Goal: Task Accomplishment & Management: Complete application form

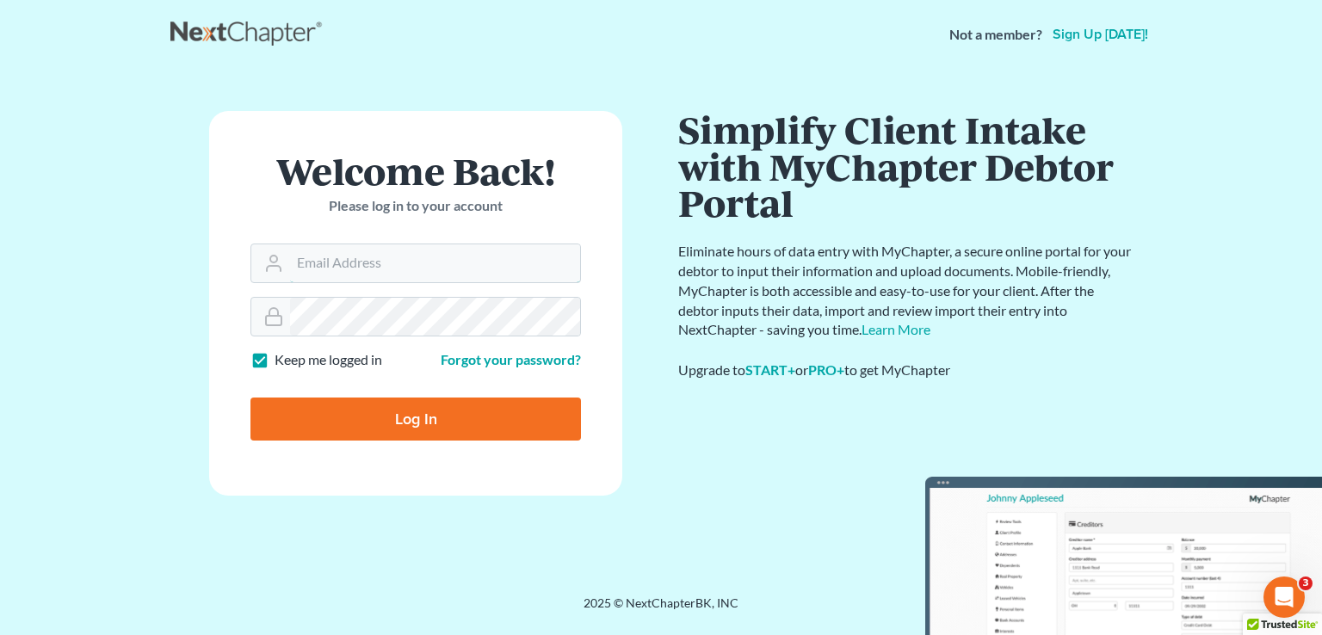
type input "Joel@debtshieldlaw.com"
click at [454, 414] on input "Log In" at bounding box center [415, 419] width 330 height 43
type input "Thinking..."
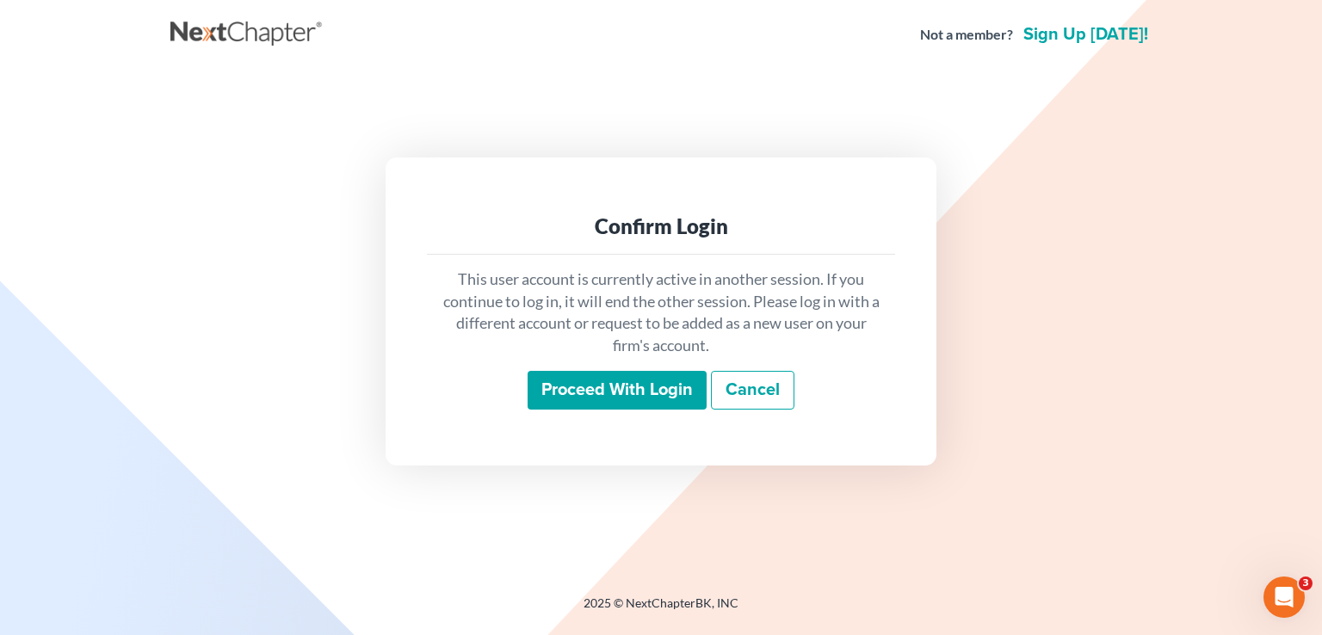
click at [595, 391] on input "Proceed with login" at bounding box center [616, 391] width 179 height 40
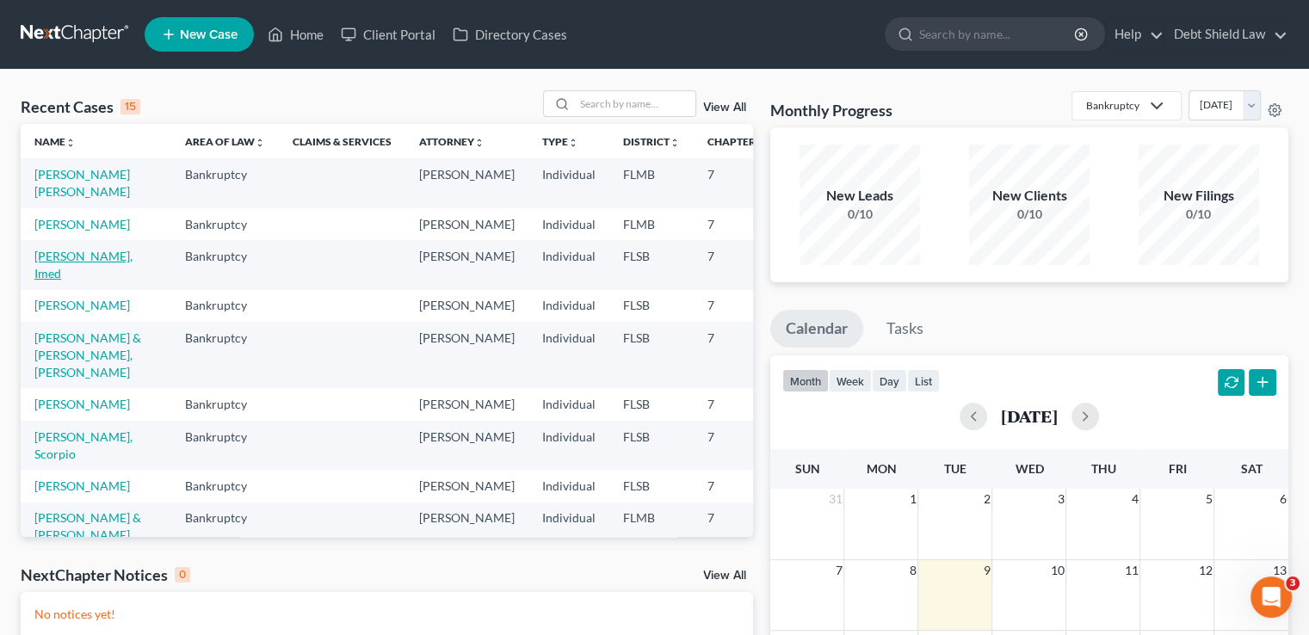
click at [49, 280] on link "[PERSON_NAME], Imed" at bounding box center [83, 265] width 98 height 32
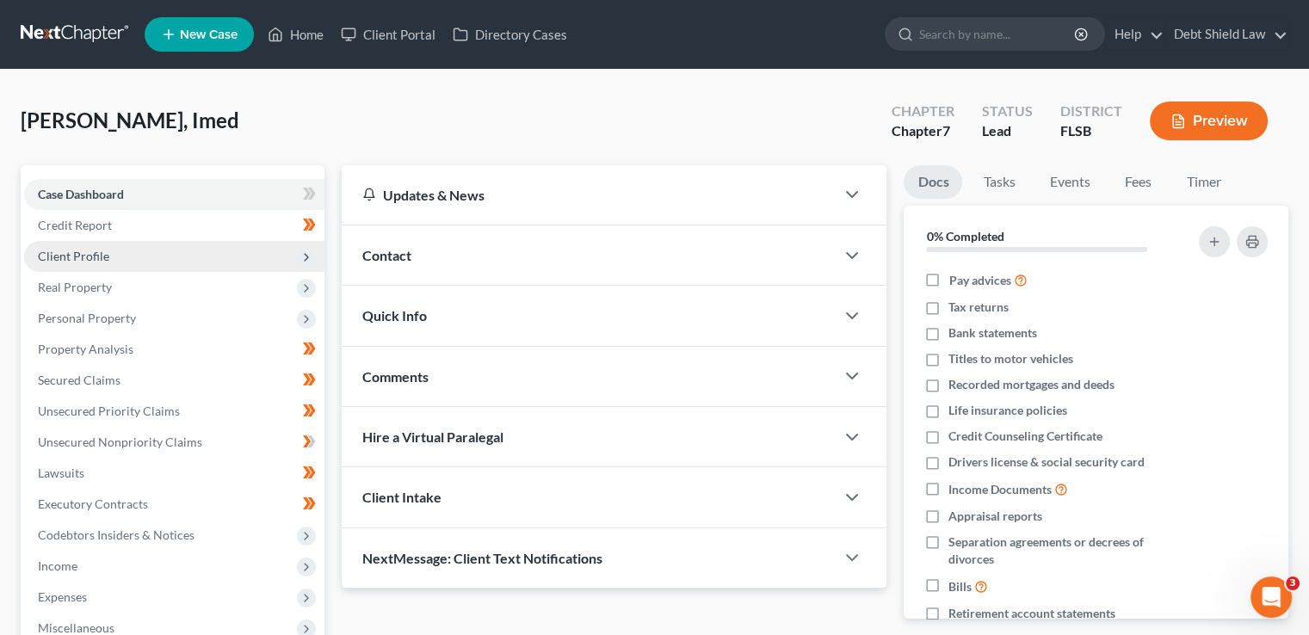
click at [250, 247] on span "Client Profile" at bounding box center [174, 256] width 300 height 31
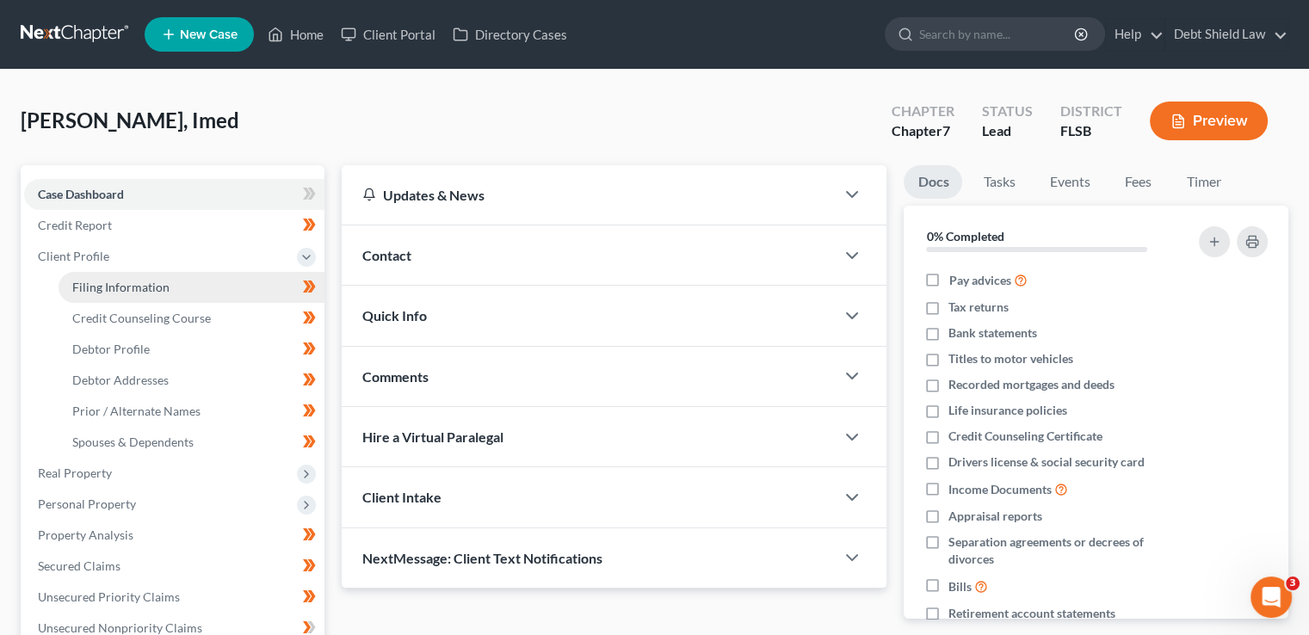
click at [226, 284] on link "Filing Information" at bounding box center [192, 287] width 266 height 31
select select "1"
select select "0"
select select "9"
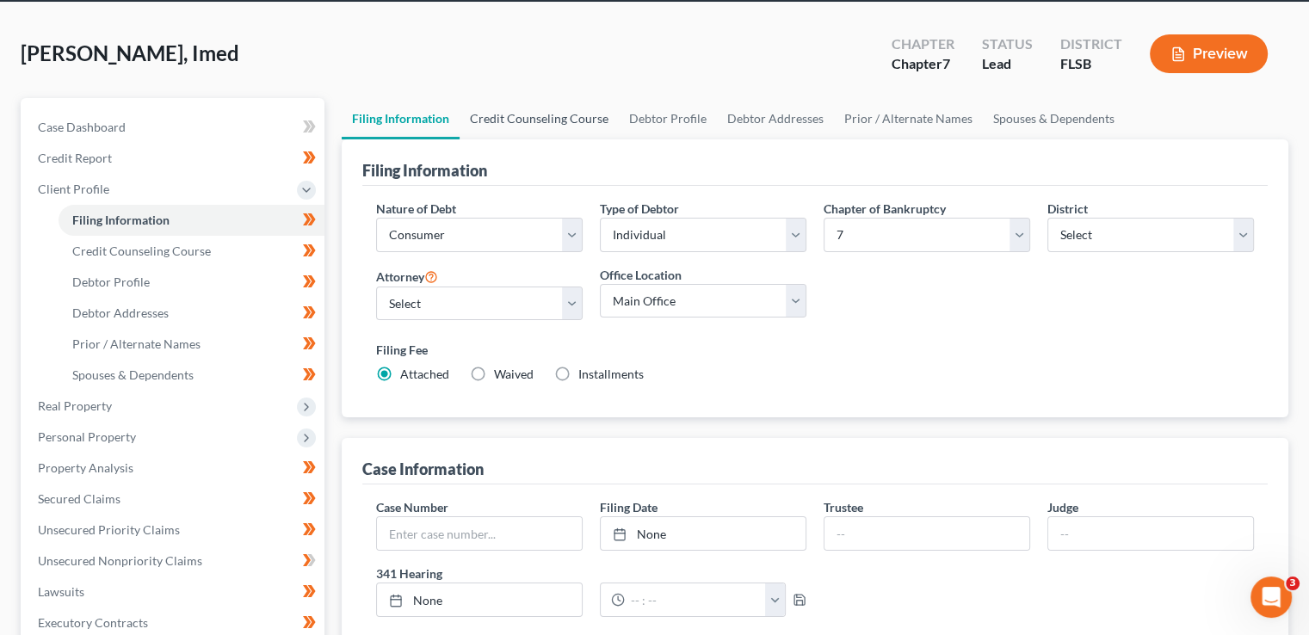
click at [550, 126] on link "Credit Counseling Course" at bounding box center [538, 118] width 159 height 41
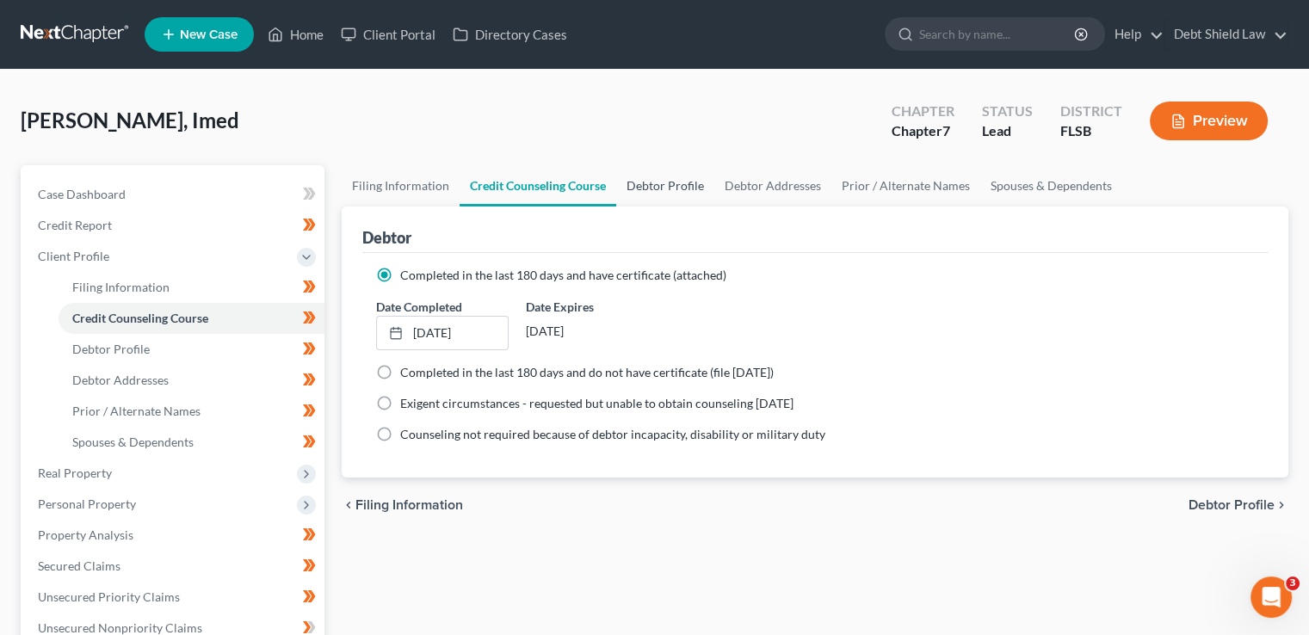
click at [656, 190] on link "Debtor Profile" at bounding box center [665, 185] width 98 height 41
select select "1"
select select "4"
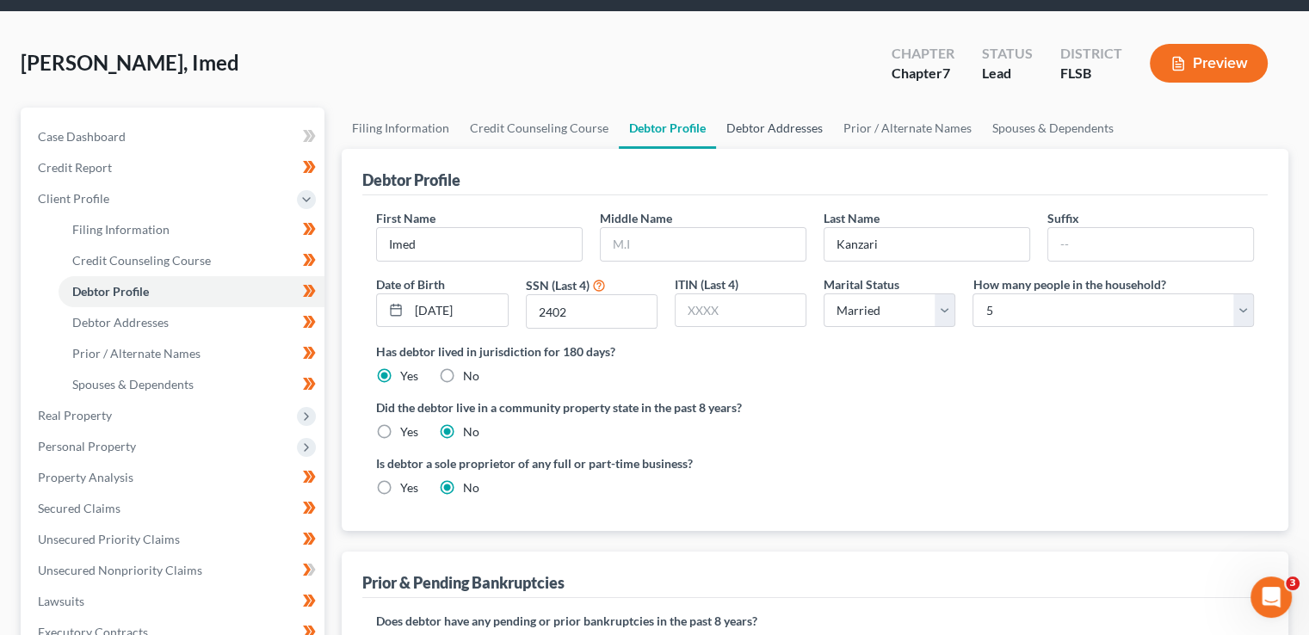
click at [788, 110] on link "Debtor Addresses" at bounding box center [774, 128] width 117 height 41
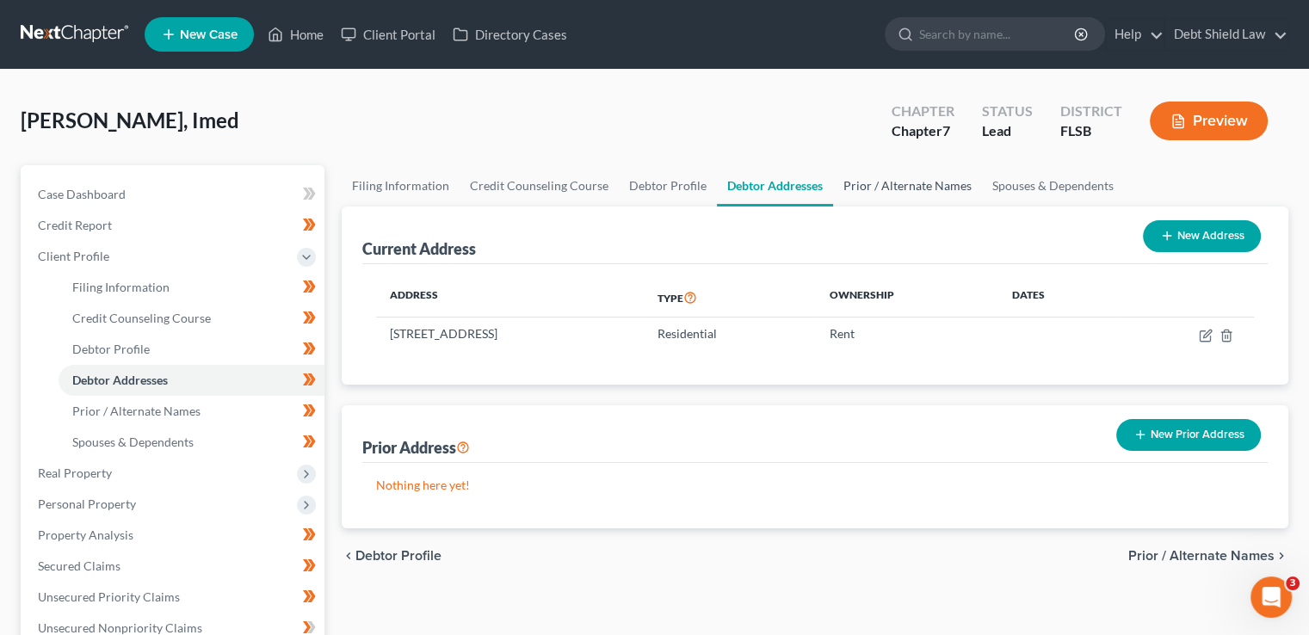
click at [926, 182] on link "Prior / Alternate Names" at bounding box center [907, 185] width 149 height 41
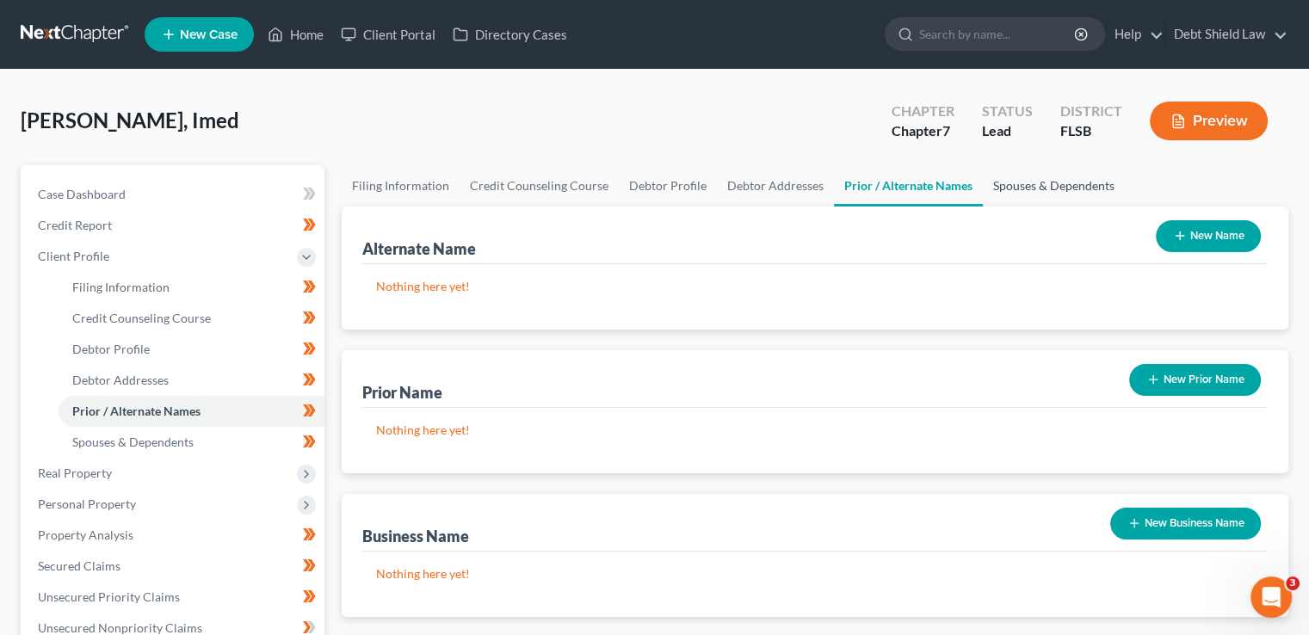
click at [1034, 182] on link "Spouses & Dependents" at bounding box center [1054, 185] width 142 height 41
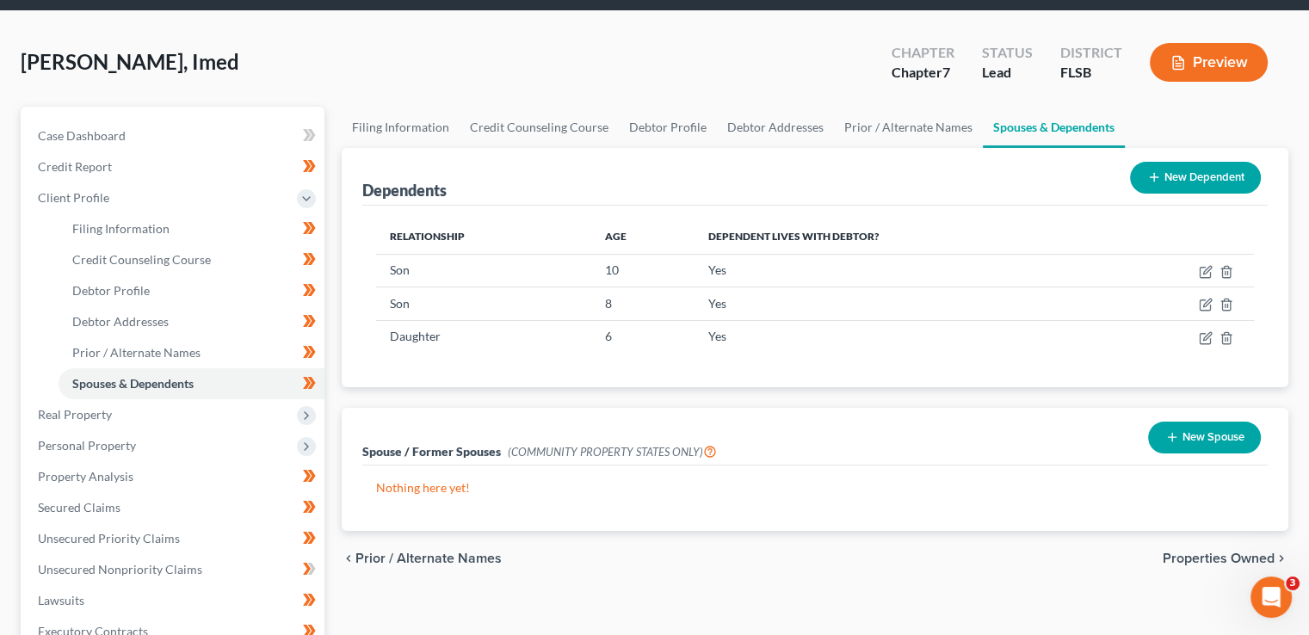
scroll to position [99, 0]
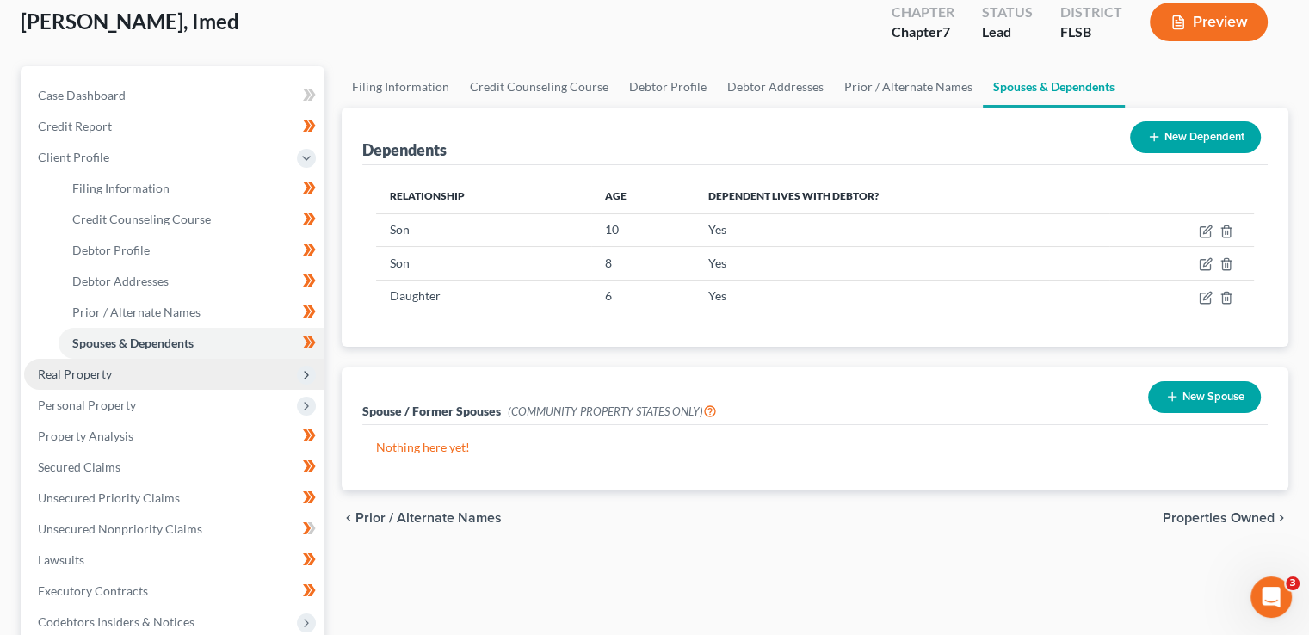
click at [290, 379] on span "Real Property" at bounding box center [174, 374] width 300 height 31
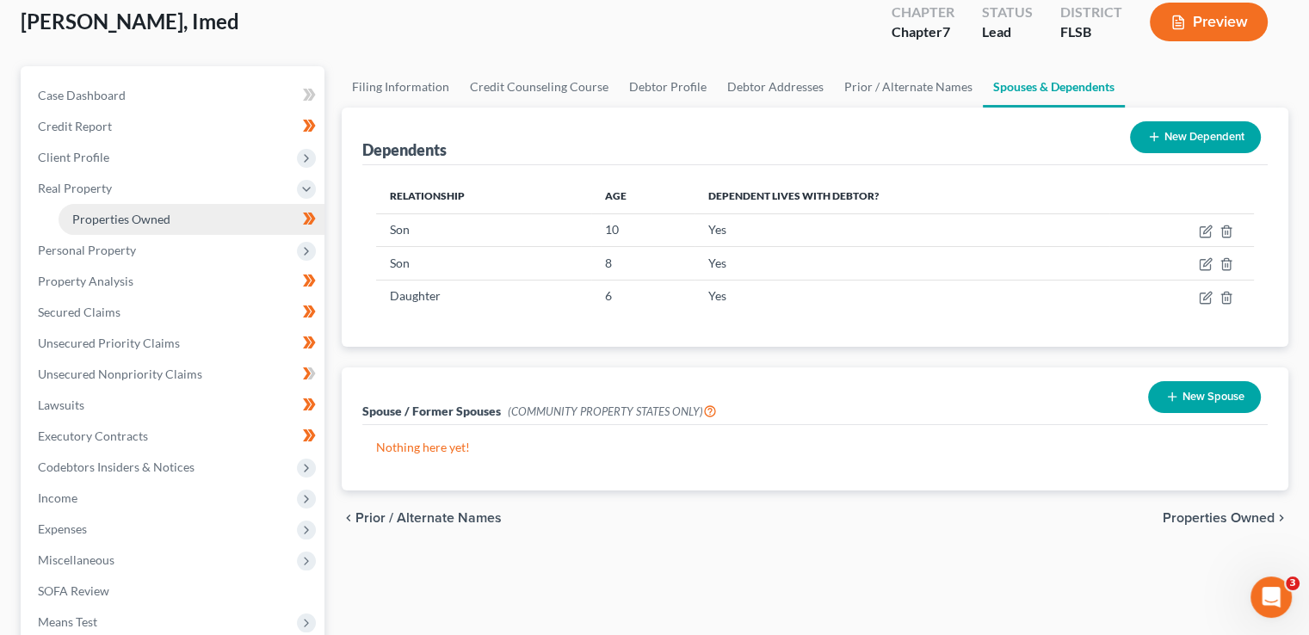
click at [224, 215] on link "Properties Owned" at bounding box center [192, 219] width 266 height 31
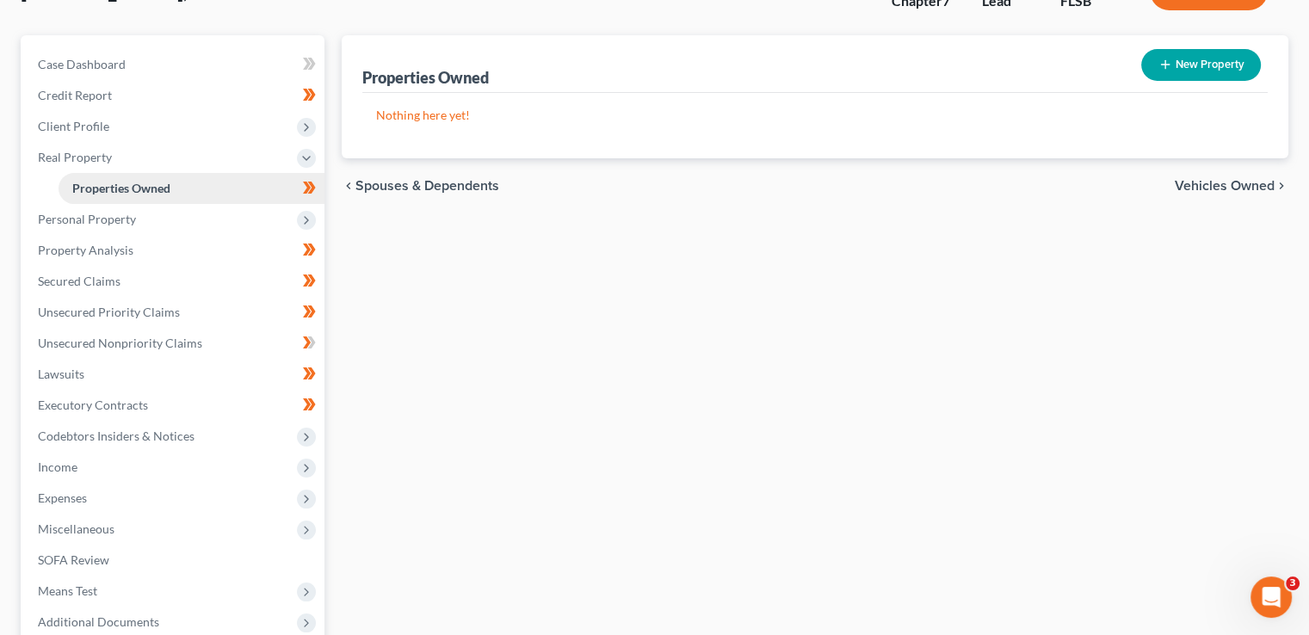
scroll to position [131, 0]
click at [300, 217] on icon at bounding box center [306, 220] width 14 height 14
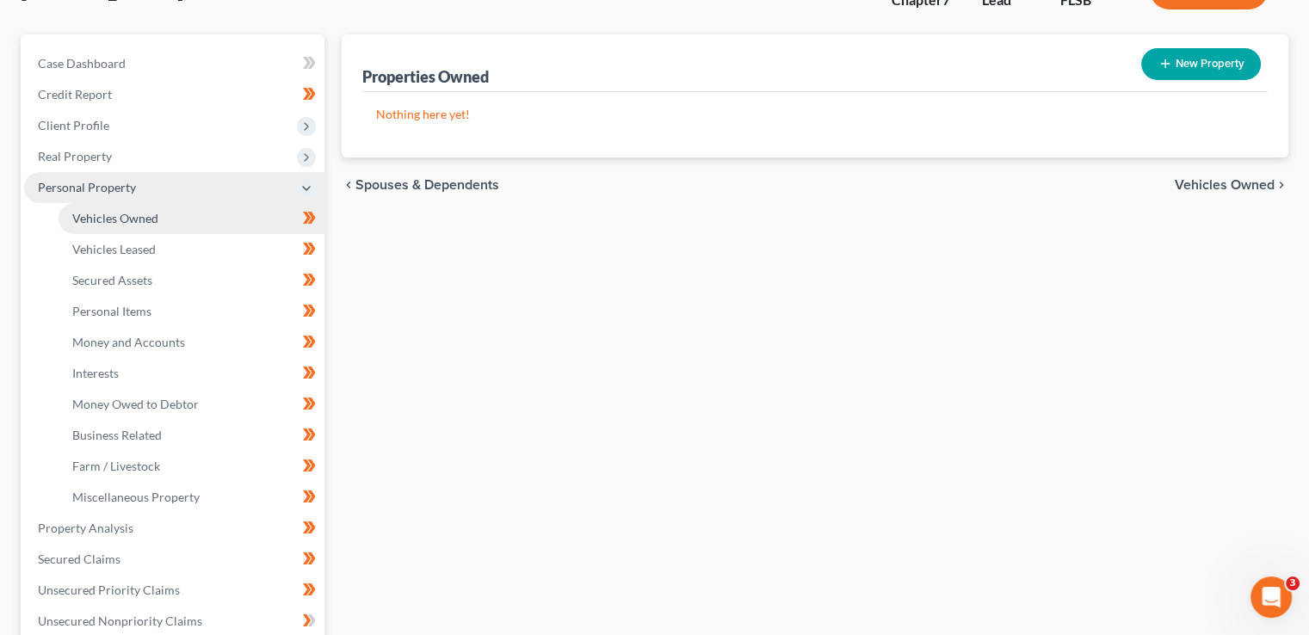
click at [176, 211] on link "Vehicles Owned" at bounding box center [192, 218] width 266 height 31
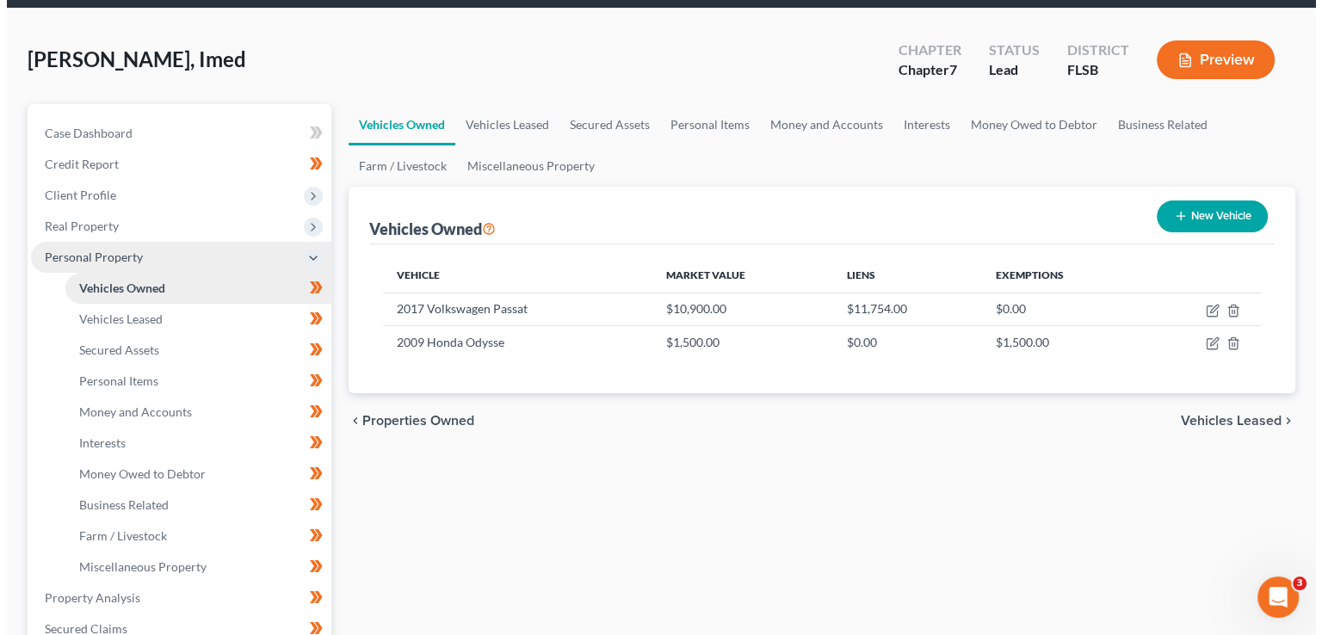
scroll to position [66, 0]
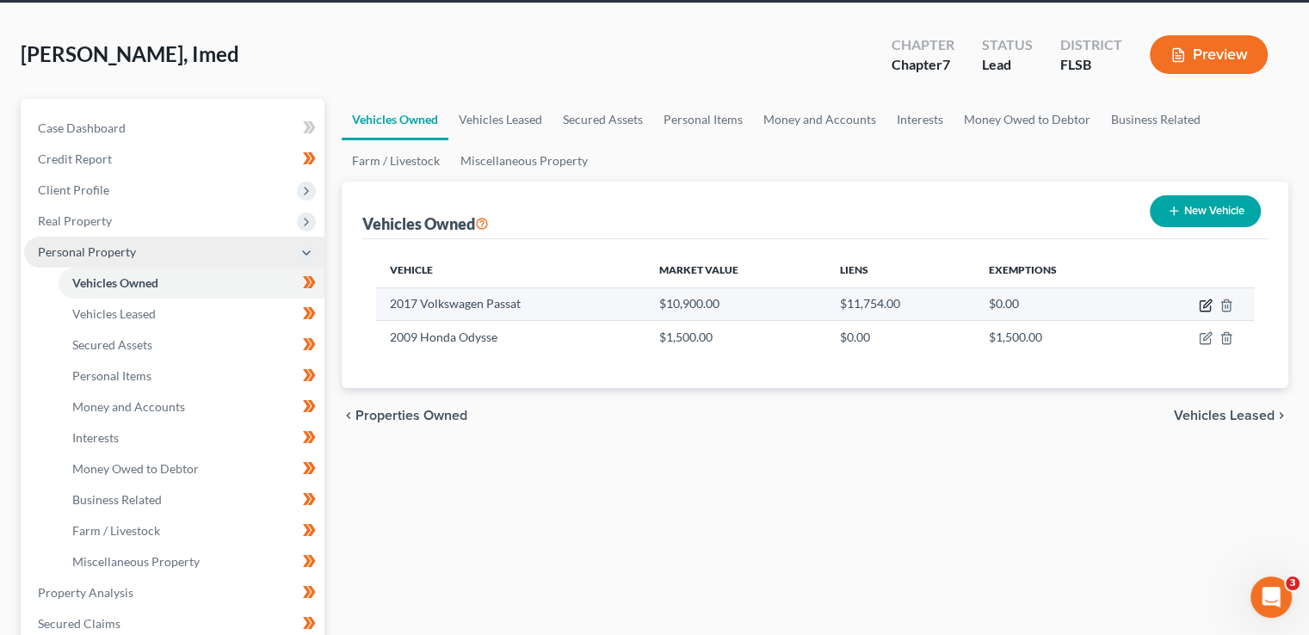
click at [1206, 299] on icon "button" at bounding box center [1206, 306] width 14 height 14
select select "0"
select select "9"
select select "3"
select select "0"
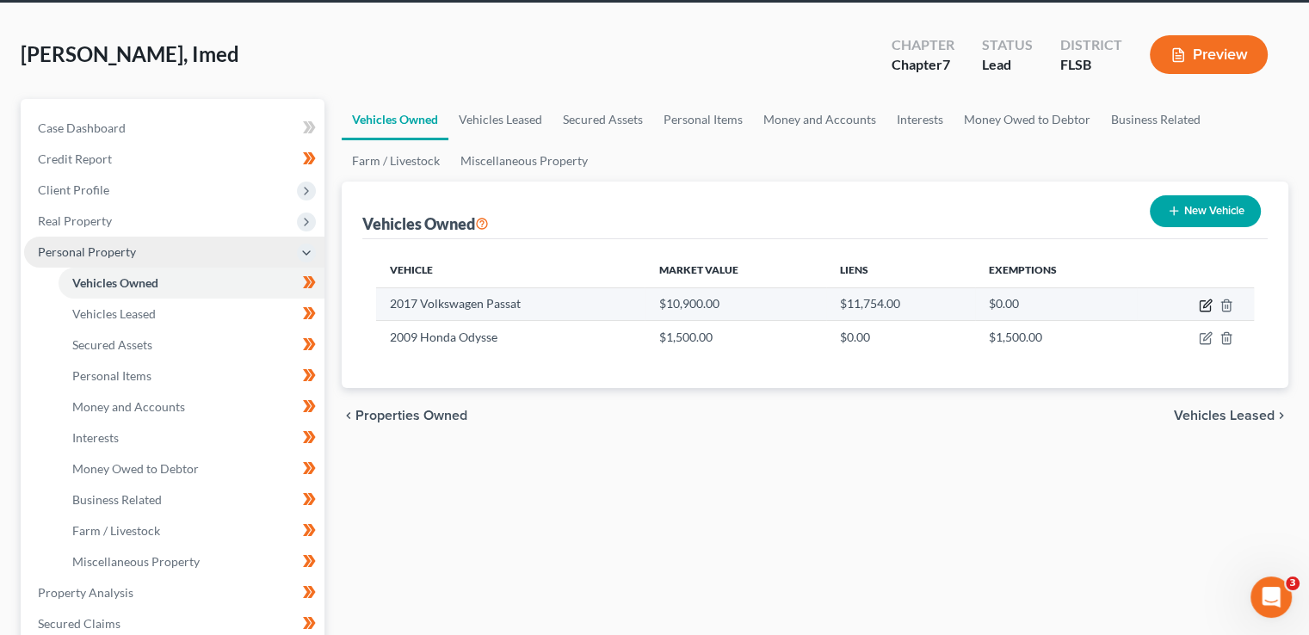
select select "24"
select select "0"
select select "2"
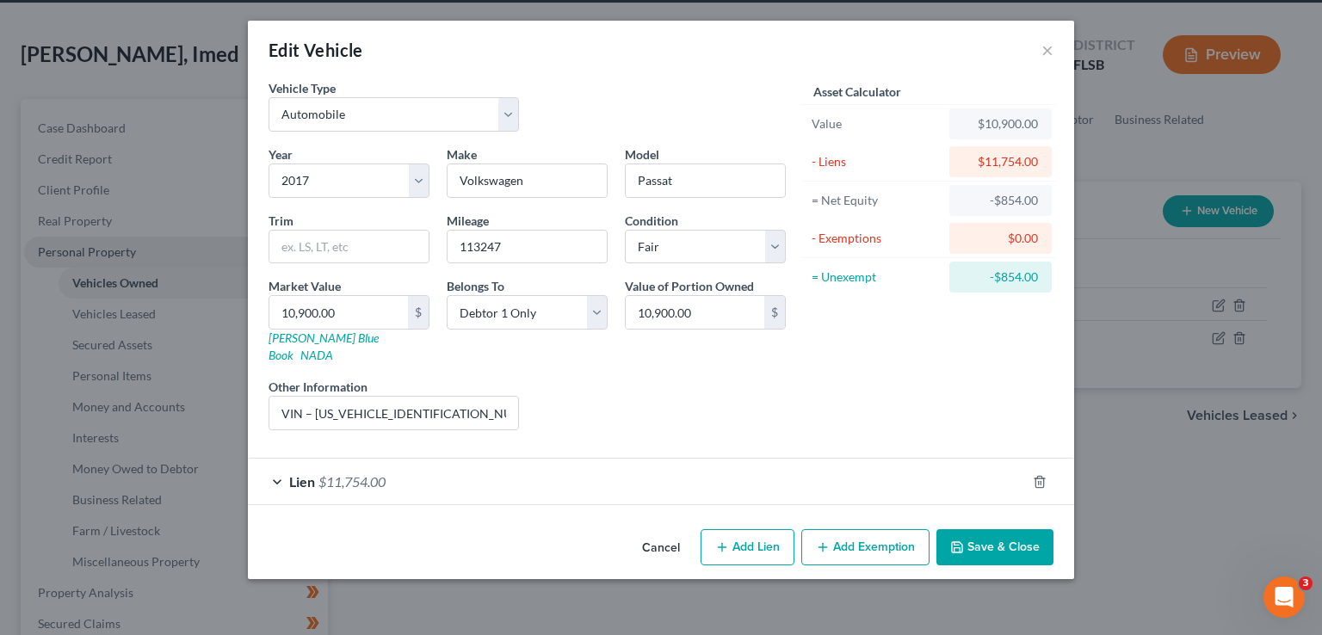
click at [775, 471] on div "Lien $11,754.00" at bounding box center [637, 482] width 778 height 46
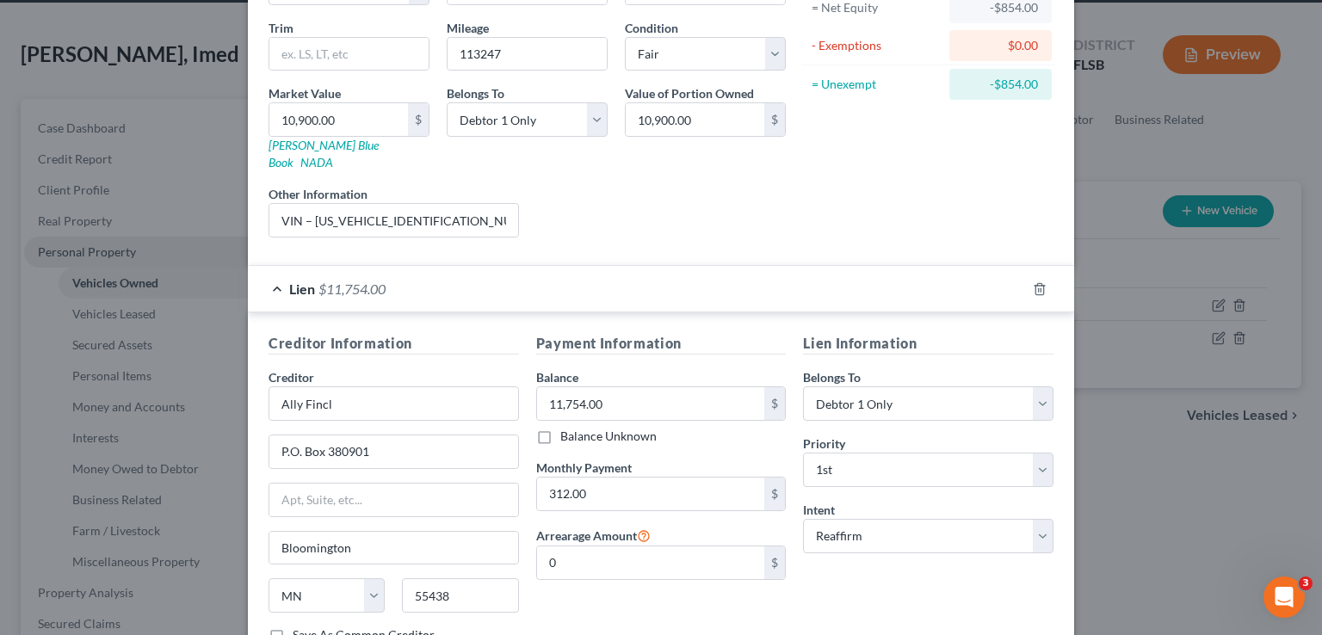
scroll to position [303, 0]
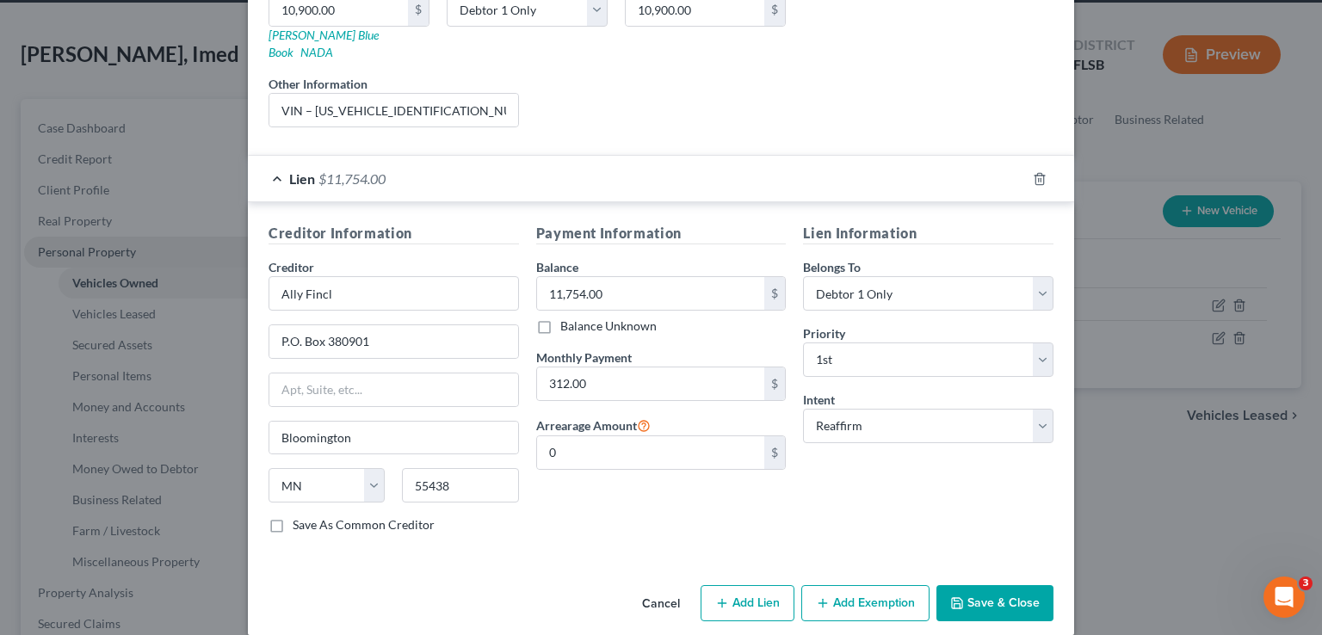
click at [992, 593] on button "Save & Close" at bounding box center [994, 603] width 117 height 36
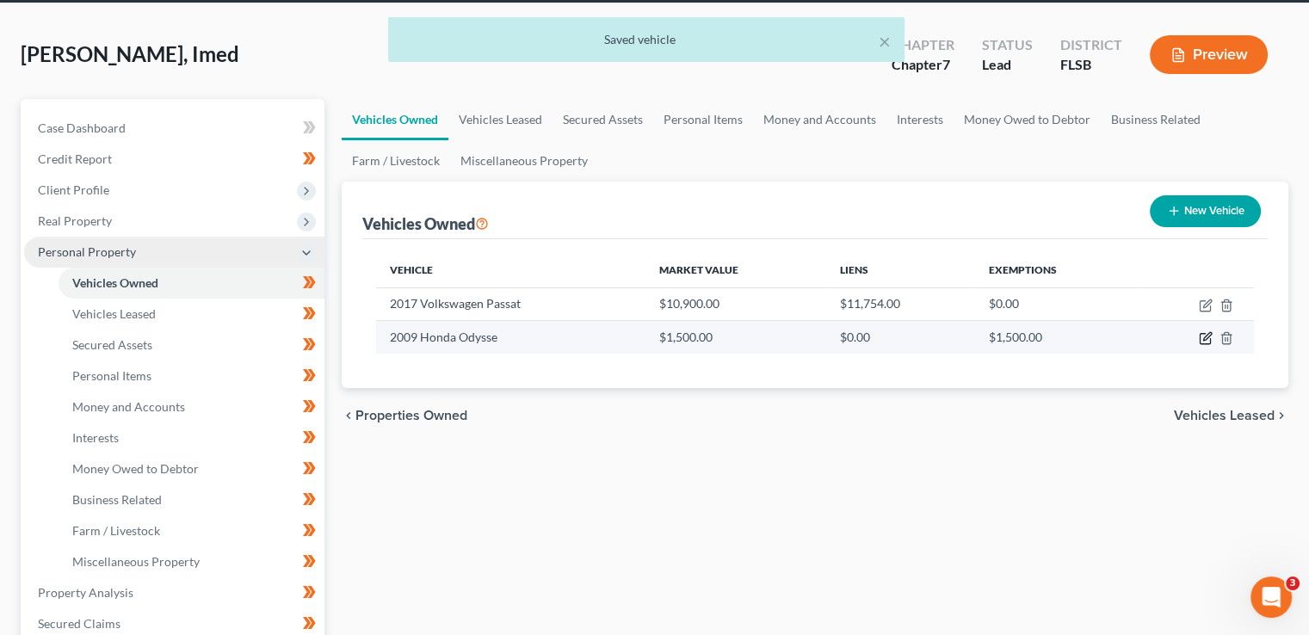
click at [1202, 337] on icon "button" at bounding box center [1206, 338] width 14 height 14
select select "0"
select select "17"
select select "0"
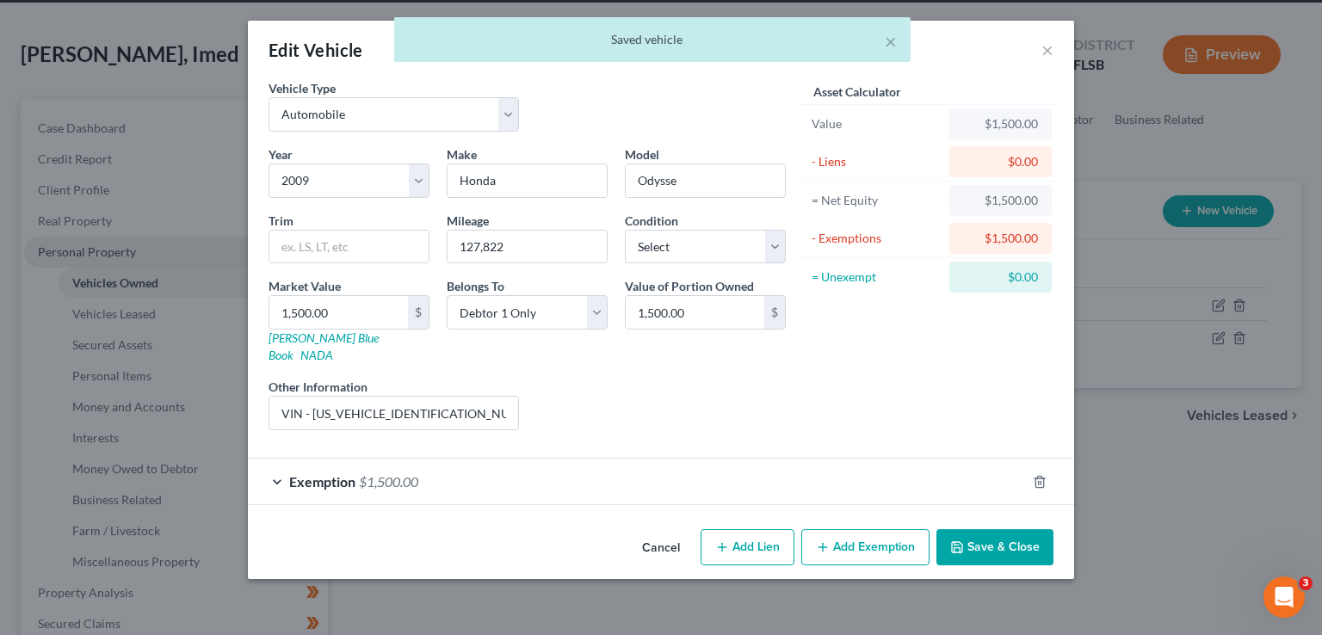
click at [860, 459] on div "Exemption $1,500.00" at bounding box center [637, 482] width 778 height 46
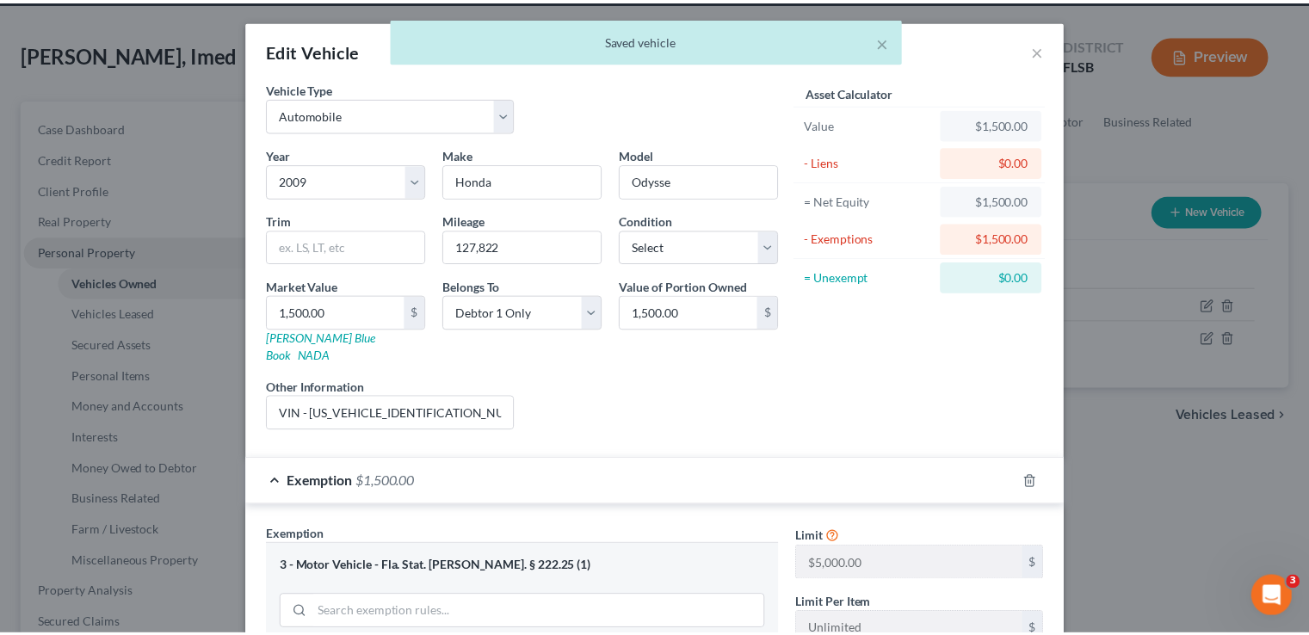
scroll to position [390, 0]
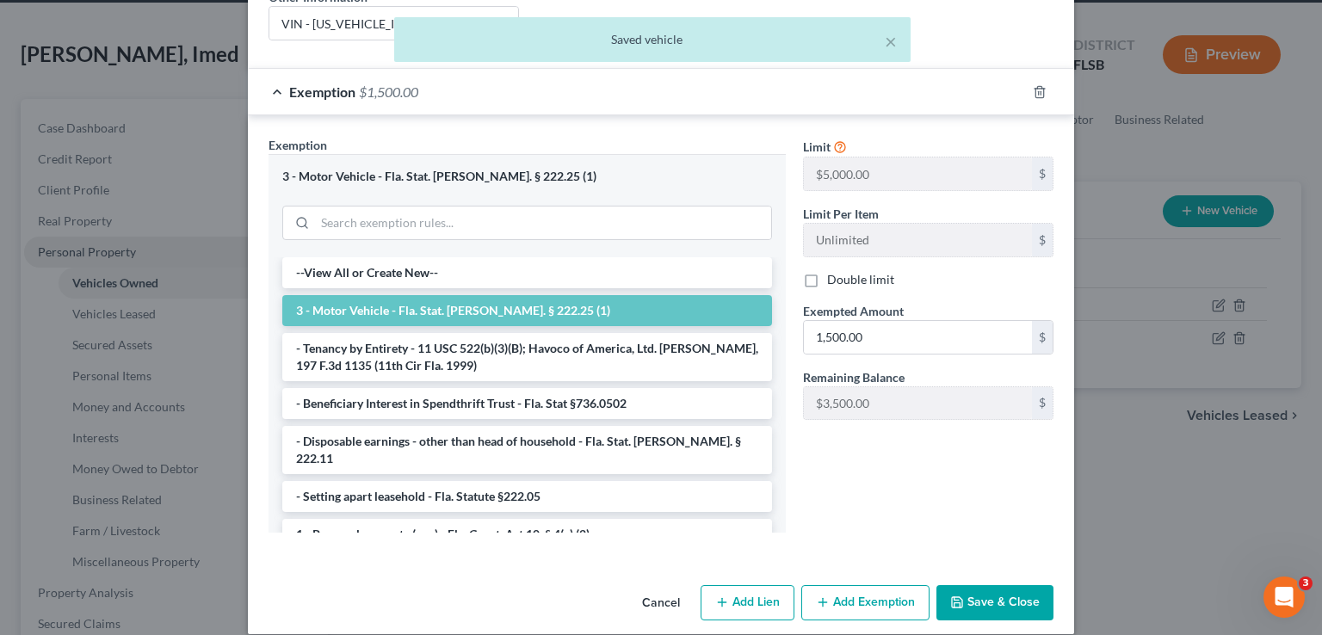
click at [998, 590] on button "Save & Close" at bounding box center [994, 603] width 117 height 36
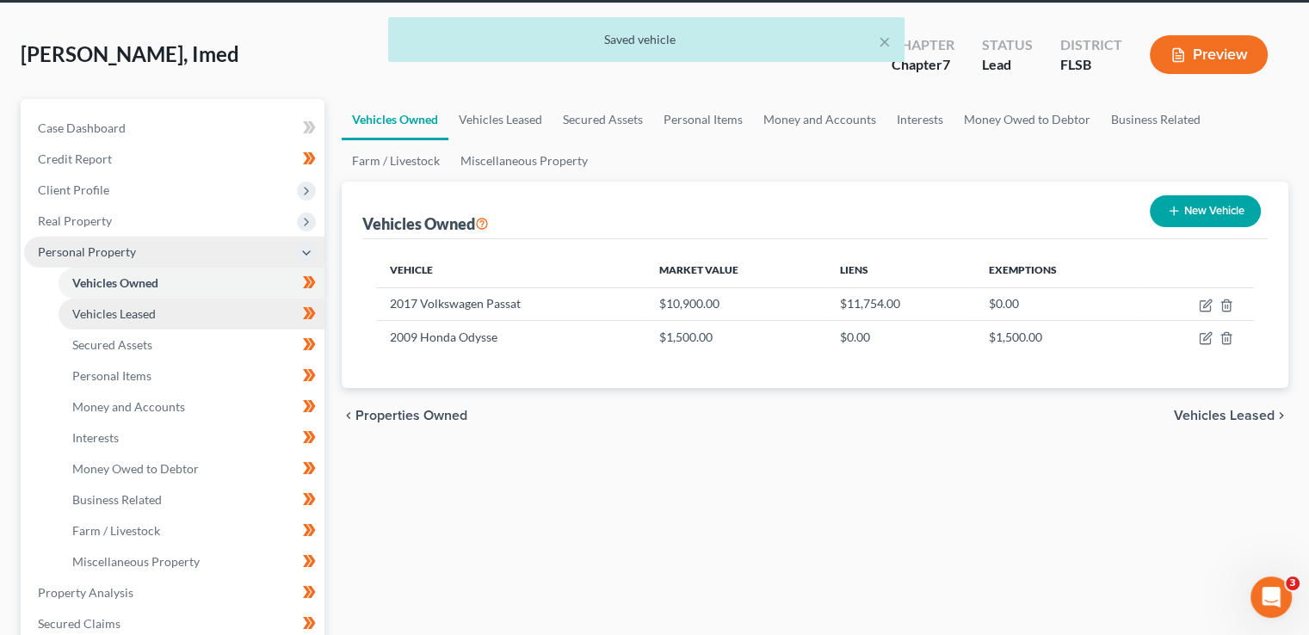
click at [176, 305] on link "Vehicles Leased" at bounding box center [192, 314] width 266 height 31
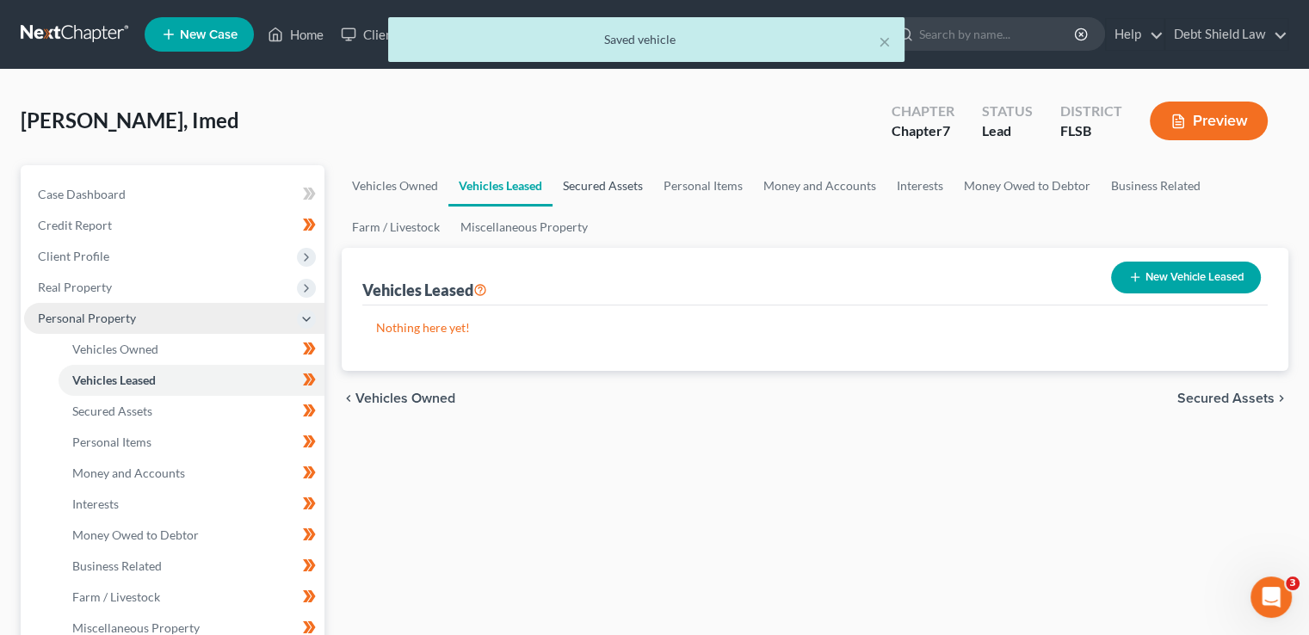
click at [613, 182] on link "Secured Assets" at bounding box center [602, 185] width 101 height 41
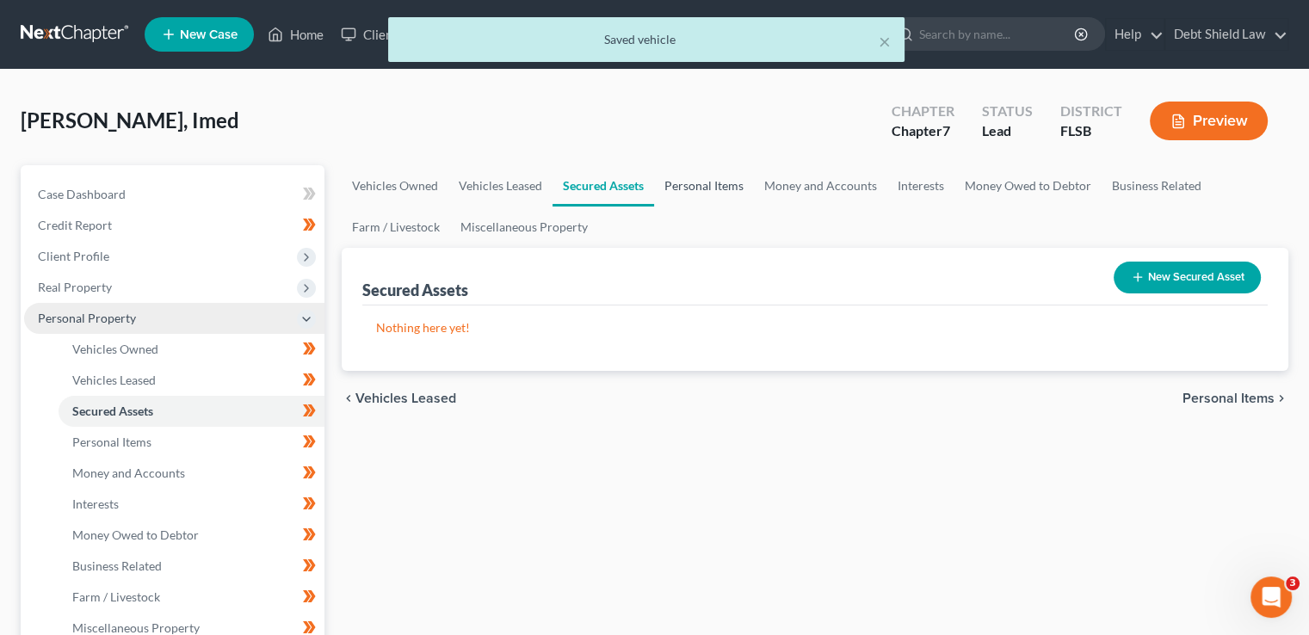
click at [700, 189] on link "Personal Items" at bounding box center [704, 185] width 100 height 41
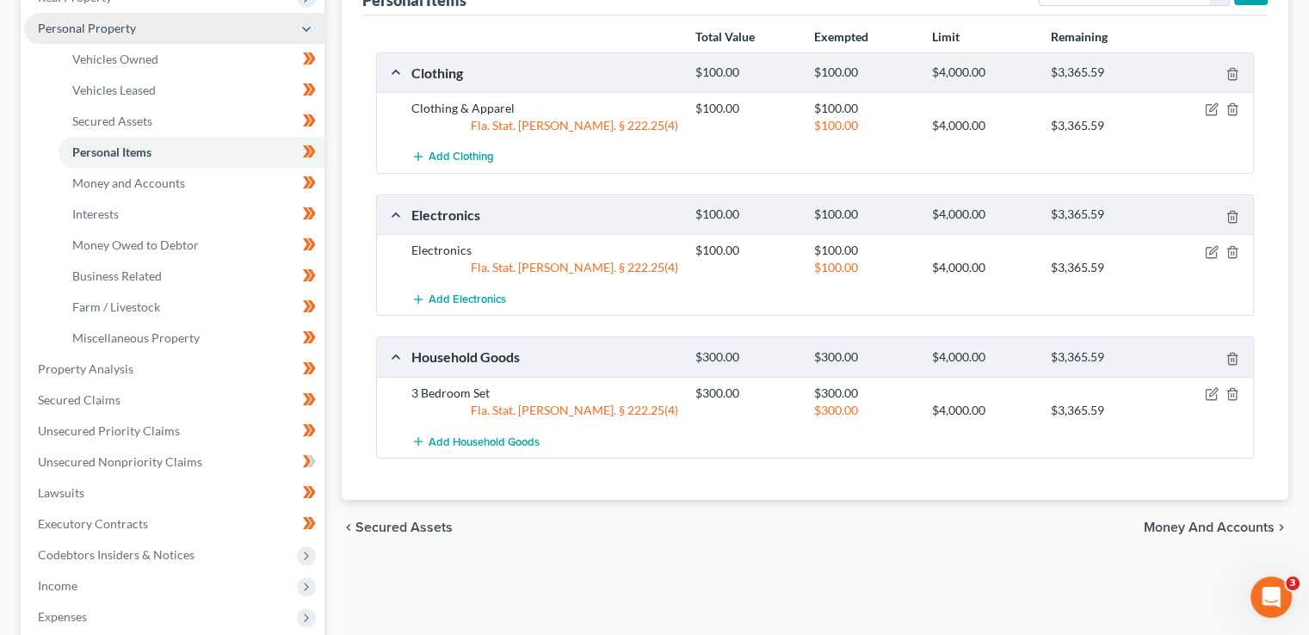
scroll to position [296, 0]
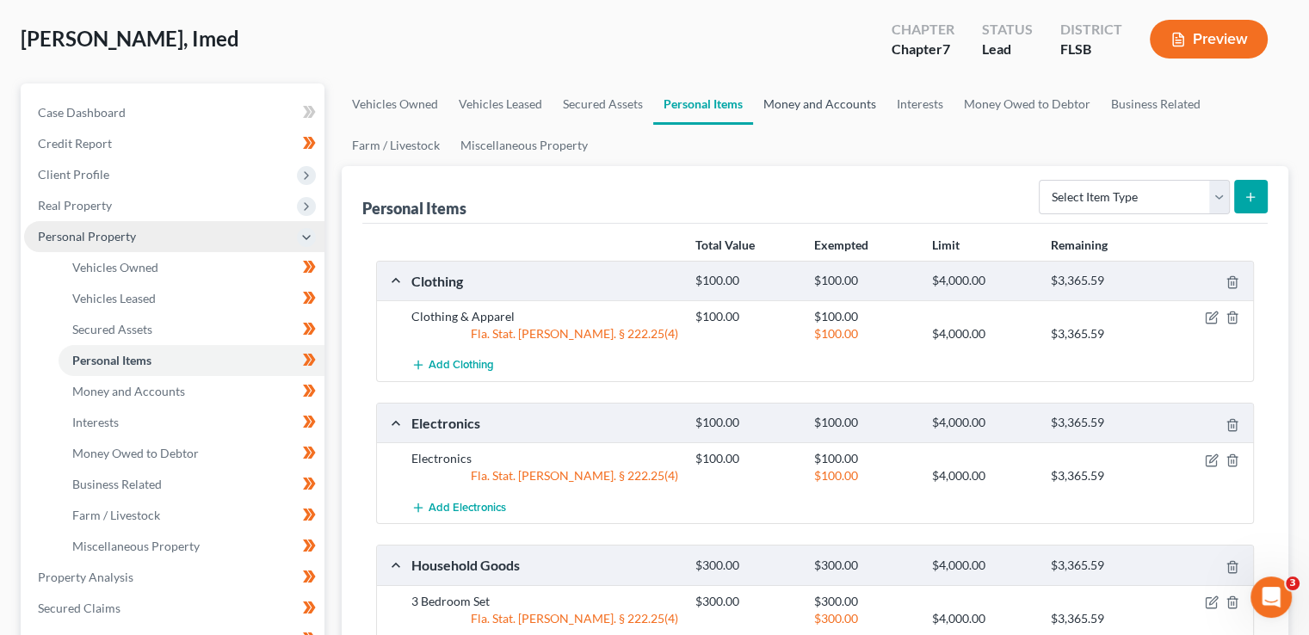
click at [816, 101] on link "Money and Accounts" at bounding box center [819, 103] width 133 height 41
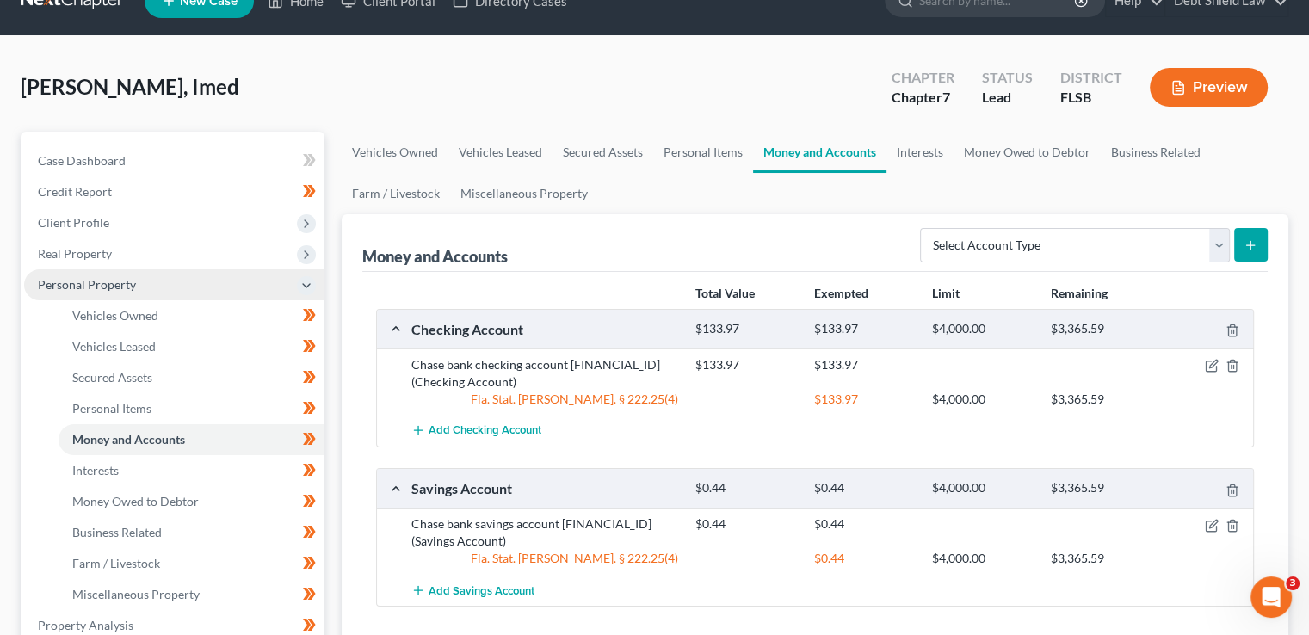
scroll to position [22, 0]
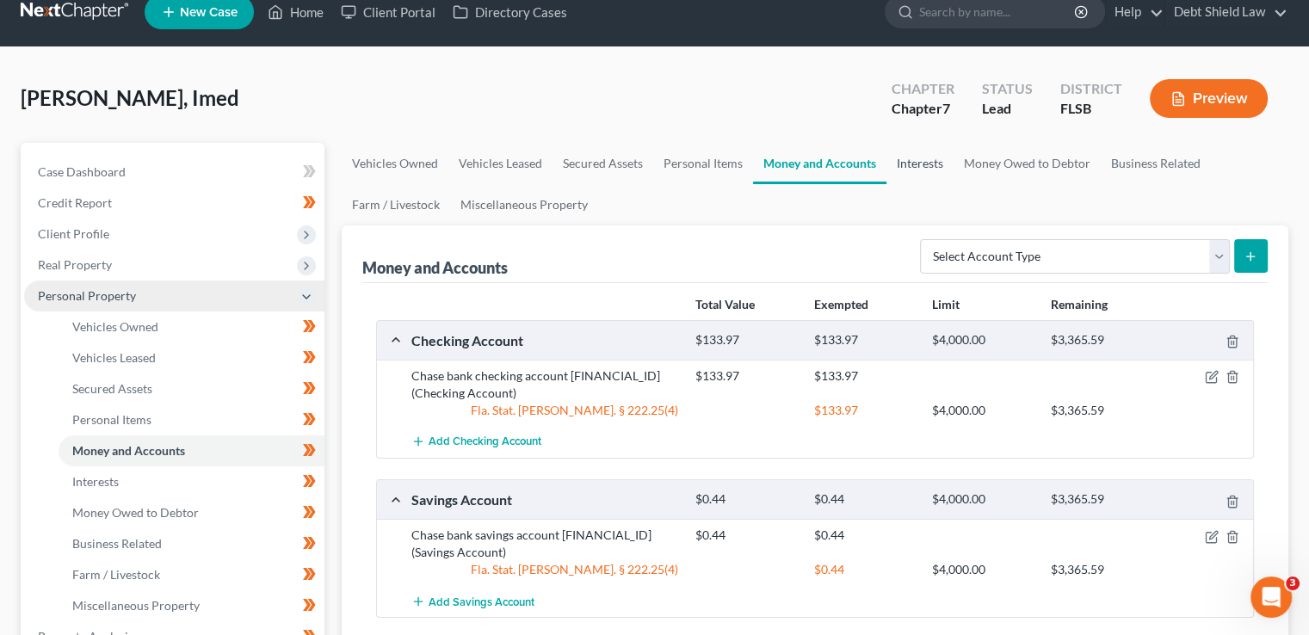
click at [922, 165] on link "Interests" at bounding box center [919, 163] width 67 height 41
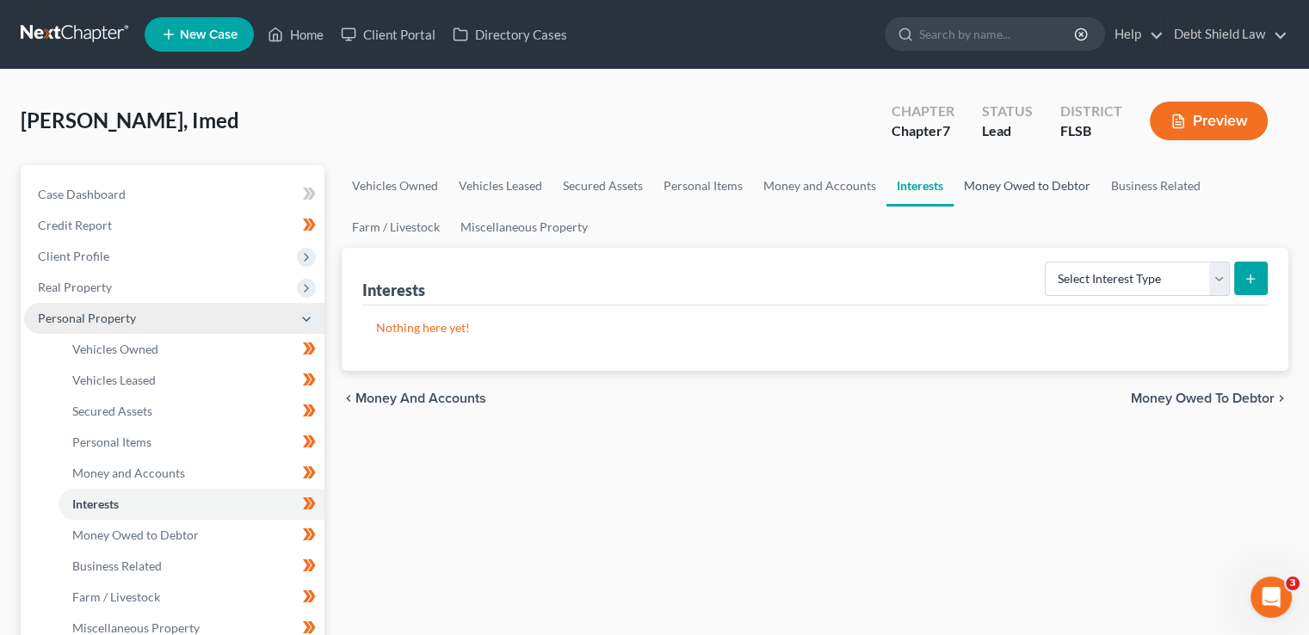
click at [1024, 182] on link "Money Owed to Debtor" at bounding box center [1026, 185] width 147 height 41
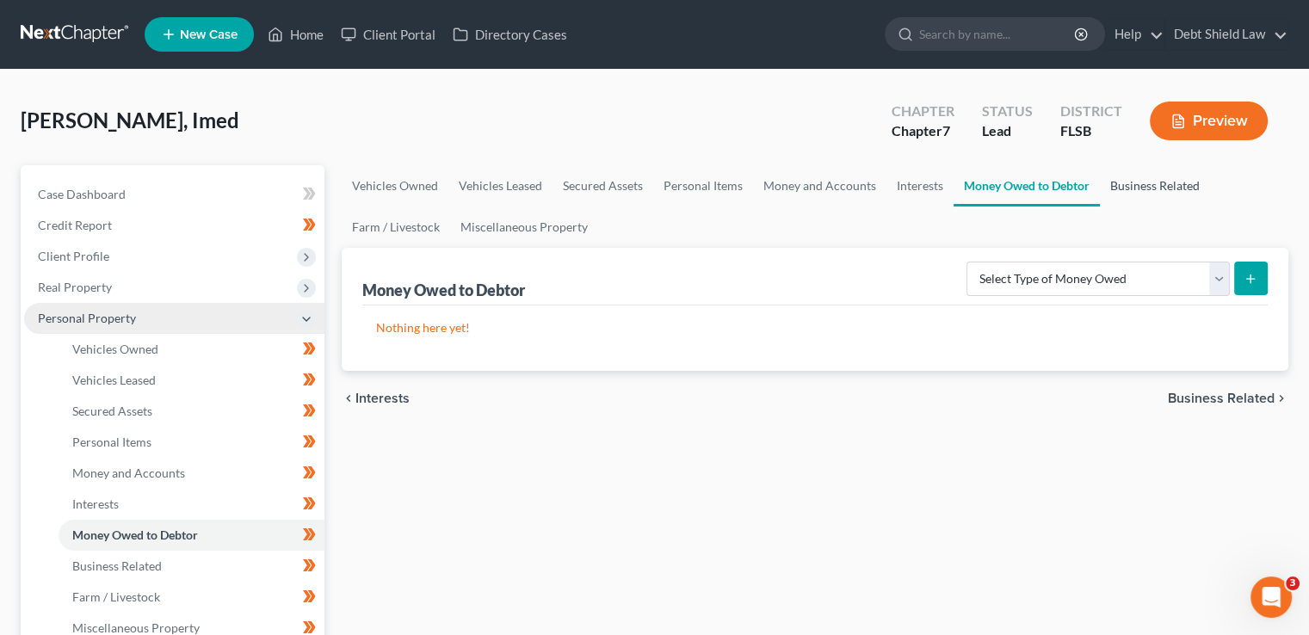
click at [1167, 192] on link "Business Related" at bounding box center [1155, 185] width 110 height 41
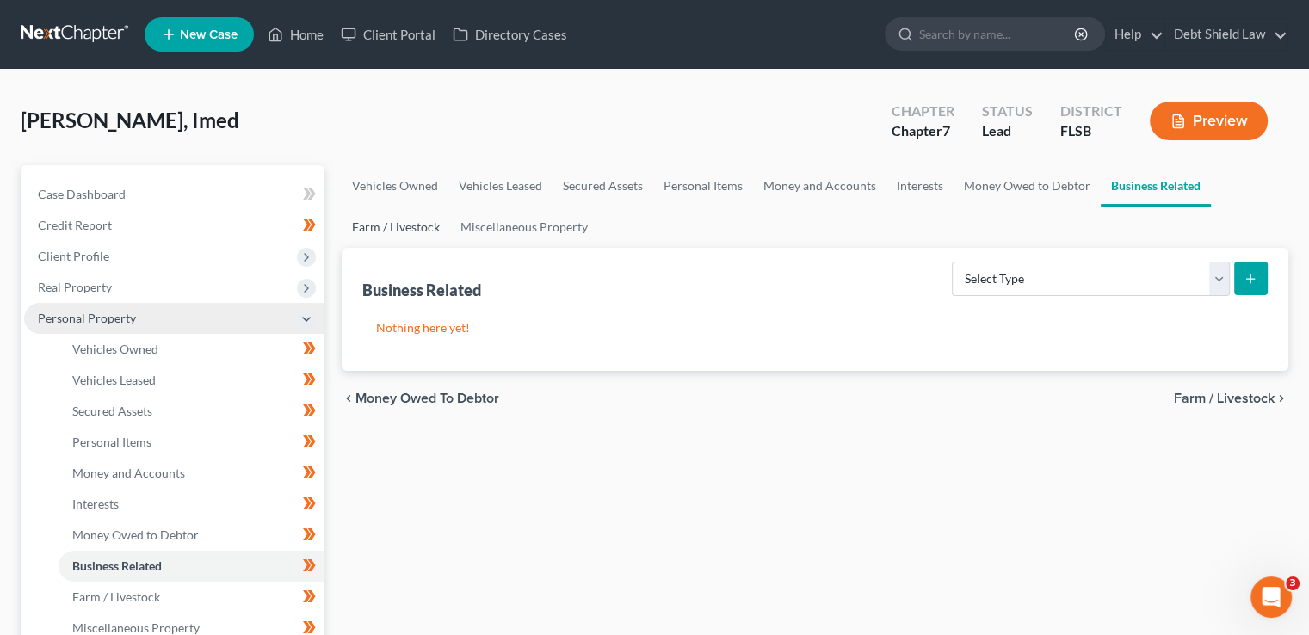
click at [404, 235] on link "Farm / Livestock" at bounding box center [396, 226] width 108 height 41
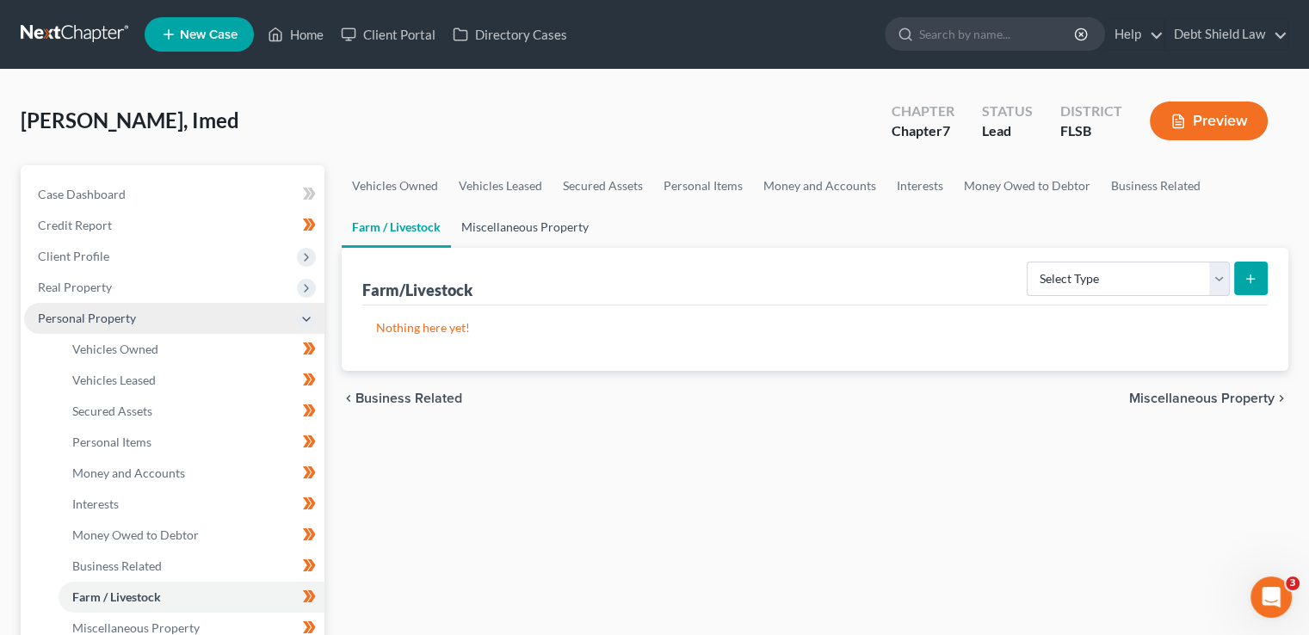
click at [558, 227] on link "Miscellaneous Property" at bounding box center [525, 226] width 148 height 41
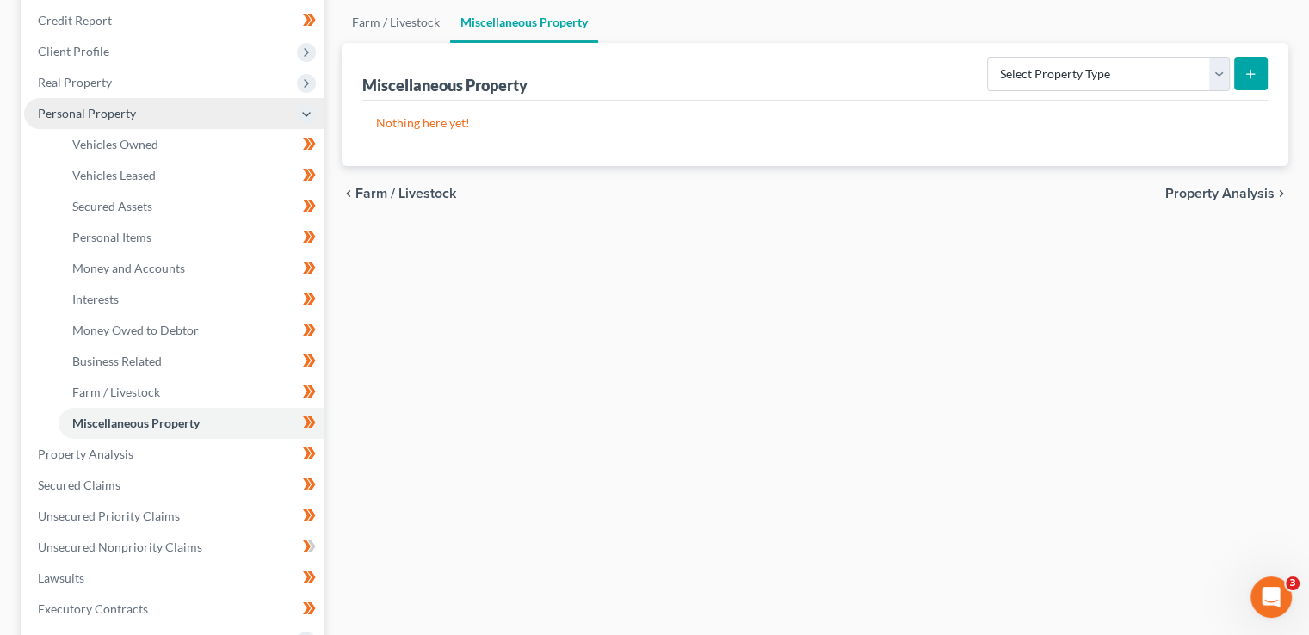
scroll to position [220, 0]
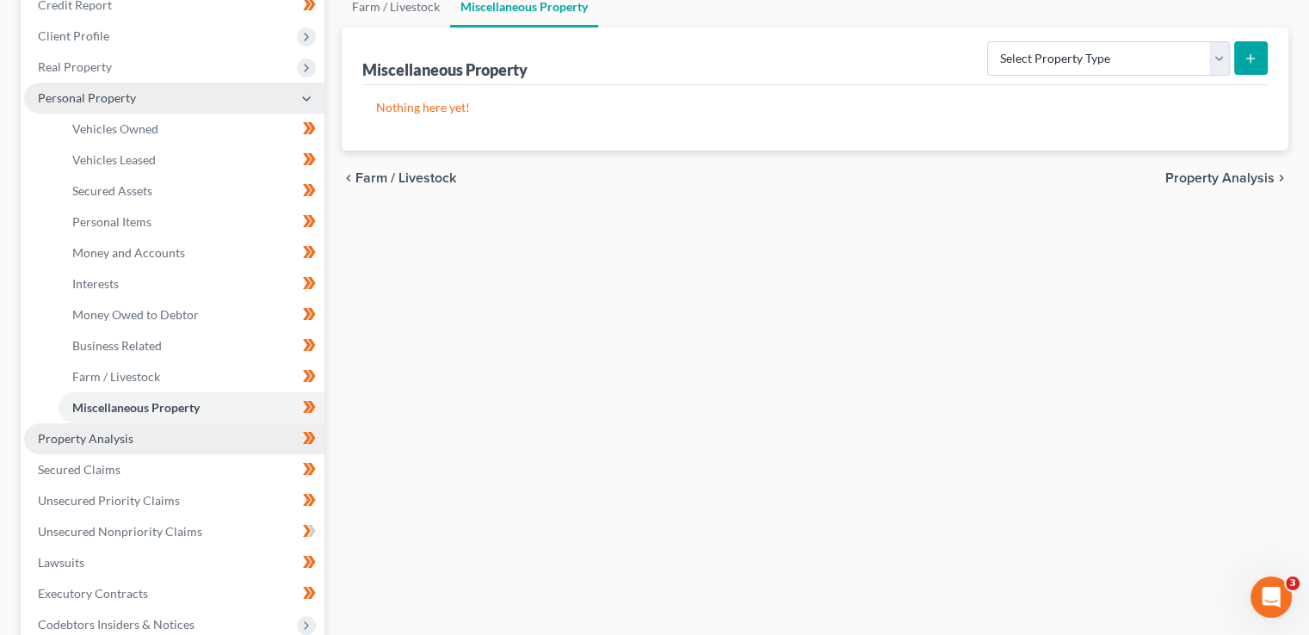
click at [145, 434] on link "Property Analysis" at bounding box center [174, 438] width 300 height 31
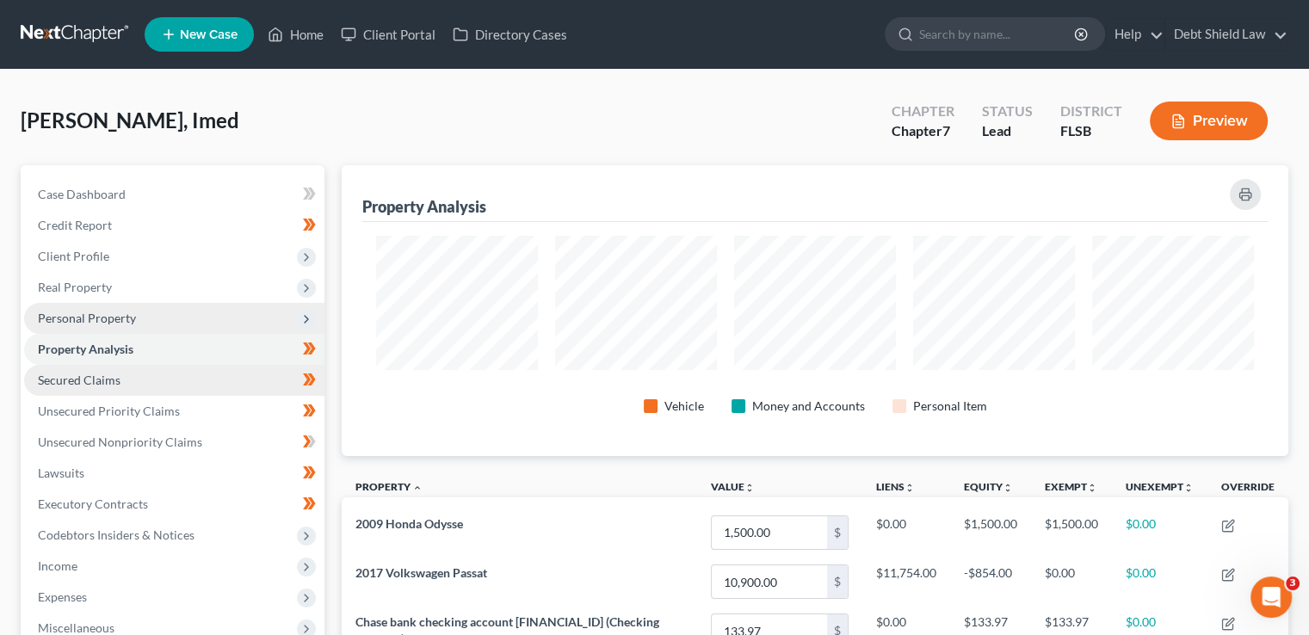
click at [165, 389] on link "Secured Claims" at bounding box center [174, 380] width 300 height 31
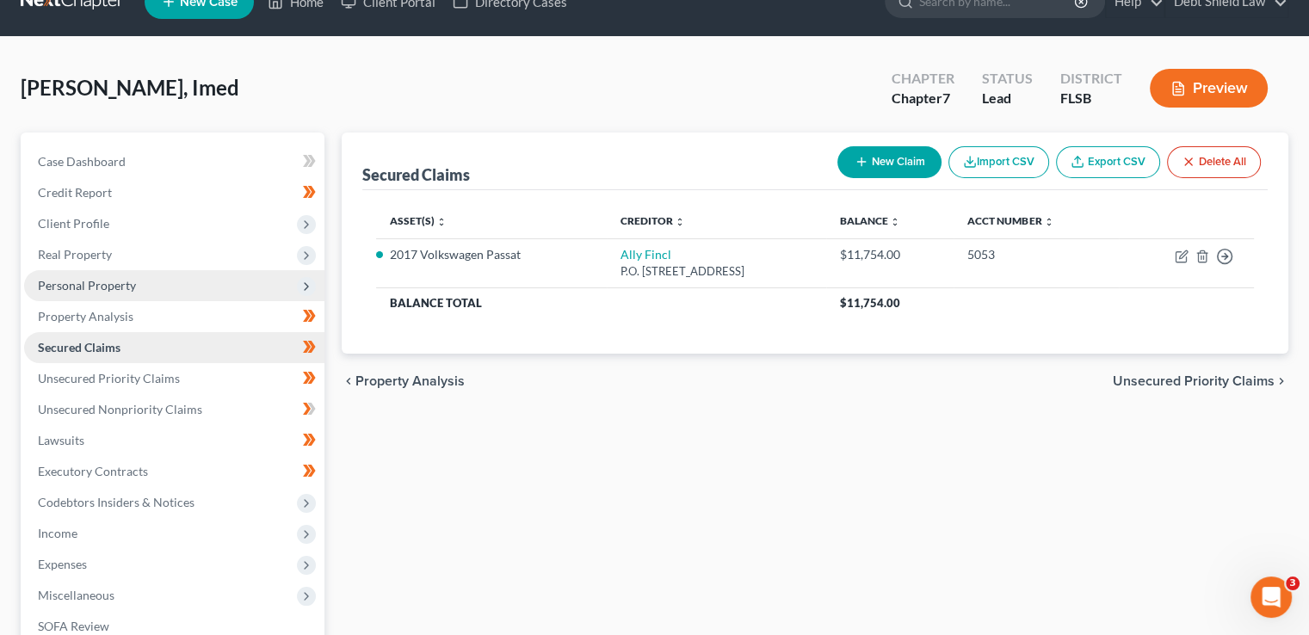
scroll to position [38, 0]
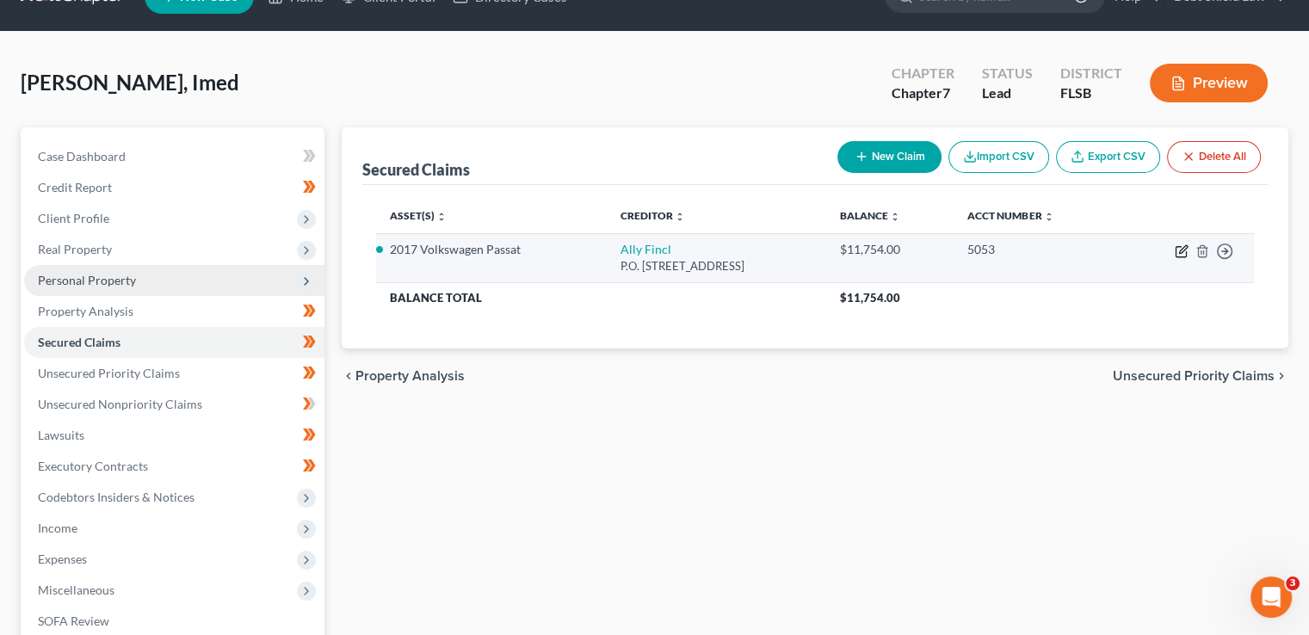
click at [1187, 247] on icon "button" at bounding box center [1181, 251] width 14 height 14
select select "24"
select select "2"
select select "0"
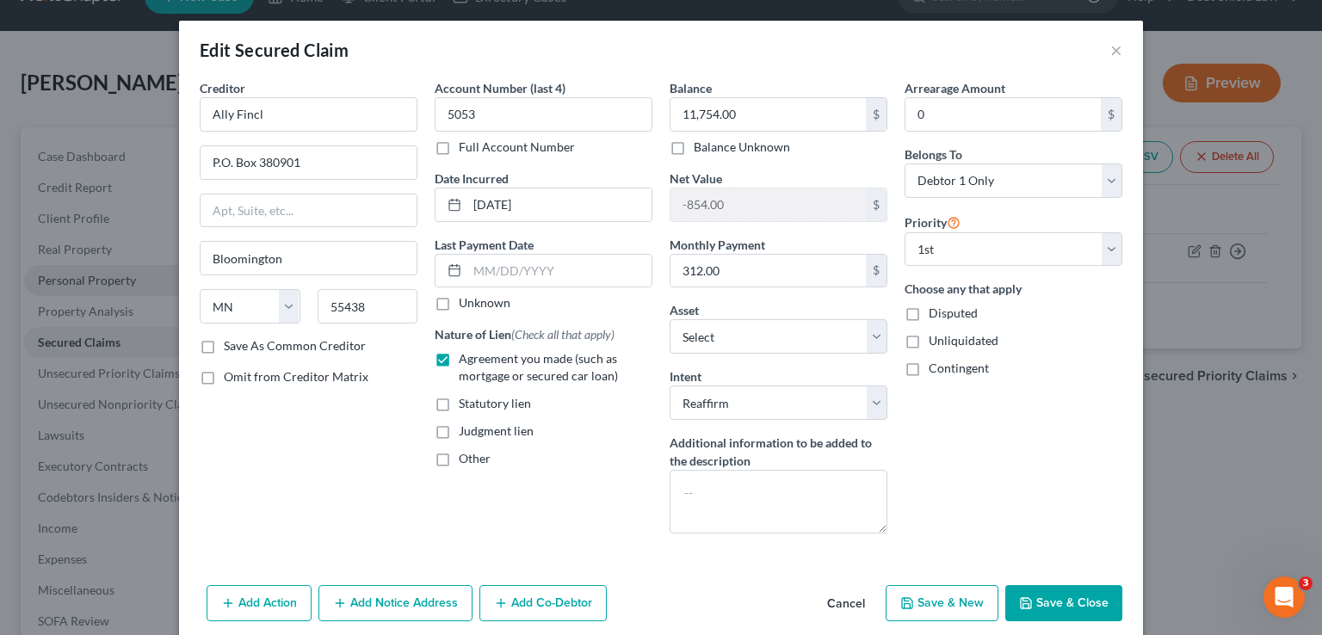
click at [1081, 601] on button "Save & Close" at bounding box center [1063, 603] width 117 height 36
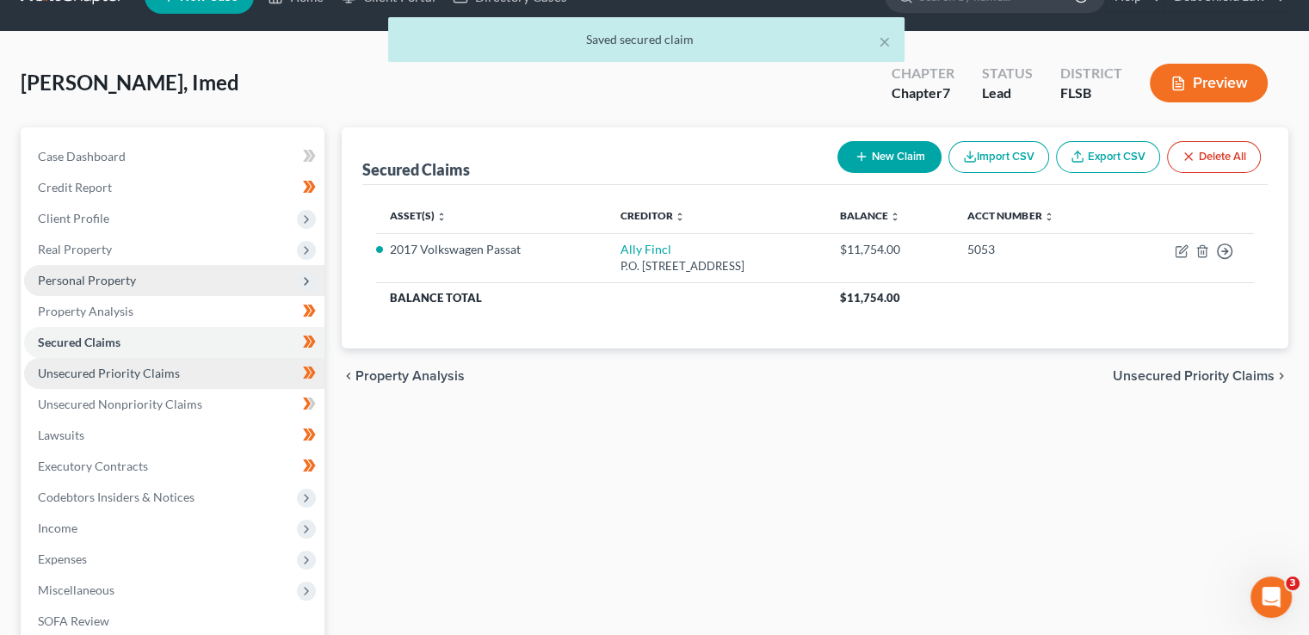
click at [186, 368] on link "Unsecured Priority Claims" at bounding box center [174, 373] width 300 height 31
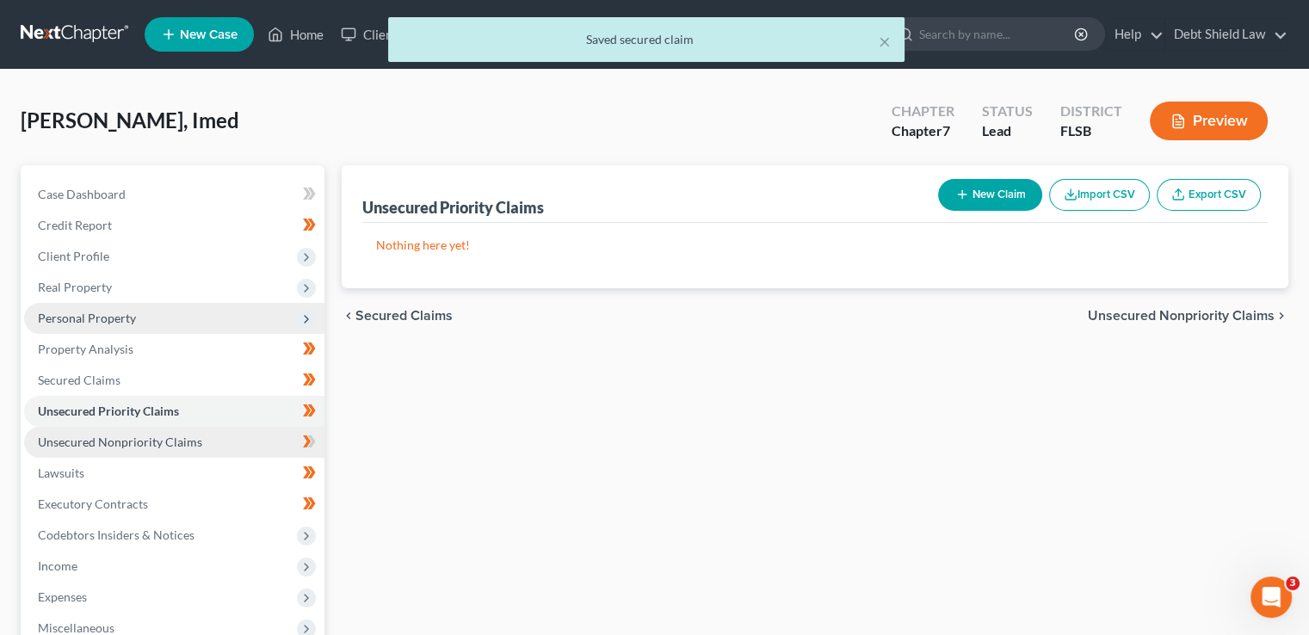
click at [196, 454] on link "Unsecured Nonpriority Claims" at bounding box center [174, 442] width 300 height 31
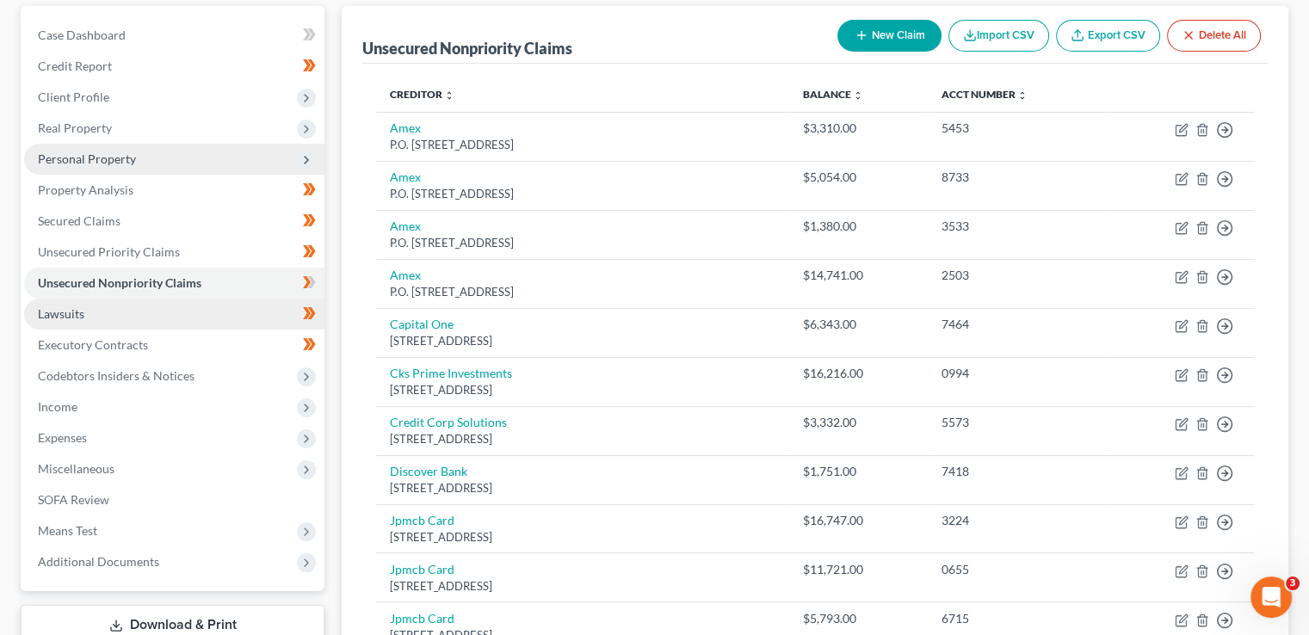
click at [200, 311] on link "Lawsuits" at bounding box center [174, 314] width 300 height 31
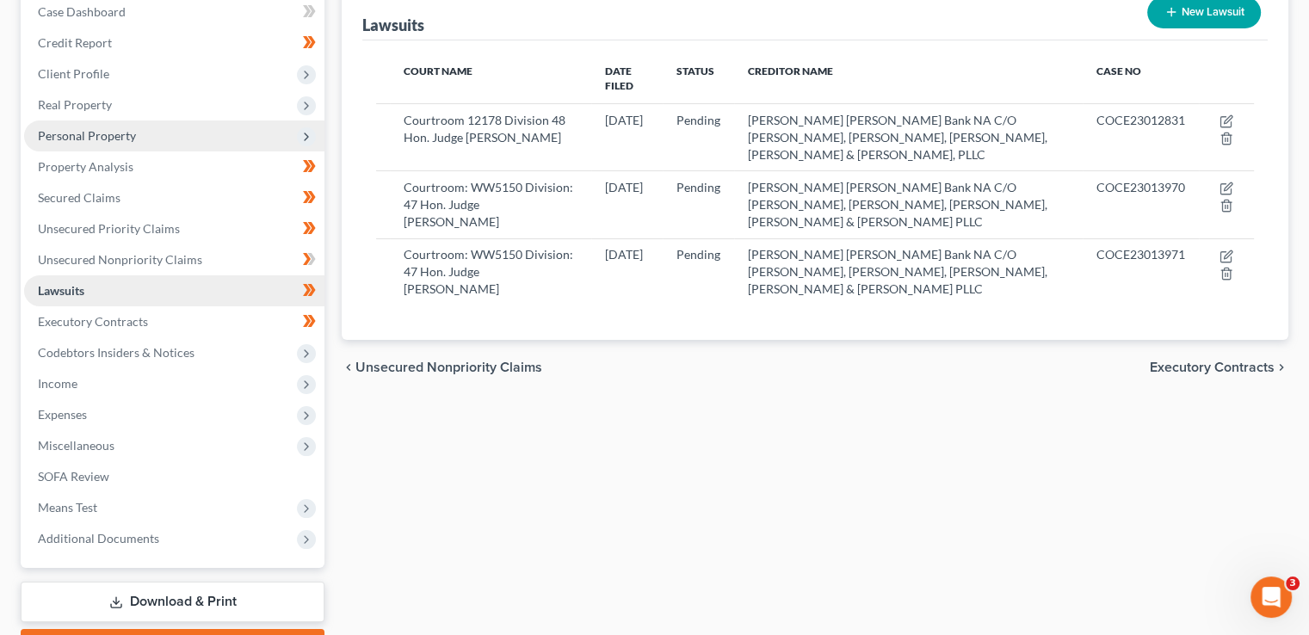
scroll to position [183, 0]
click at [194, 256] on span "Unsecured Nonpriority Claims" at bounding box center [120, 258] width 164 height 15
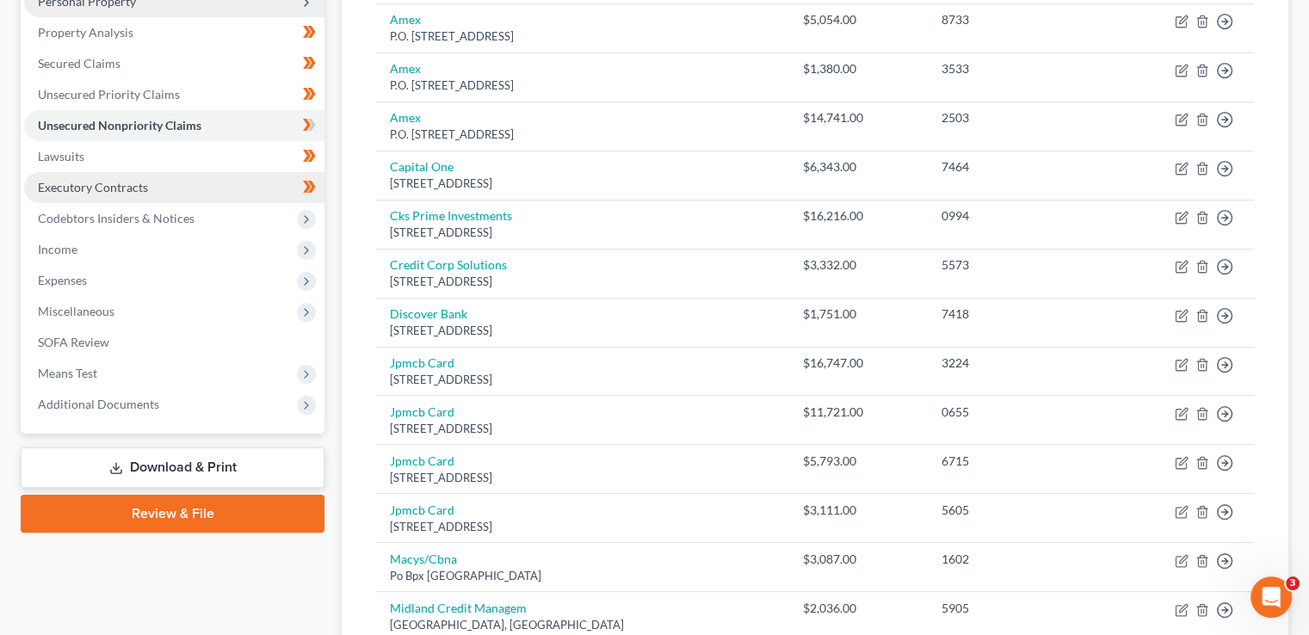
click at [167, 182] on link "Executory Contracts" at bounding box center [174, 187] width 300 height 31
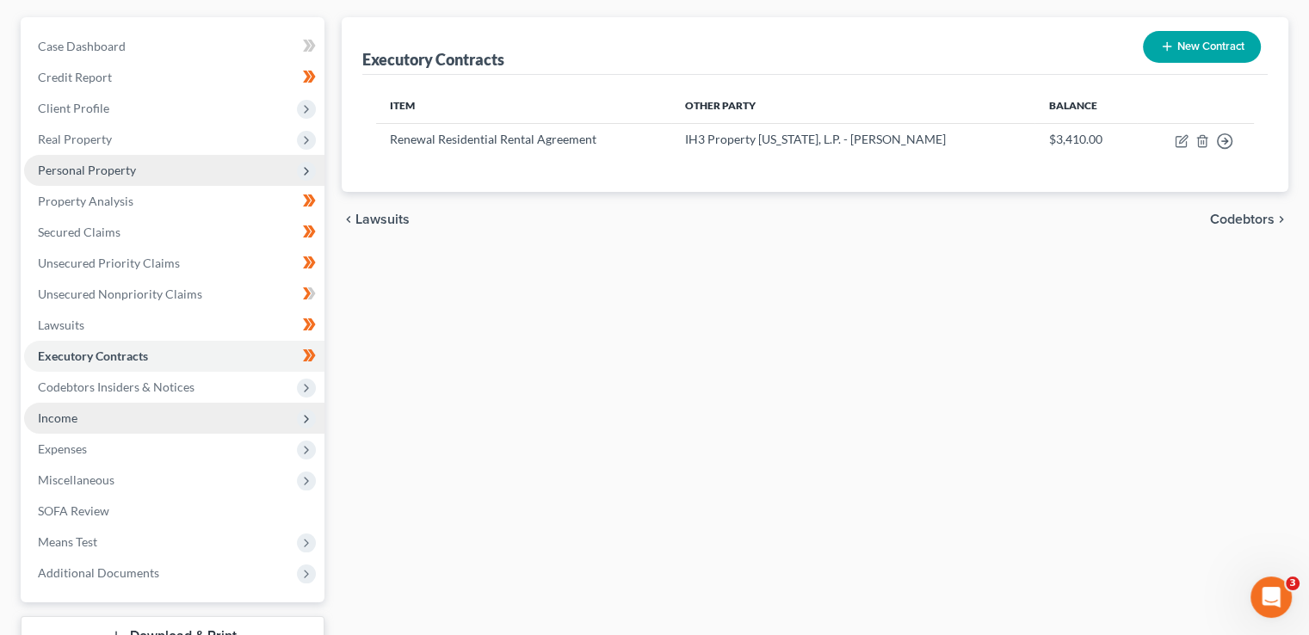
click at [168, 422] on span "Income" at bounding box center [174, 418] width 300 height 31
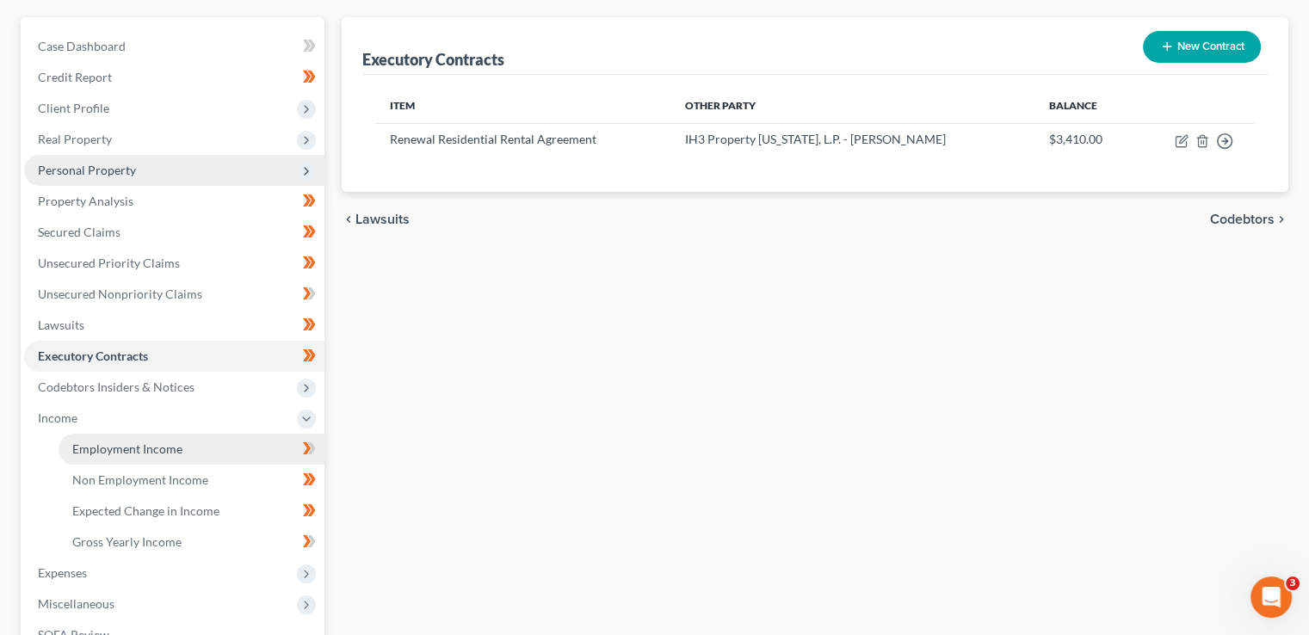
click at [180, 444] on link "Employment Income" at bounding box center [192, 449] width 266 height 31
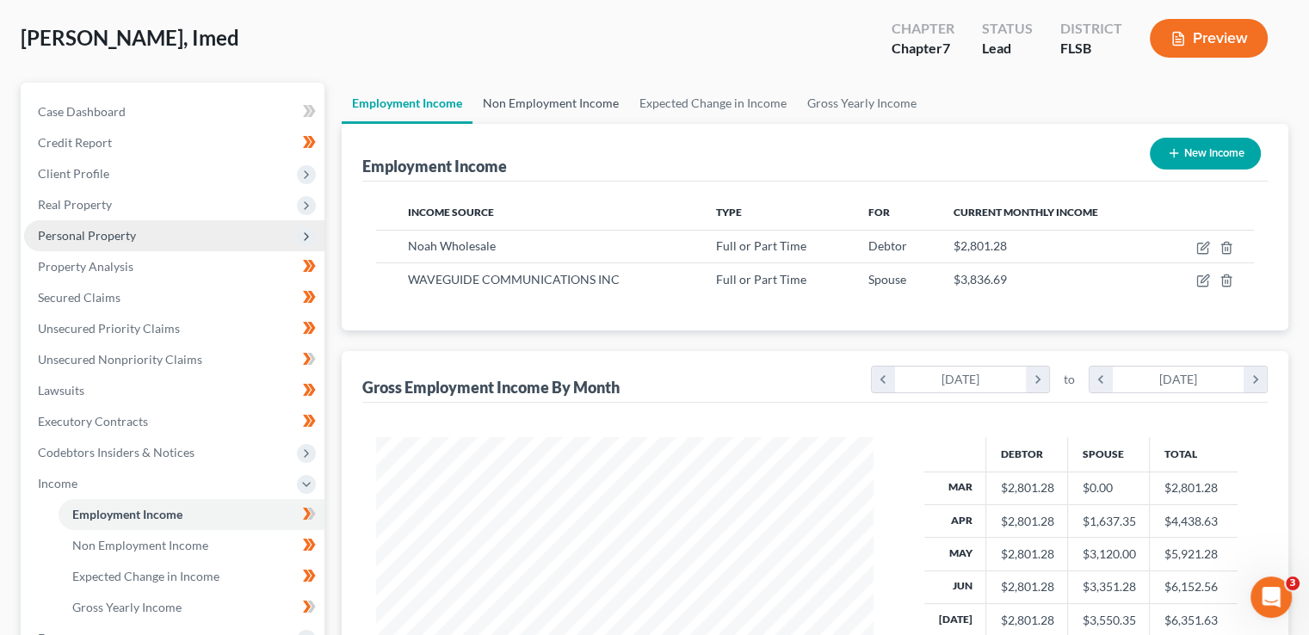
click at [570, 100] on link "Non Employment Income" at bounding box center [550, 103] width 157 height 41
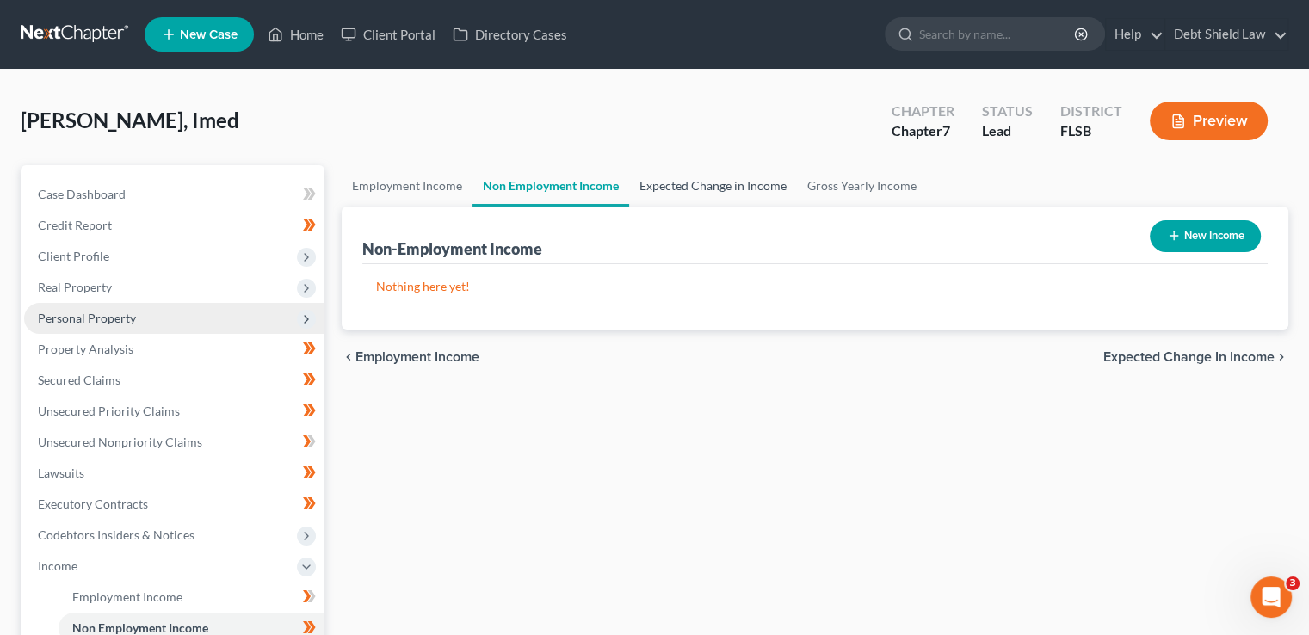
click at [702, 178] on link "Expected Change in Income" at bounding box center [713, 185] width 168 height 41
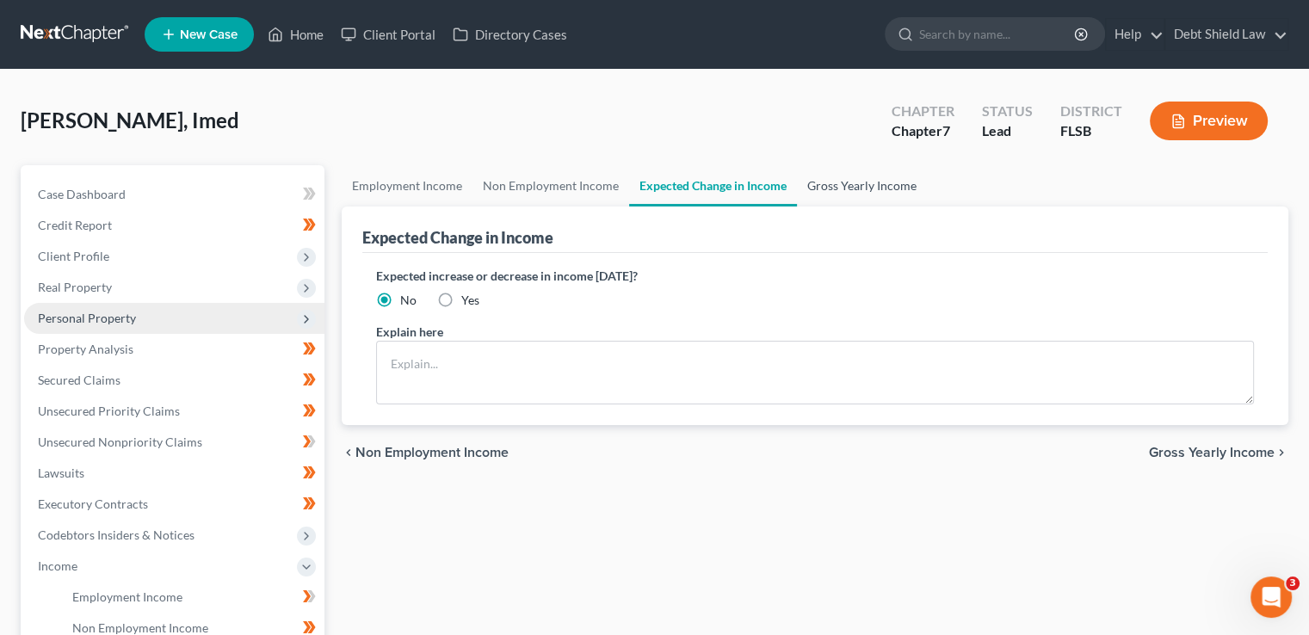
click at [874, 182] on link "Gross Yearly Income" at bounding box center [862, 185] width 130 height 41
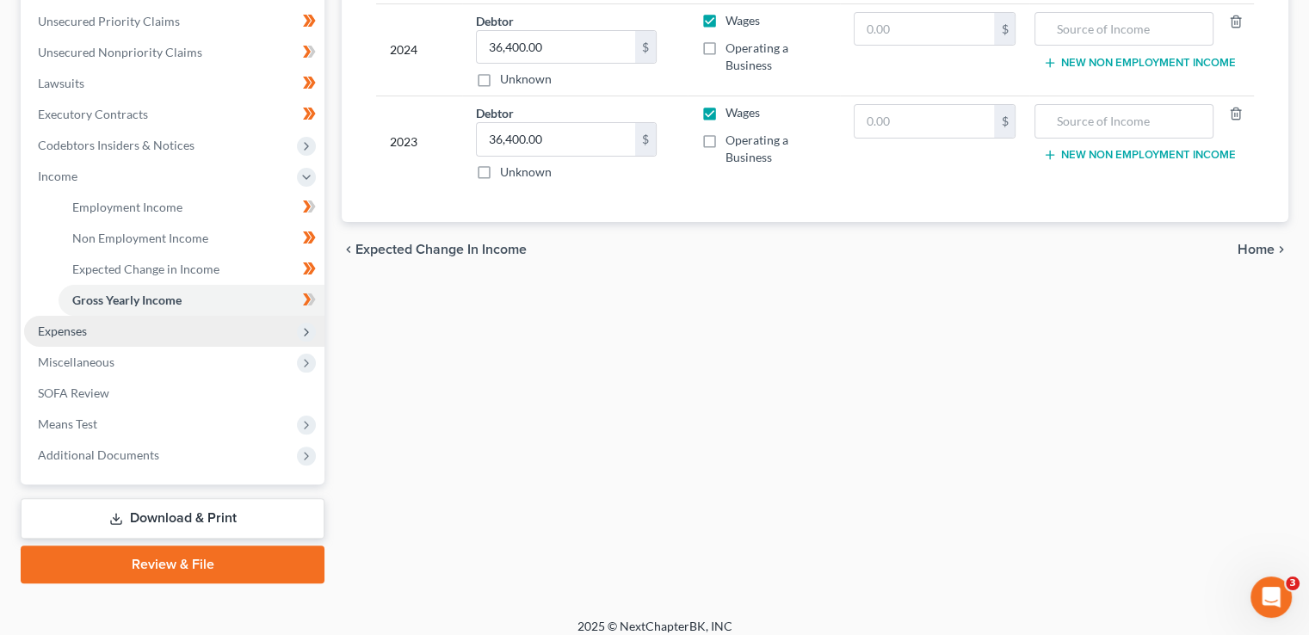
click at [298, 321] on span "Expenses" at bounding box center [174, 331] width 300 height 31
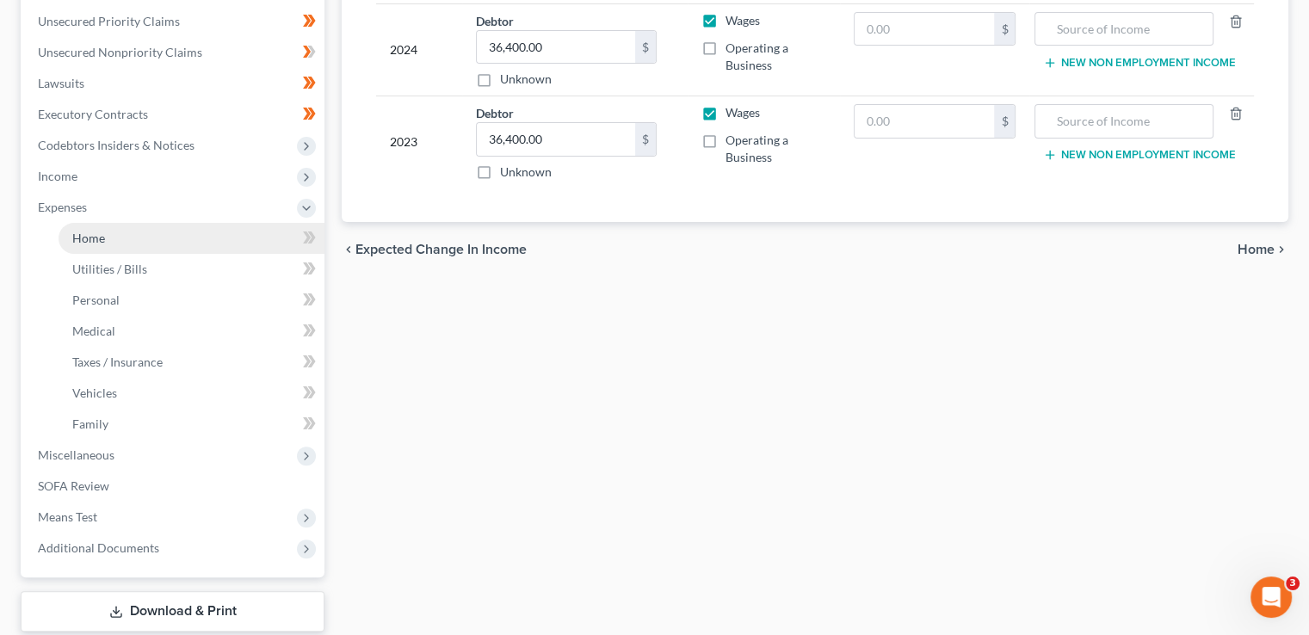
click at [148, 231] on link "Home" at bounding box center [192, 238] width 266 height 31
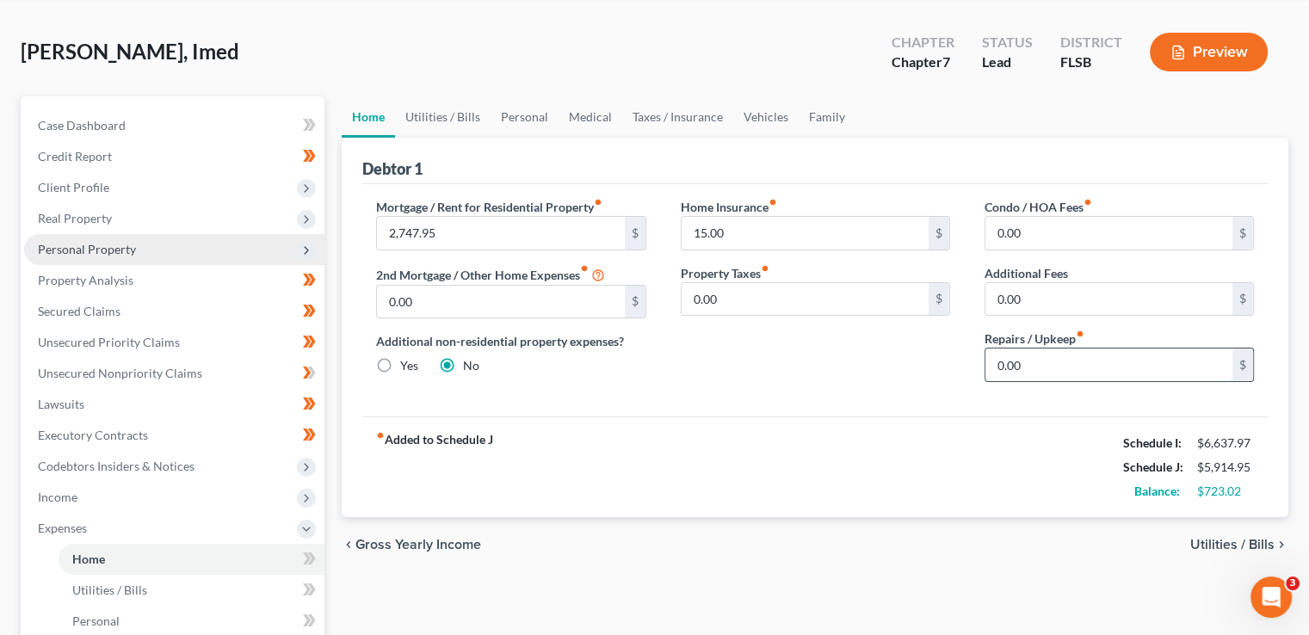
click at [1046, 375] on input "0.00" at bounding box center [1108, 364] width 247 height 33
type input "100.00"
click at [444, 110] on link "Utilities / Bills" at bounding box center [443, 116] width 96 height 41
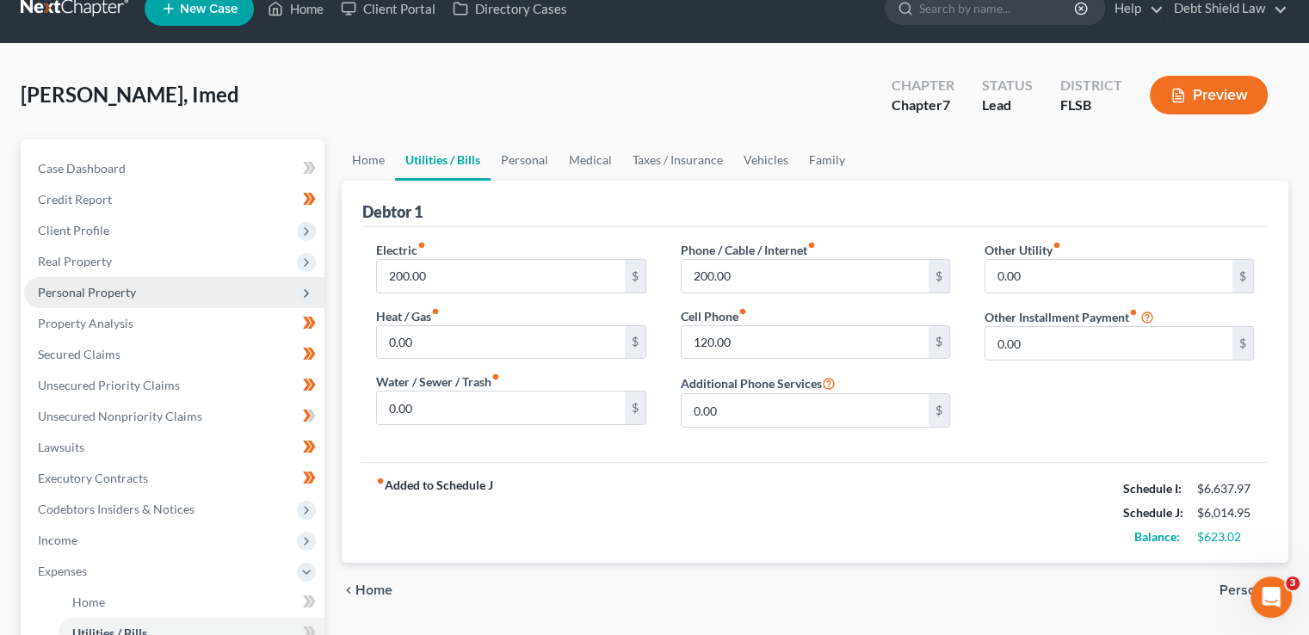
scroll to position [29, 0]
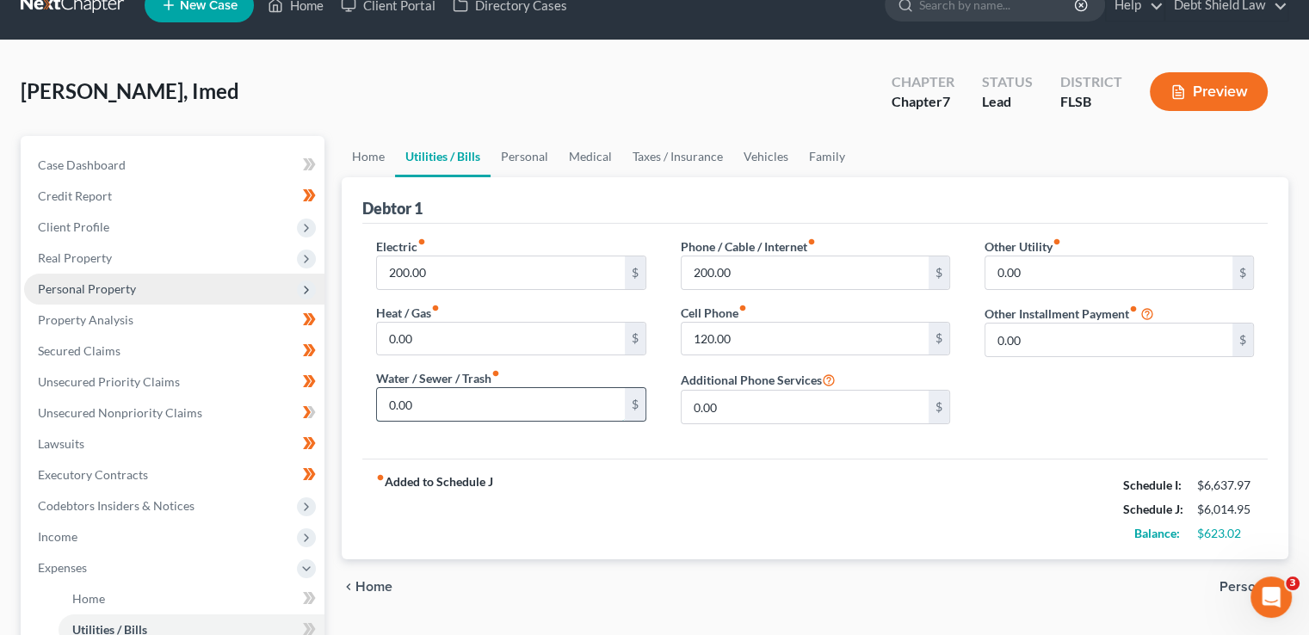
click at [484, 401] on input "0.00" at bounding box center [500, 404] width 247 height 33
type input "8"
type input "80.00"
click at [396, 275] on input "200.00" at bounding box center [500, 272] width 247 height 33
type input "260.00"
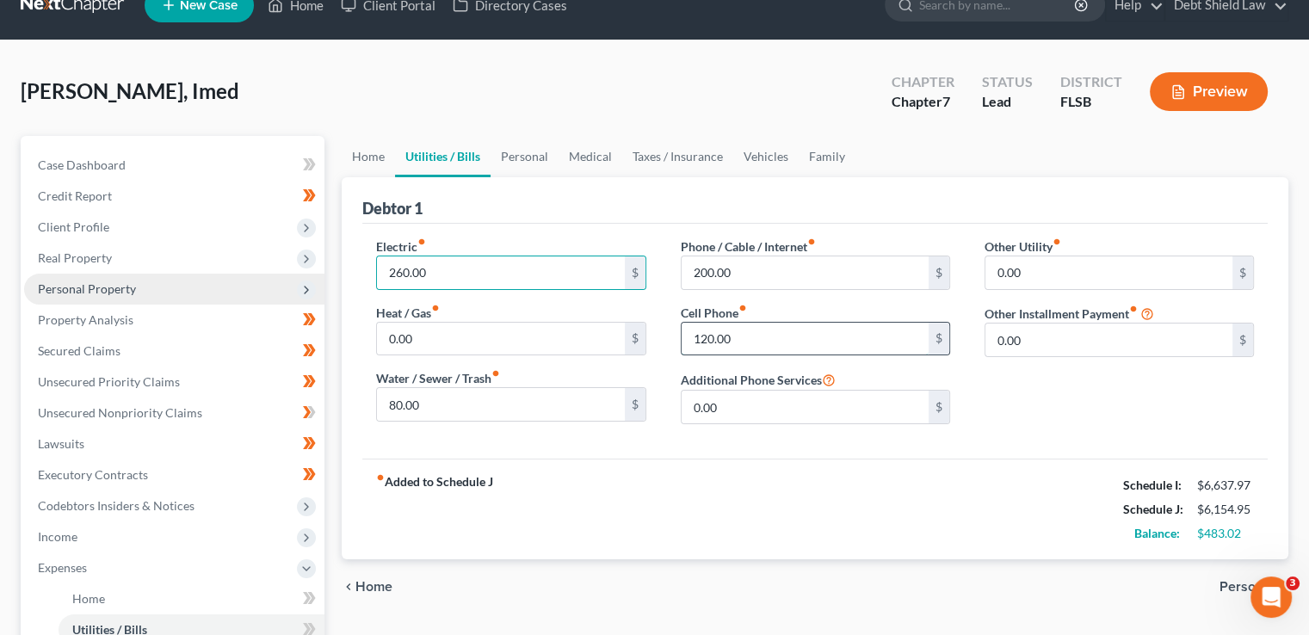
click at [702, 333] on input "120.00" at bounding box center [804, 339] width 247 height 33
type input "145.00"
click at [523, 155] on link "Personal" at bounding box center [524, 156] width 68 height 41
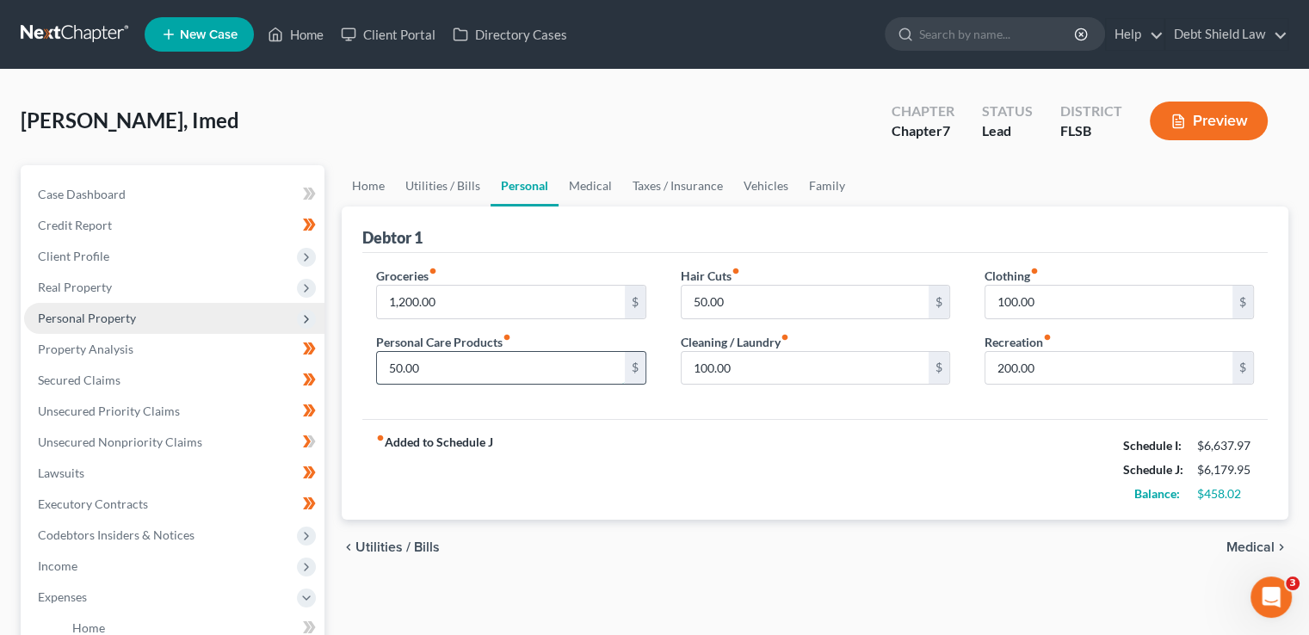
click at [440, 374] on input "50.00" at bounding box center [500, 368] width 247 height 33
type input "100.00"
click at [593, 183] on link "Medical" at bounding box center [590, 185] width 64 height 41
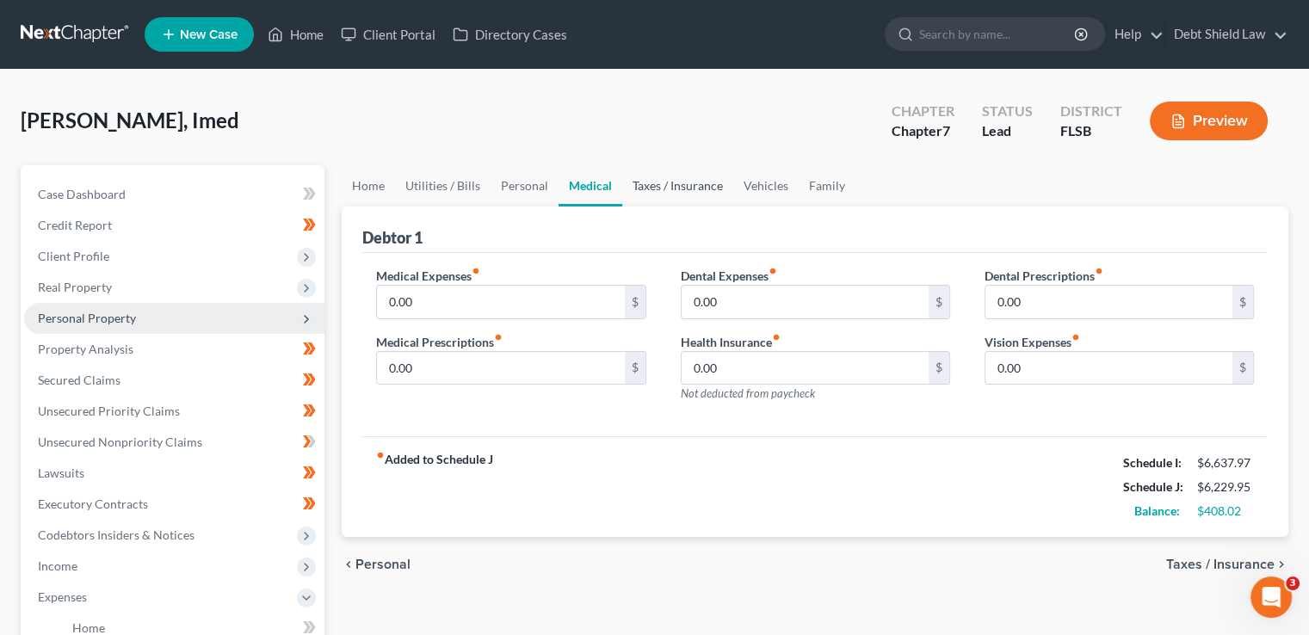
click at [677, 191] on link "Taxes / Insurance" at bounding box center [677, 185] width 111 height 41
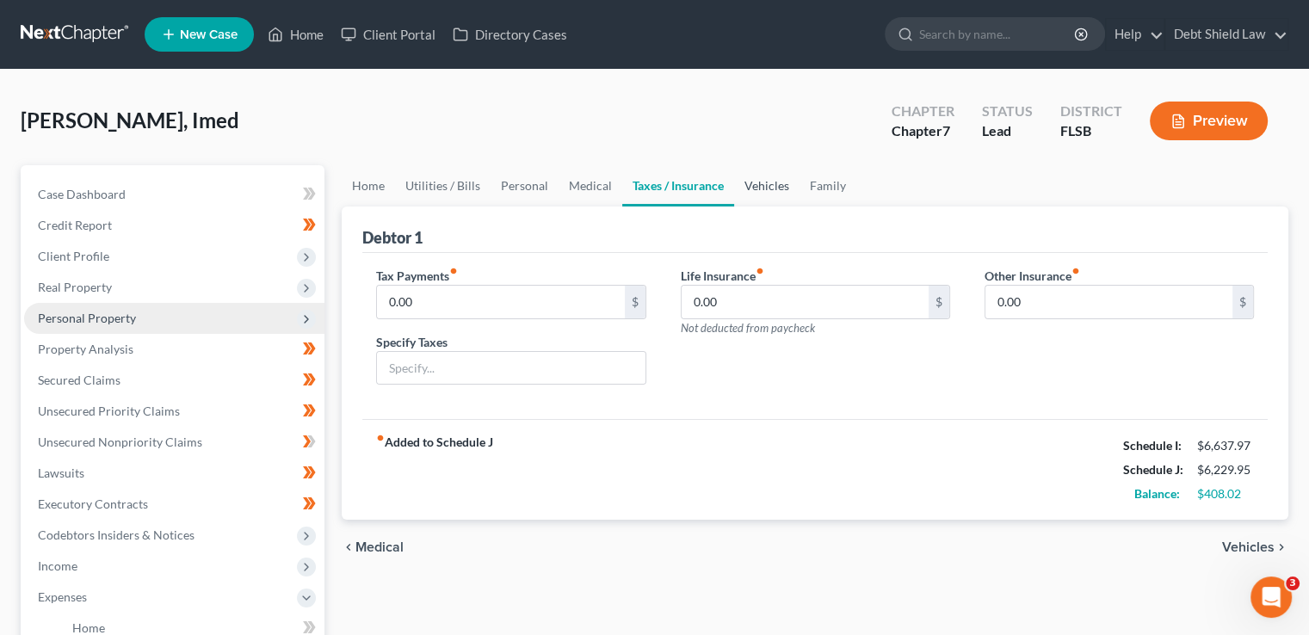
click at [774, 189] on link "Vehicles" at bounding box center [766, 185] width 65 height 41
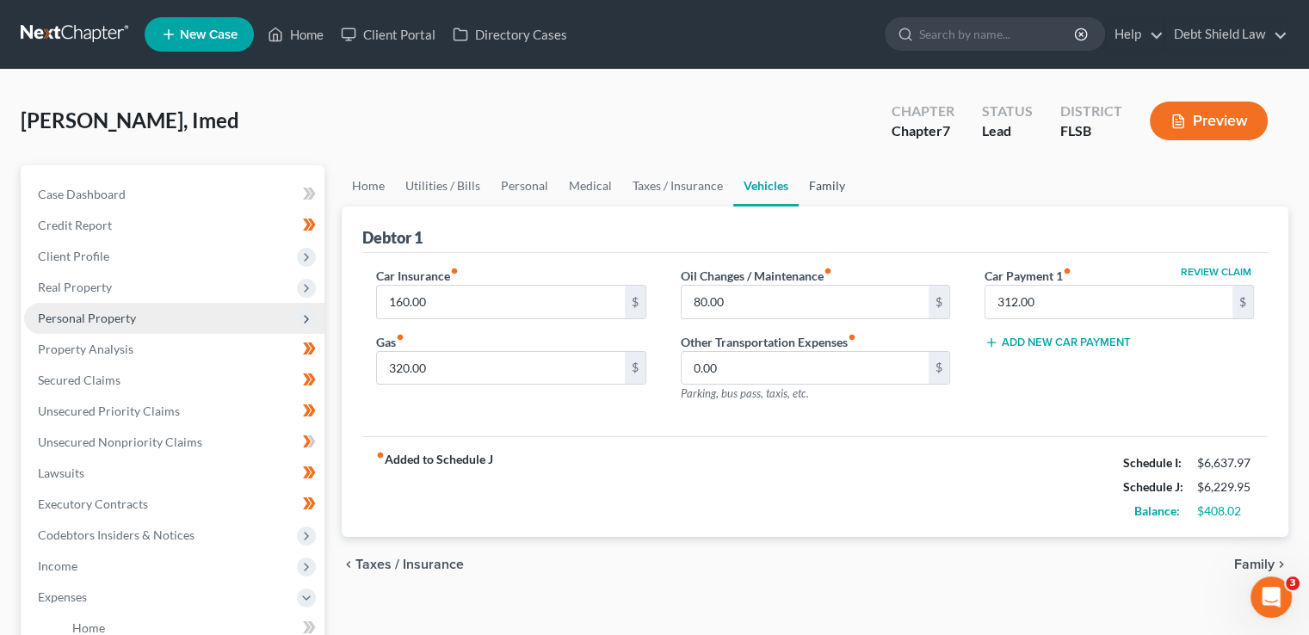
click at [828, 204] on link "Family" at bounding box center [826, 185] width 57 height 41
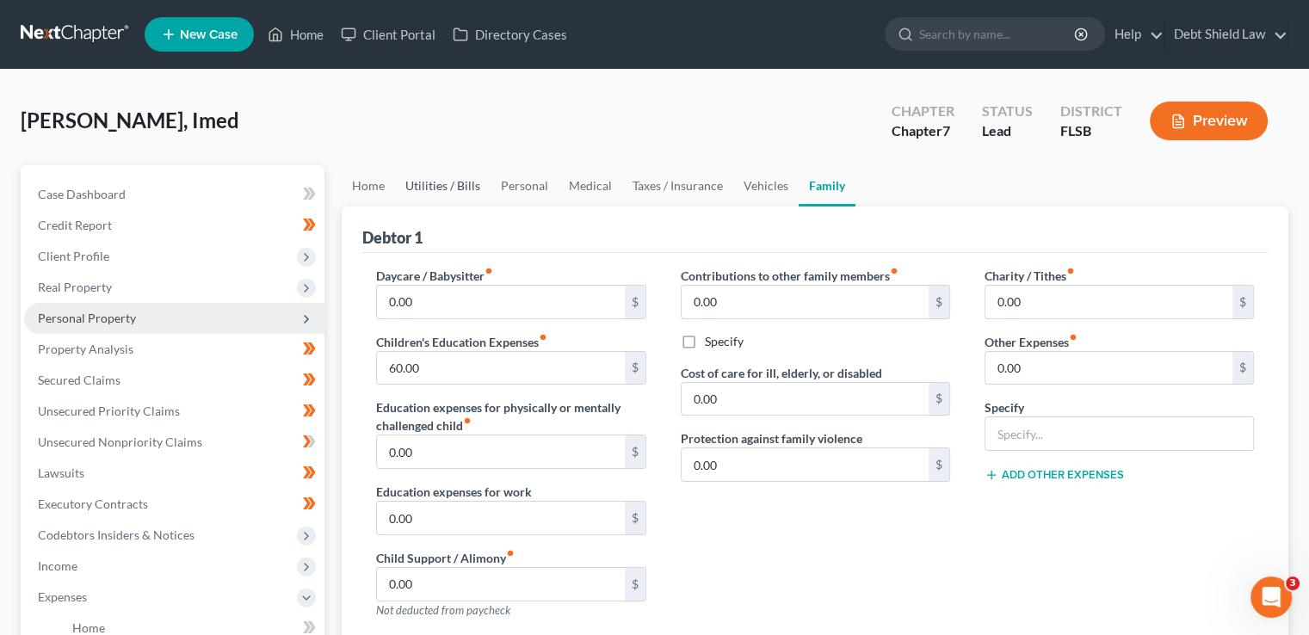
click at [436, 185] on link "Utilities / Bills" at bounding box center [443, 185] width 96 height 41
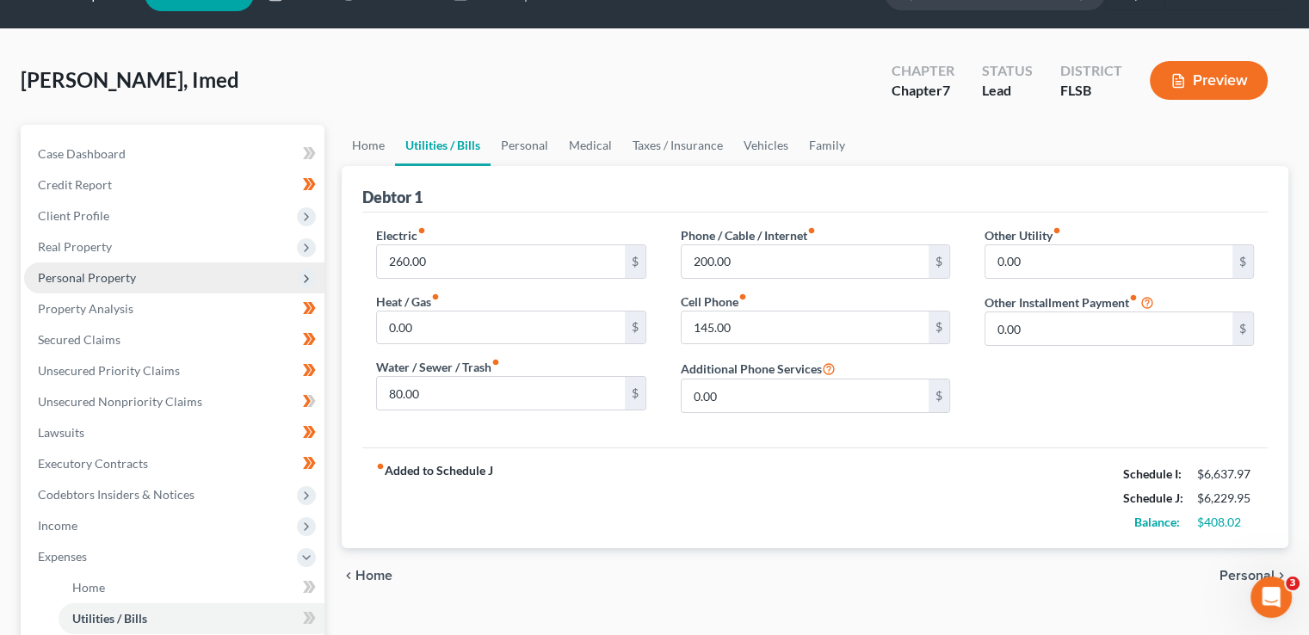
scroll to position [44, 0]
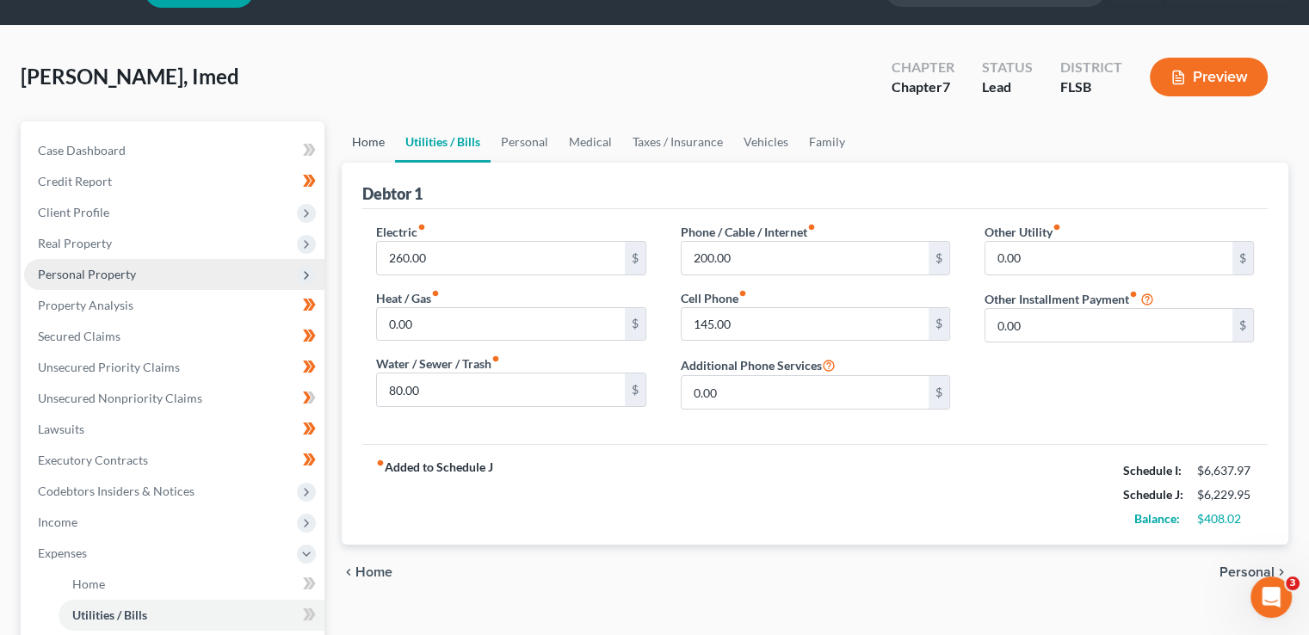
click at [354, 139] on link "Home" at bounding box center [368, 141] width 53 height 41
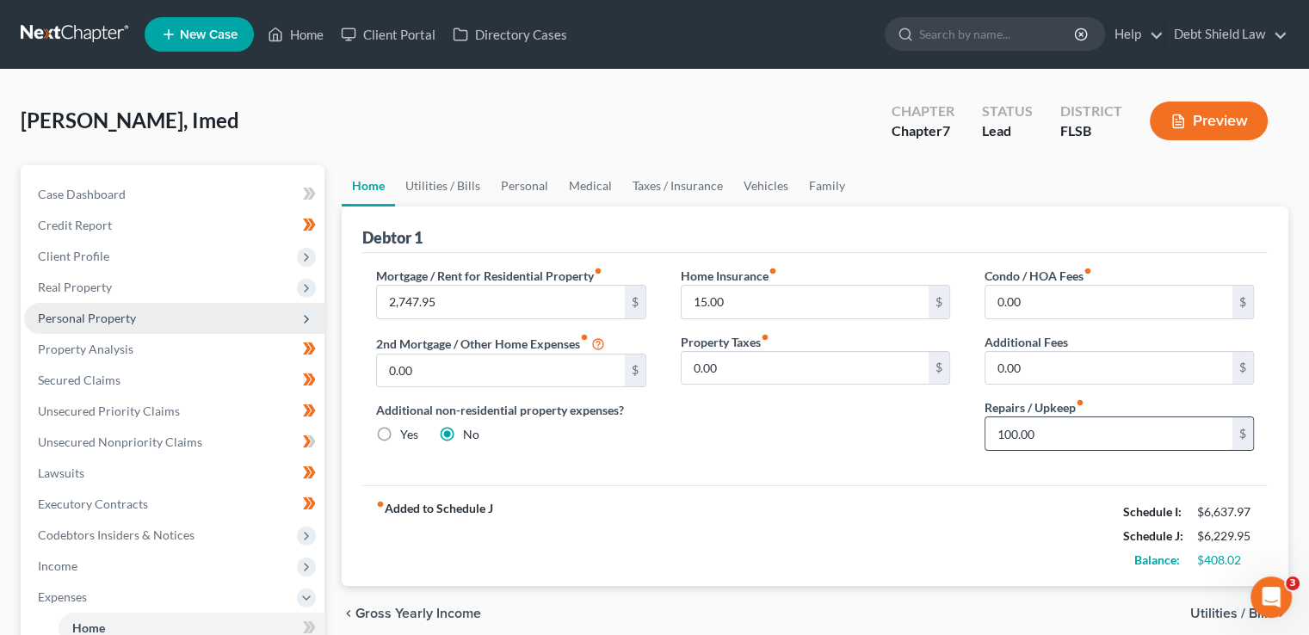
click at [1014, 426] on input "100.00" at bounding box center [1108, 433] width 247 height 33
type input "150.00"
click at [447, 190] on link "Utilities / Bills" at bounding box center [443, 185] width 96 height 41
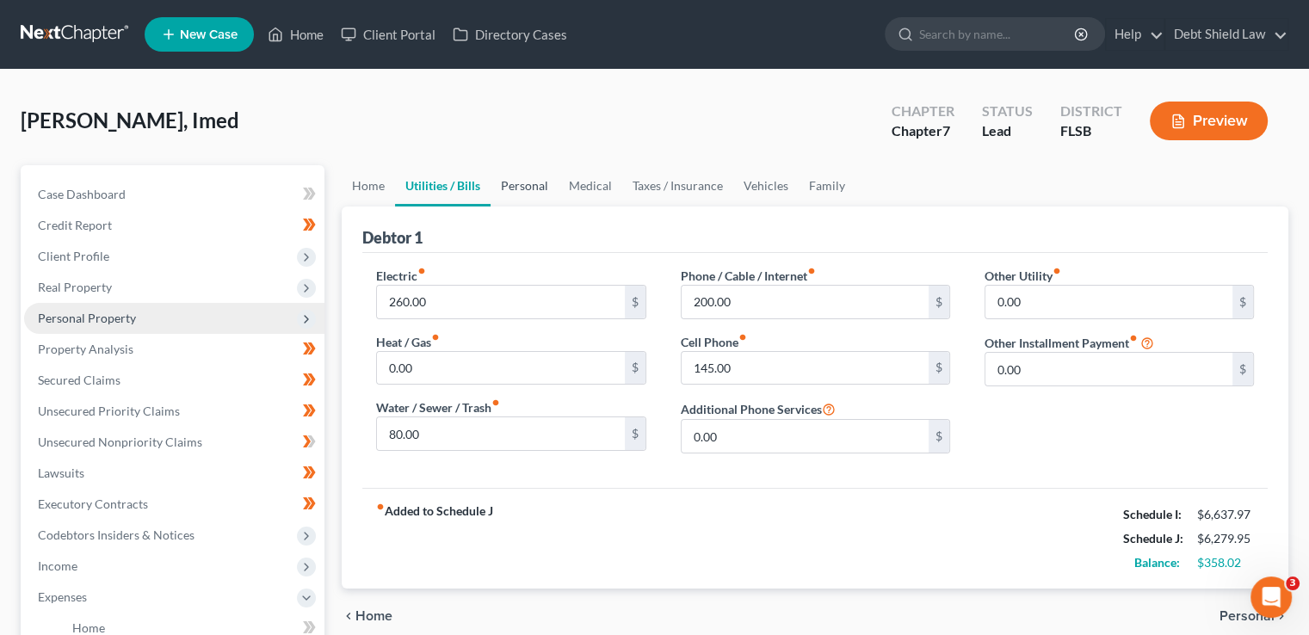
click at [527, 184] on link "Personal" at bounding box center [524, 185] width 68 height 41
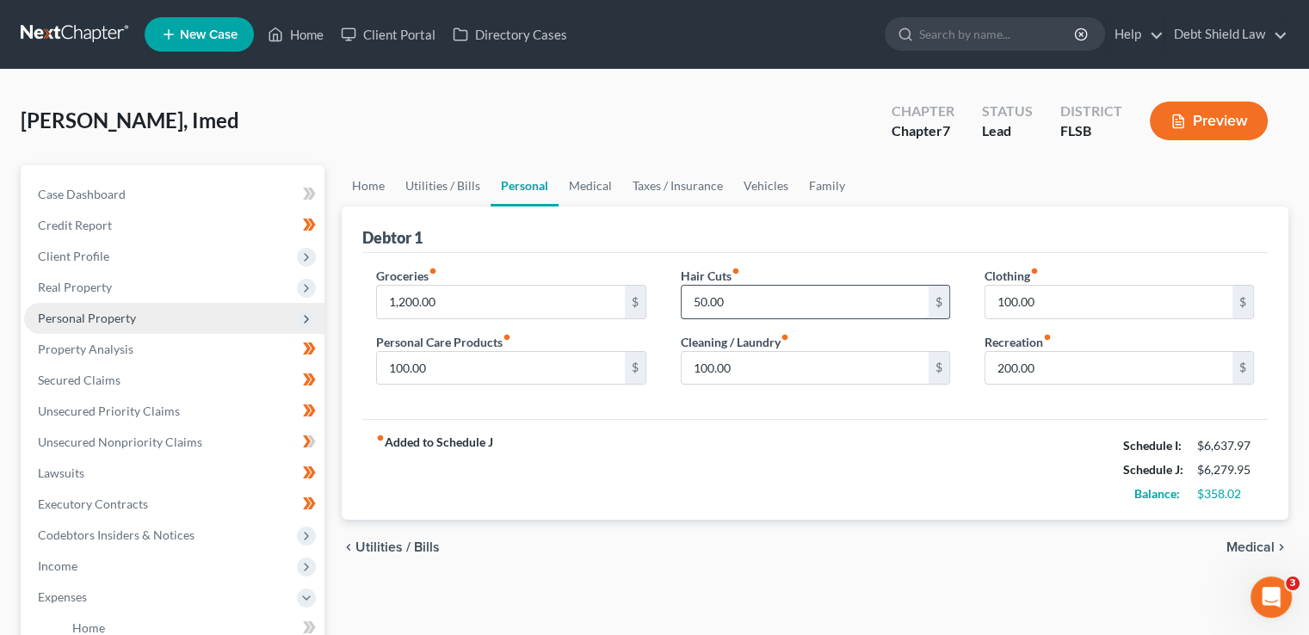
click at [692, 292] on input "50.00" at bounding box center [804, 302] width 247 height 33
type input "60.00"
click at [594, 188] on link "Medical" at bounding box center [590, 185] width 64 height 41
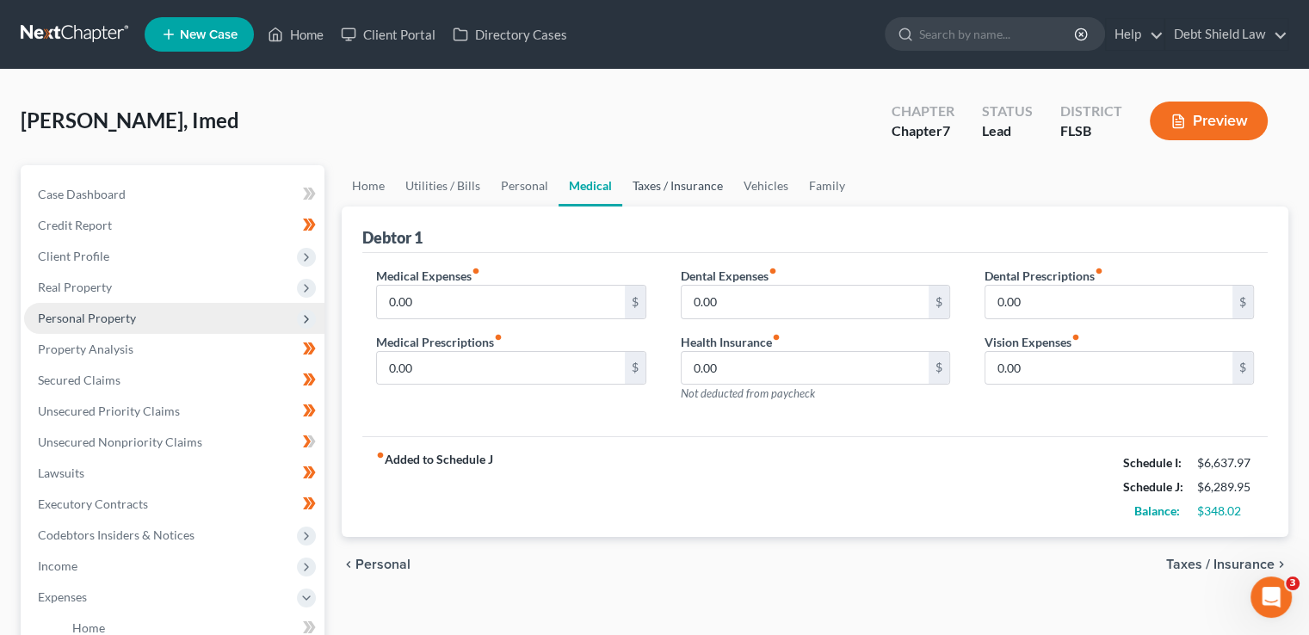
click at [702, 188] on link "Taxes / Insurance" at bounding box center [677, 185] width 111 height 41
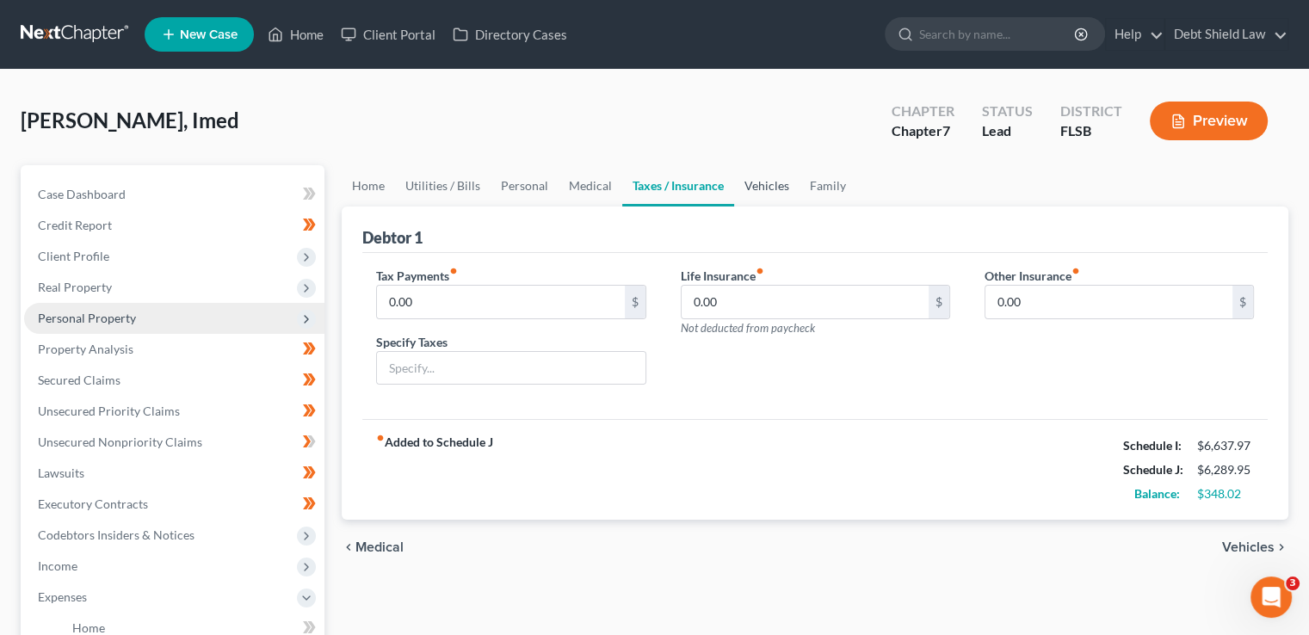
click at [764, 186] on link "Vehicles" at bounding box center [766, 185] width 65 height 41
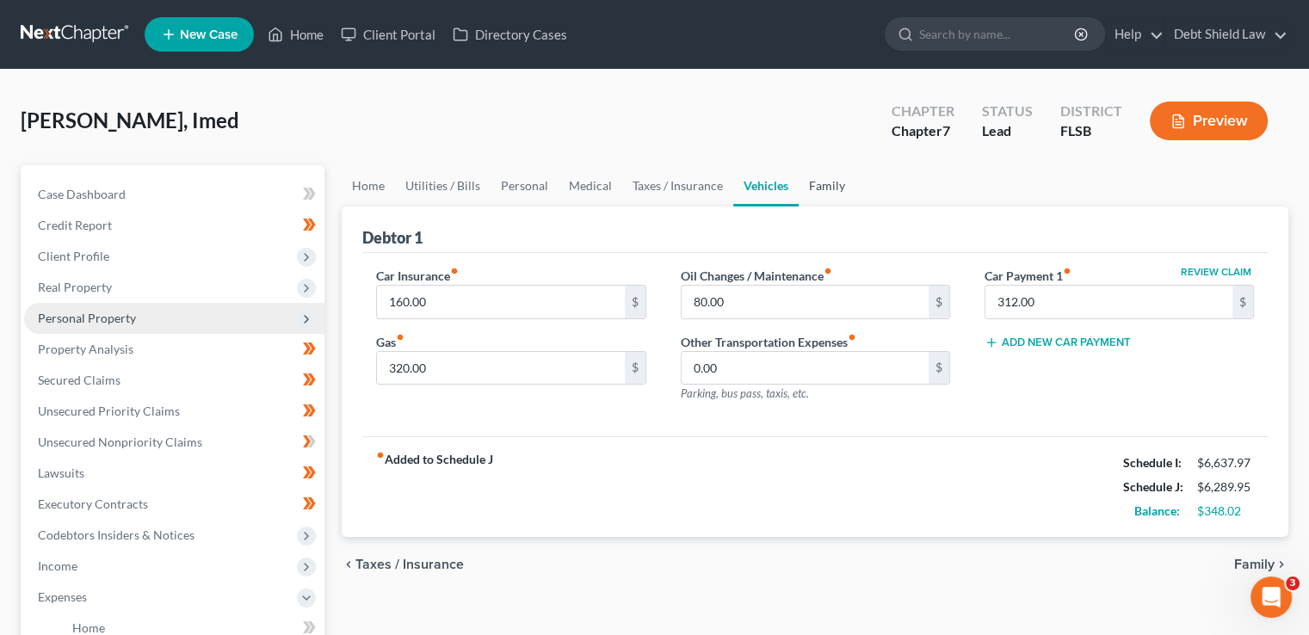
click at [823, 188] on link "Family" at bounding box center [826, 185] width 57 height 41
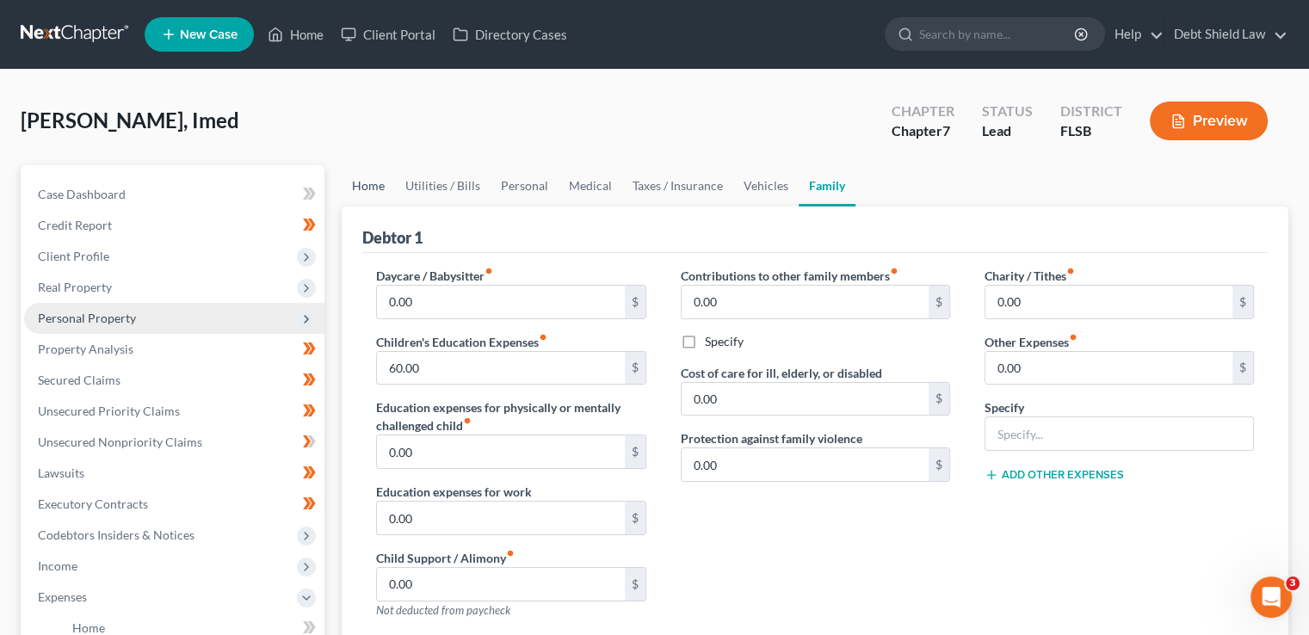
click at [359, 192] on link "Home" at bounding box center [368, 185] width 53 height 41
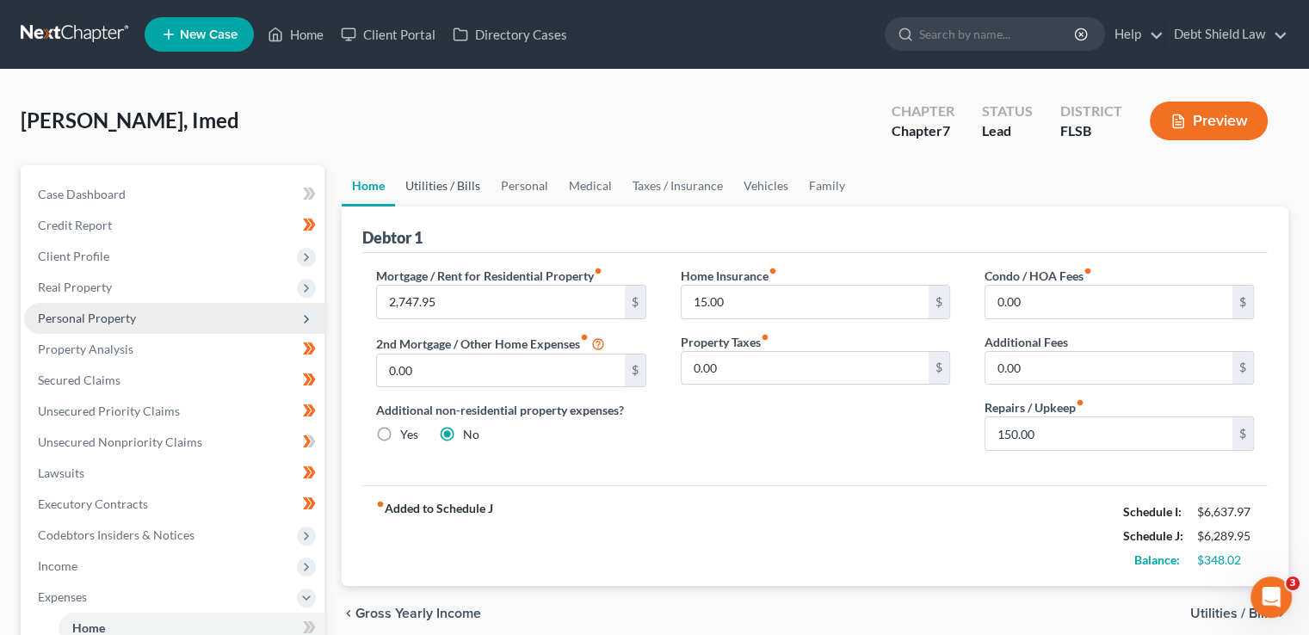
click at [448, 179] on link "Utilities / Bills" at bounding box center [443, 185] width 96 height 41
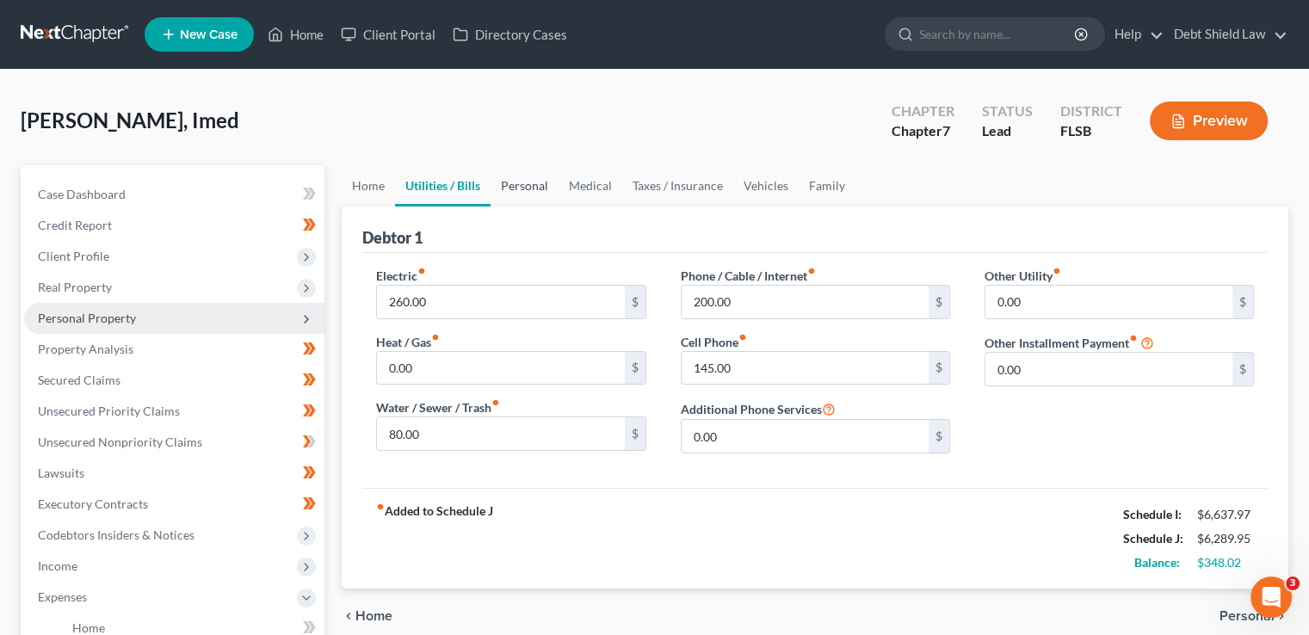
click at [516, 171] on link "Personal" at bounding box center [524, 185] width 68 height 41
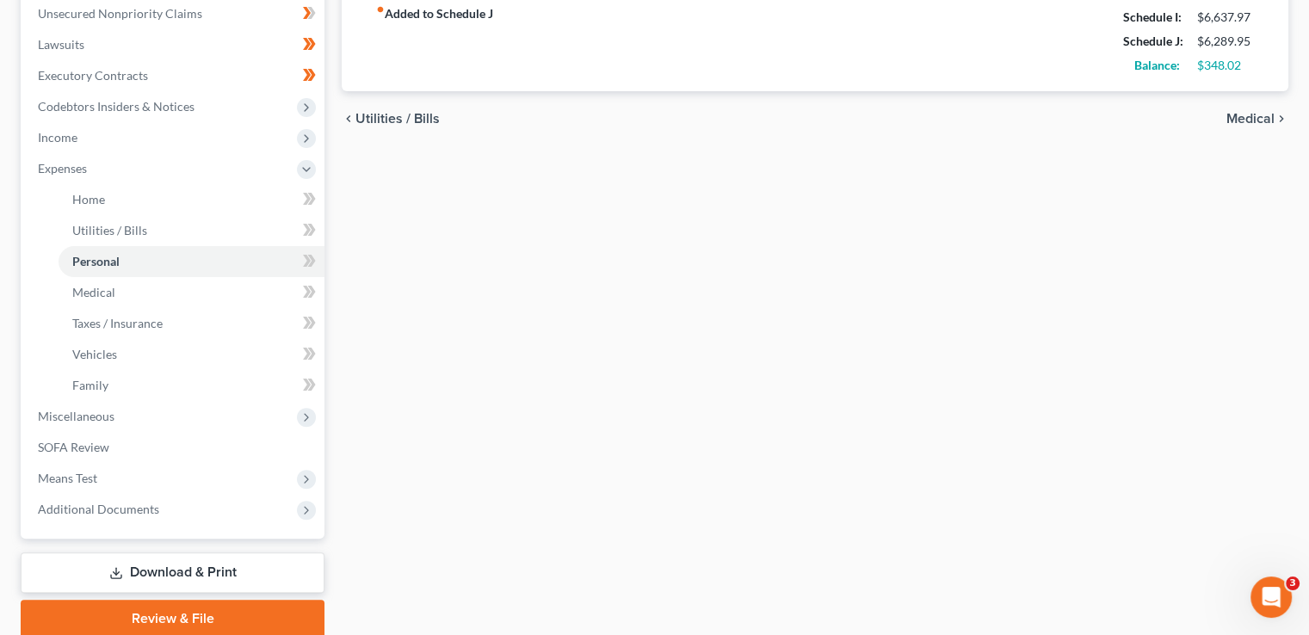
scroll to position [429, 0]
click at [186, 410] on span "Miscellaneous" at bounding box center [174, 415] width 300 height 31
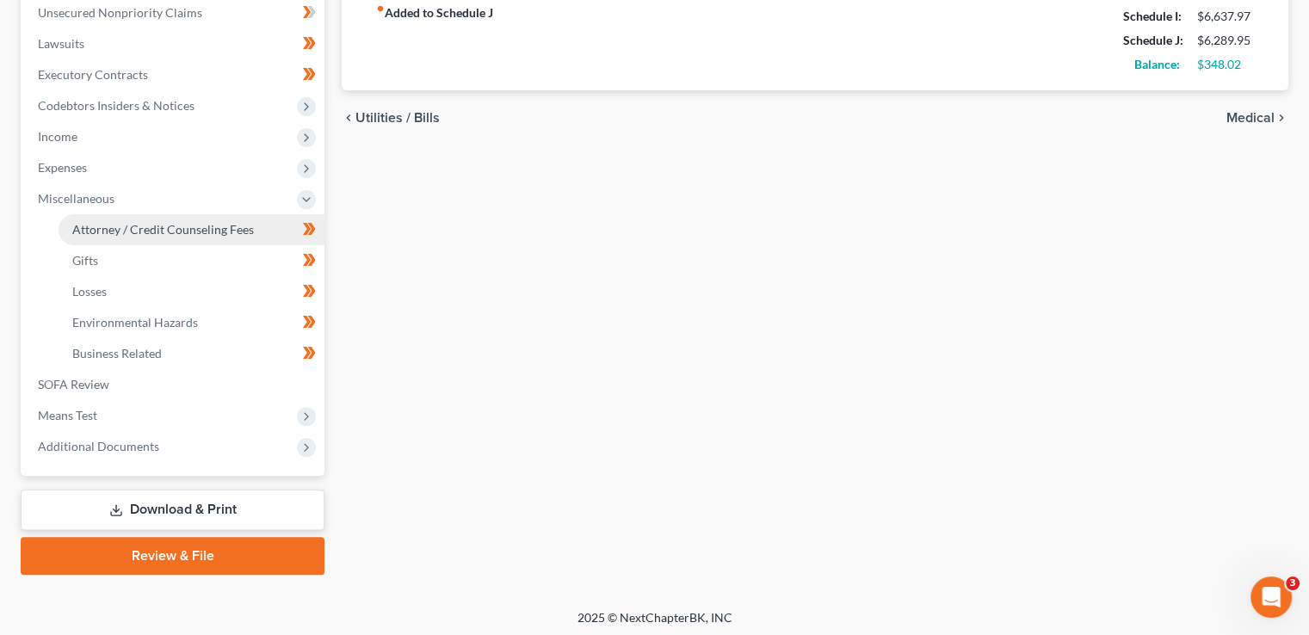
click at [213, 225] on span "Attorney / Credit Counseling Fees" at bounding box center [163, 229] width 182 height 15
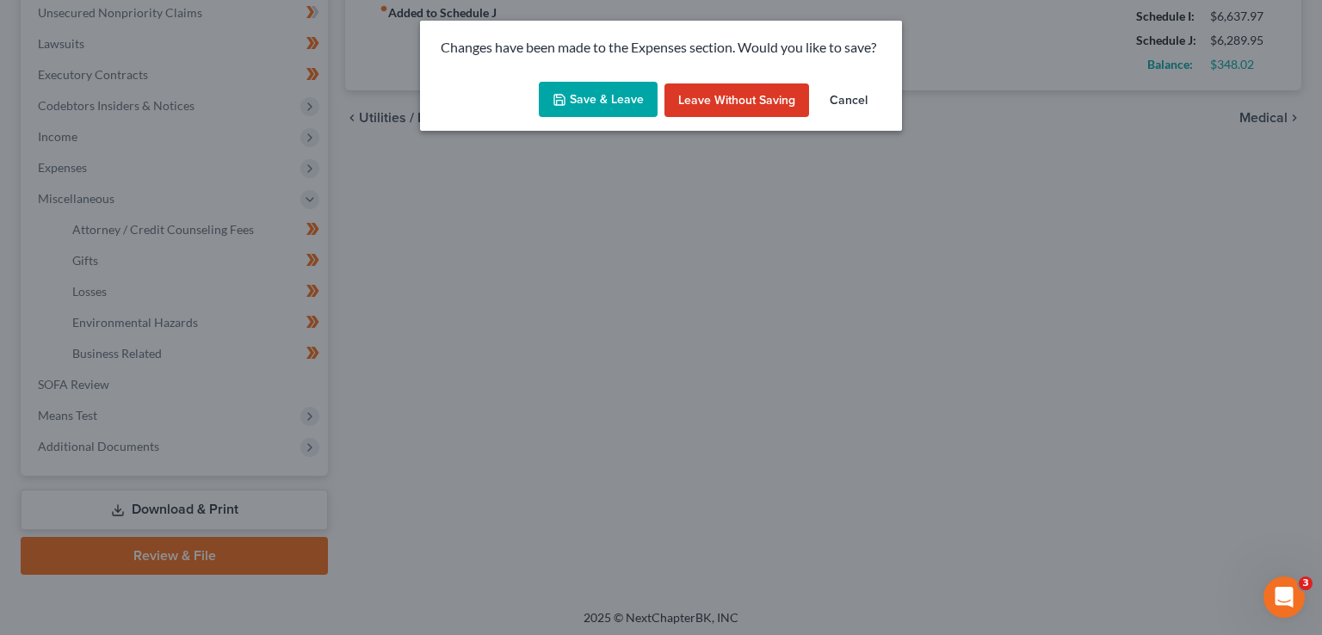
click at [609, 90] on button "Save & Leave" at bounding box center [598, 100] width 119 height 36
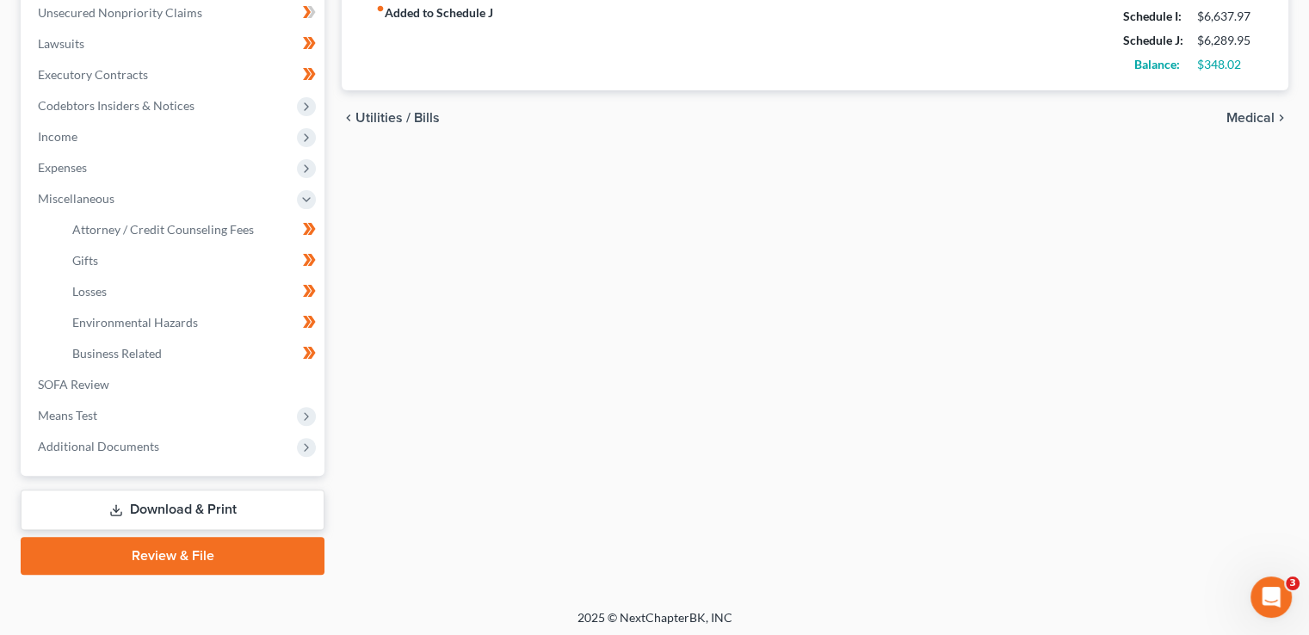
select select "2"
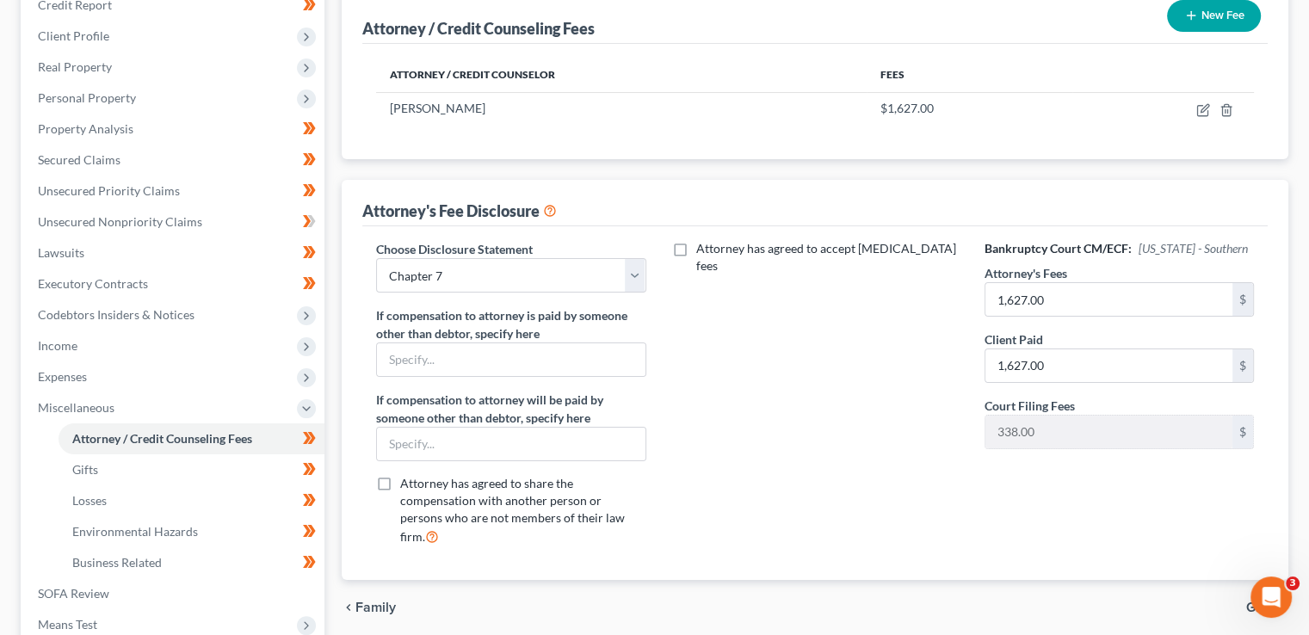
scroll to position [218, 0]
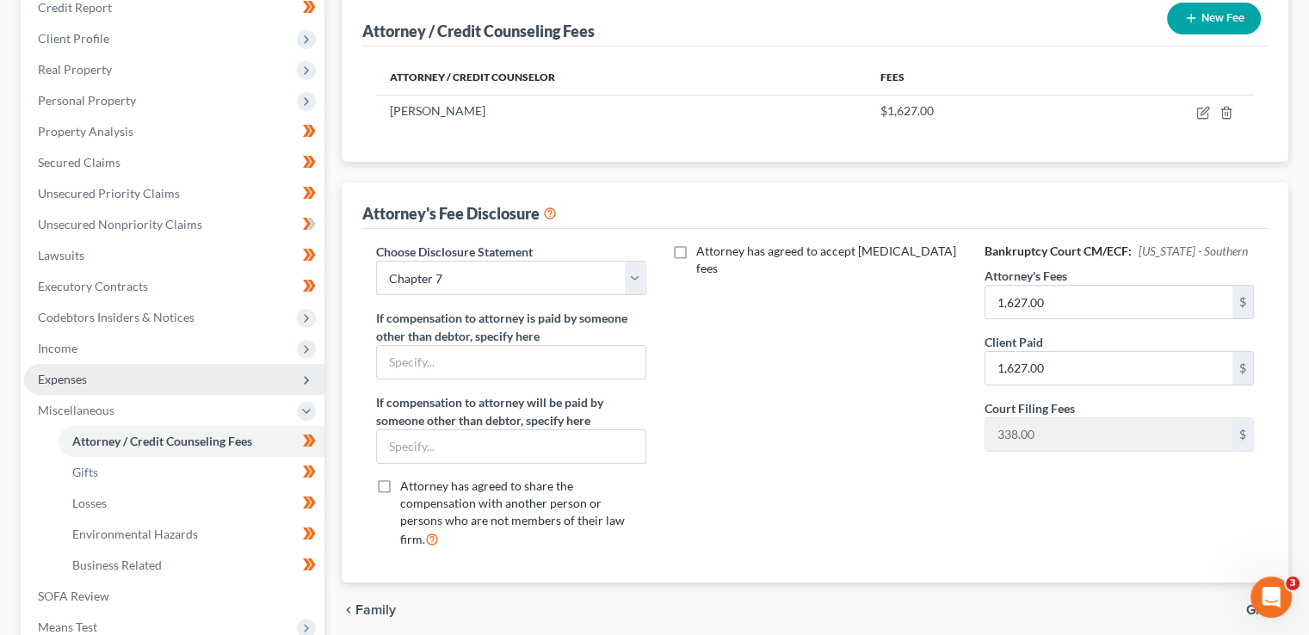
click at [124, 372] on span "Expenses" at bounding box center [174, 379] width 300 height 31
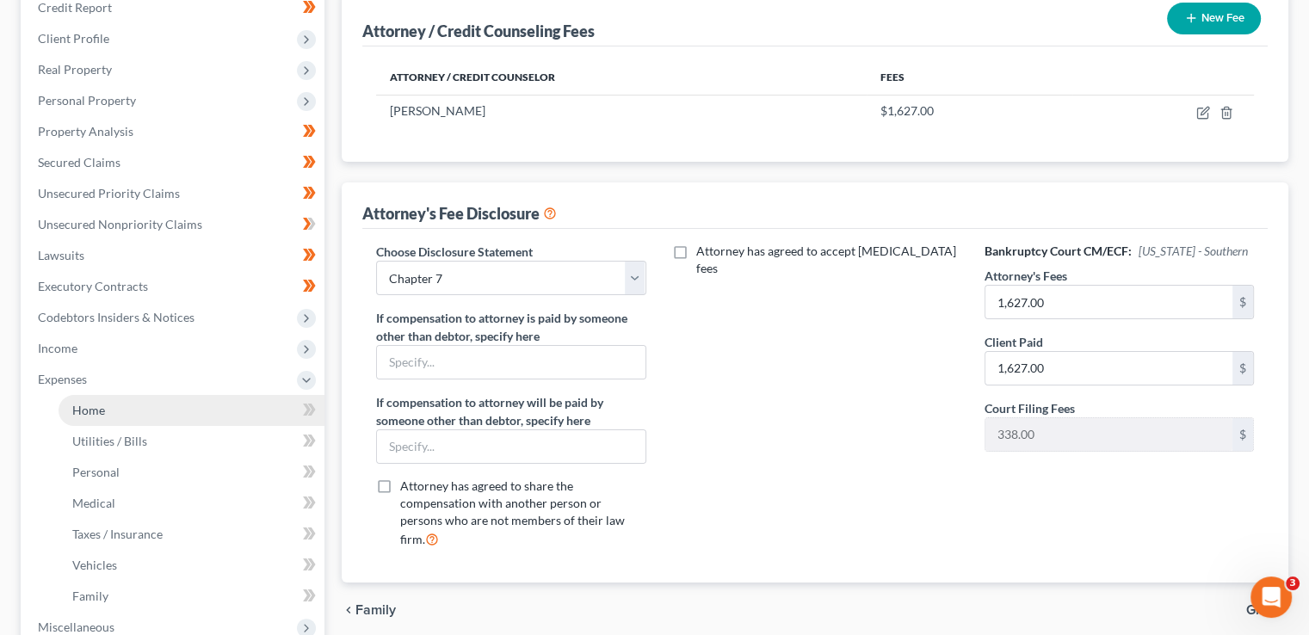
click at [168, 410] on link "Home" at bounding box center [192, 410] width 266 height 31
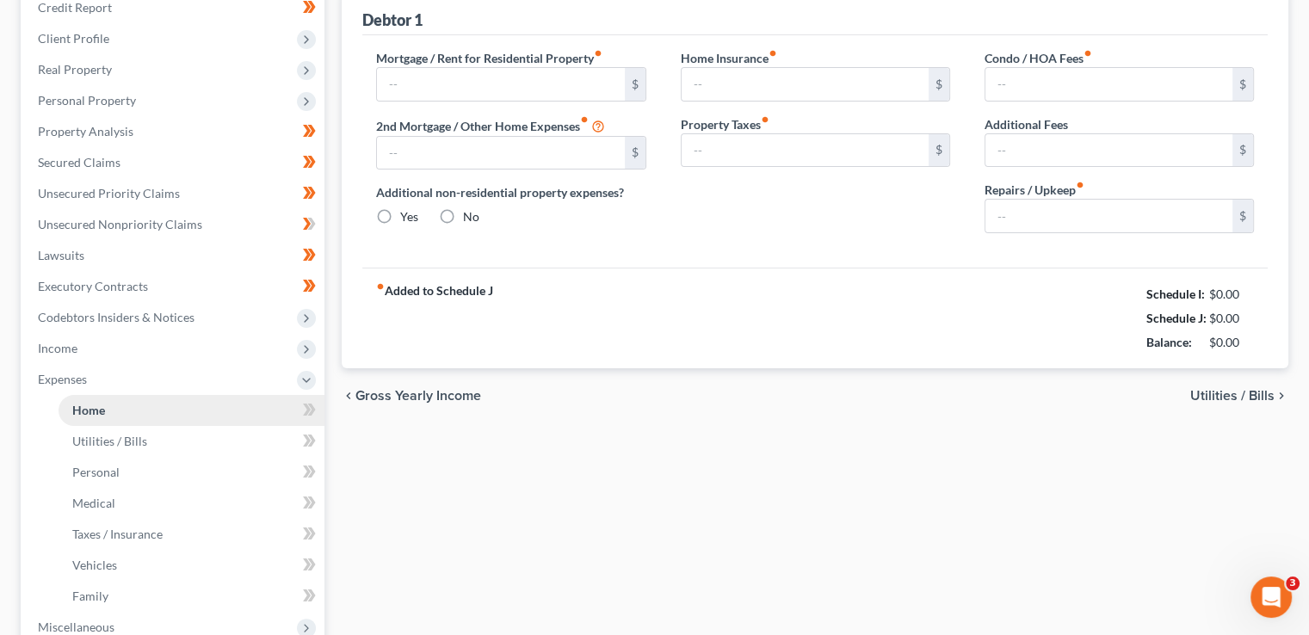
scroll to position [148, 0]
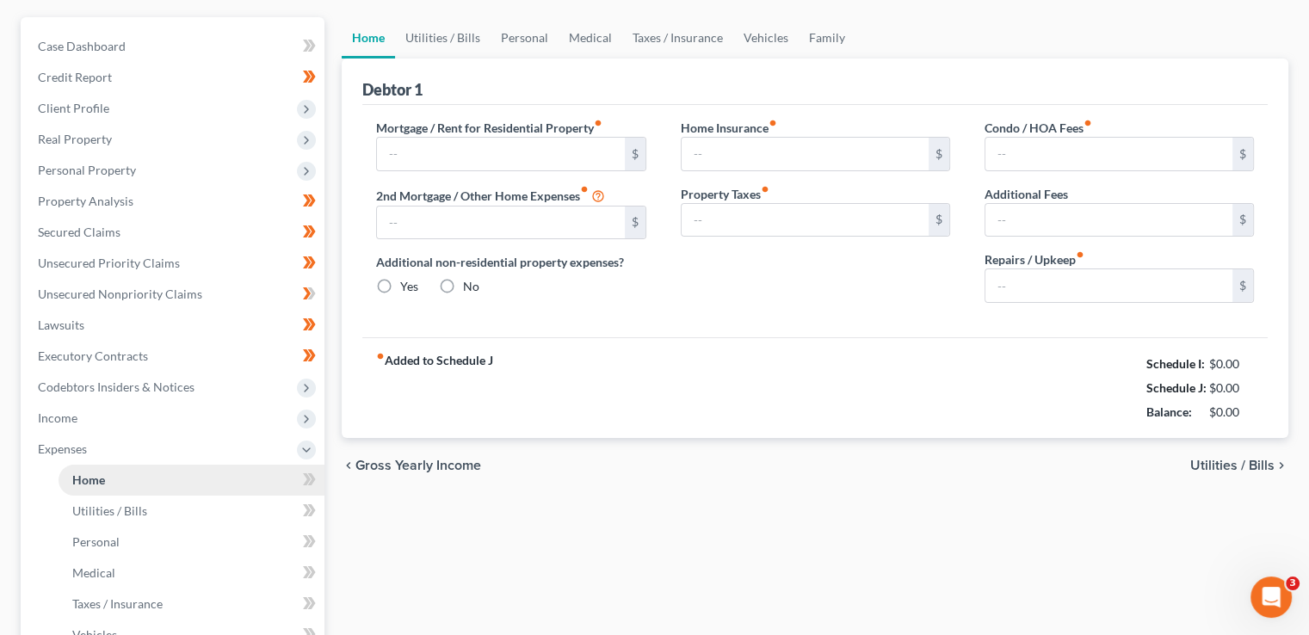
type input "2,747.95"
type input "0.00"
radio input "true"
type input "15.00"
type input "0.00"
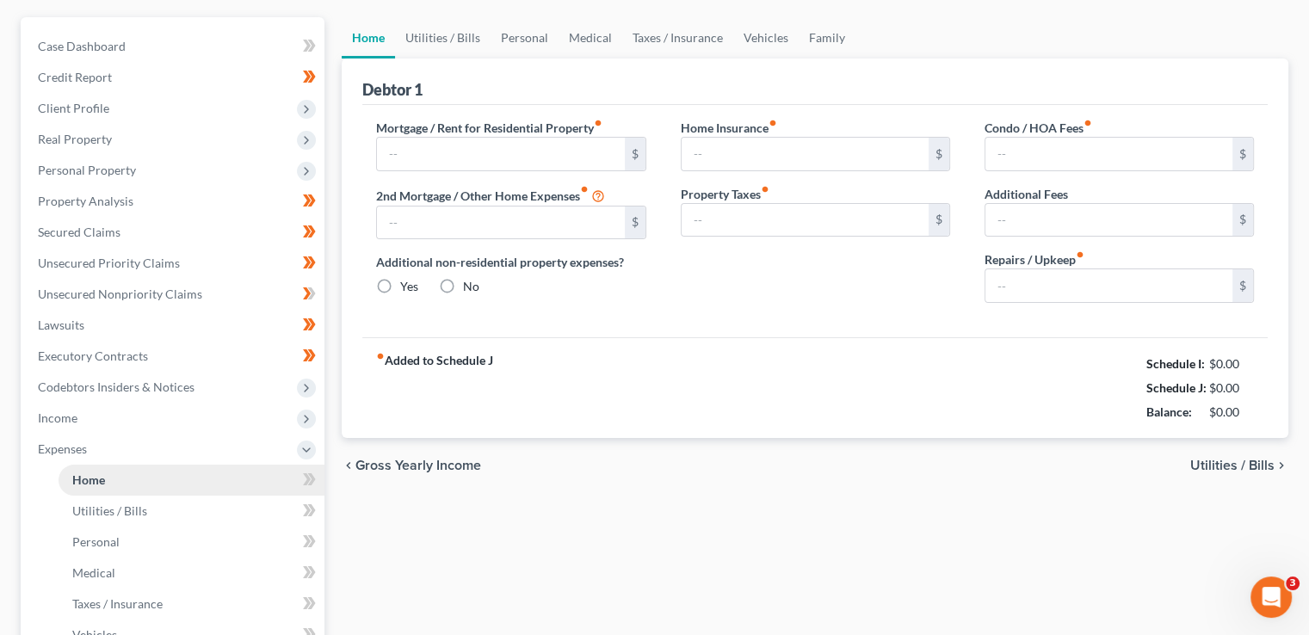
type input "0.00"
type input "150.00"
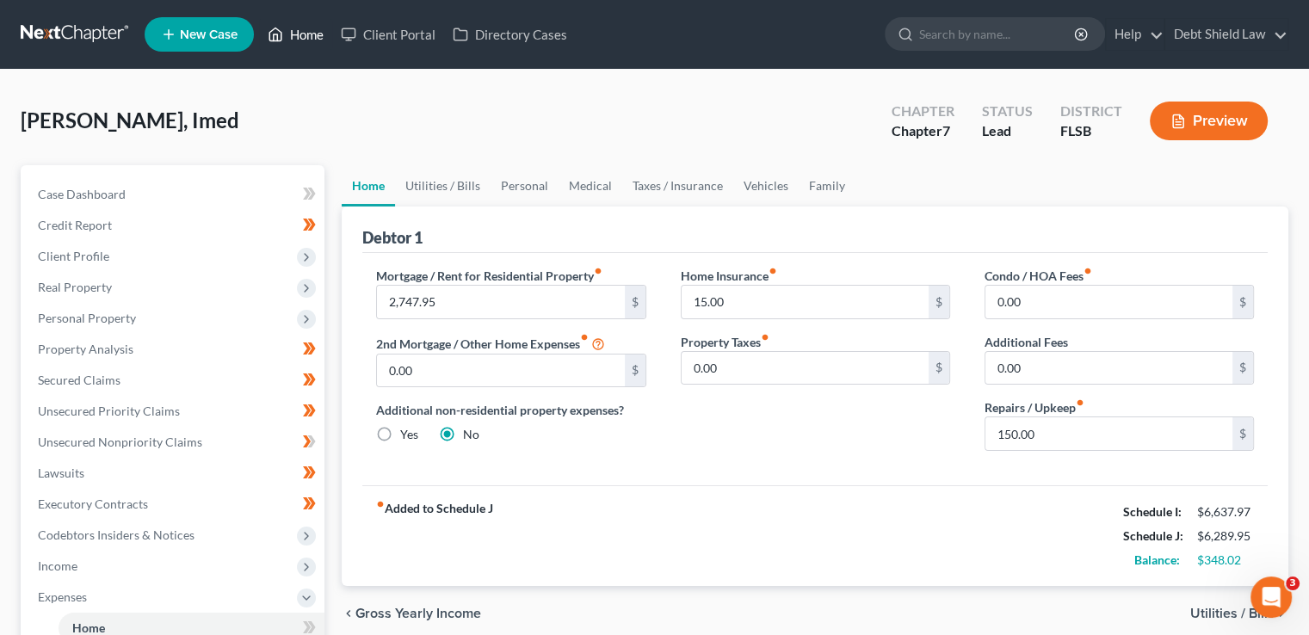
click at [301, 19] on link "Home" at bounding box center [295, 34] width 73 height 31
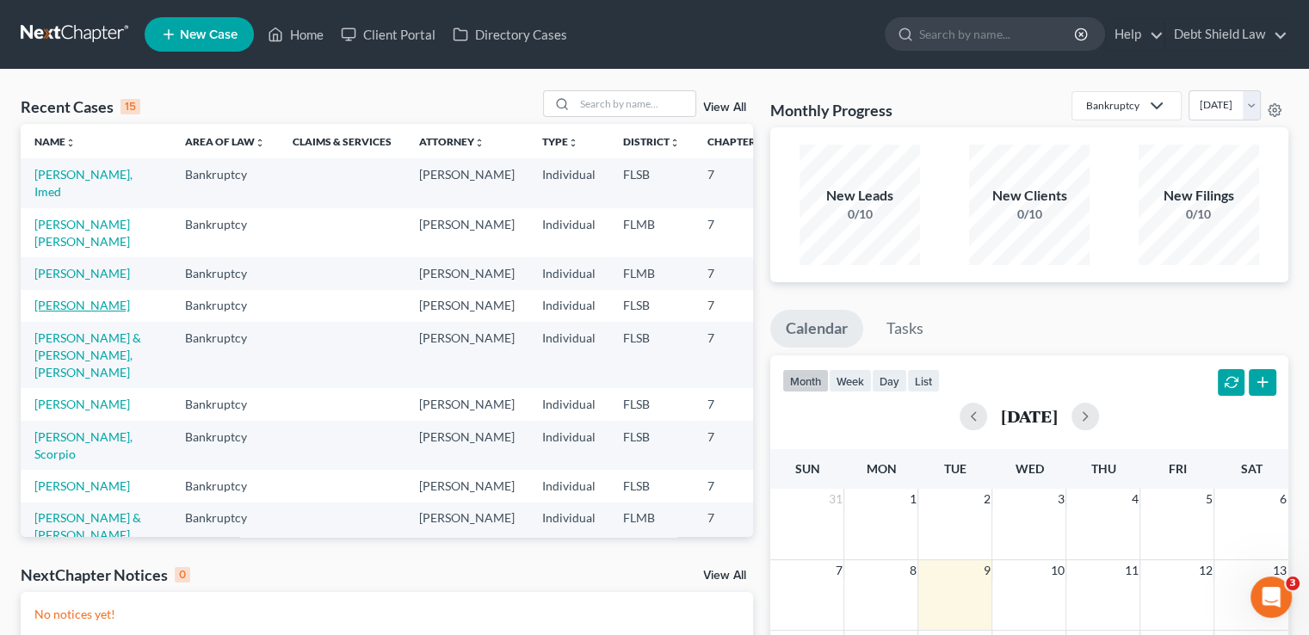
click at [41, 312] on link "[PERSON_NAME]" at bounding box center [82, 305] width 96 height 15
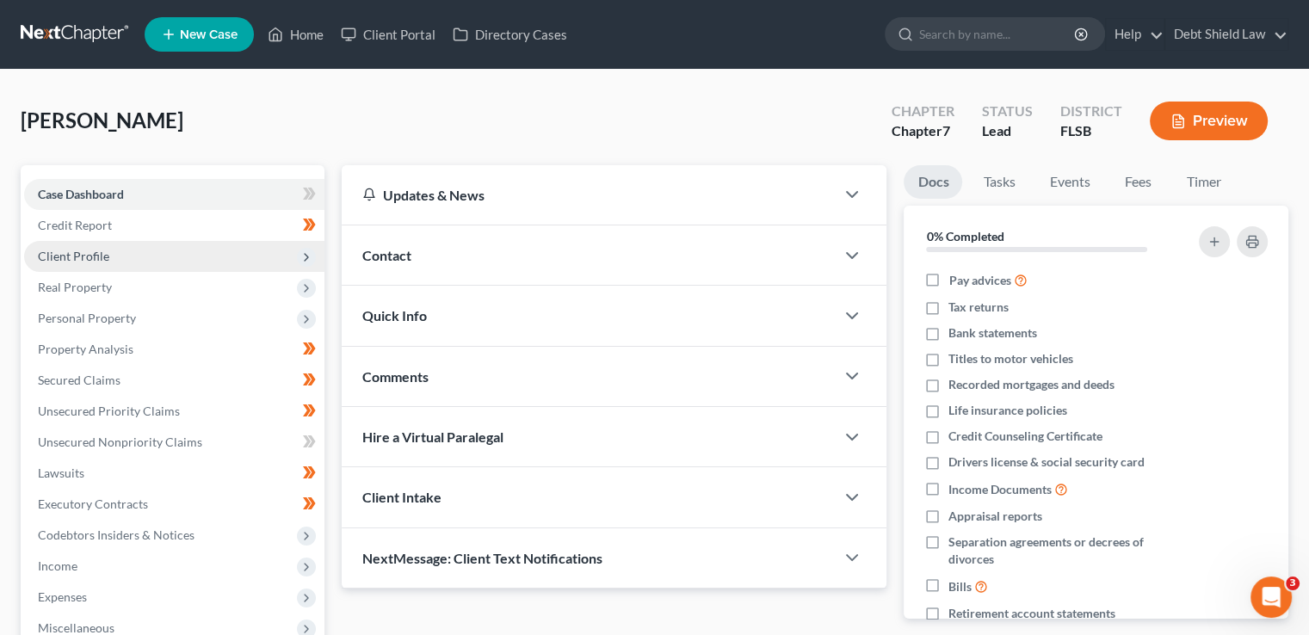
click at [292, 260] on span "Client Profile" at bounding box center [174, 256] width 300 height 31
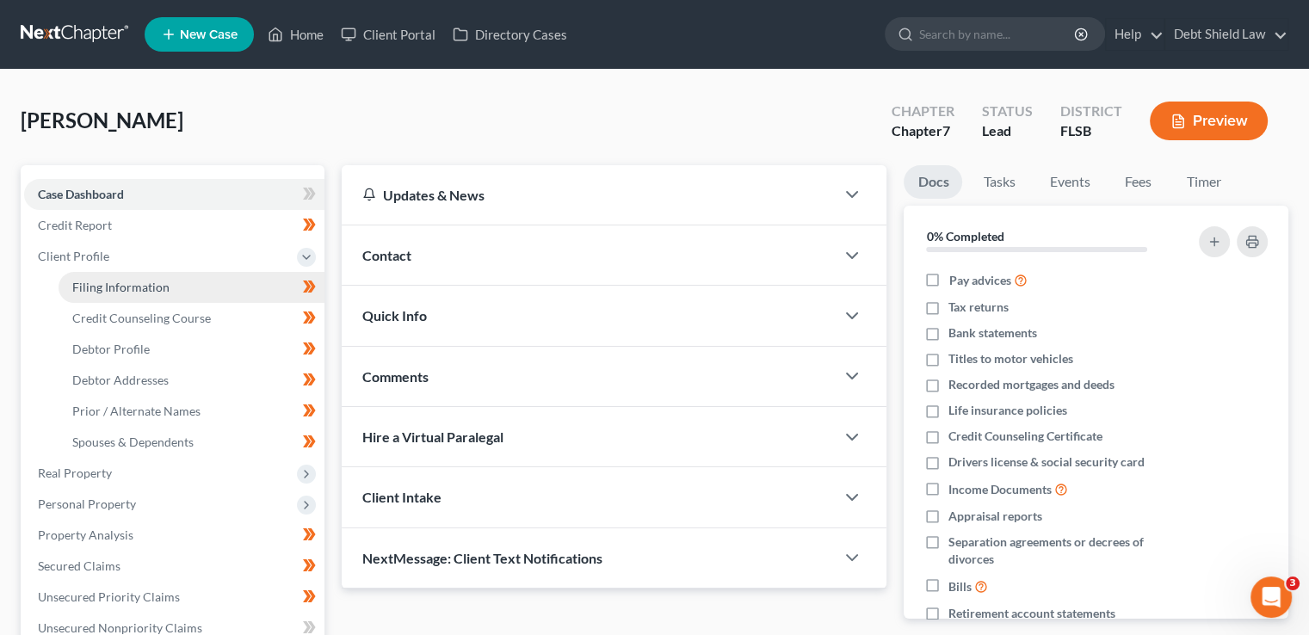
click at [255, 277] on link "Filing Information" at bounding box center [192, 287] width 266 height 31
select select "1"
select select "0"
select select "17"
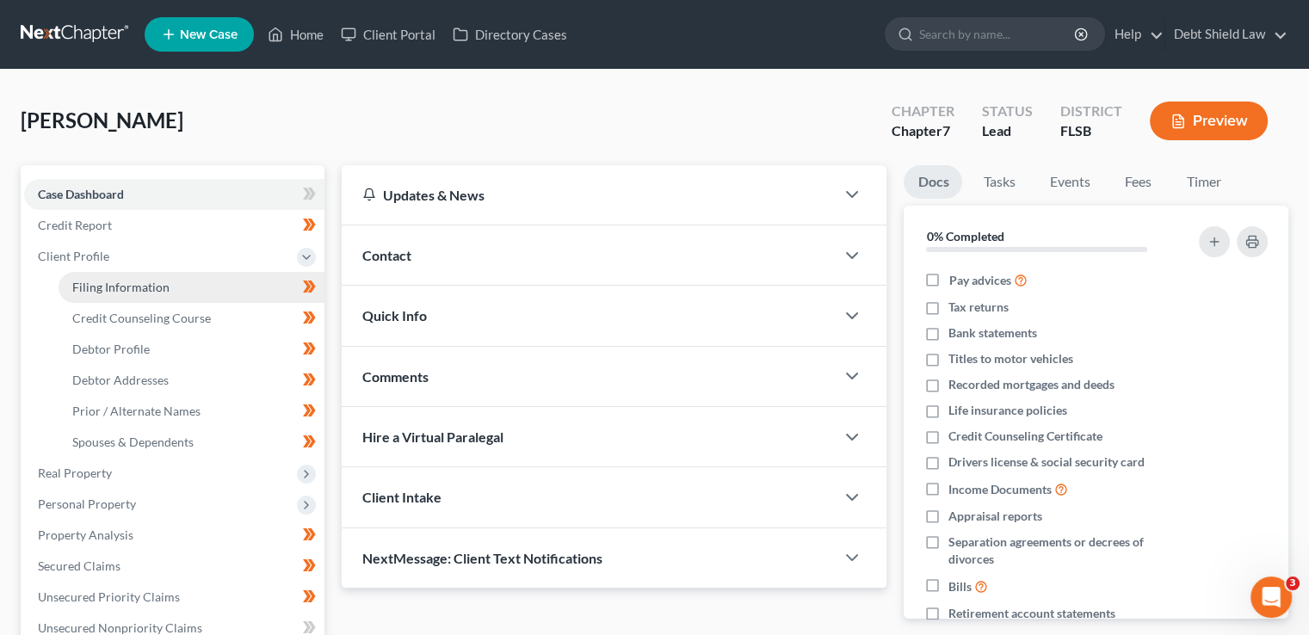
select select "0"
select select "9"
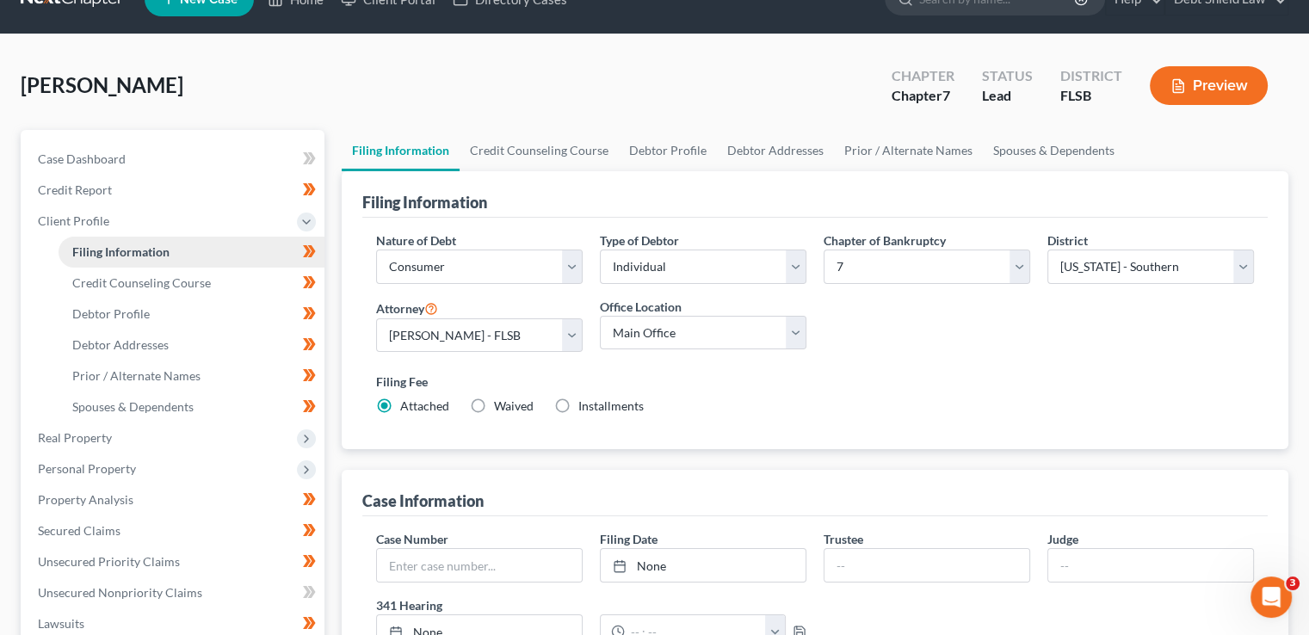
scroll to position [77, 0]
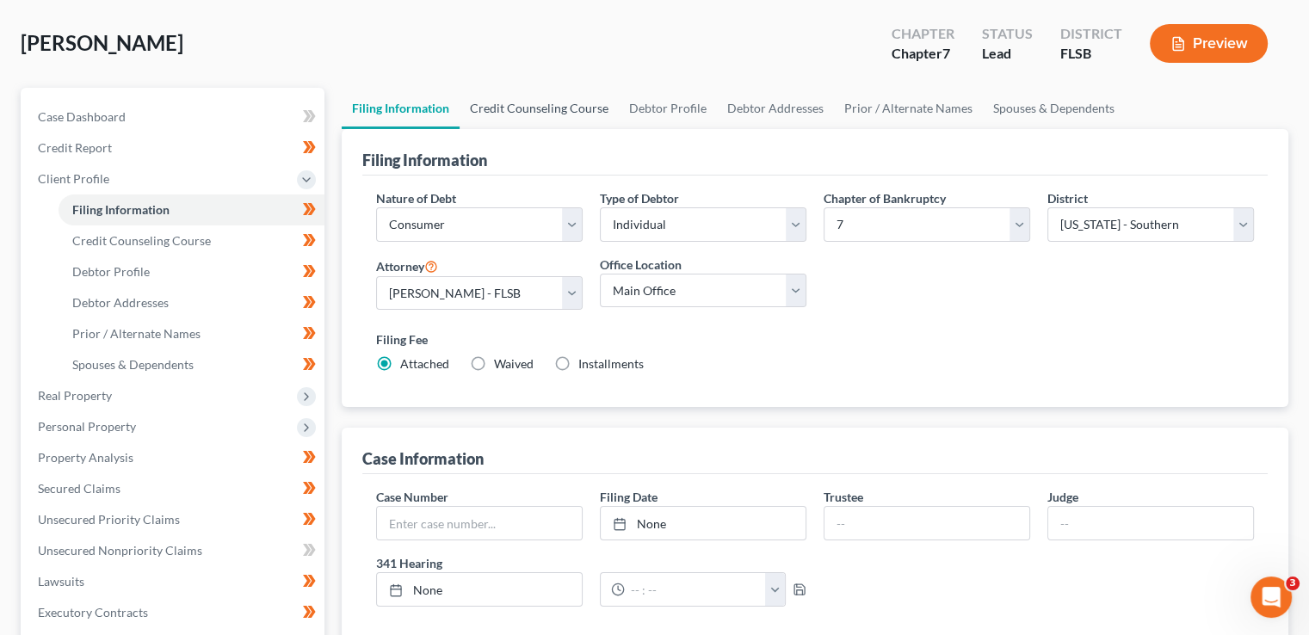
click at [569, 108] on link "Credit Counseling Course" at bounding box center [538, 108] width 159 height 41
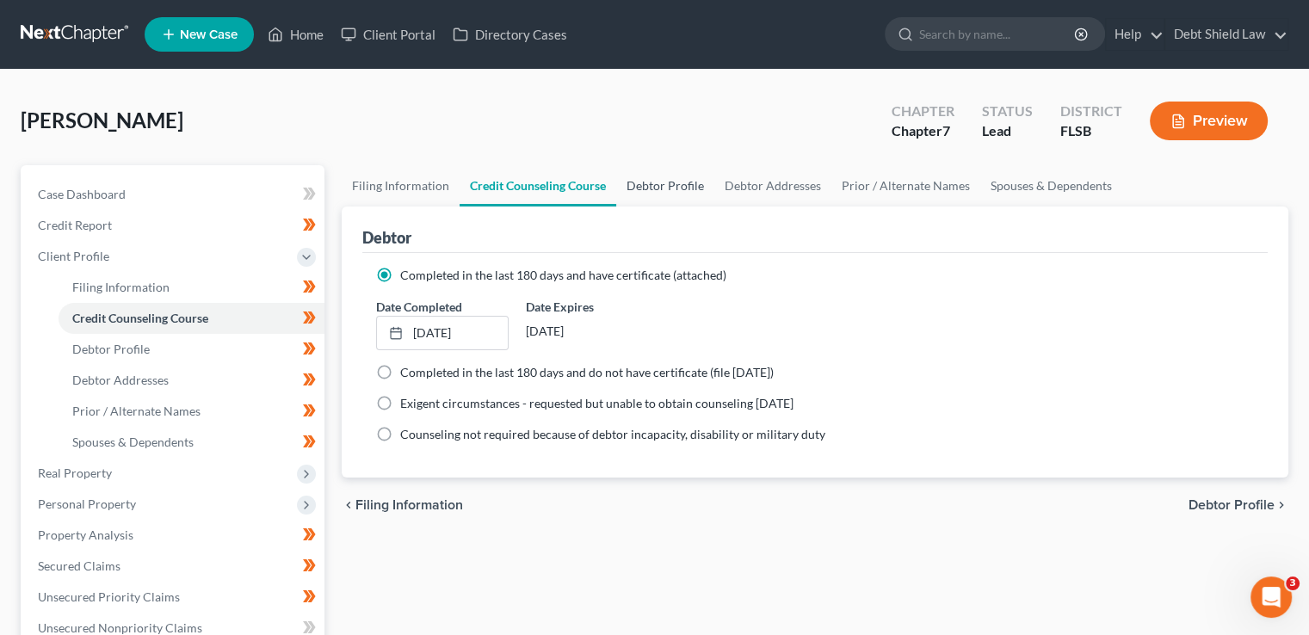
click at [675, 189] on link "Debtor Profile" at bounding box center [665, 185] width 98 height 41
select select "3"
select select "1"
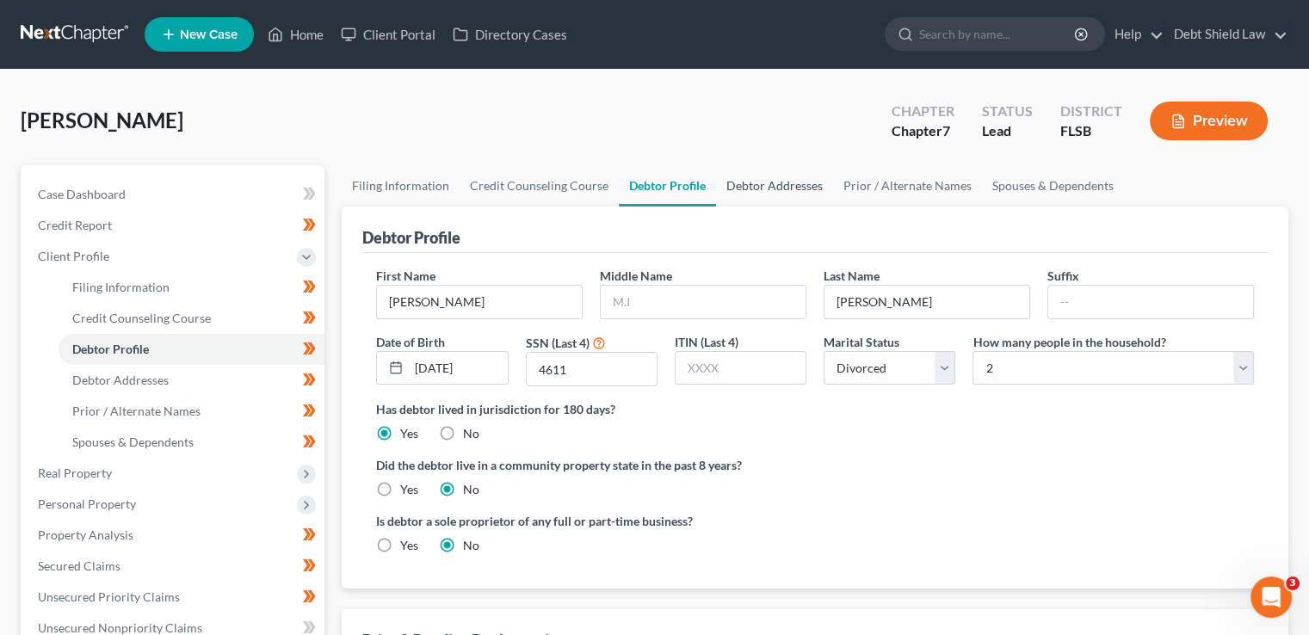
click at [764, 182] on link "Debtor Addresses" at bounding box center [774, 185] width 117 height 41
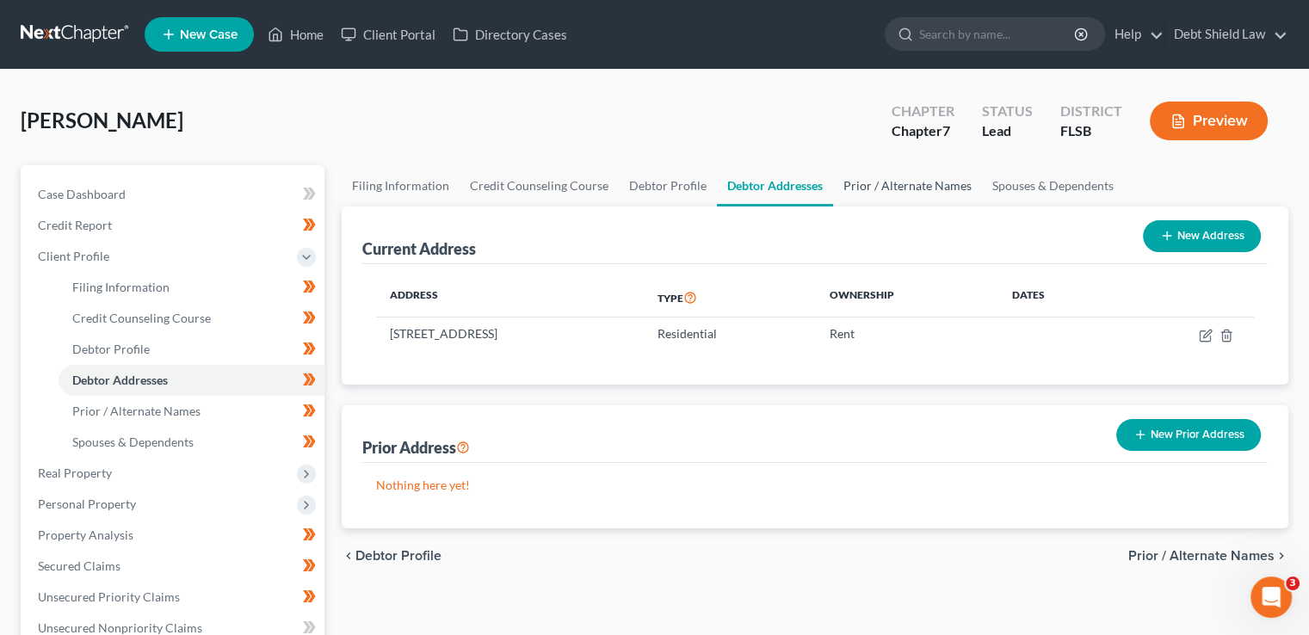
click at [904, 196] on link "Prior / Alternate Names" at bounding box center [907, 185] width 149 height 41
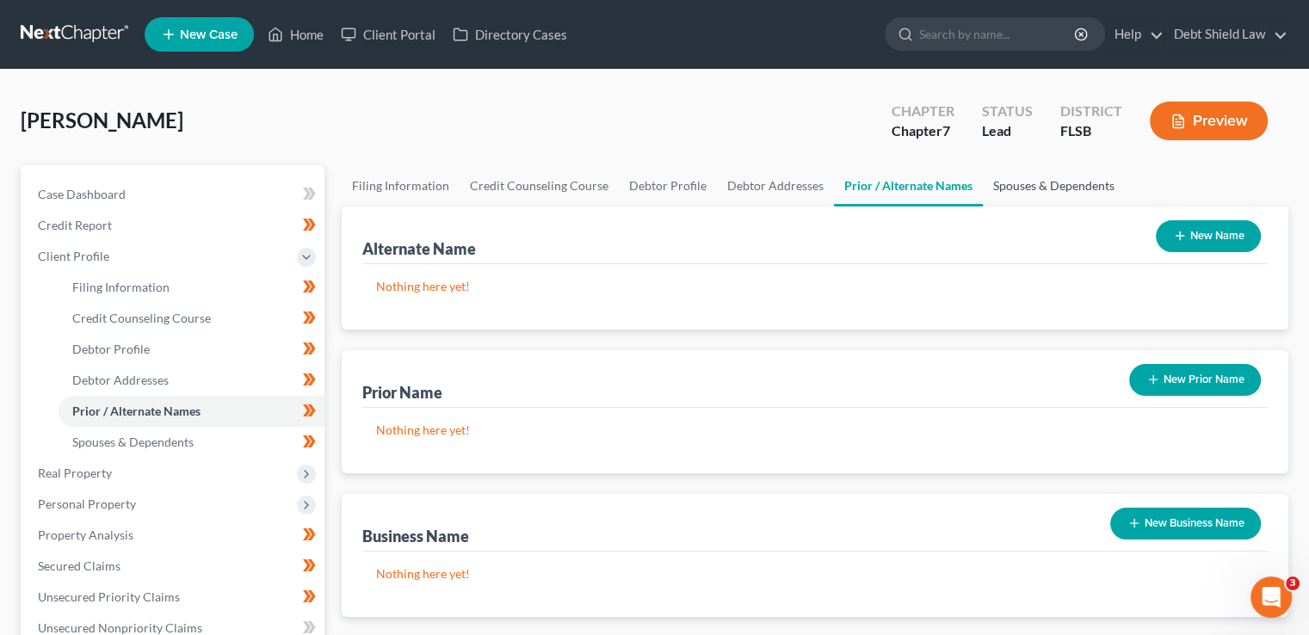
click at [1059, 204] on link "Spouses & Dependents" at bounding box center [1054, 185] width 142 height 41
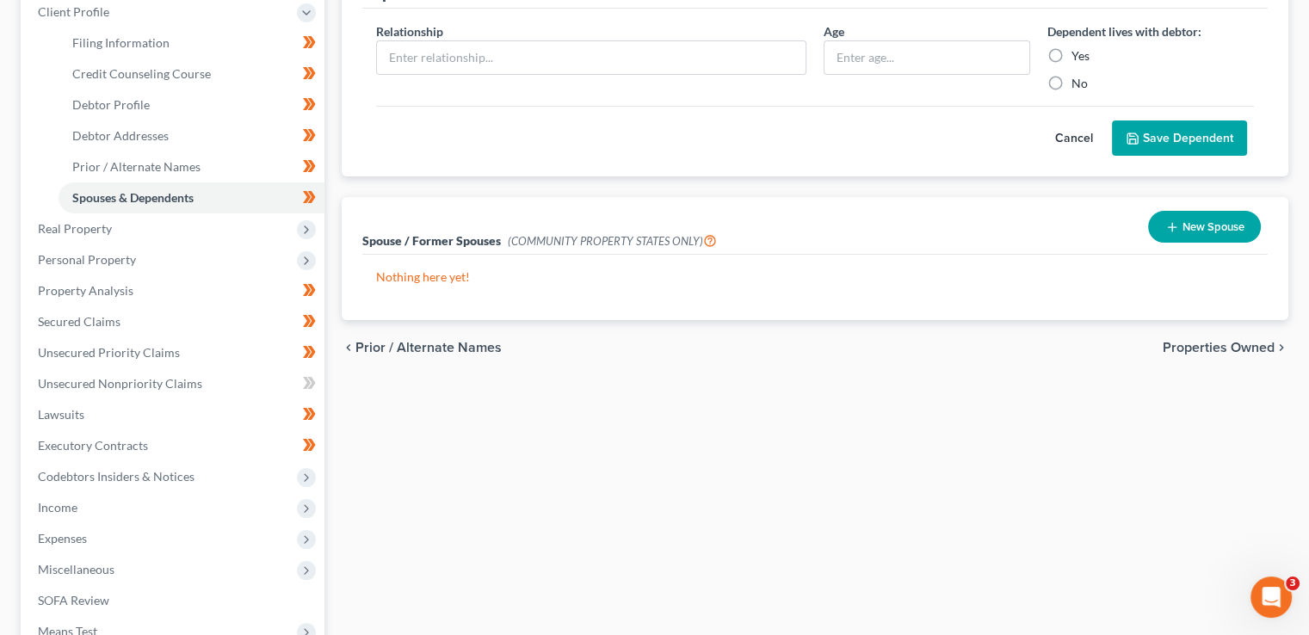
scroll to position [248, 0]
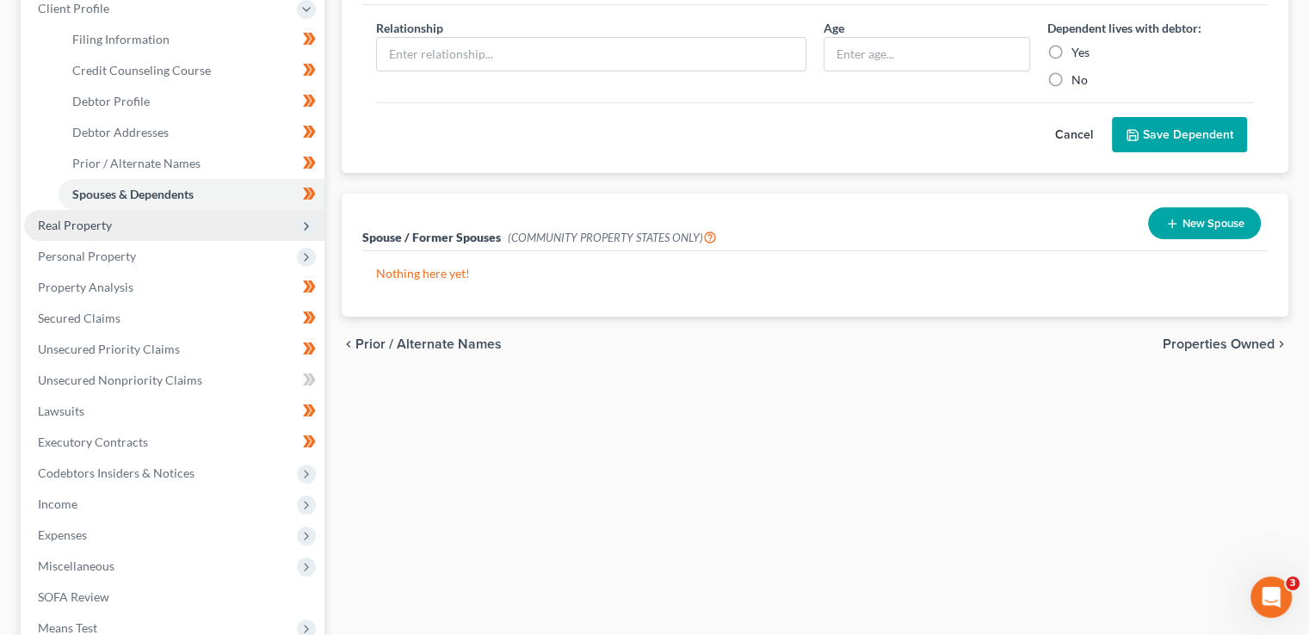
click at [309, 217] on icon at bounding box center [306, 226] width 19 height 19
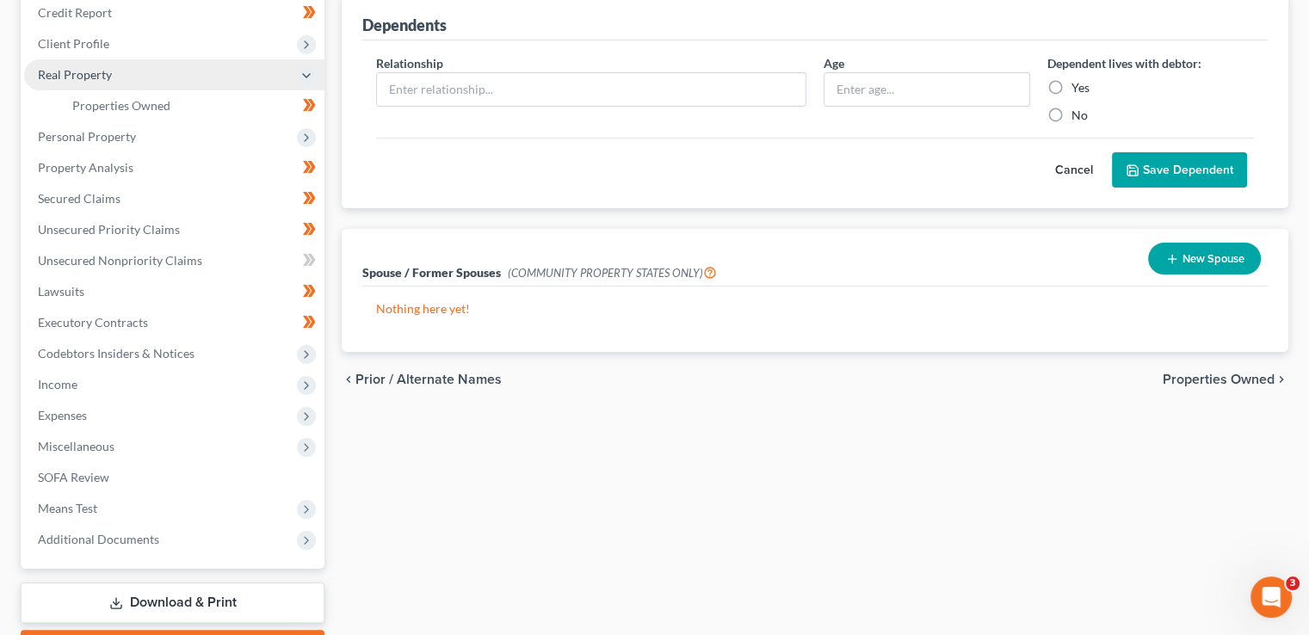
scroll to position [180, 0]
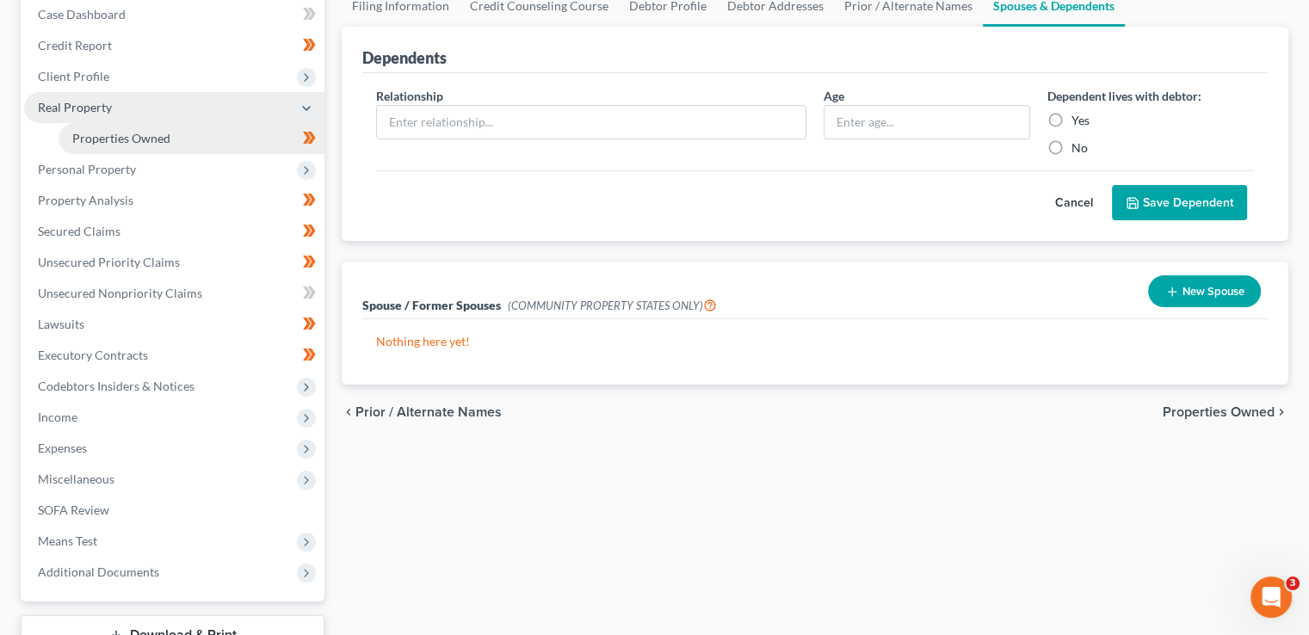
click at [223, 133] on link "Properties Owned" at bounding box center [192, 138] width 266 height 31
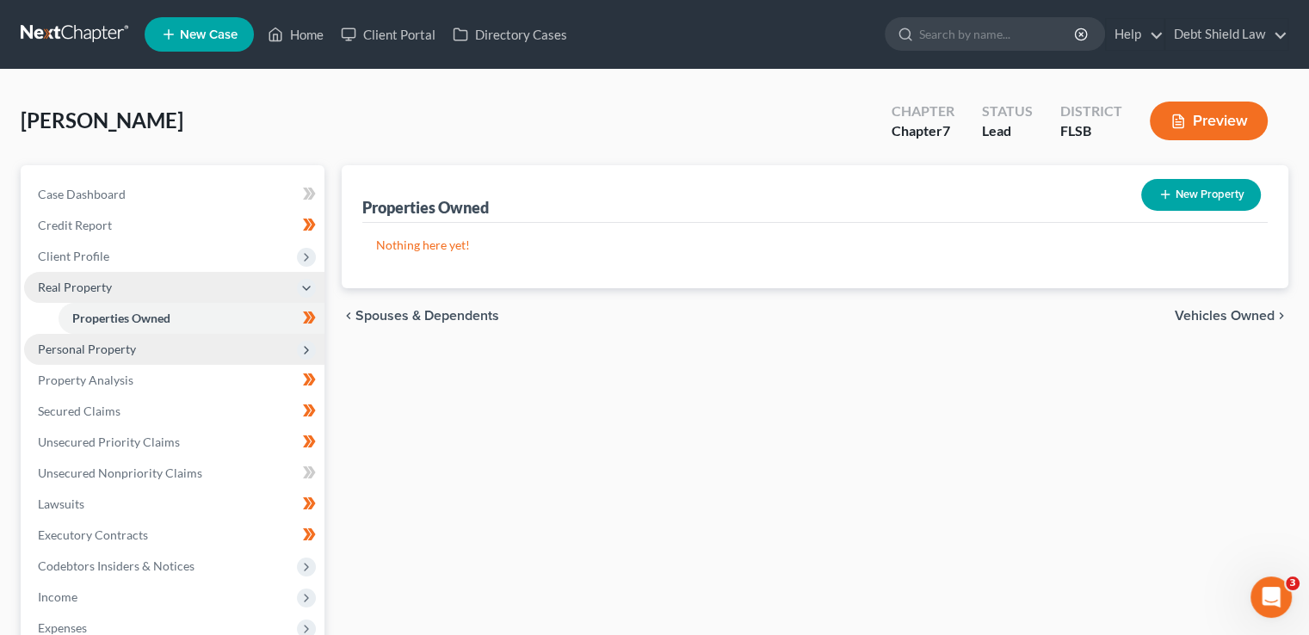
click at [306, 344] on icon at bounding box center [306, 350] width 14 height 14
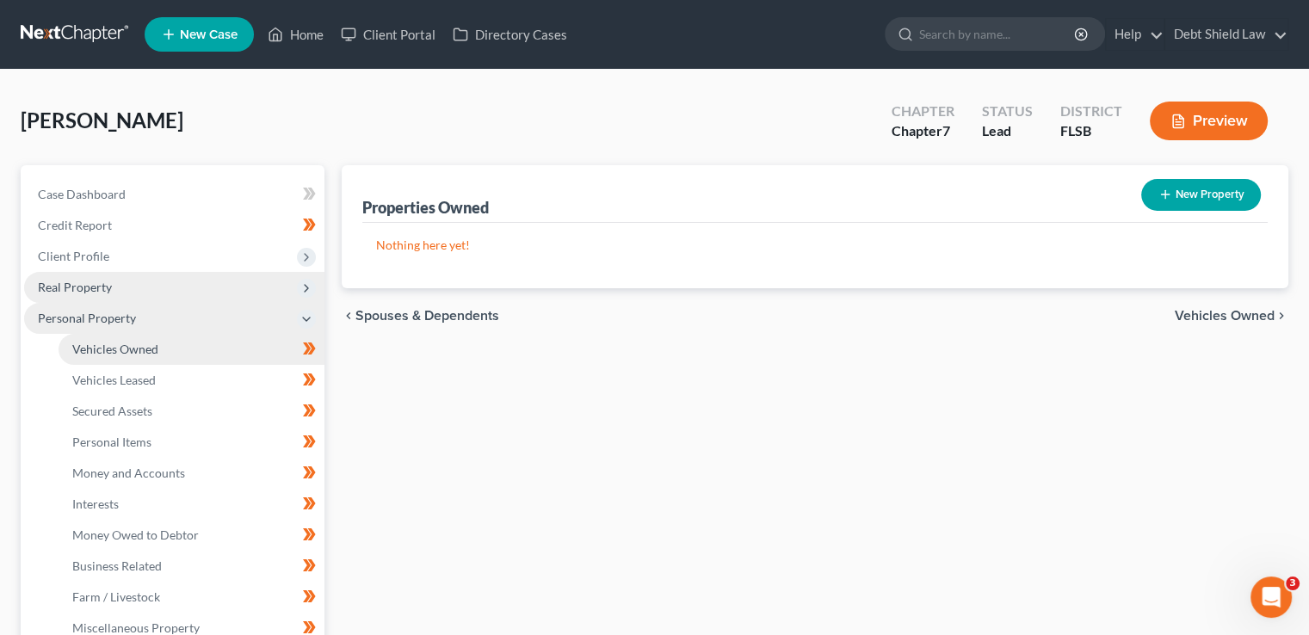
click at [221, 350] on link "Vehicles Owned" at bounding box center [192, 349] width 266 height 31
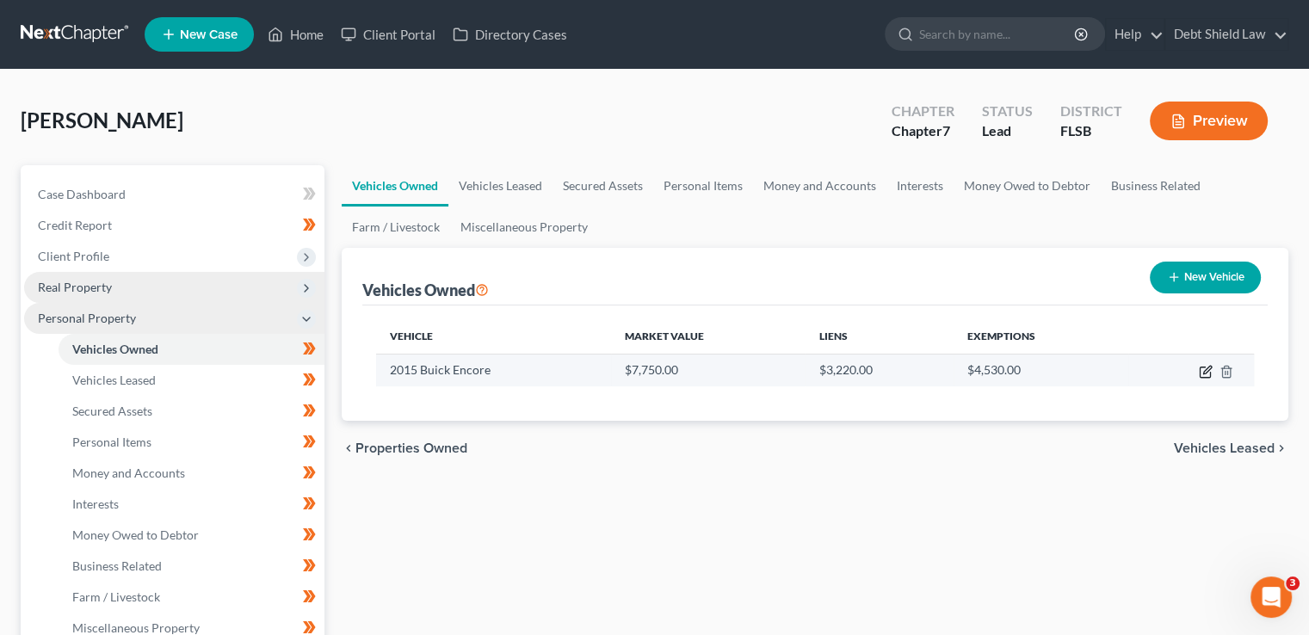
click at [1206, 375] on icon "button" at bounding box center [1206, 372] width 14 height 14
select select "0"
select select "11"
select select "3"
select select "0"
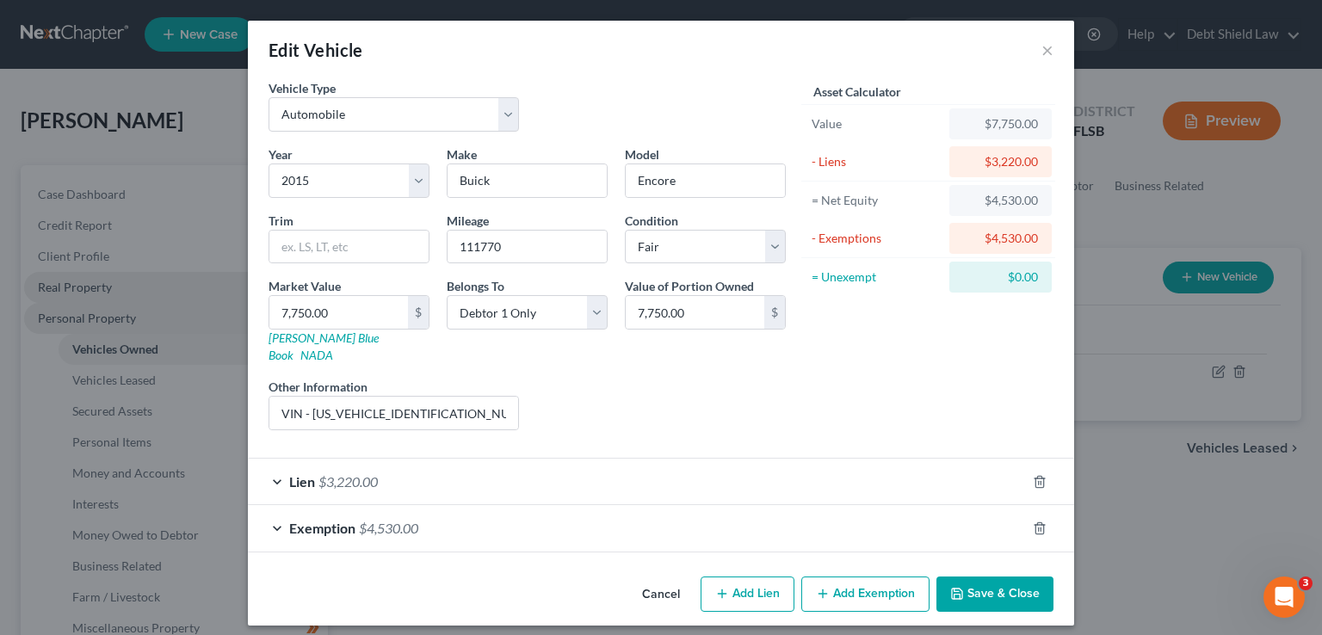
click at [905, 475] on div "Lien $3,220.00" at bounding box center [637, 482] width 778 height 46
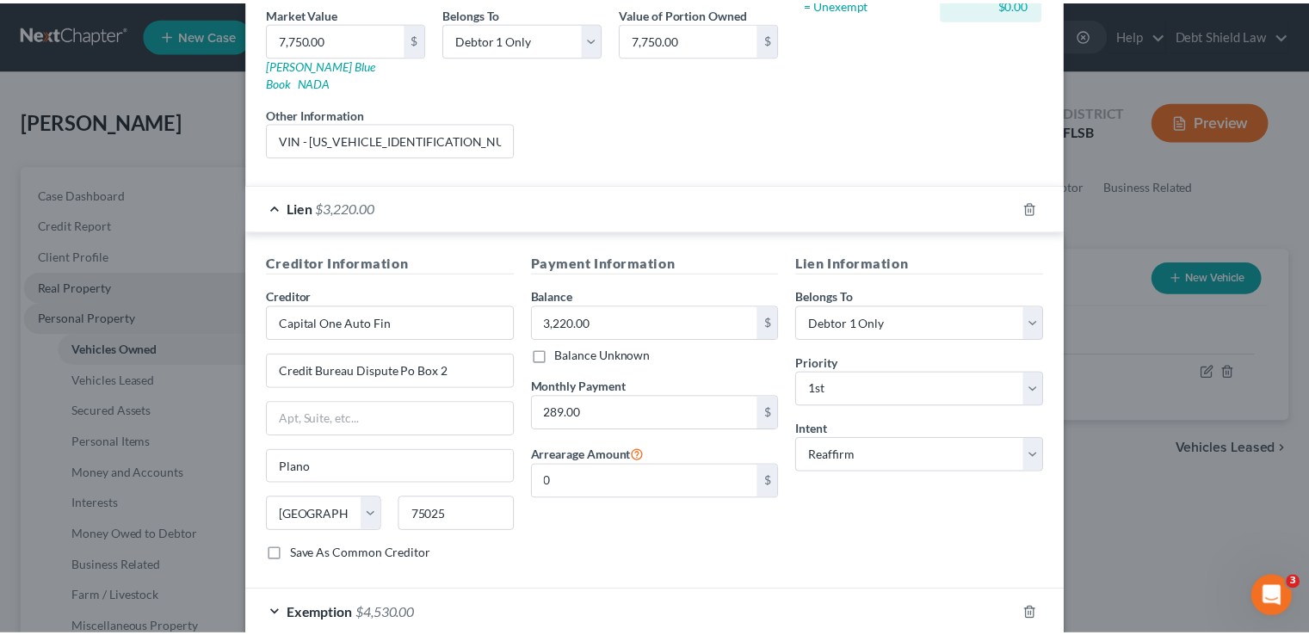
scroll to position [349, 0]
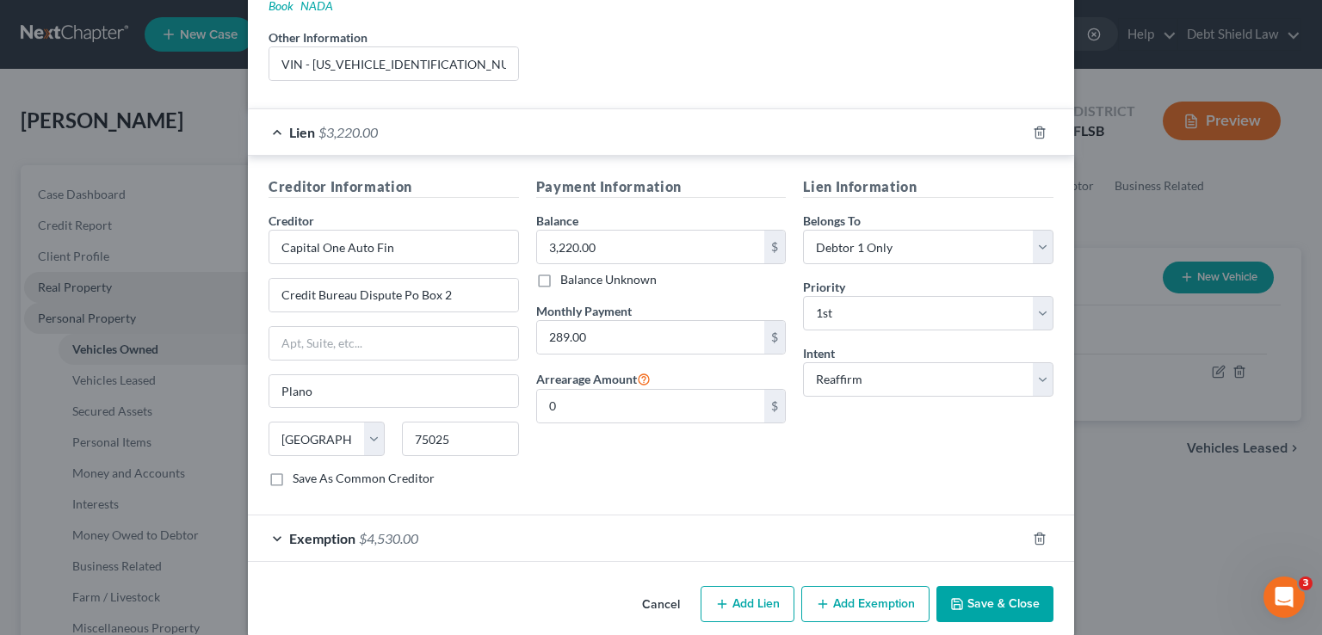
click at [1008, 589] on button "Save & Close" at bounding box center [994, 604] width 117 height 36
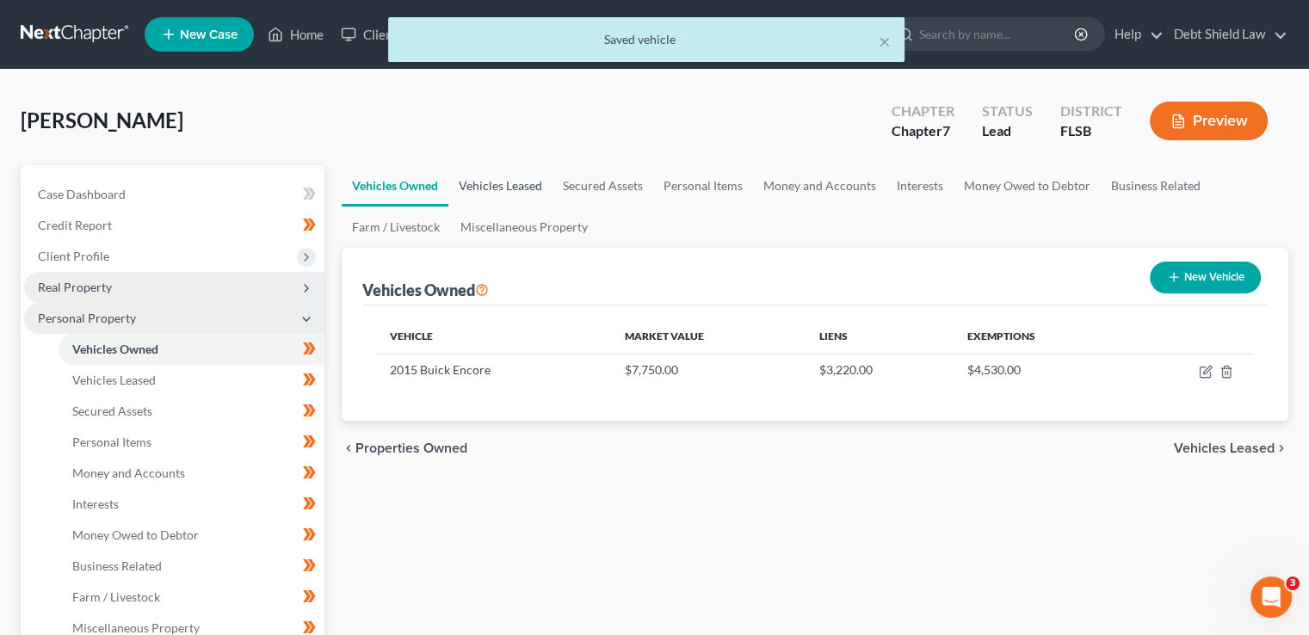
click at [510, 182] on link "Vehicles Leased" at bounding box center [500, 185] width 104 height 41
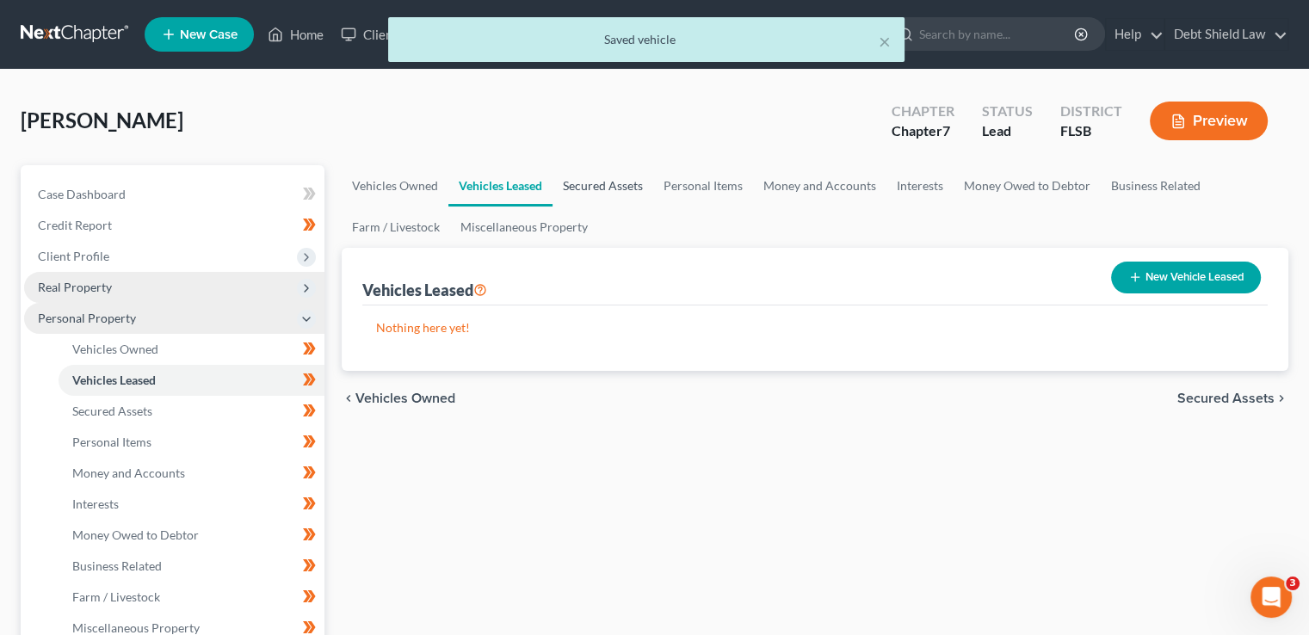
click at [623, 189] on link "Secured Assets" at bounding box center [602, 185] width 101 height 41
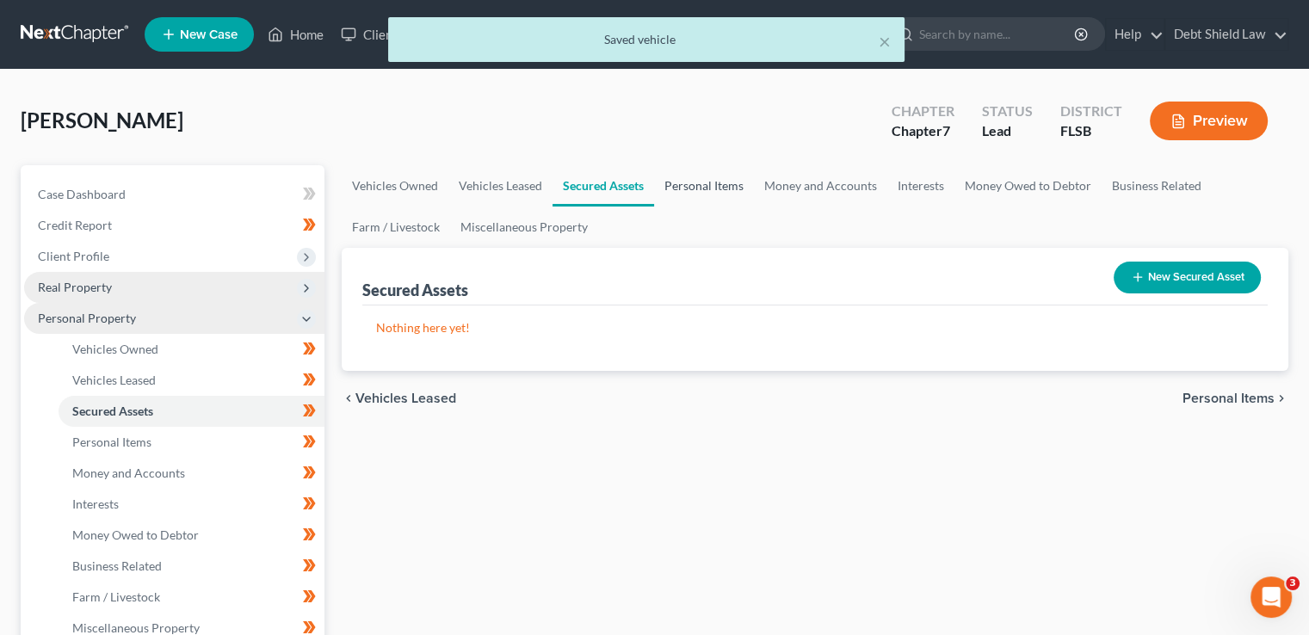
click at [702, 198] on link "Personal Items" at bounding box center [704, 185] width 100 height 41
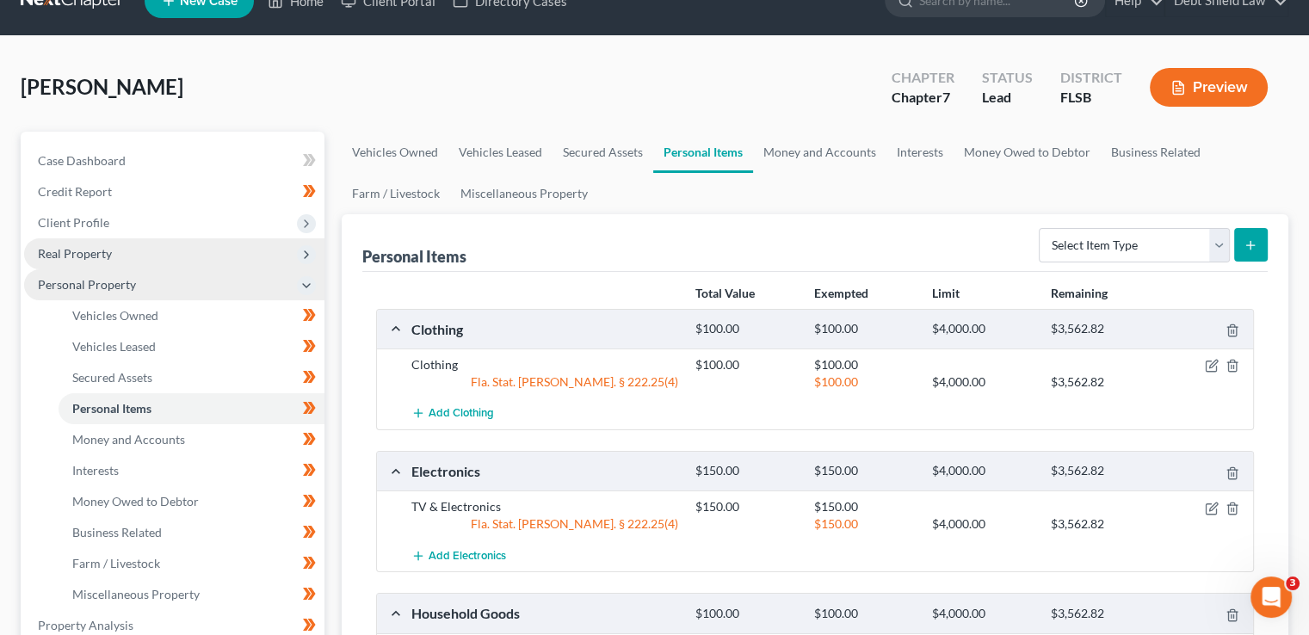
scroll to position [3, 0]
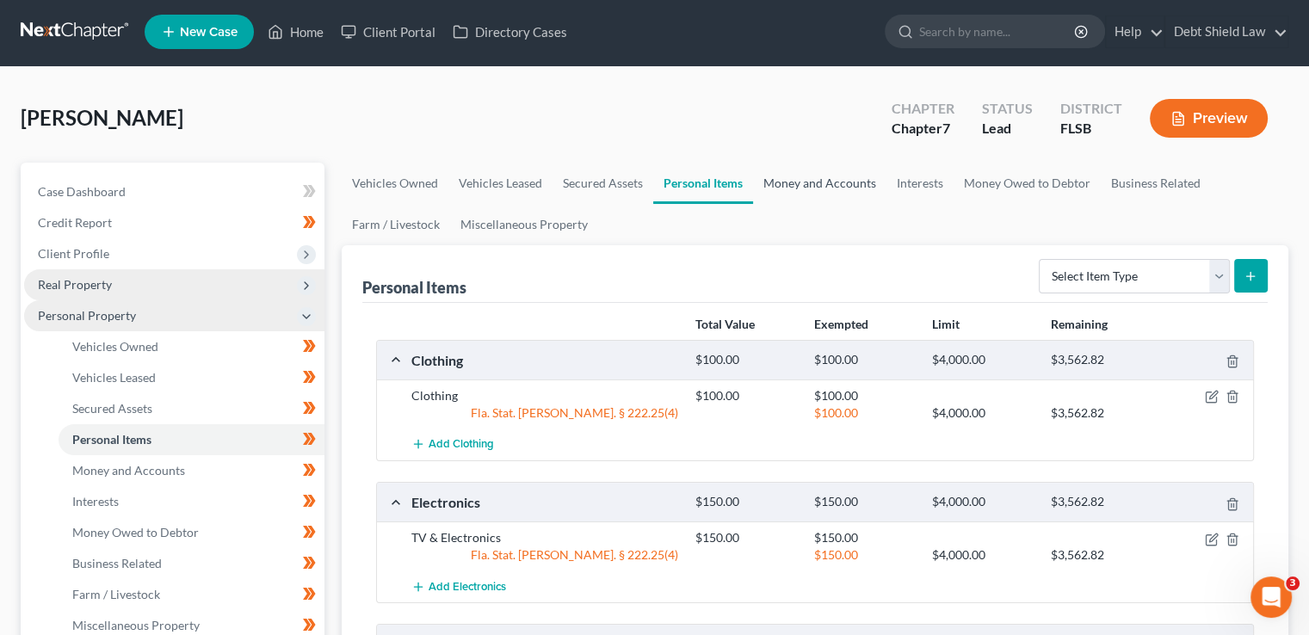
click at [820, 175] on link "Money and Accounts" at bounding box center [819, 183] width 133 height 41
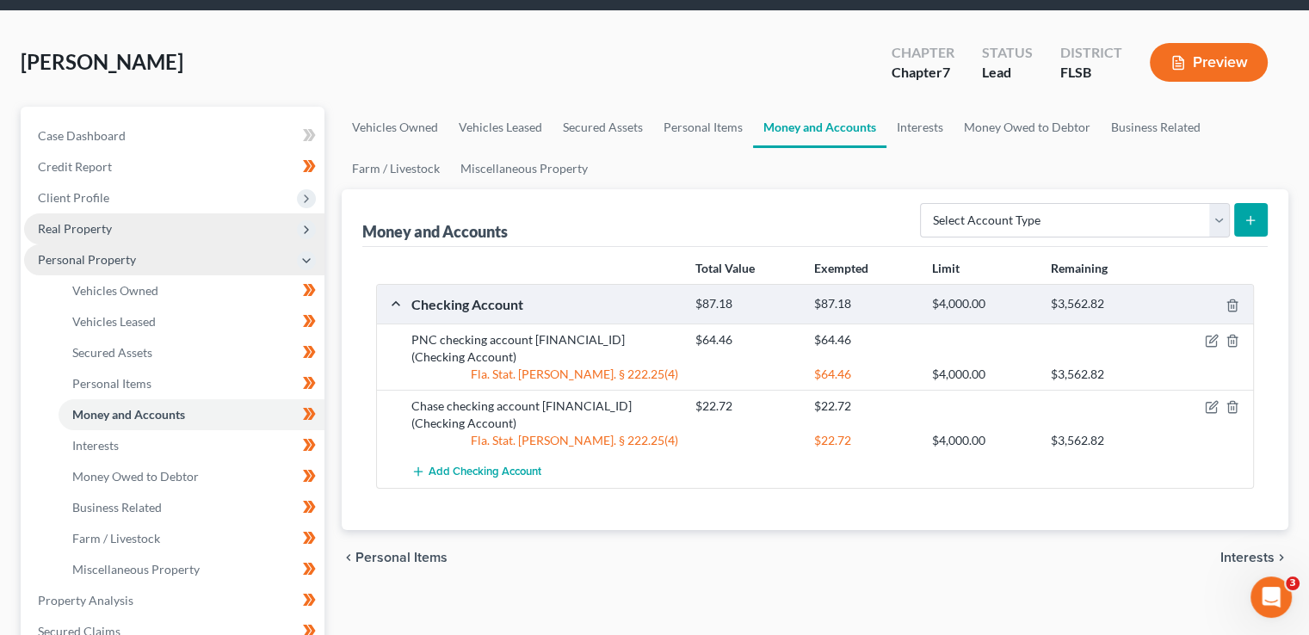
scroll to position [59, 0]
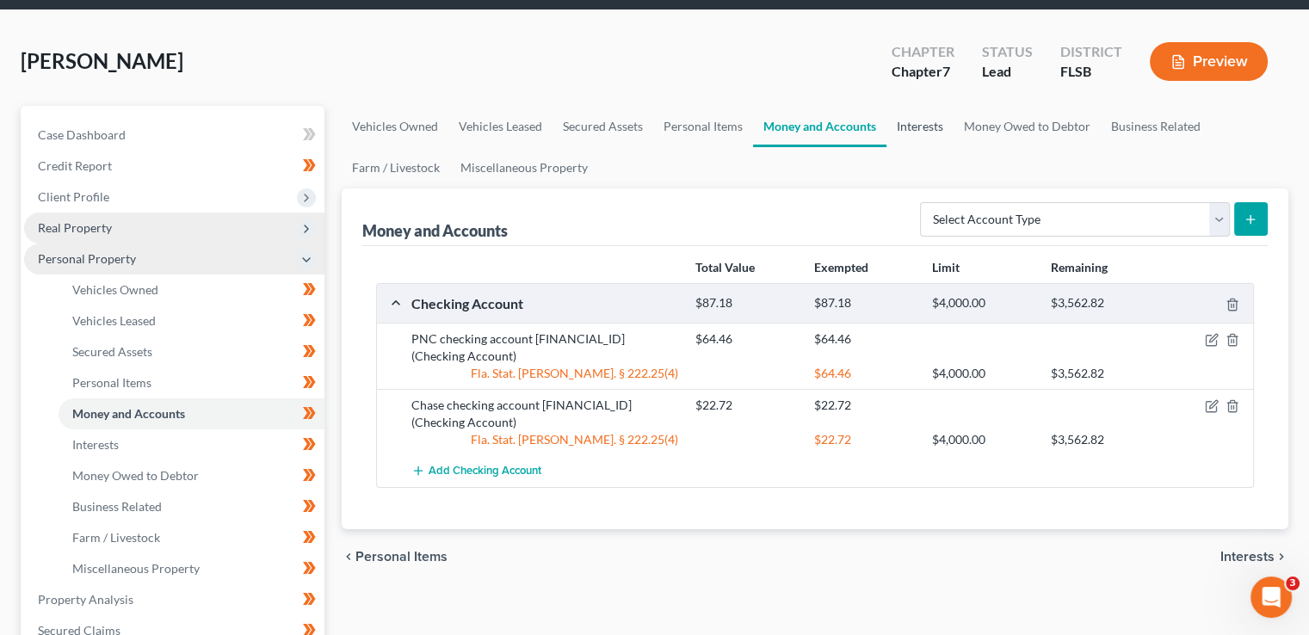
click at [928, 136] on link "Interests" at bounding box center [919, 126] width 67 height 41
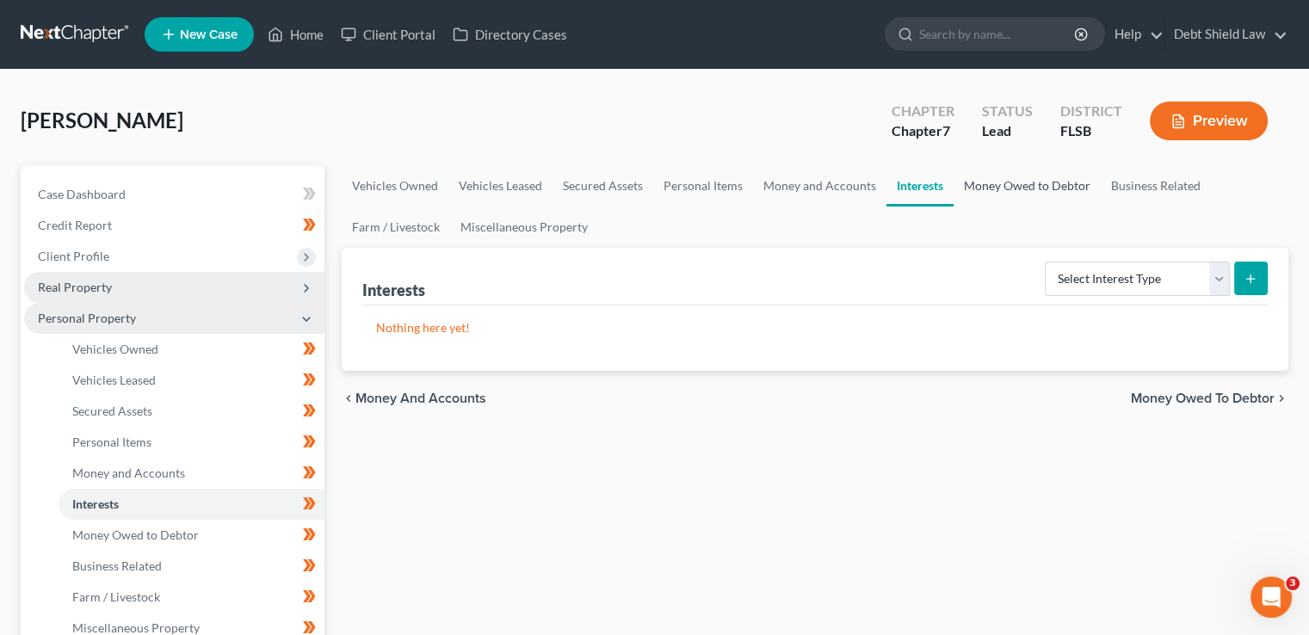
click at [1001, 177] on link "Money Owed to Debtor" at bounding box center [1026, 185] width 147 height 41
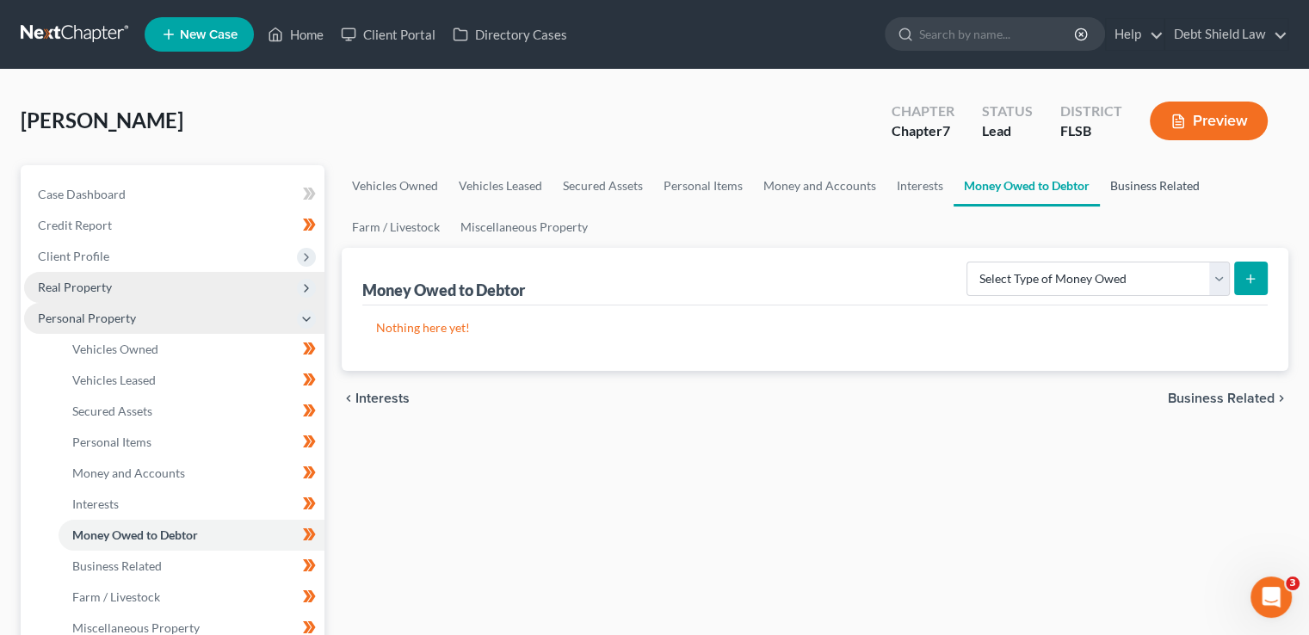
click at [1158, 186] on link "Business Related" at bounding box center [1155, 185] width 110 height 41
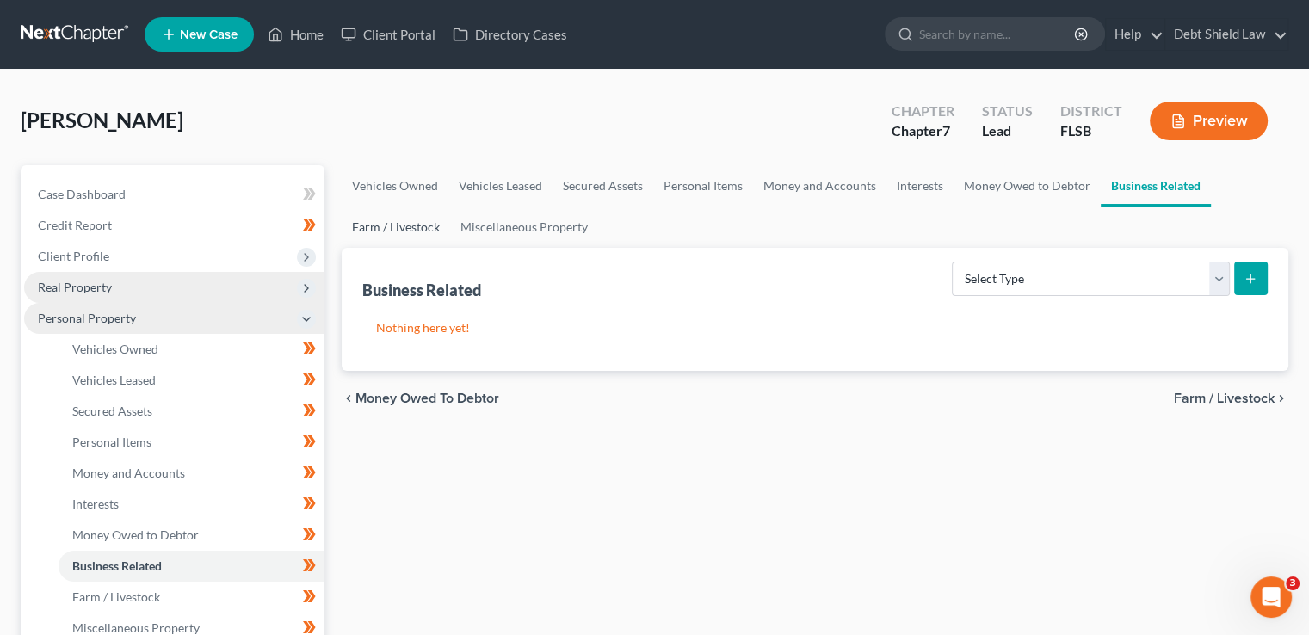
click at [402, 245] on link "Farm / Livestock" at bounding box center [396, 226] width 108 height 41
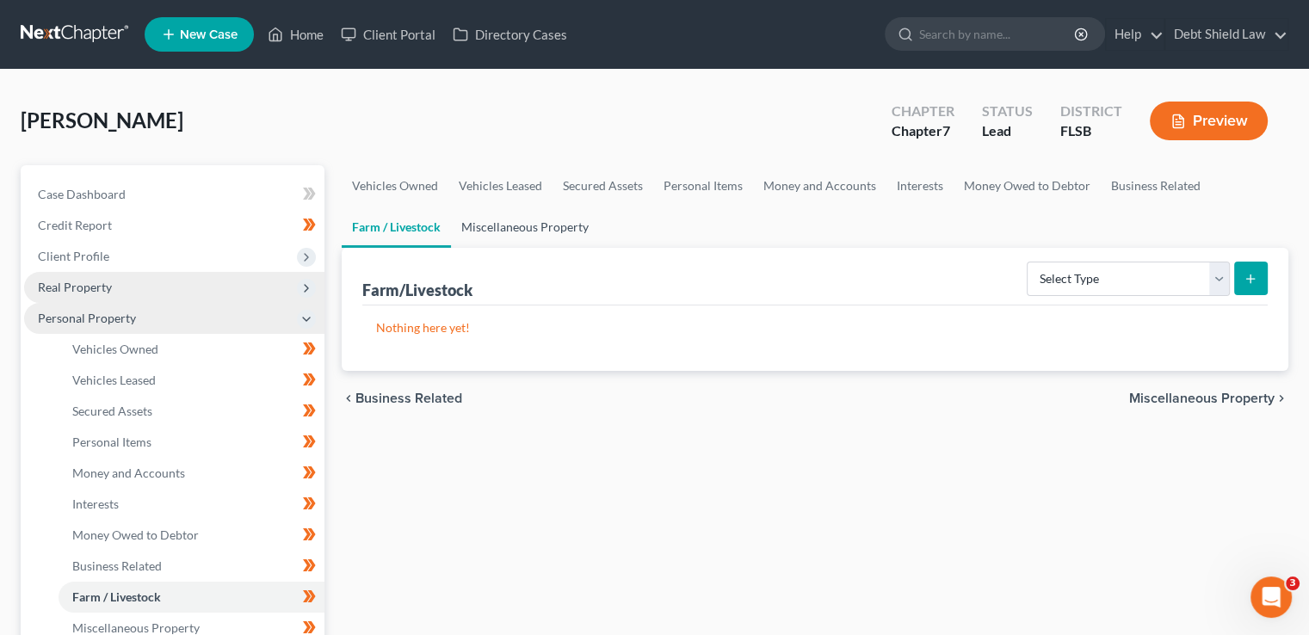
click at [537, 234] on link "Miscellaneous Property" at bounding box center [525, 226] width 148 height 41
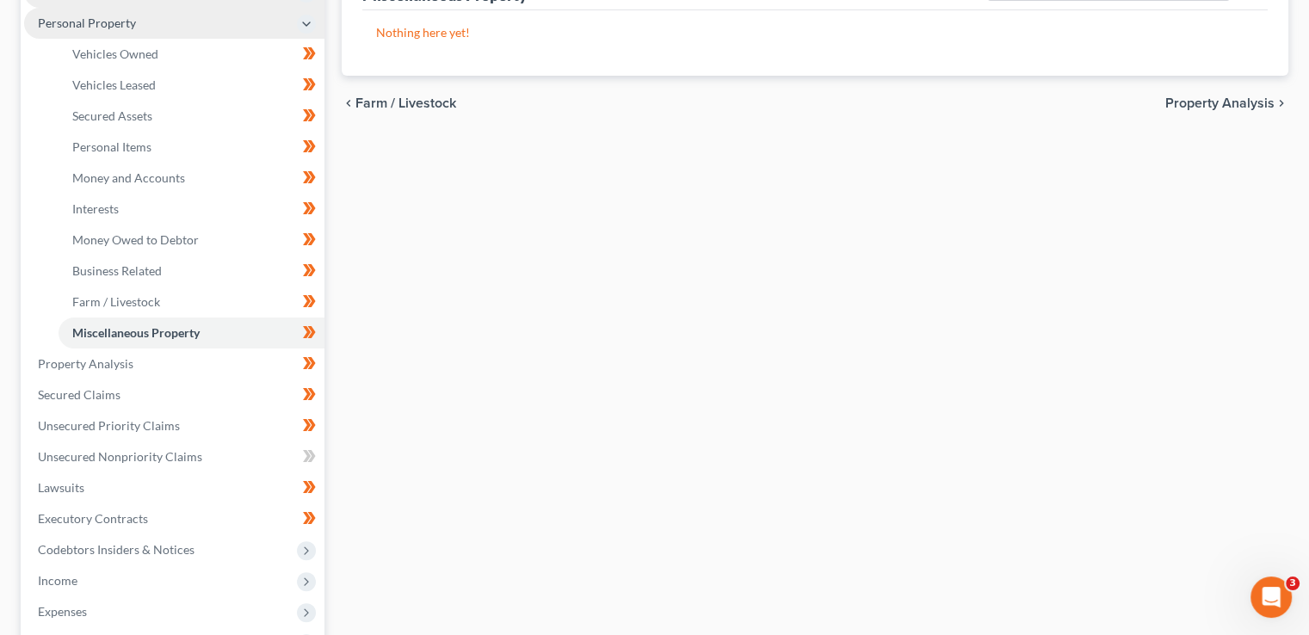
scroll to position [300, 0]
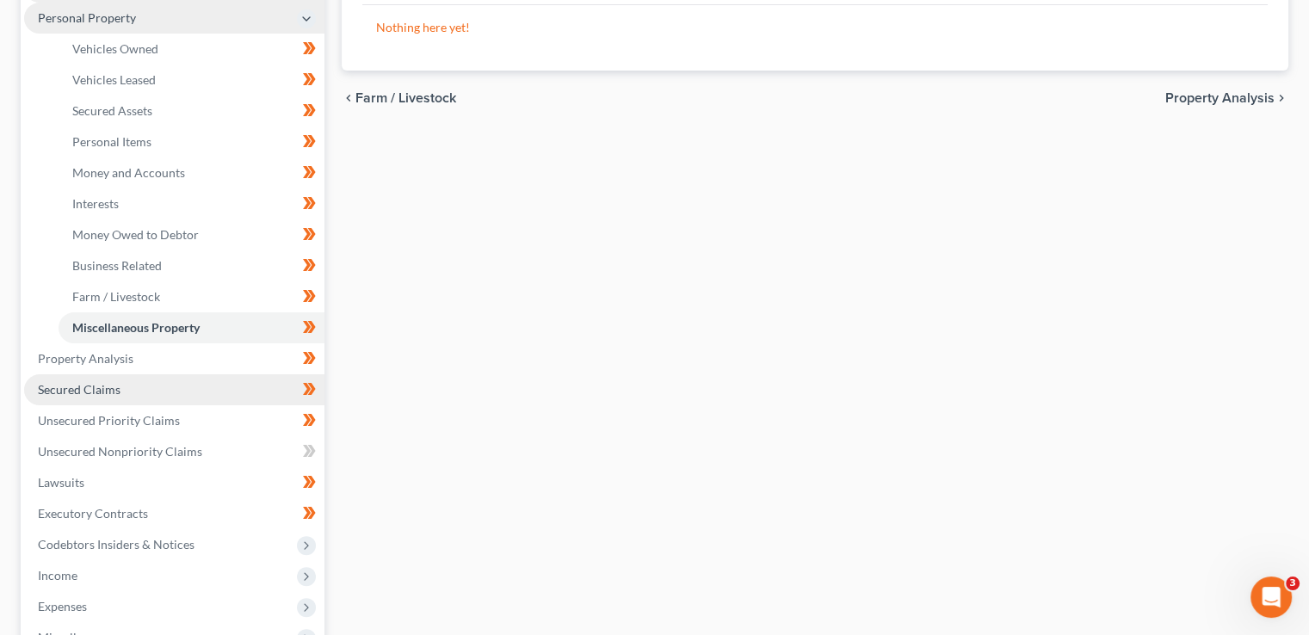
click at [230, 380] on link "Secured Claims" at bounding box center [174, 389] width 300 height 31
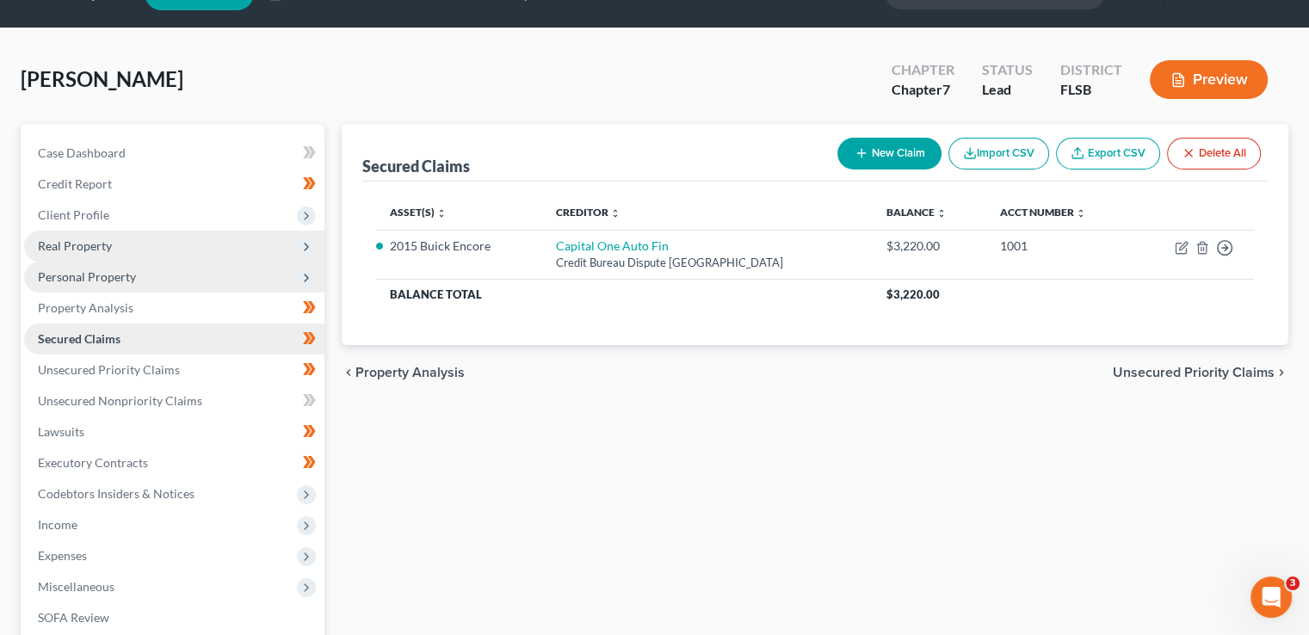
scroll to position [65, 0]
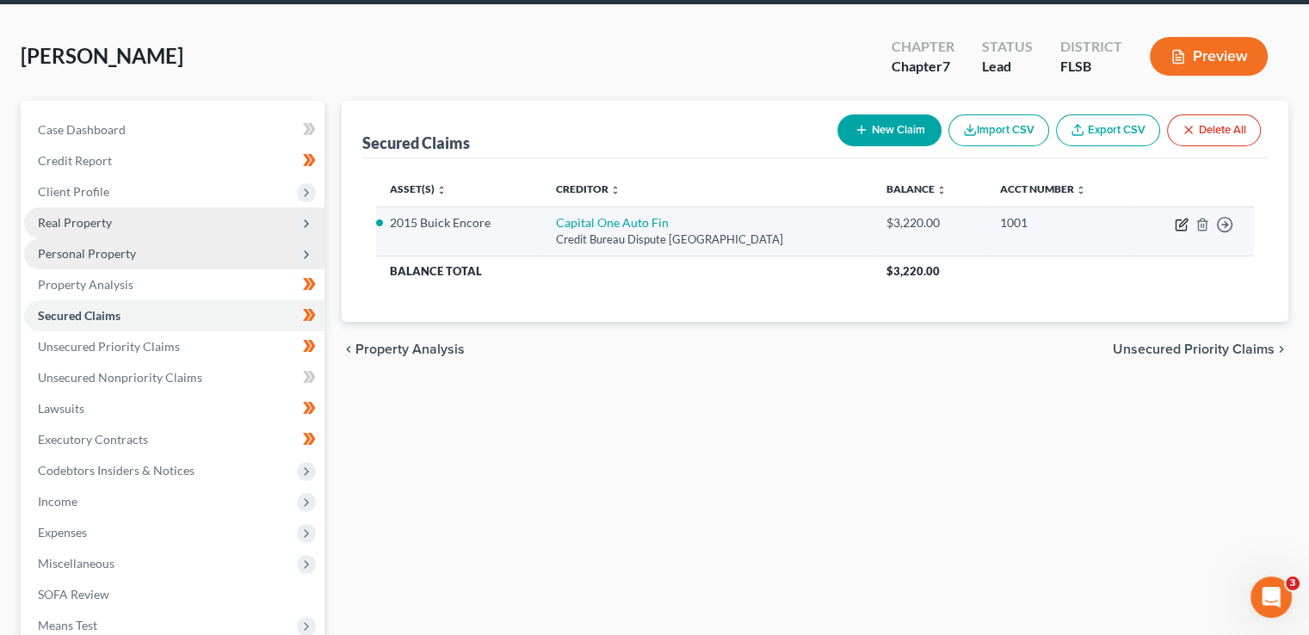
click at [1181, 228] on icon "button" at bounding box center [1181, 225] width 14 height 14
select select "45"
select select "2"
select select "0"
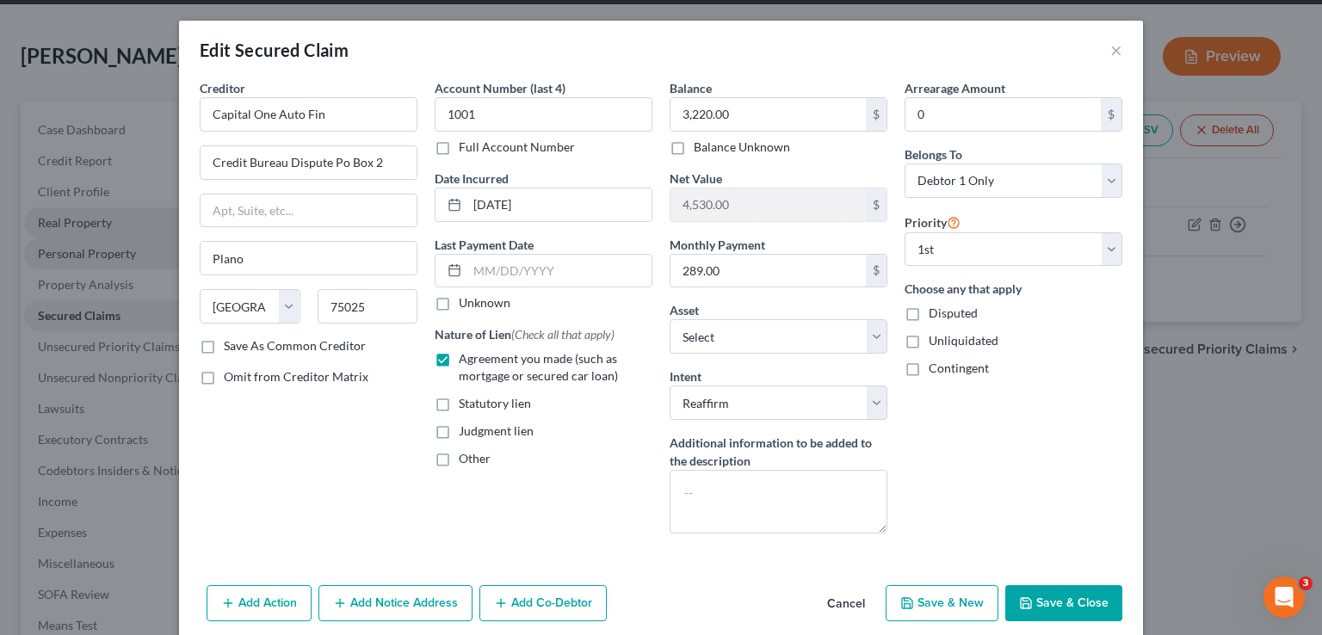
click at [1075, 601] on button "Save & Close" at bounding box center [1063, 603] width 117 height 36
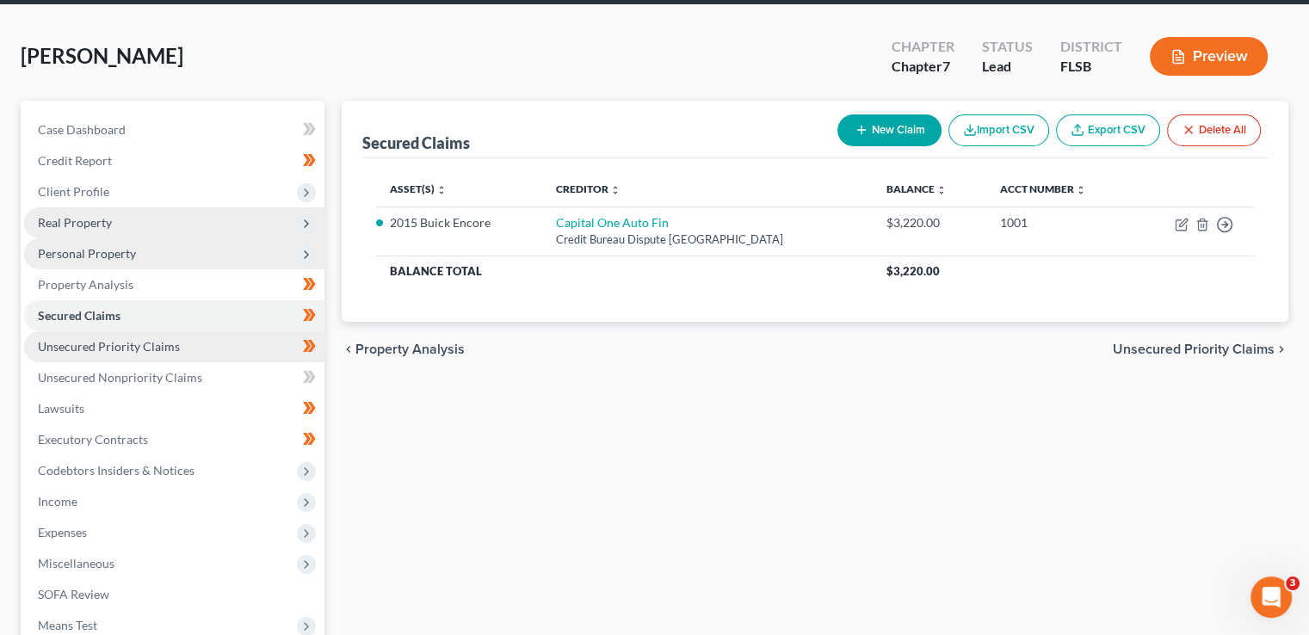
click at [242, 345] on link "Unsecured Priority Claims" at bounding box center [174, 346] width 300 height 31
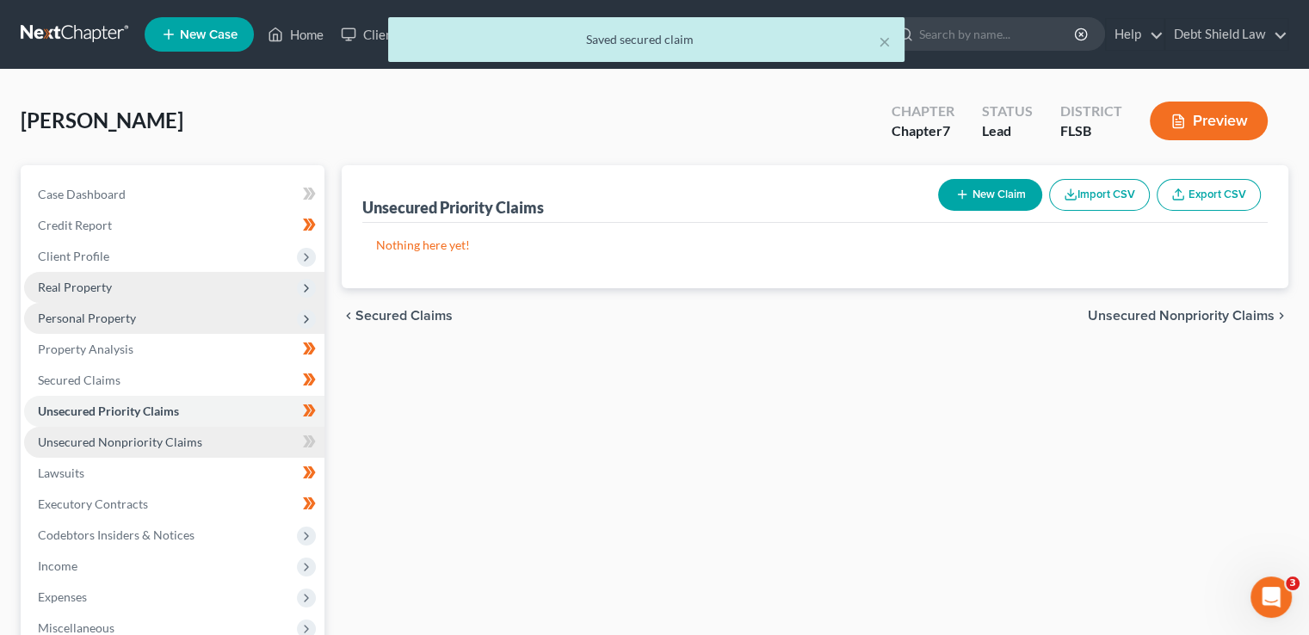
click at [249, 443] on link "Unsecured Nonpriority Claims" at bounding box center [174, 442] width 300 height 31
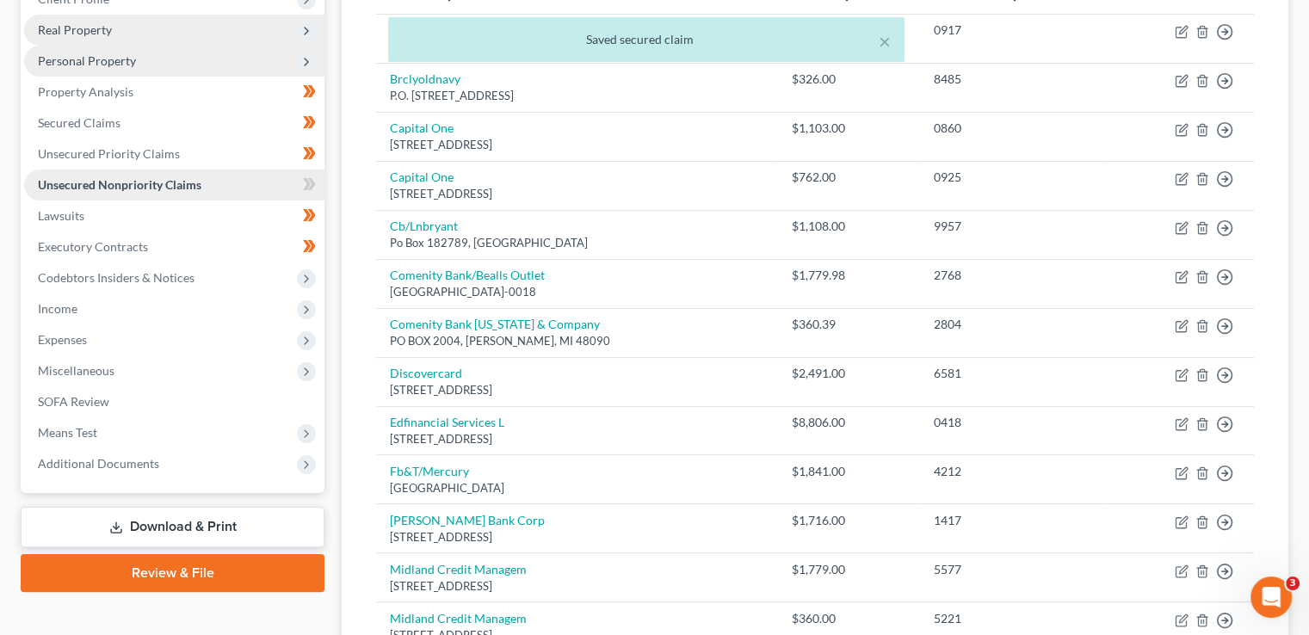
scroll to position [251, 0]
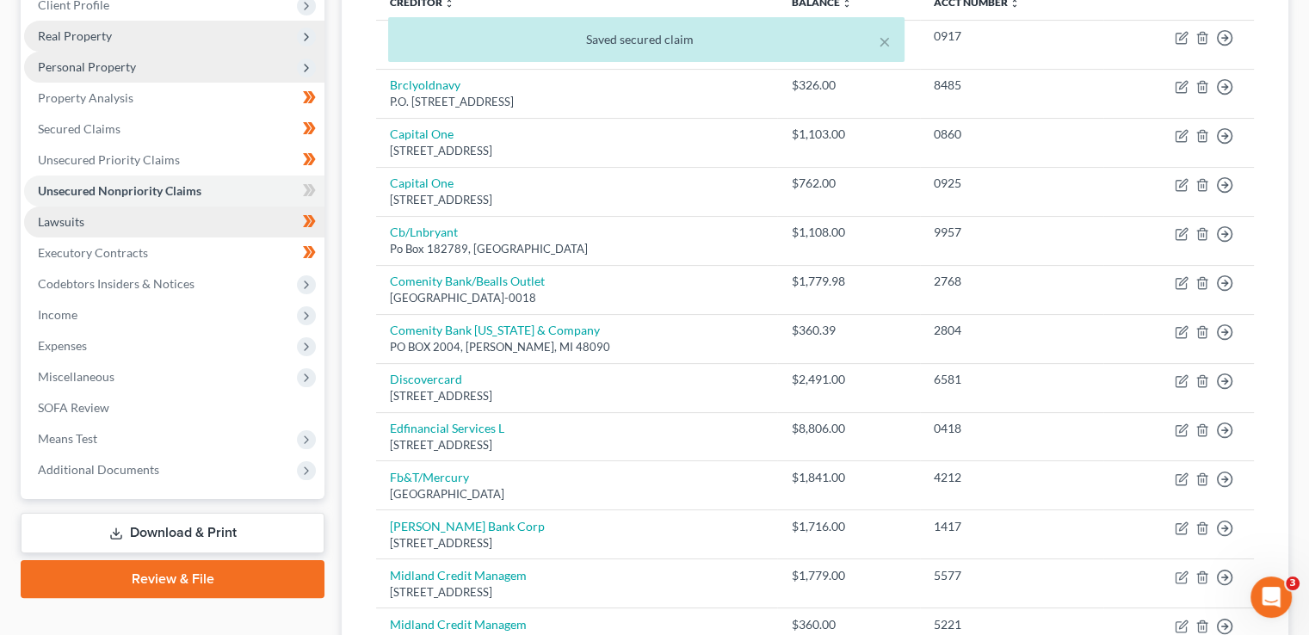
click at [215, 225] on link "Lawsuits" at bounding box center [174, 221] width 300 height 31
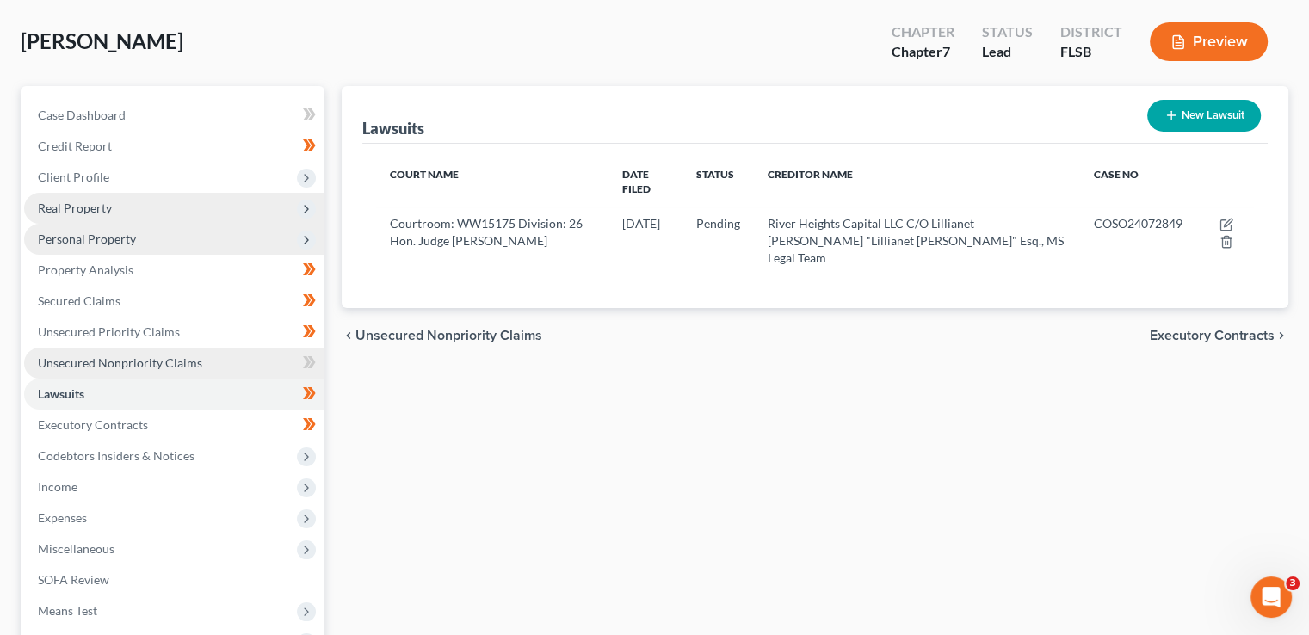
click at [197, 361] on span "Unsecured Nonpriority Claims" at bounding box center [120, 362] width 164 height 15
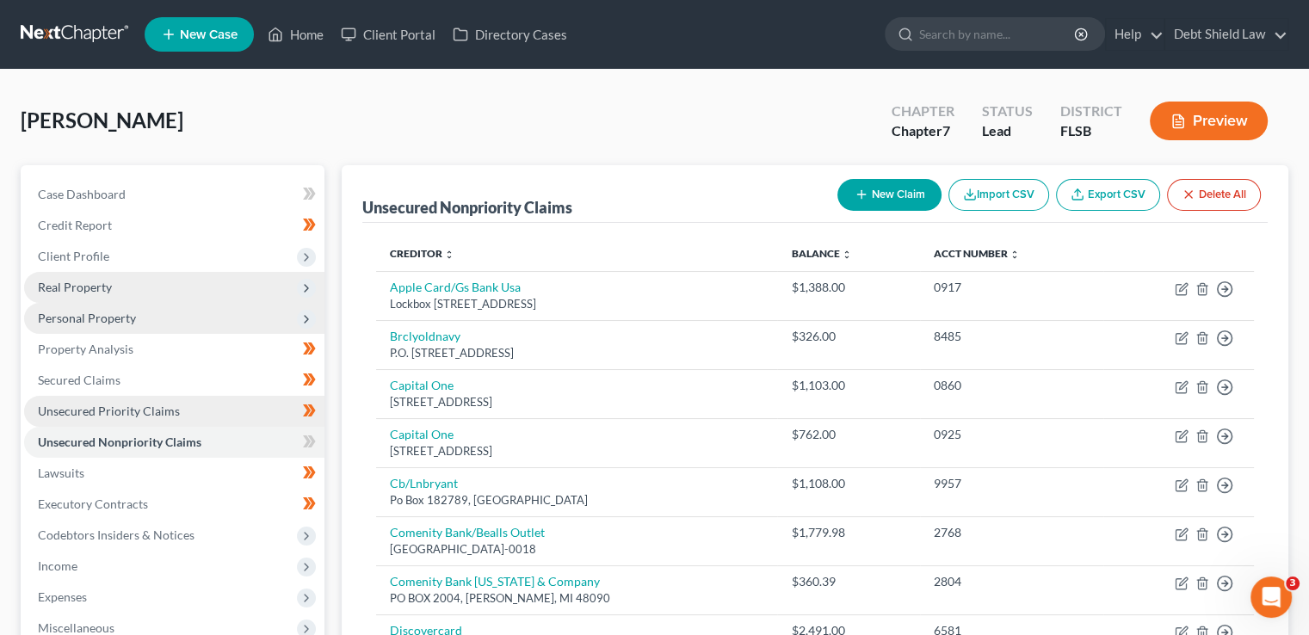
click at [210, 406] on link "Unsecured Priority Claims" at bounding box center [174, 411] width 300 height 31
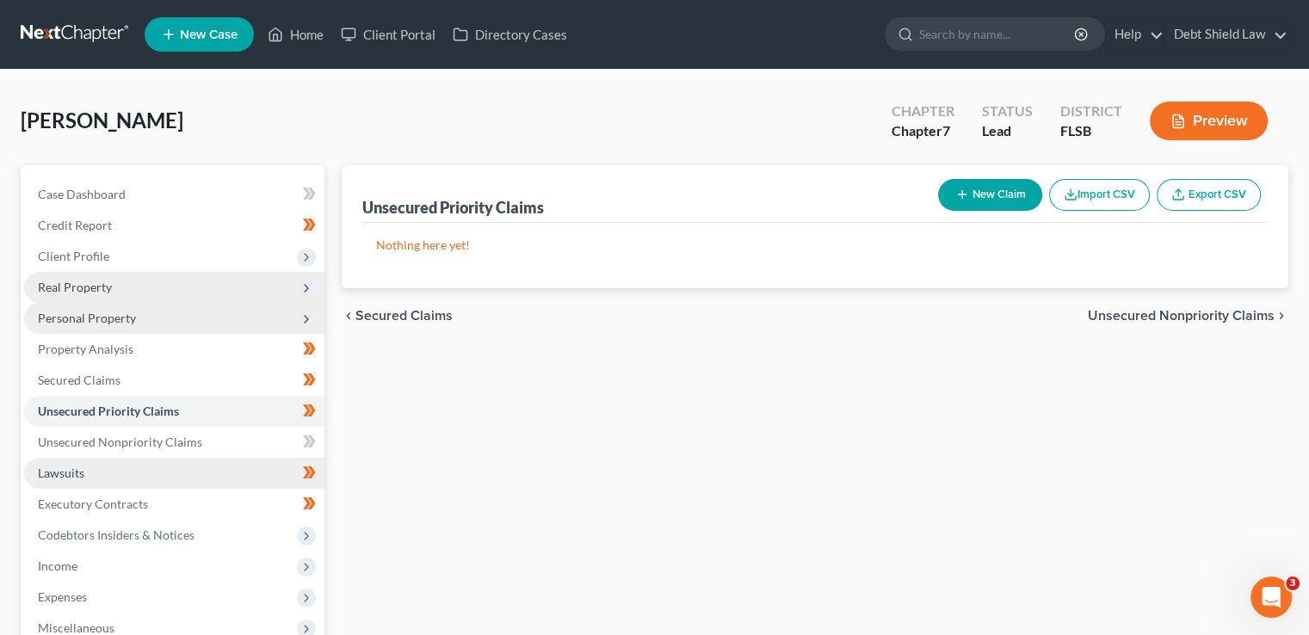
click at [176, 479] on link "Lawsuits" at bounding box center [174, 473] width 300 height 31
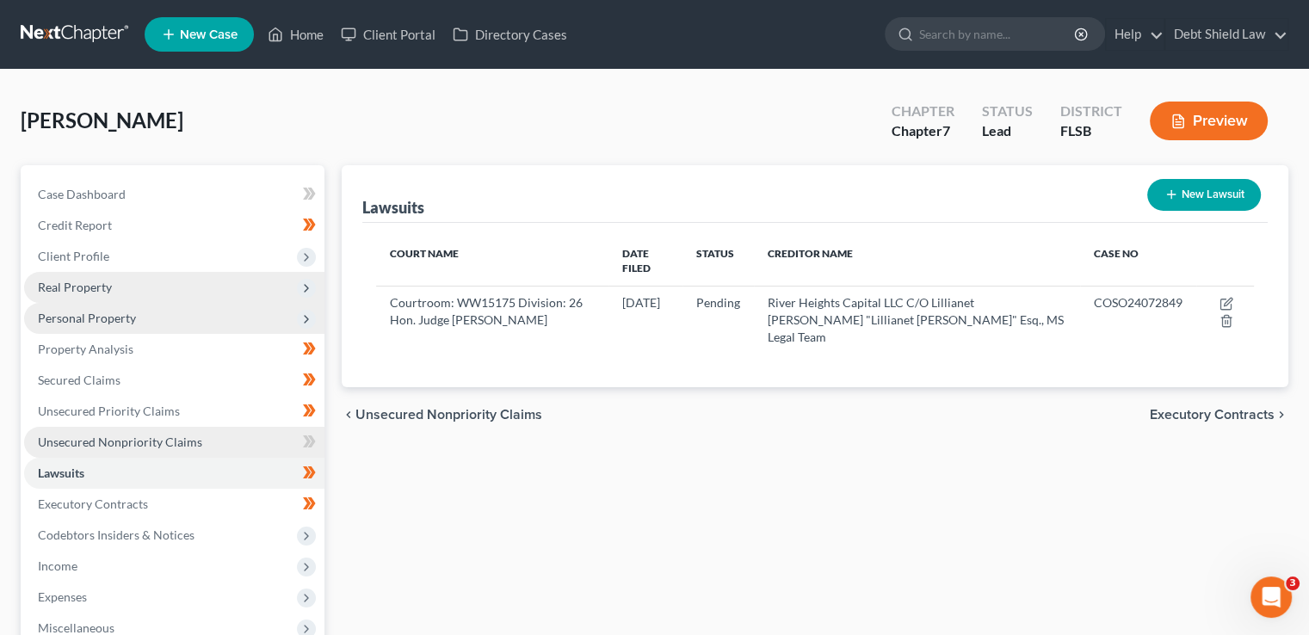
click at [176, 434] on span "Unsecured Nonpriority Claims" at bounding box center [120, 441] width 164 height 15
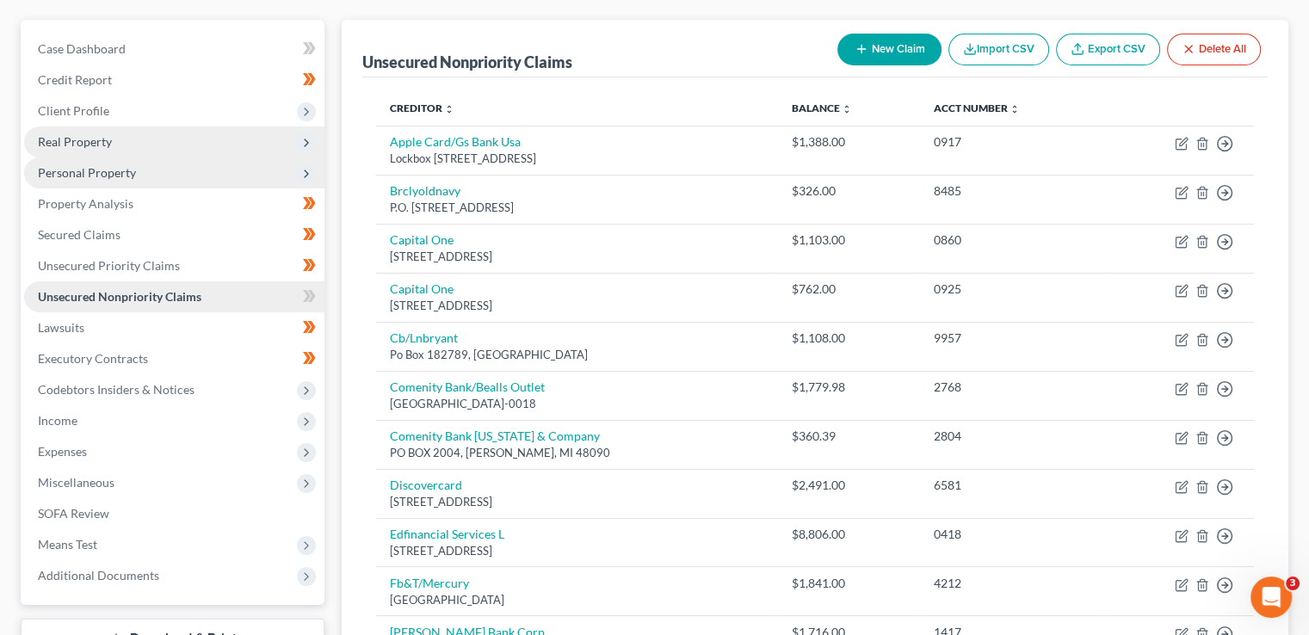
scroll to position [147, 0]
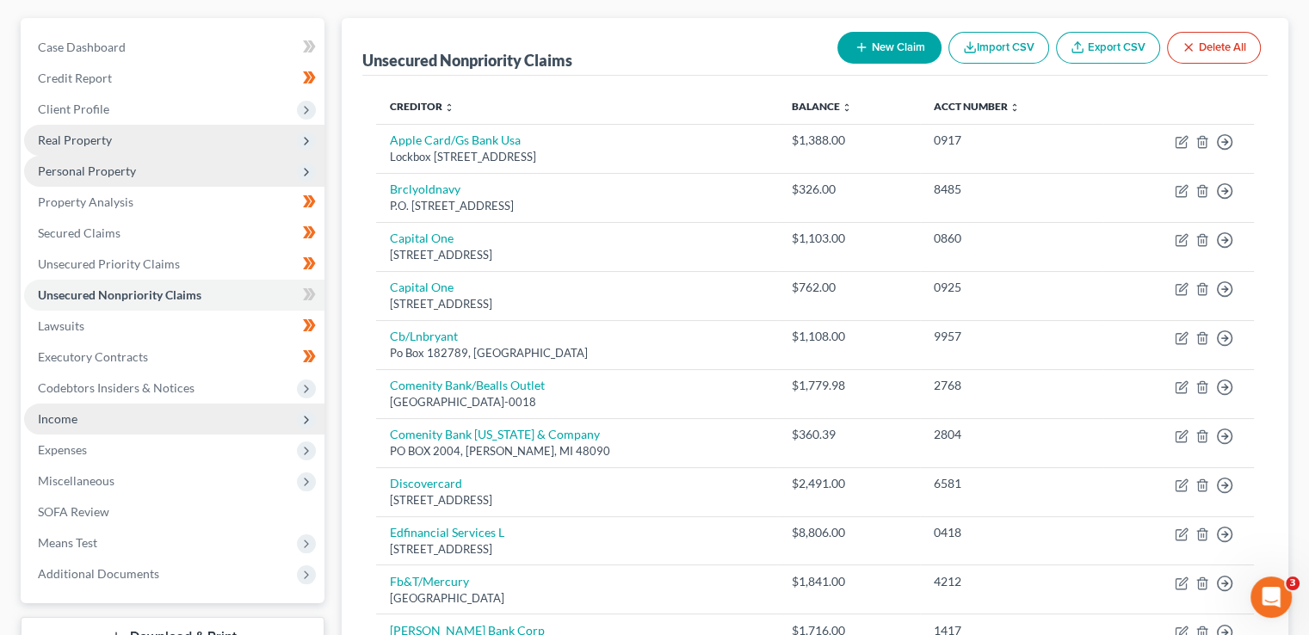
click at [193, 419] on span "Income" at bounding box center [174, 419] width 300 height 31
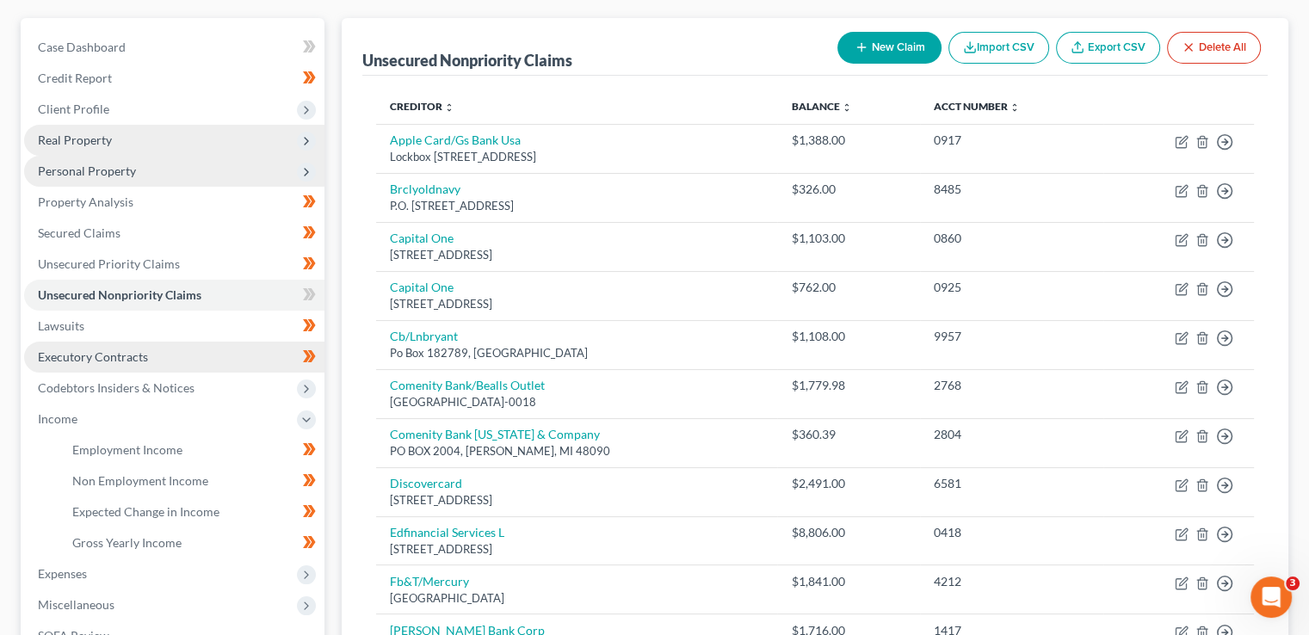
click at [223, 363] on link "Executory Contracts" at bounding box center [174, 357] width 300 height 31
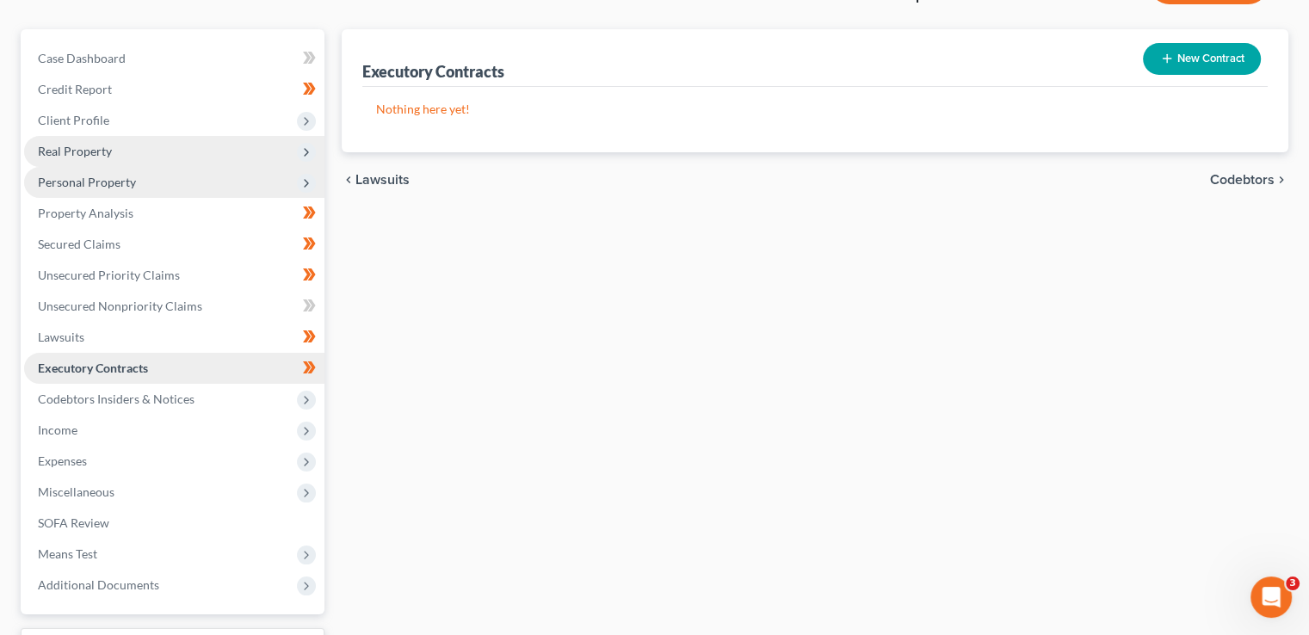
scroll to position [137, 0]
click at [211, 430] on span "Income" at bounding box center [174, 429] width 300 height 31
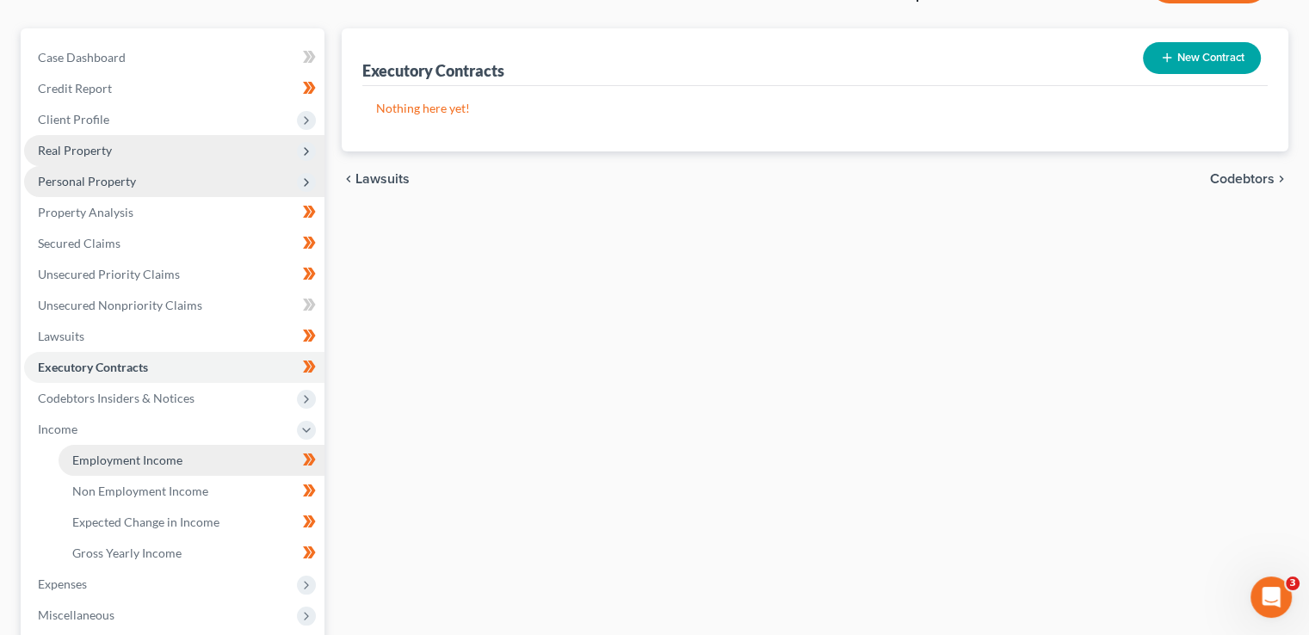
click at [200, 461] on link "Employment Income" at bounding box center [192, 460] width 266 height 31
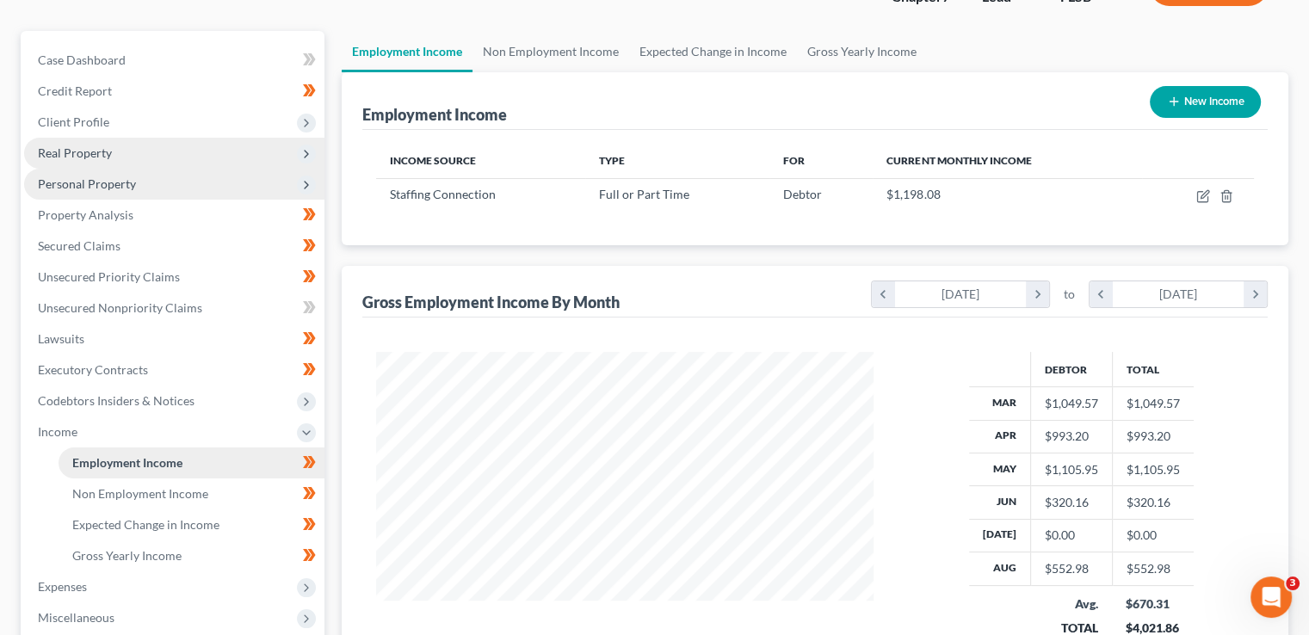
scroll to position [139, 0]
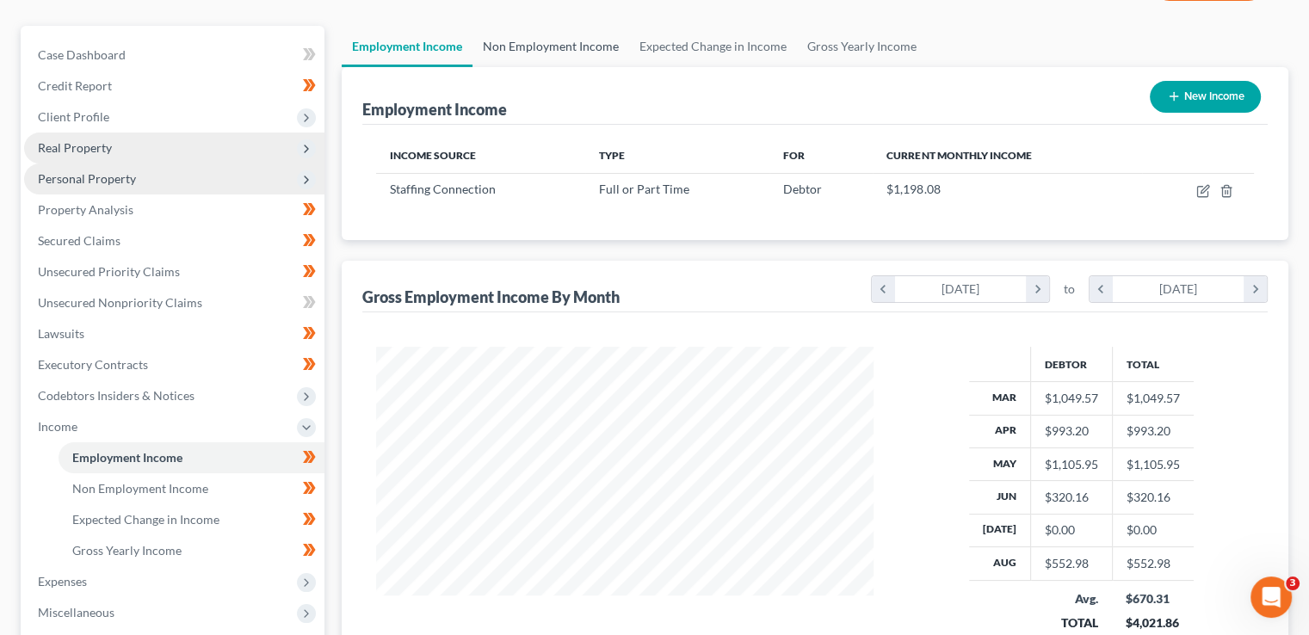
click at [546, 44] on link "Non Employment Income" at bounding box center [550, 46] width 157 height 41
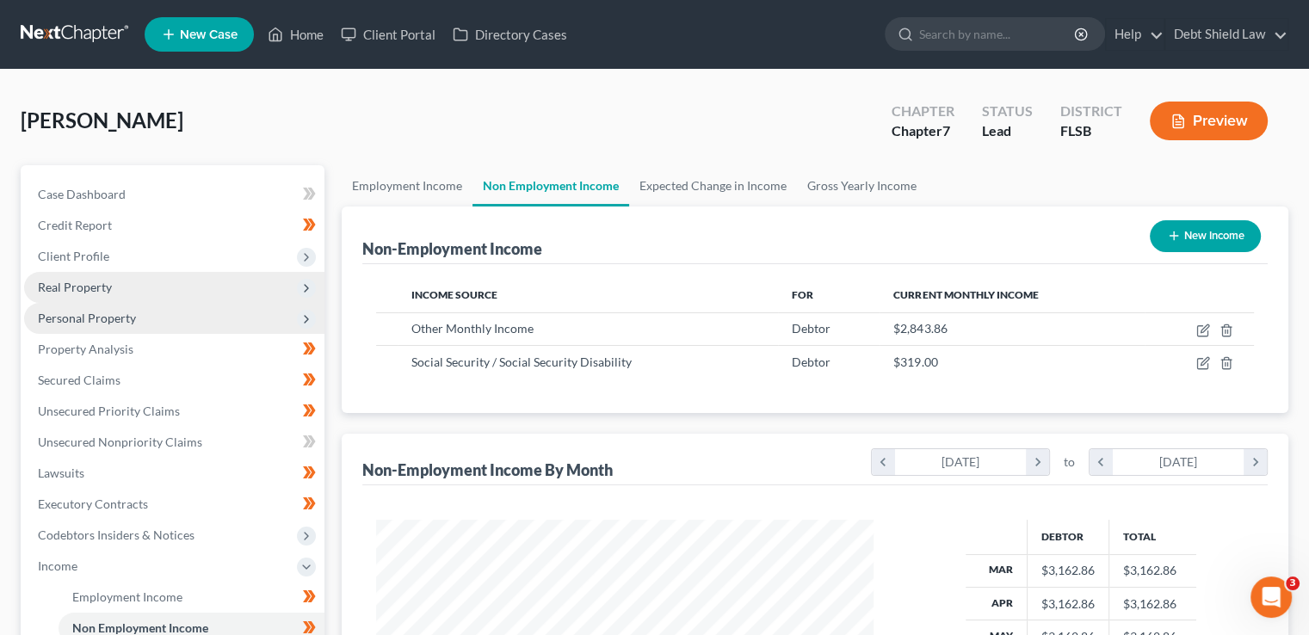
scroll to position [306, 531]
click at [704, 169] on link "Expected Change in Income" at bounding box center [713, 185] width 168 height 41
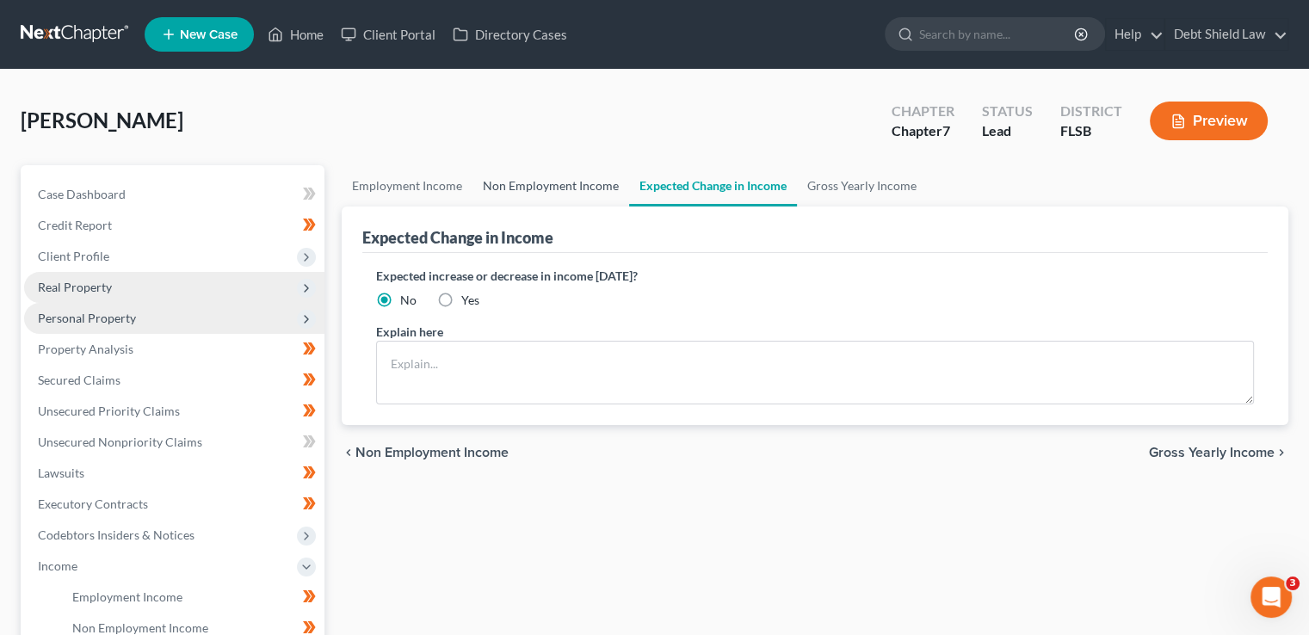
click at [589, 183] on link "Non Employment Income" at bounding box center [550, 185] width 157 height 41
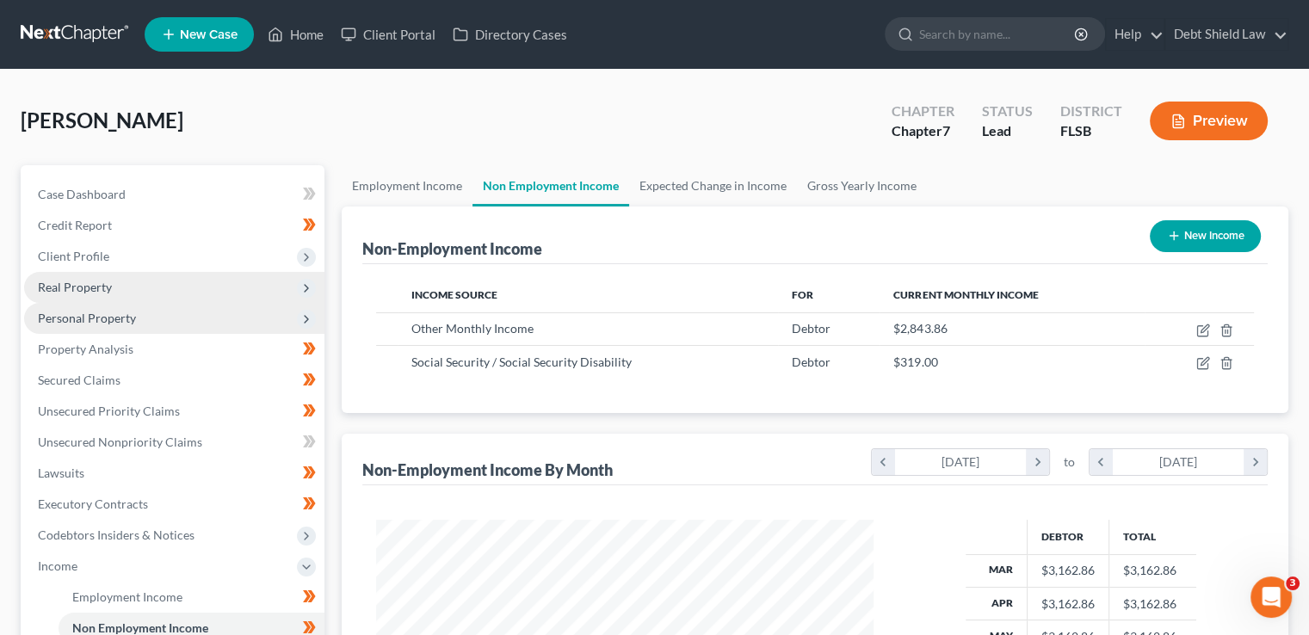
scroll to position [306, 531]
click at [1014, 323] on div "$2,843.86" at bounding box center [1011, 328] width 237 height 17
click at [0, 387] on div "[PERSON_NAME] Upgraded Chapter Chapter 7 Status Lead District [GEOGRAPHIC_DATA]…" at bounding box center [654, 539] width 1309 height 938
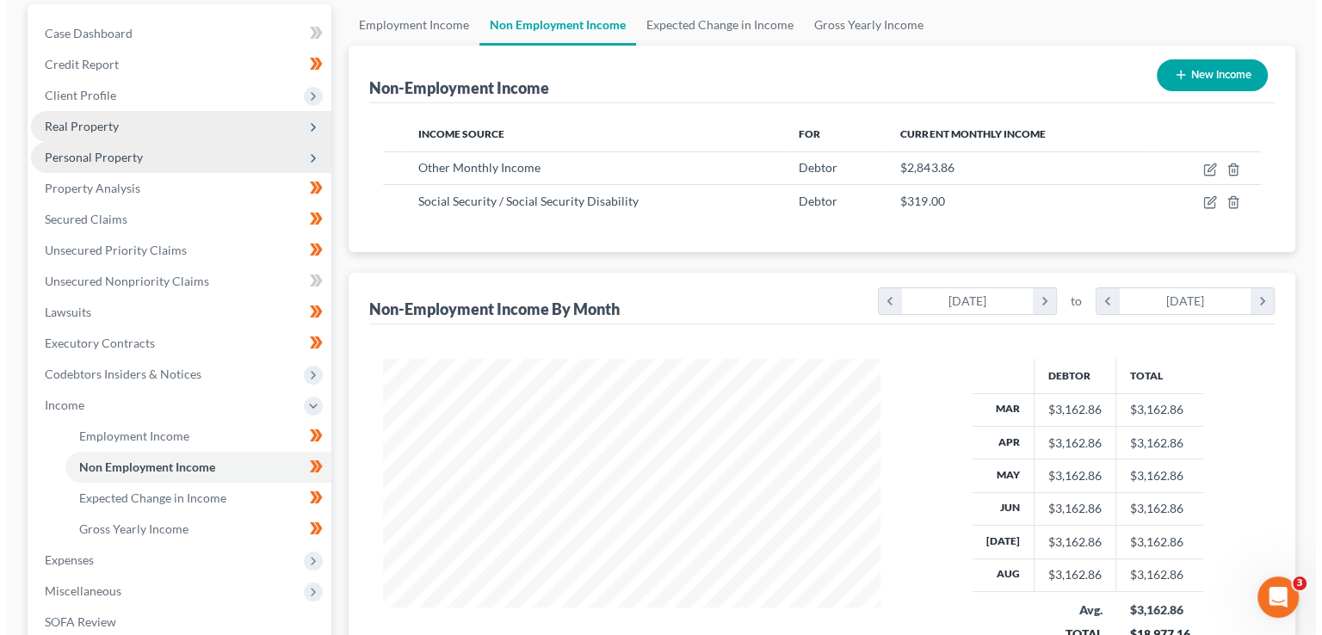
scroll to position [162, 0]
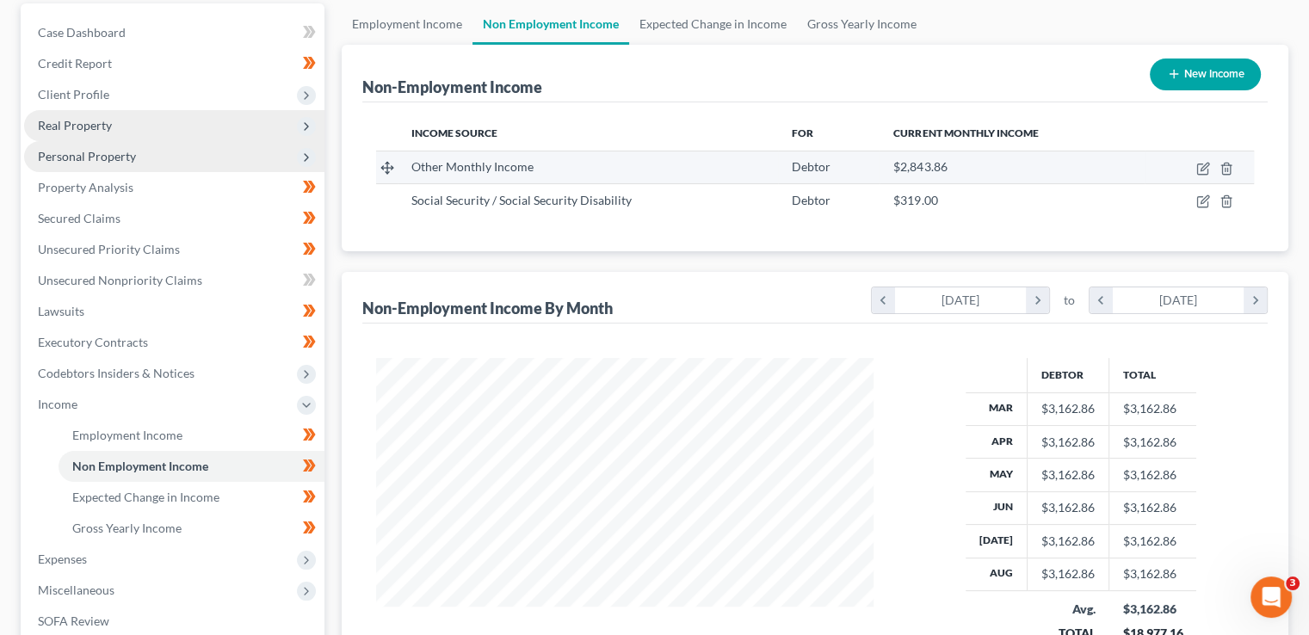
click at [958, 151] on td "$2,843.86" at bounding box center [1011, 167] width 264 height 33
click at [1199, 168] on icon "button" at bounding box center [1203, 169] width 14 height 14
select select "13"
select select "0"
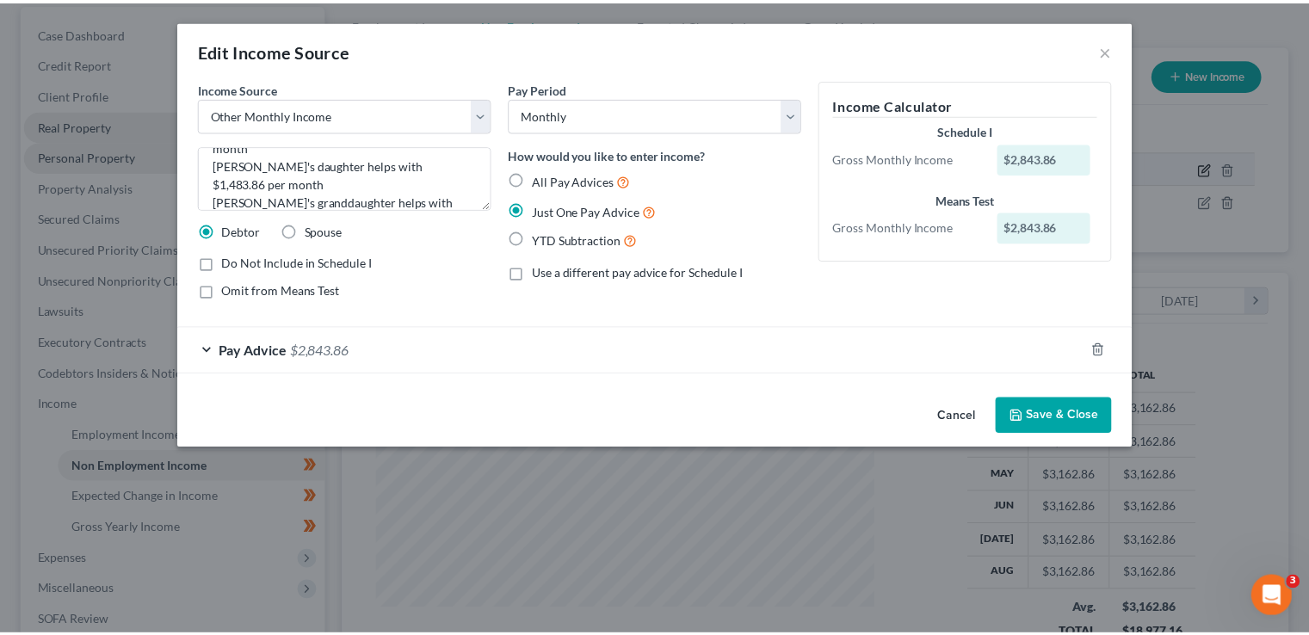
scroll to position [53, 0]
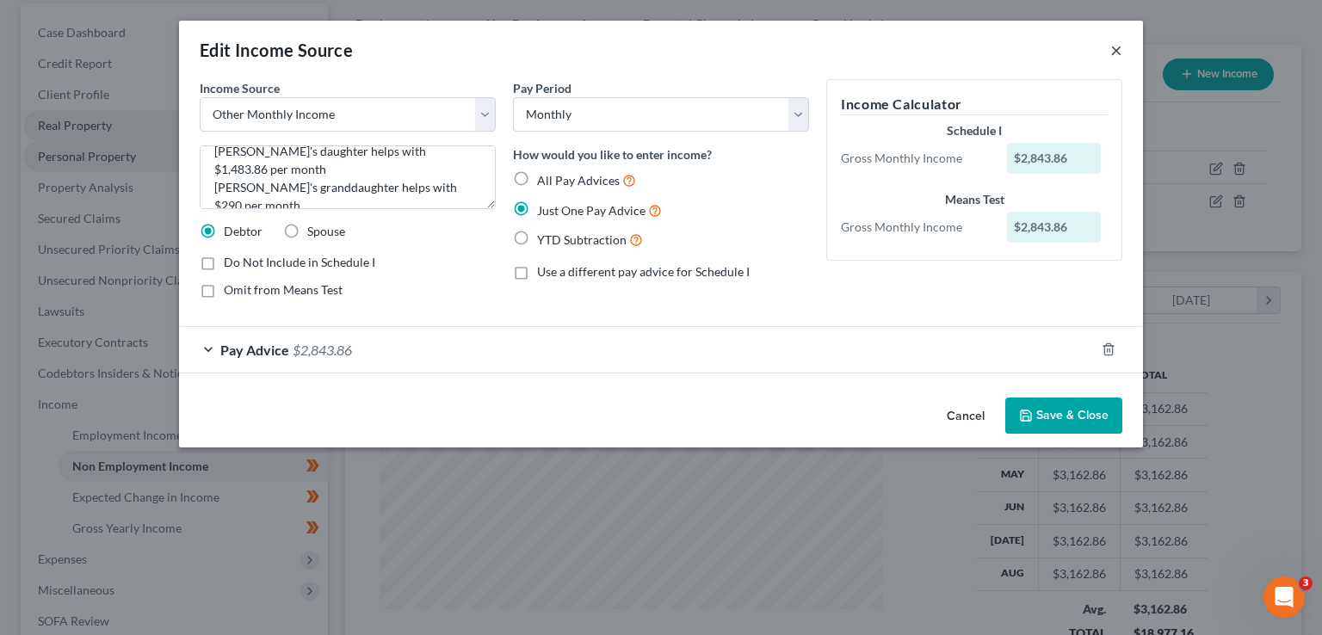
click at [1115, 55] on button "×" at bounding box center [1116, 50] width 12 height 21
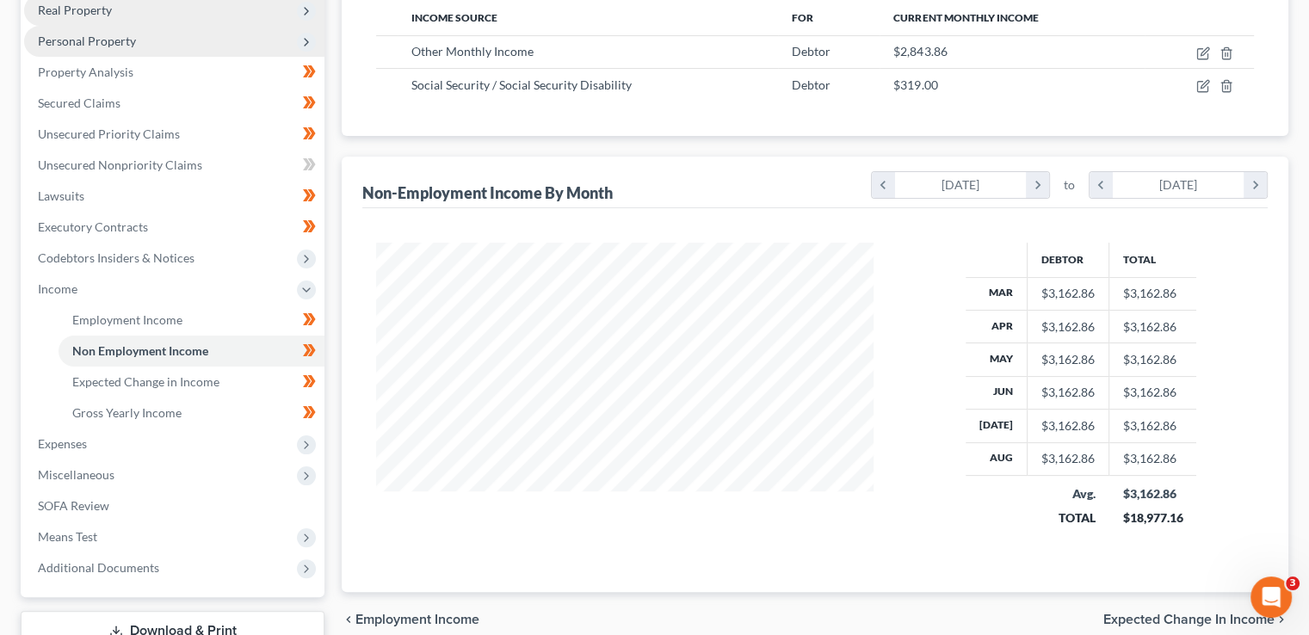
scroll to position [313, 0]
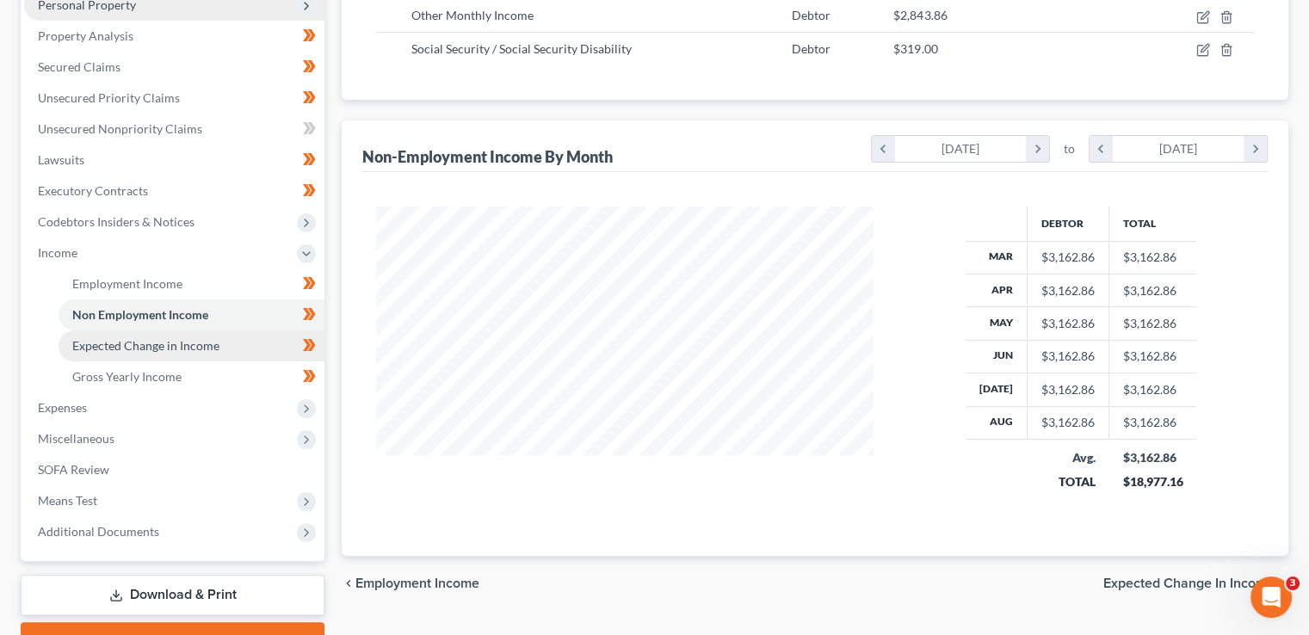
click at [215, 348] on span "Expected Change in Income" at bounding box center [145, 345] width 147 height 15
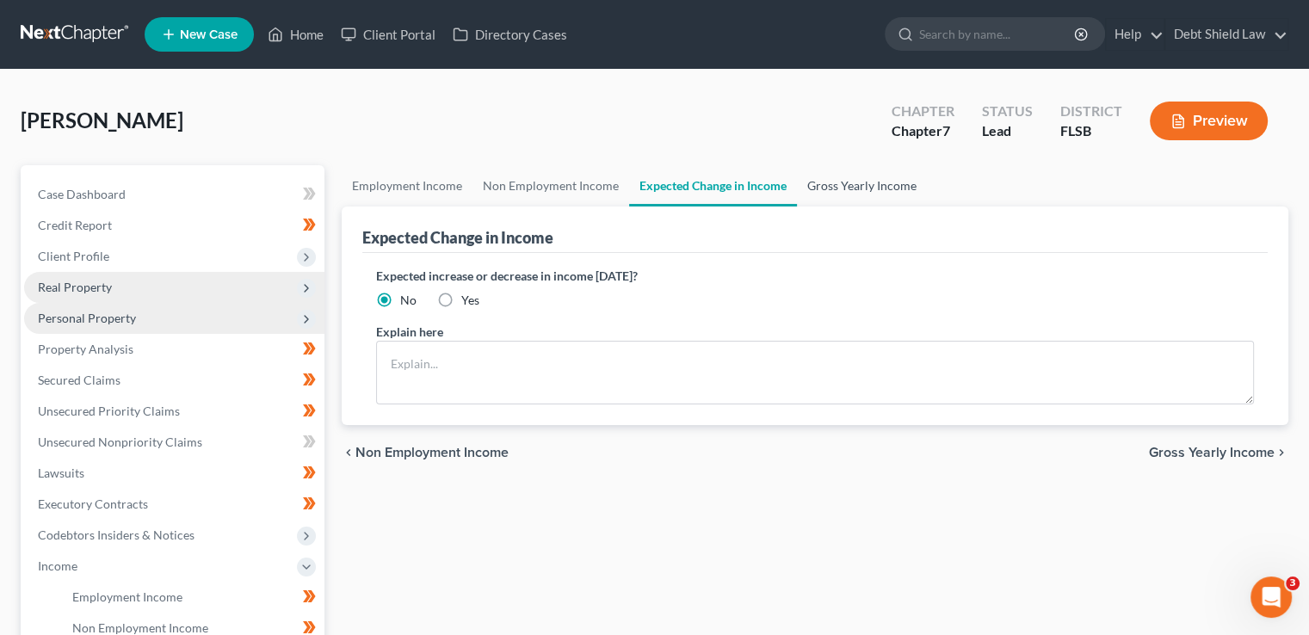
click at [878, 194] on link "Gross Yearly Income" at bounding box center [862, 185] width 130 height 41
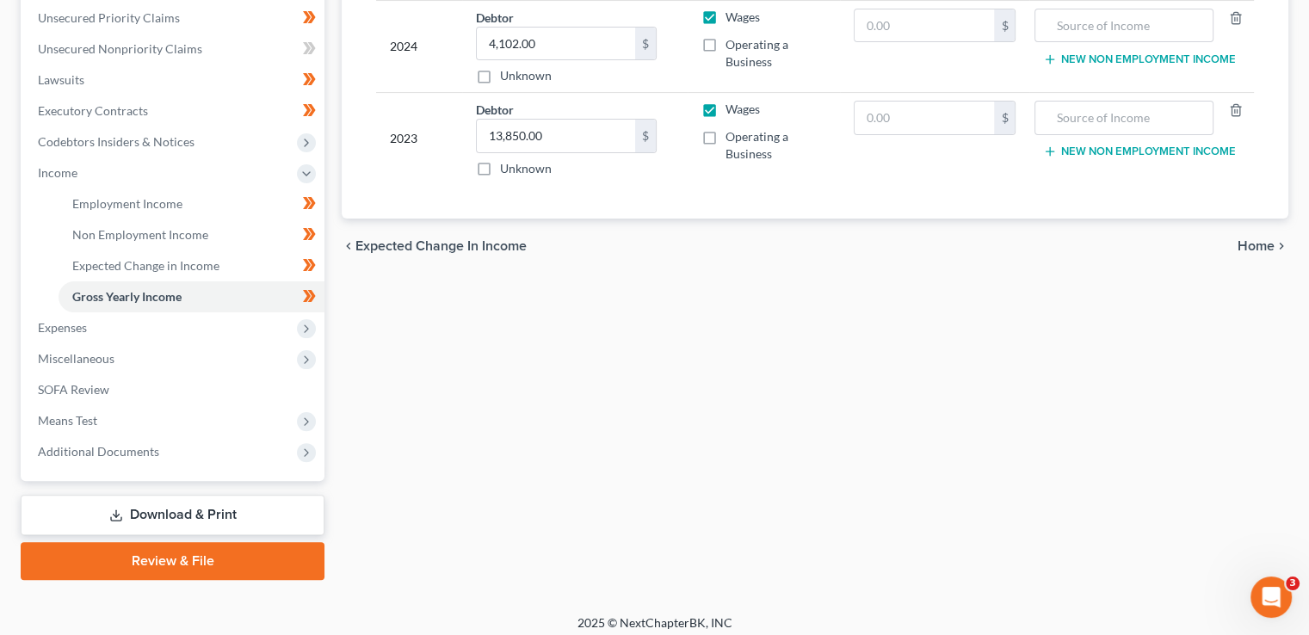
scroll to position [403, 0]
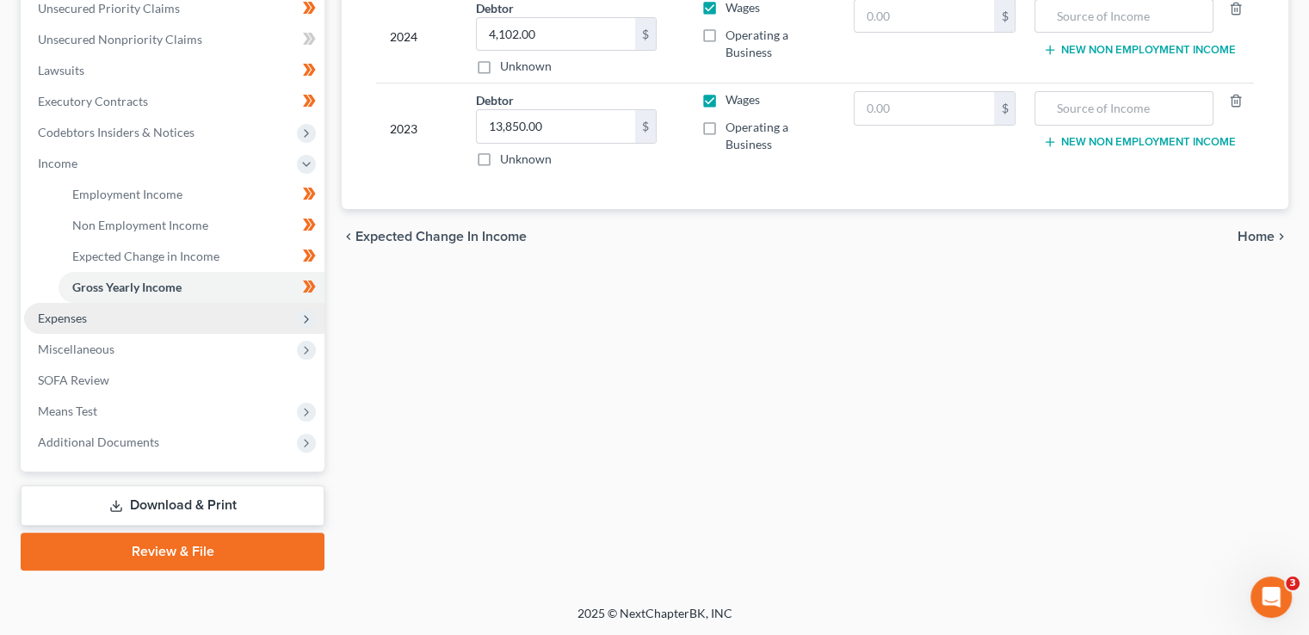
click at [293, 311] on span "Expenses" at bounding box center [174, 318] width 300 height 31
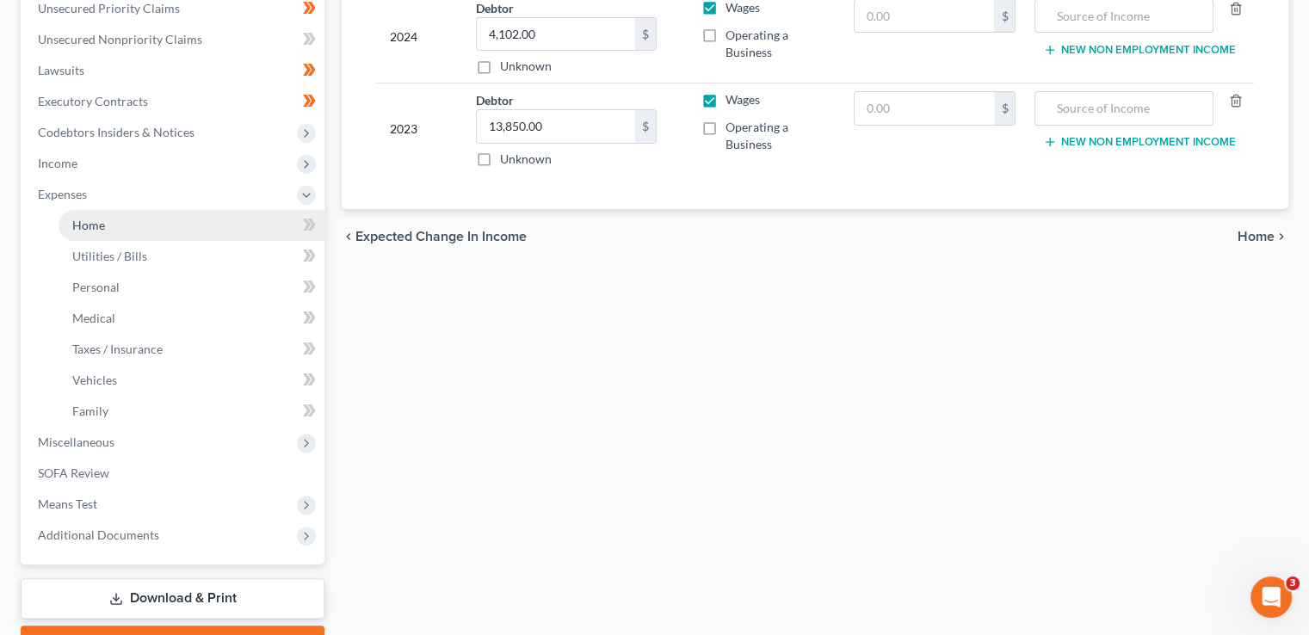
click at [188, 224] on link "Home" at bounding box center [192, 225] width 266 height 31
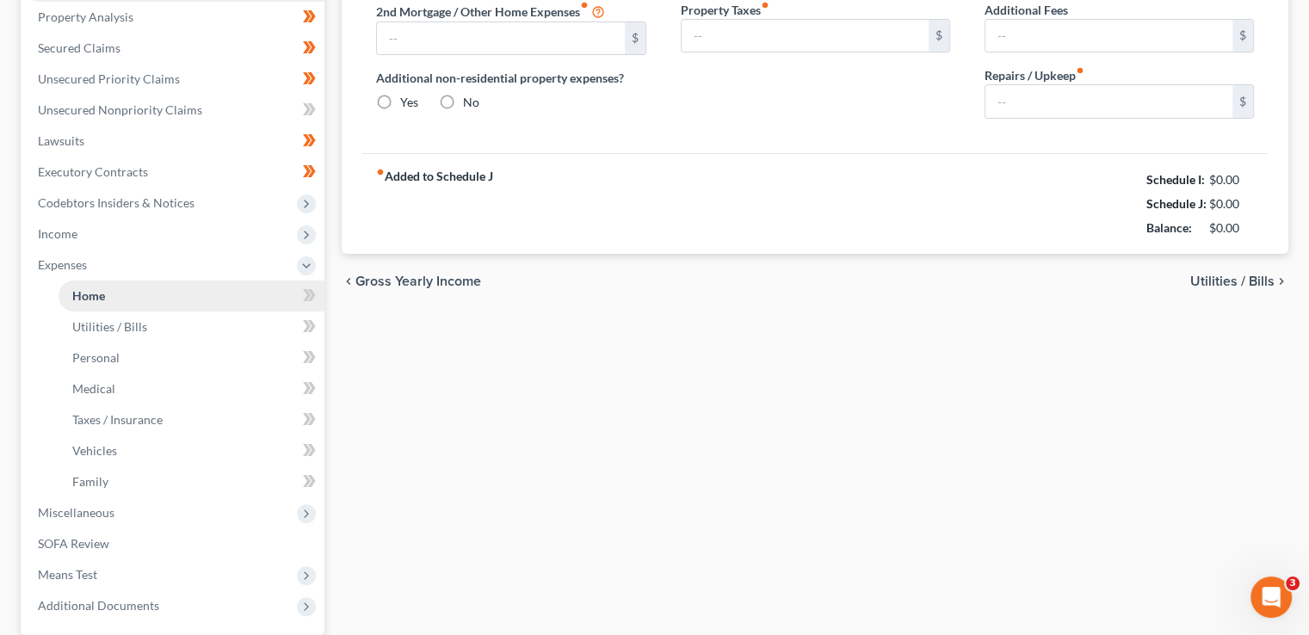
type input "1,900.00"
type input "0.00"
radio input "true"
type input "0.00"
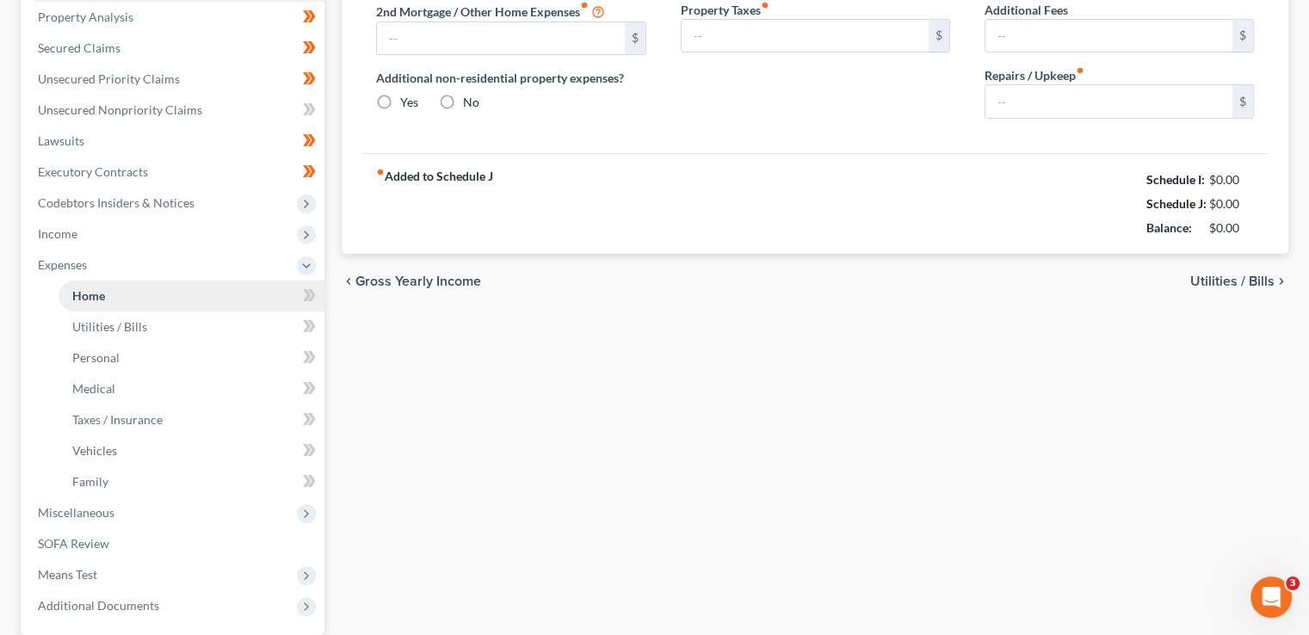
type input "0.00"
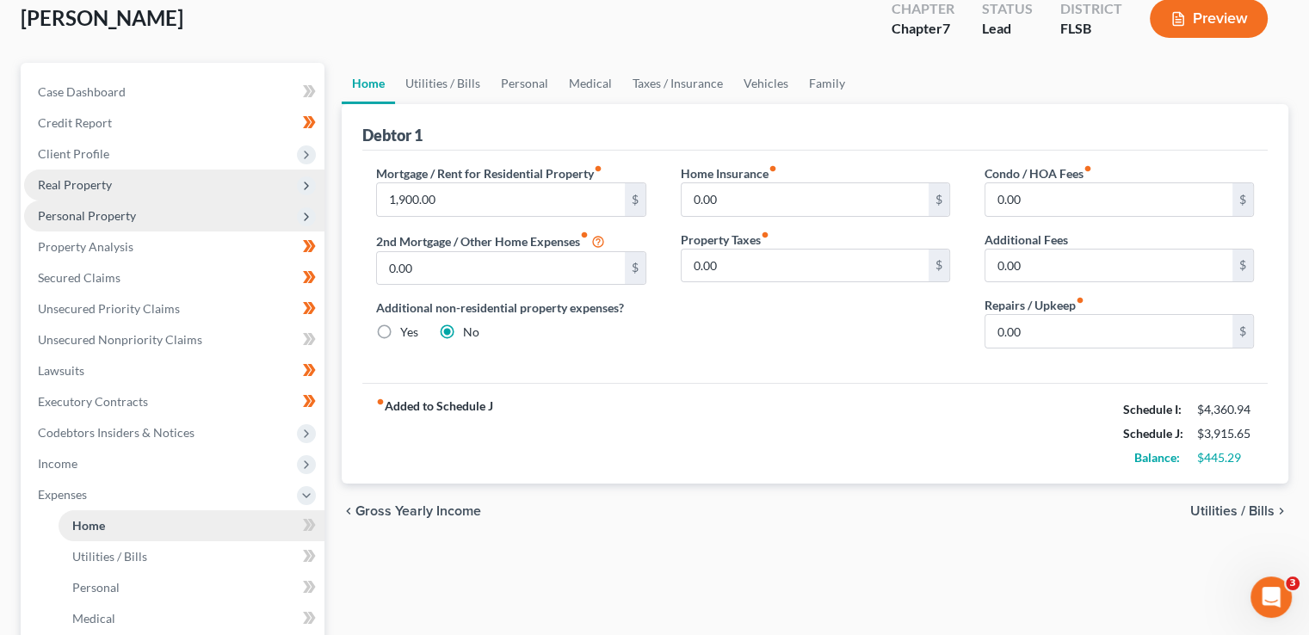
scroll to position [103, 0]
click at [463, 87] on link "Utilities / Bills" at bounding box center [443, 82] width 96 height 41
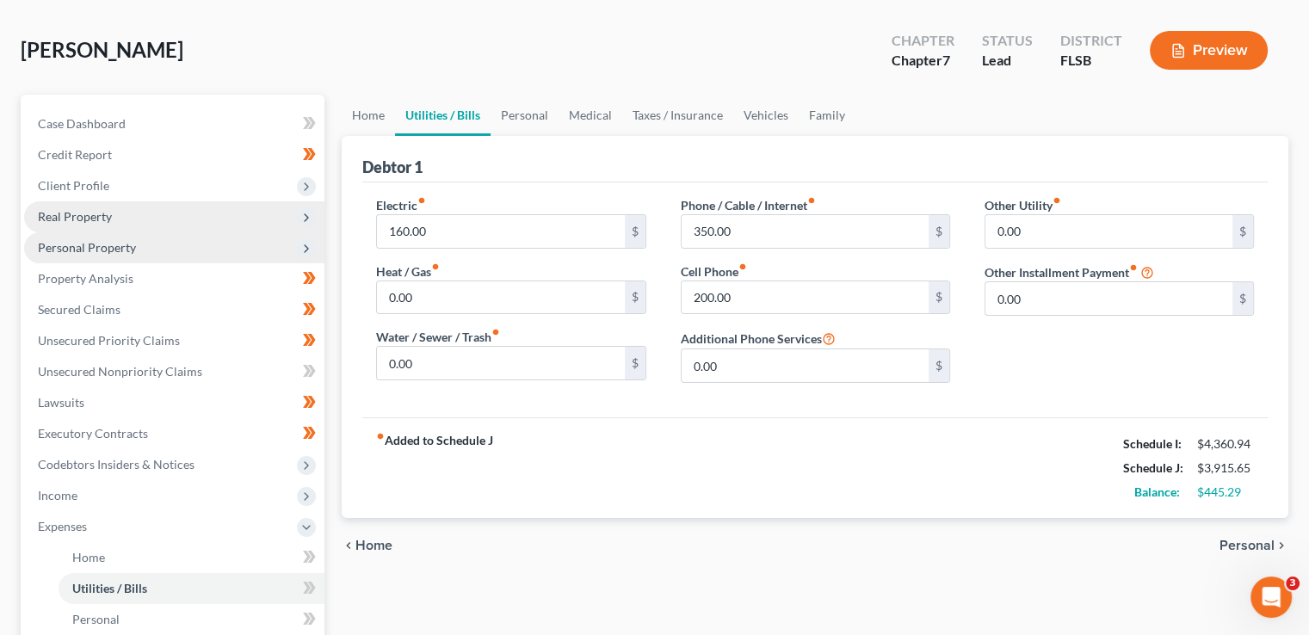
scroll to position [62, 0]
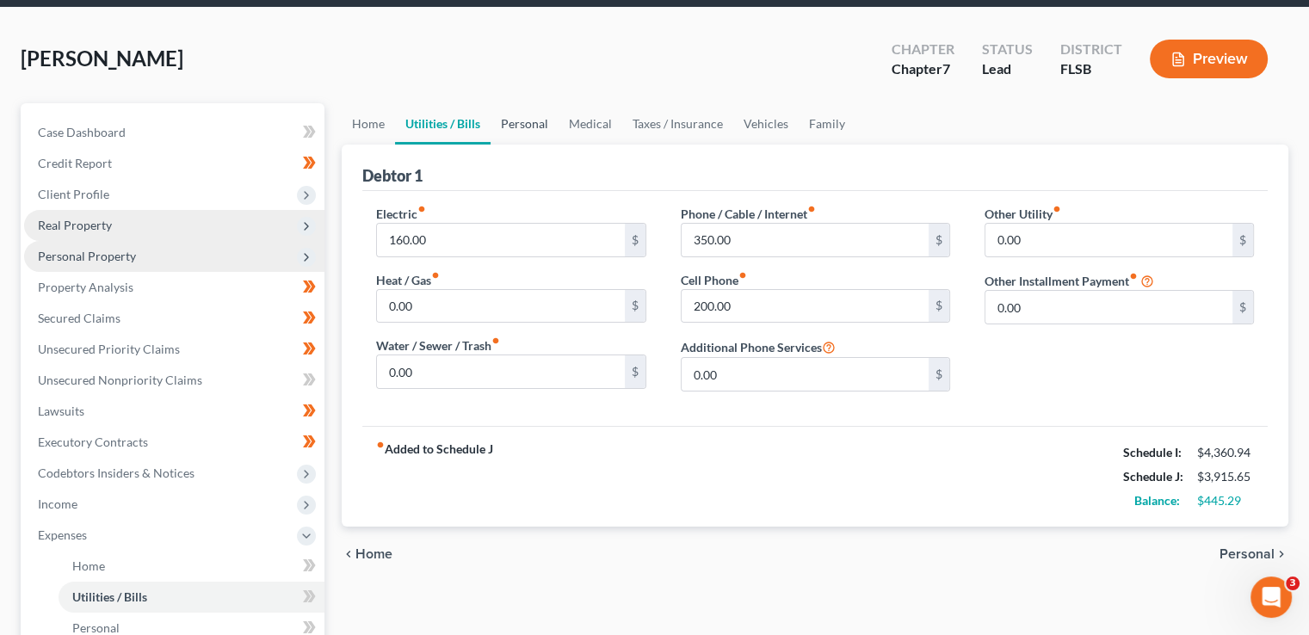
click at [534, 115] on link "Personal" at bounding box center [524, 123] width 68 height 41
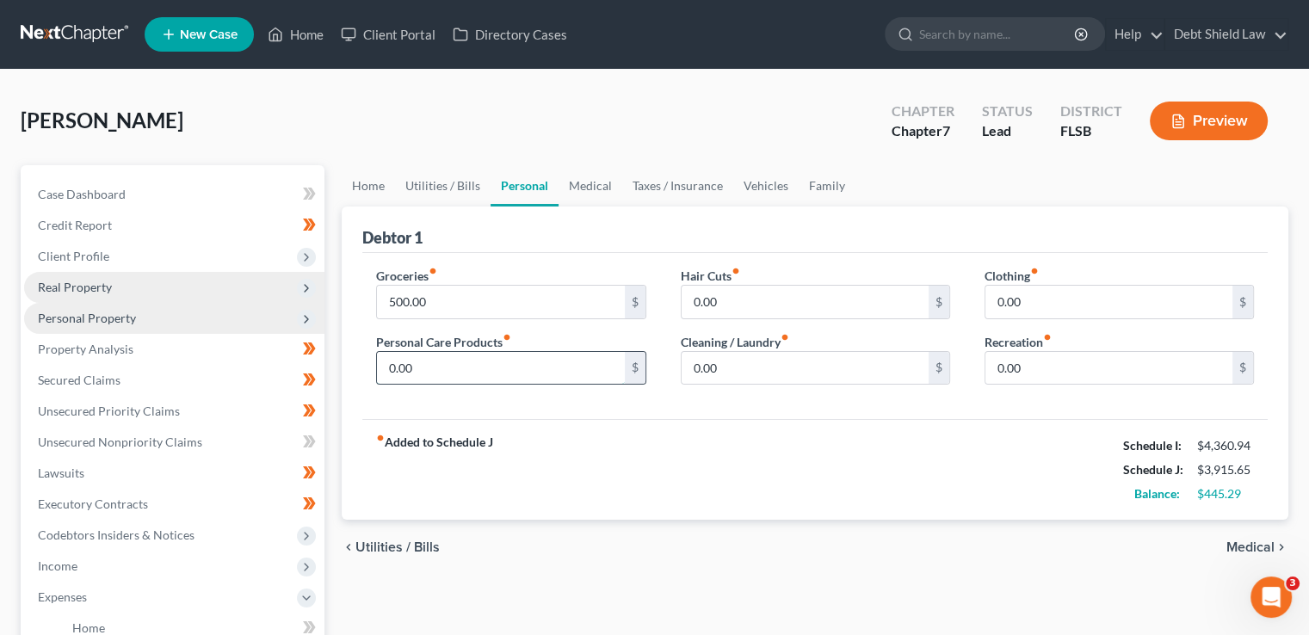
click at [533, 366] on input "0.00" at bounding box center [500, 368] width 247 height 33
type input "100.00"
click at [1046, 365] on input "0.00" at bounding box center [1108, 368] width 247 height 33
type input "100.00"
click at [595, 189] on link "Medical" at bounding box center [590, 185] width 64 height 41
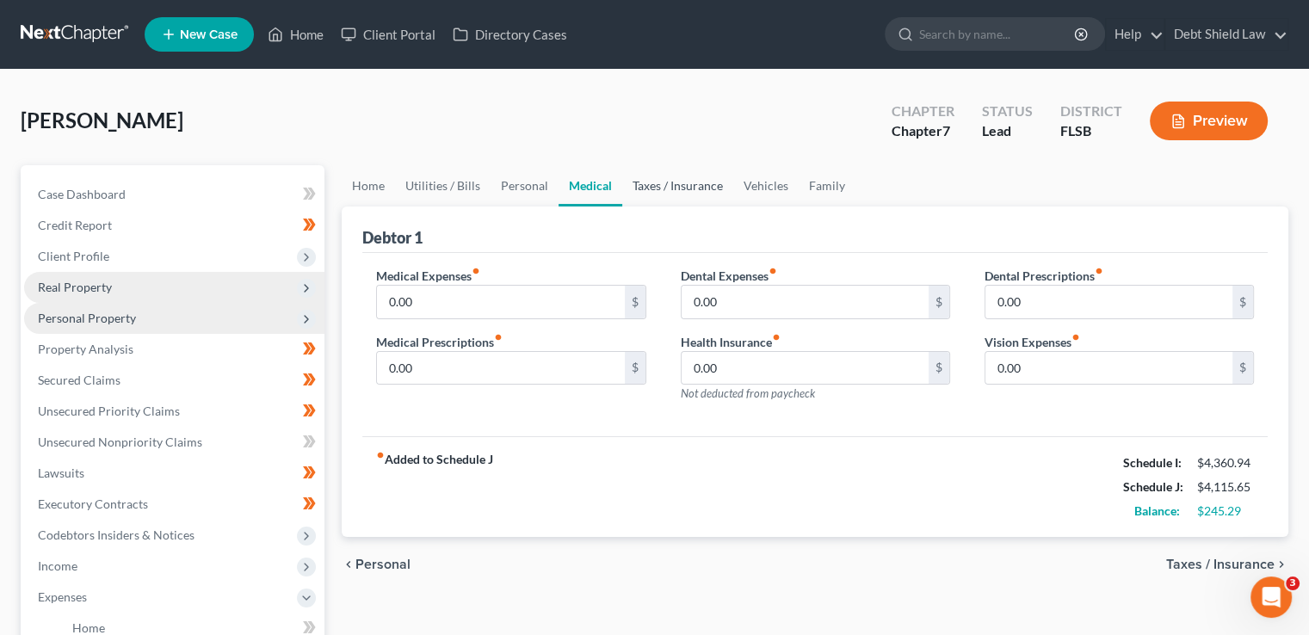
click at [667, 193] on link "Taxes / Insurance" at bounding box center [677, 185] width 111 height 41
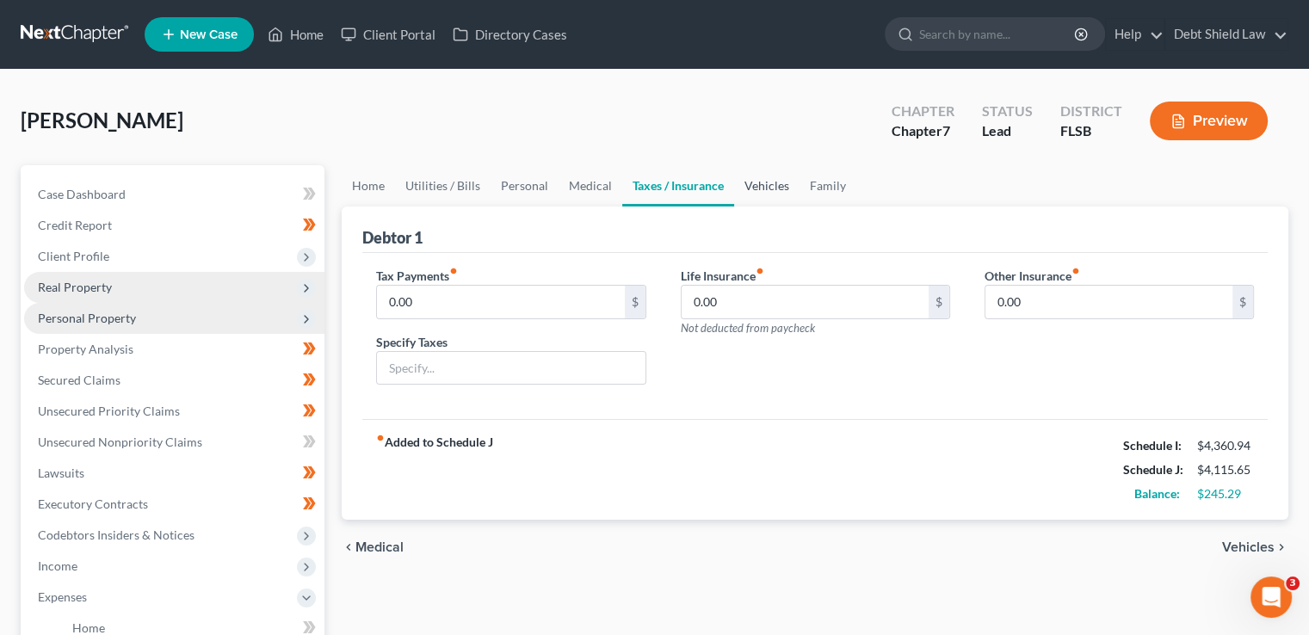
click at [771, 192] on link "Vehicles" at bounding box center [766, 185] width 65 height 41
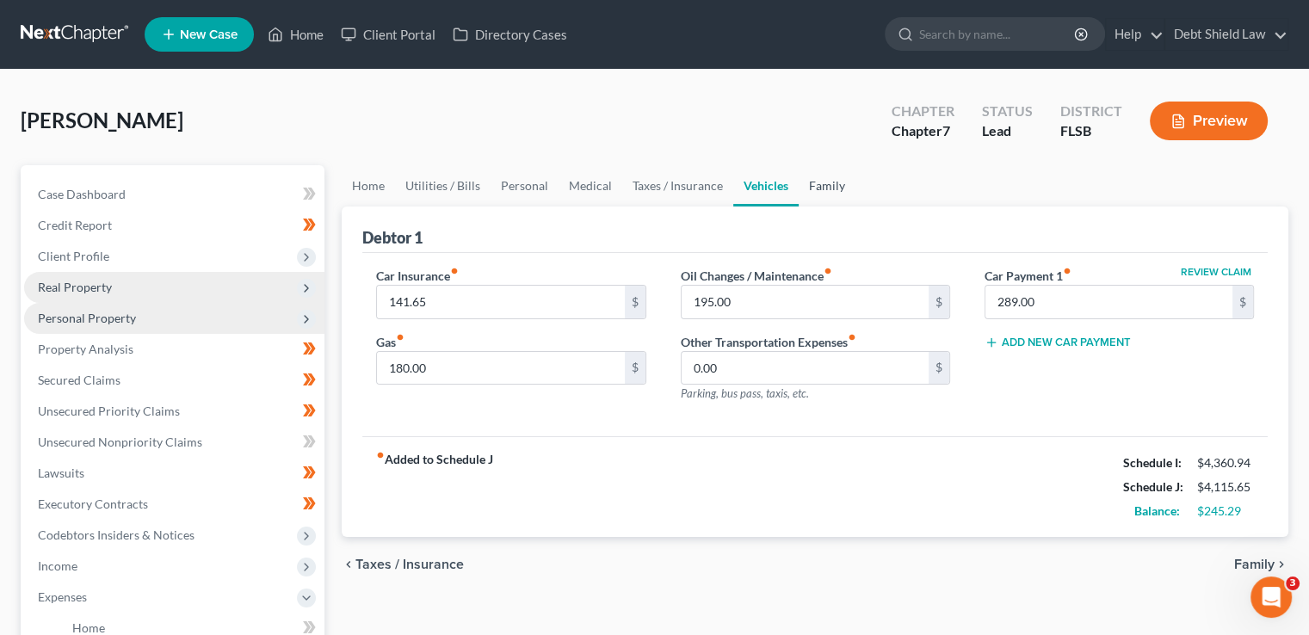
click at [828, 179] on link "Family" at bounding box center [826, 185] width 57 height 41
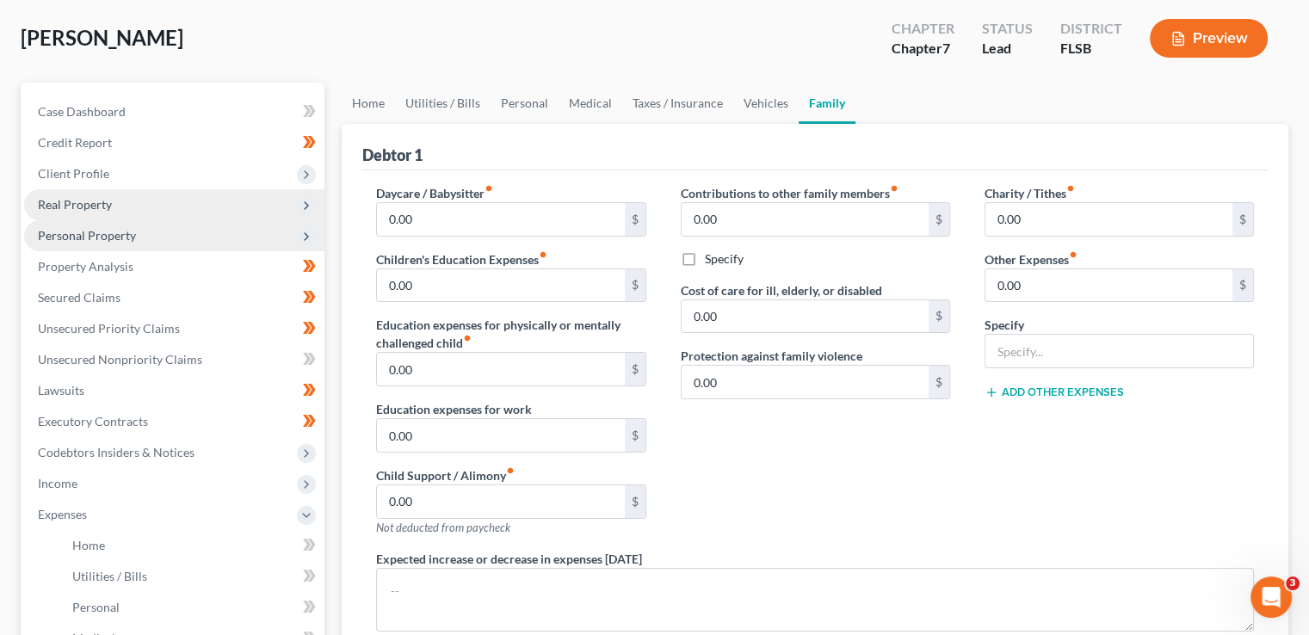
scroll to position [85, 0]
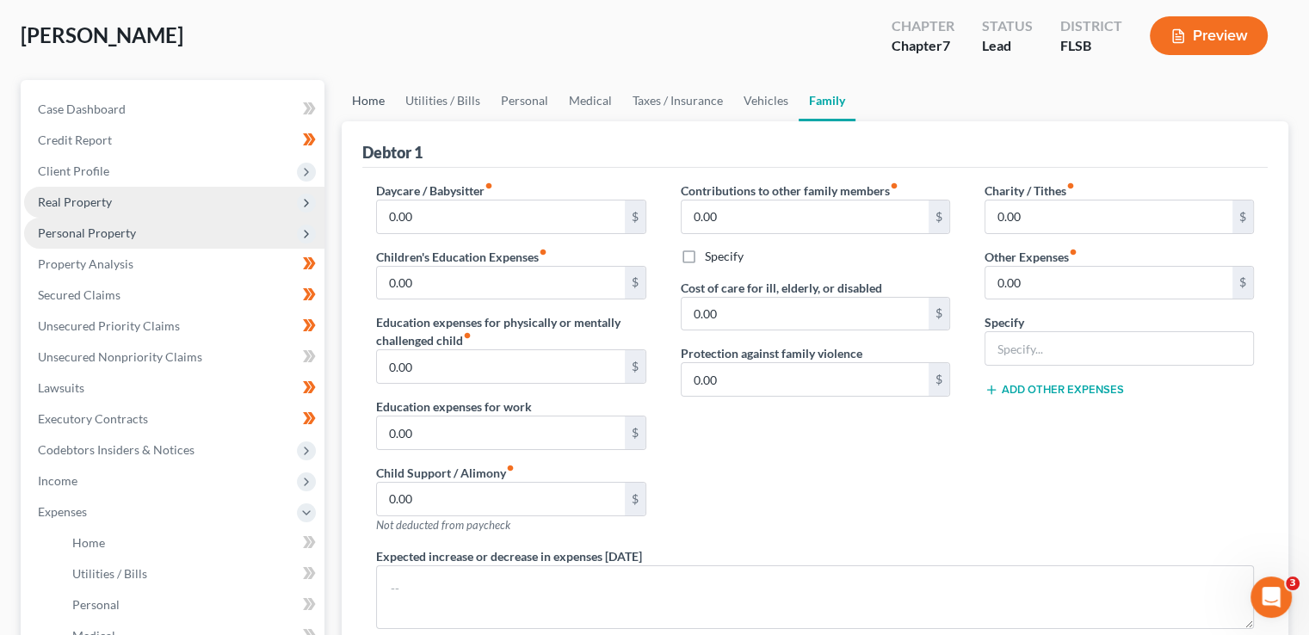
click at [370, 95] on link "Home" at bounding box center [368, 100] width 53 height 41
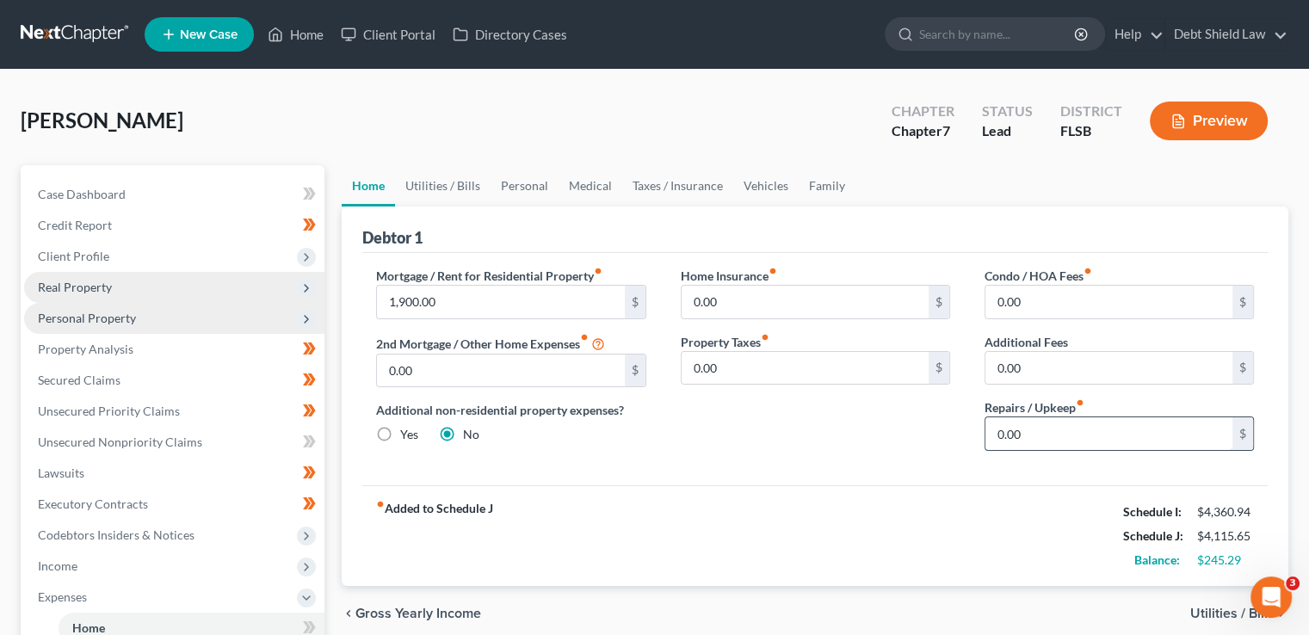
click at [1060, 439] on input "0.00" at bounding box center [1108, 433] width 247 height 33
type input "50.00"
click at [454, 185] on link "Utilities / Bills" at bounding box center [443, 185] width 96 height 41
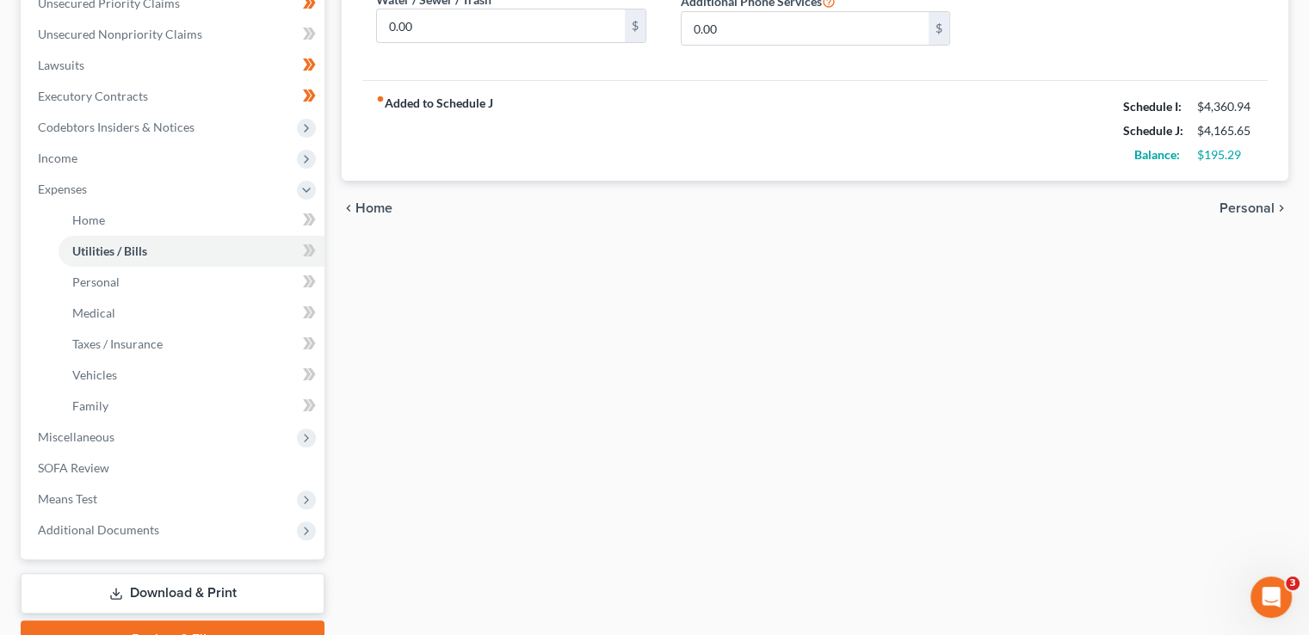
scroll to position [416, 0]
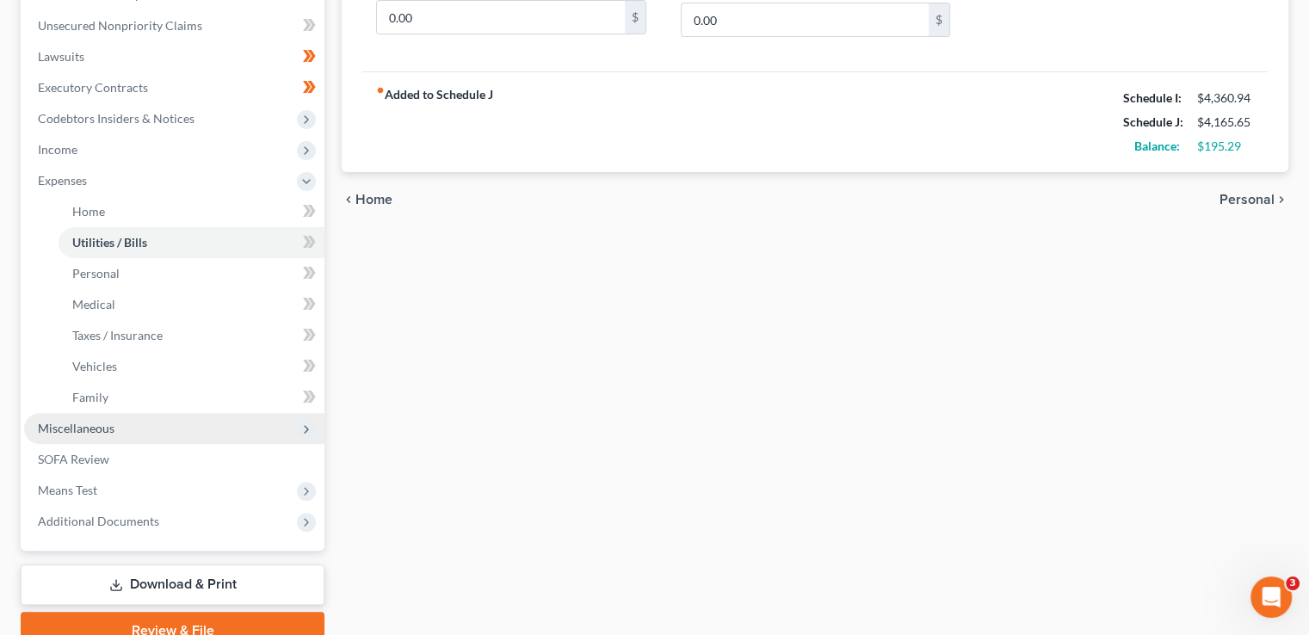
click at [175, 437] on span "Miscellaneous" at bounding box center [174, 428] width 300 height 31
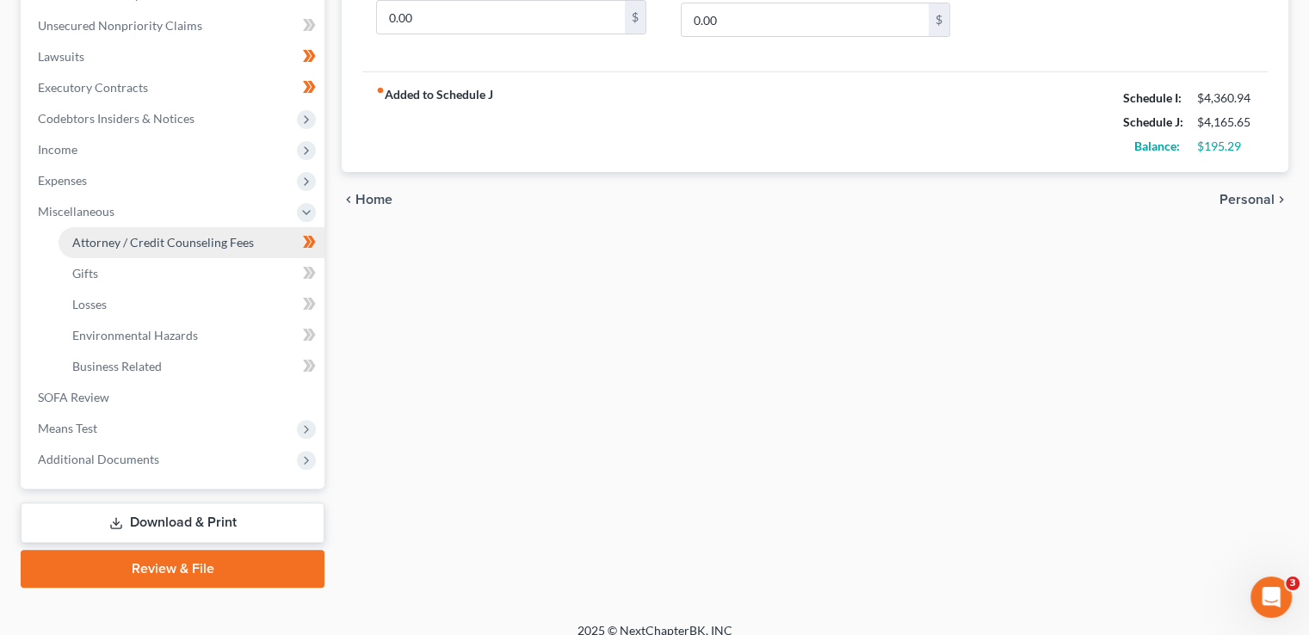
click at [182, 230] on link "Attorney / Credit Counseling Fees" at bounding box center [192, 242] width 266 height 31
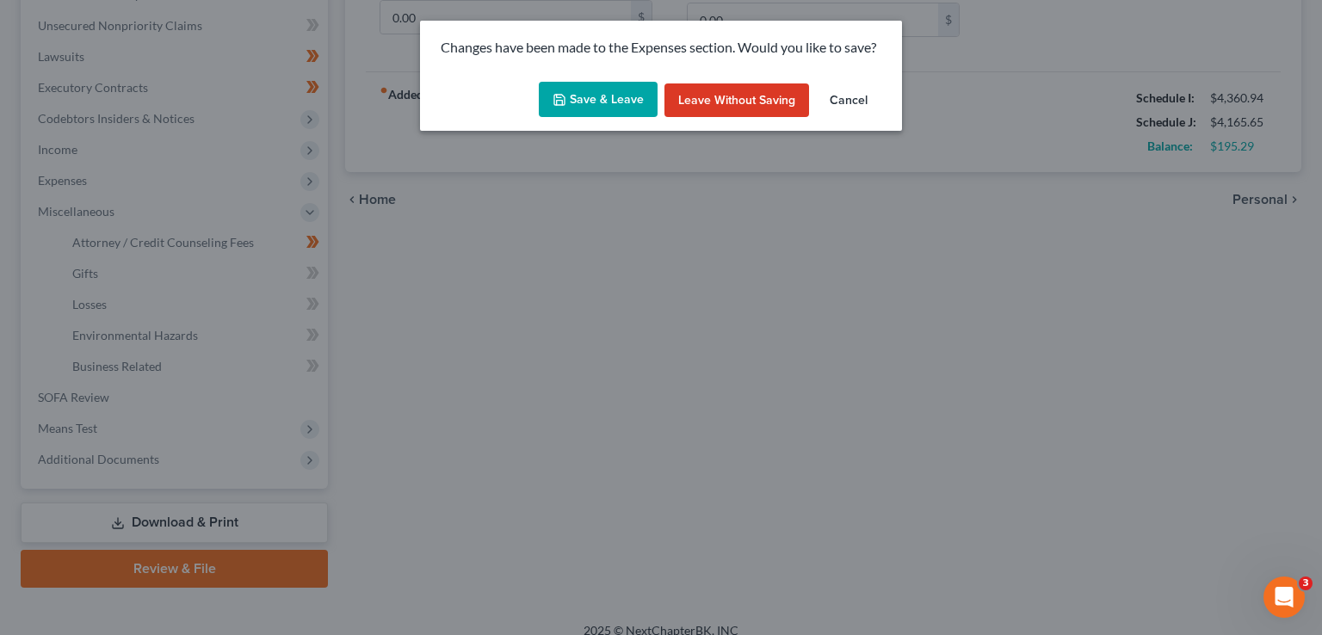
click at [612, 82] on button "Save & Leave" at bounding box center [598, 100] width 119 height 36
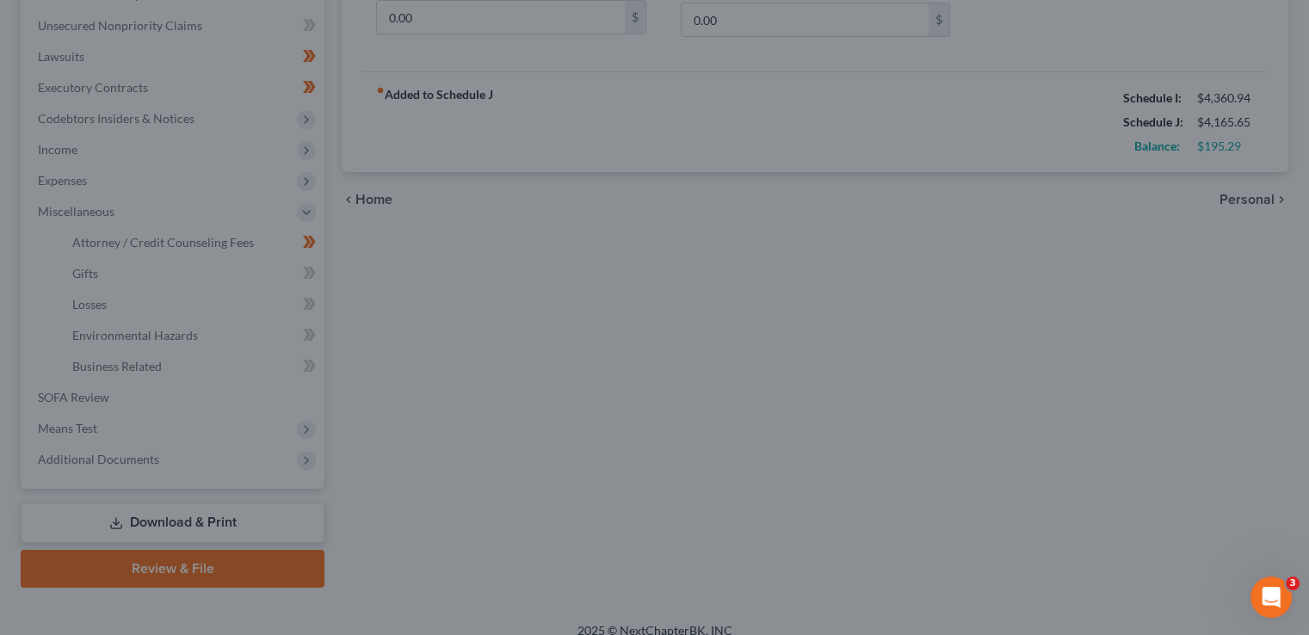
select select "2"
